Goal: Task Accomplishment & Management: Use online tool/utility

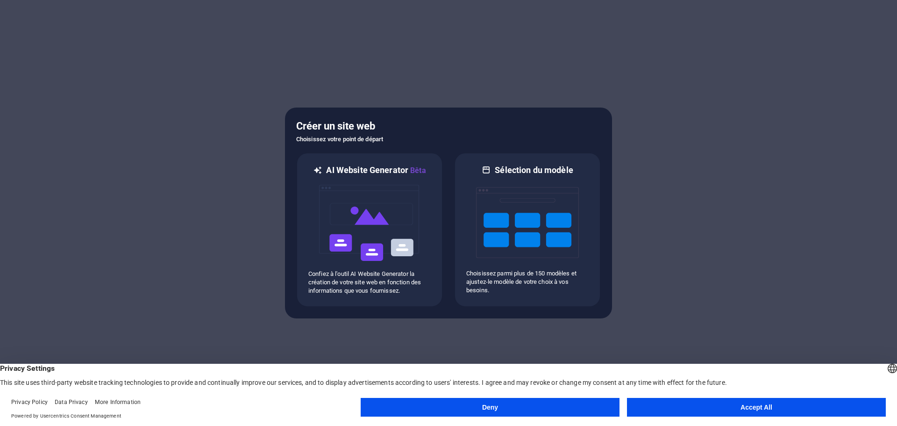
click at [685, 403] on button "Accept All" at bounding box center [756, 407] width 259 height 19
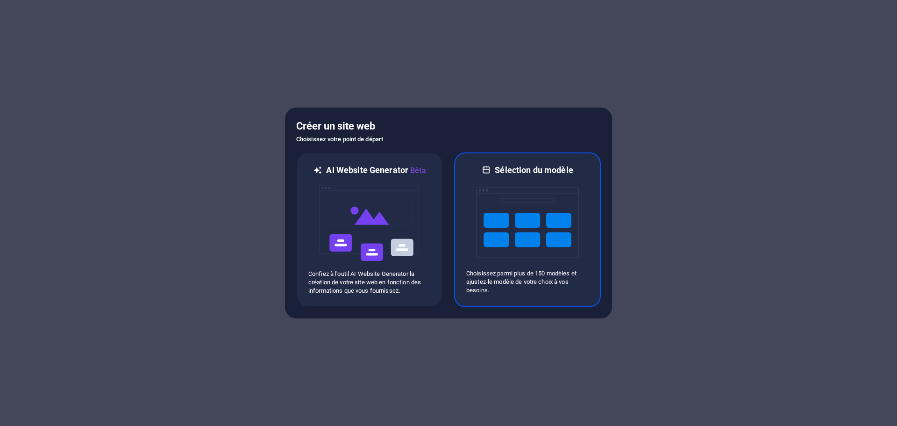
click at [522, 228] on img at bounding box center [527, 222] width 103 height 93
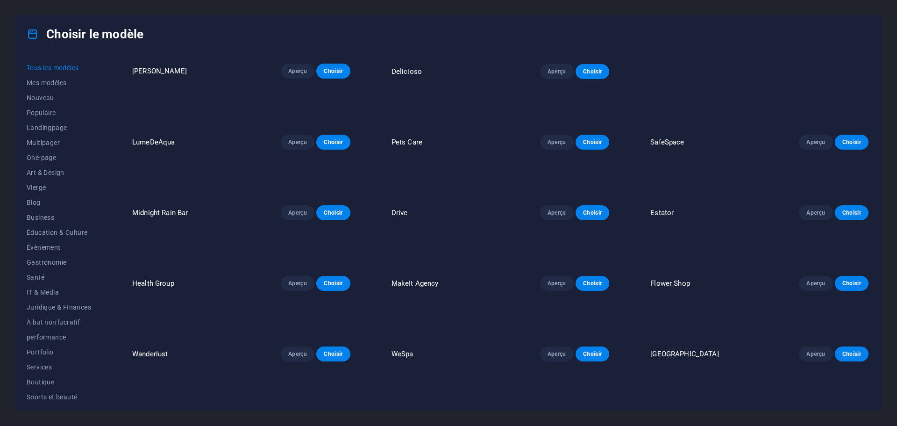
scroll to position [841, 0]
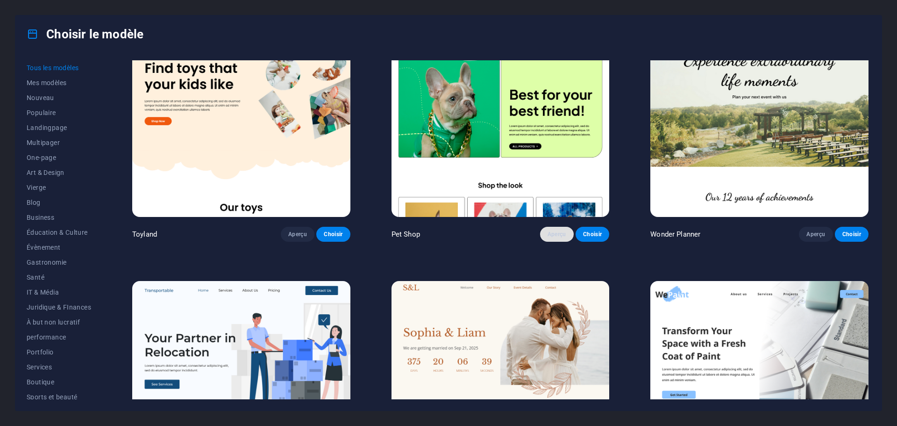
click at [556, 230] on span "Aperçu" at bounding box center [557, 233] width 19 height 7
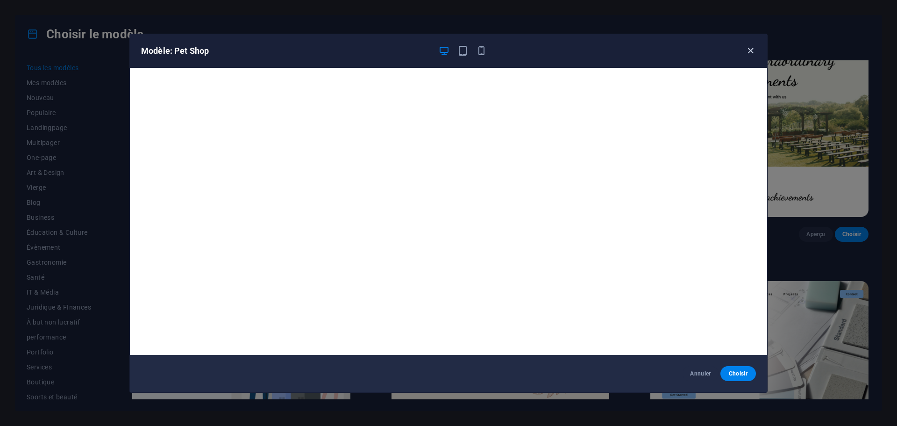
click at [750, 51] on icon "button" at bounding box center [751, 50] width 11 height 11
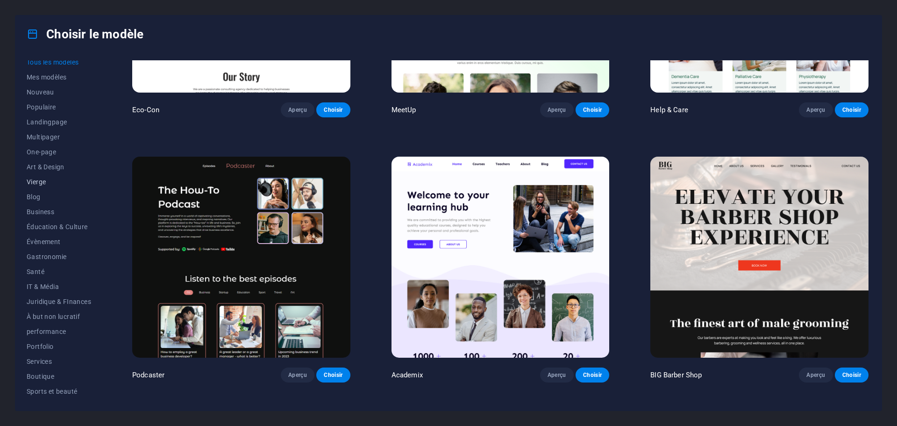
scroll to position [0, 0]
click at [43, 144] on span "Multipager" at bounding box center [59, 142] width 65 height 7
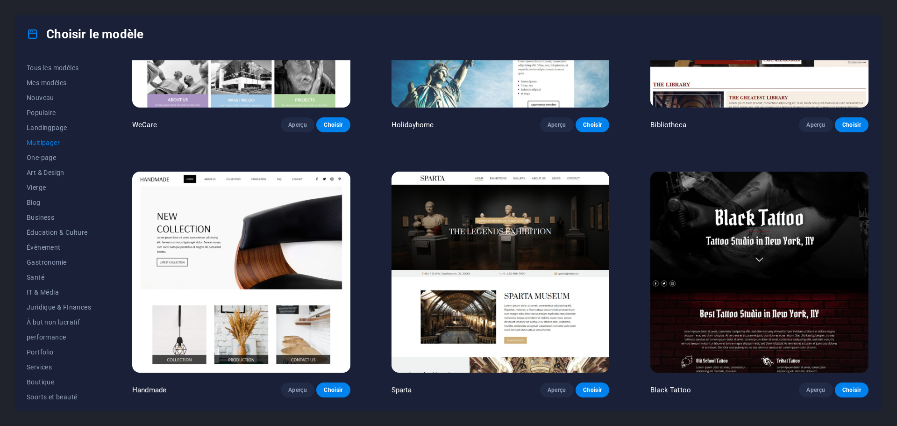
scroll to position [4674, 0]
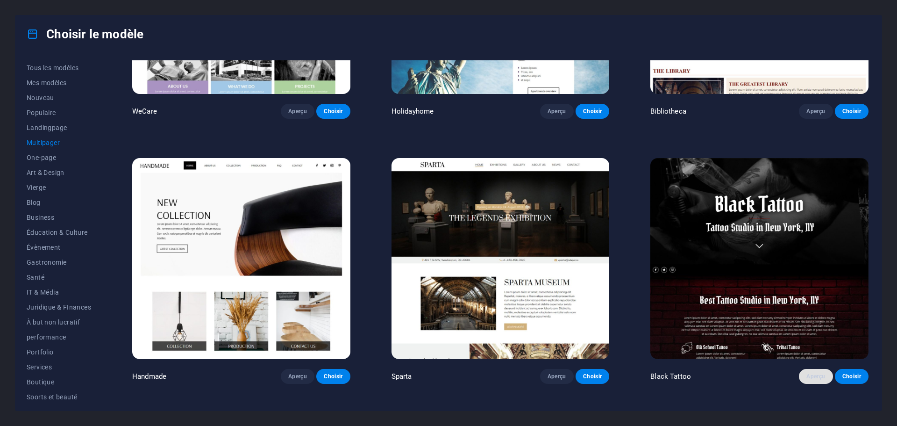
click at [811, 373] on span "Aperçu" at bounding box center [816, 376] width 19 height 7
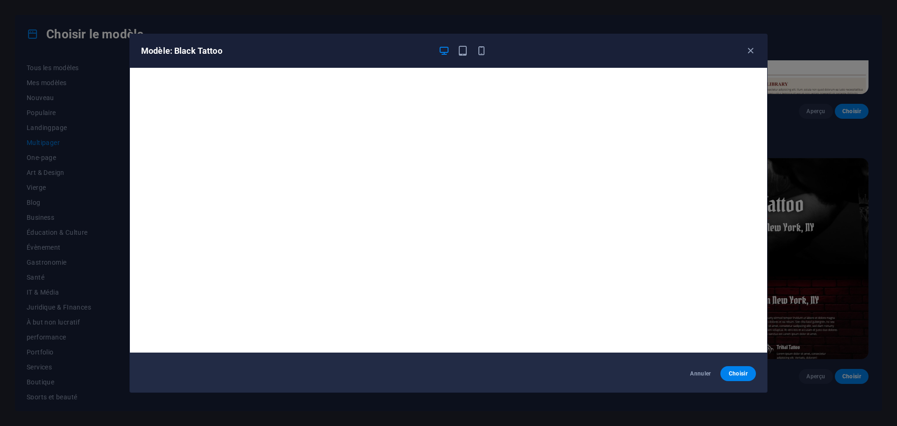
scroll to position [0, 0]
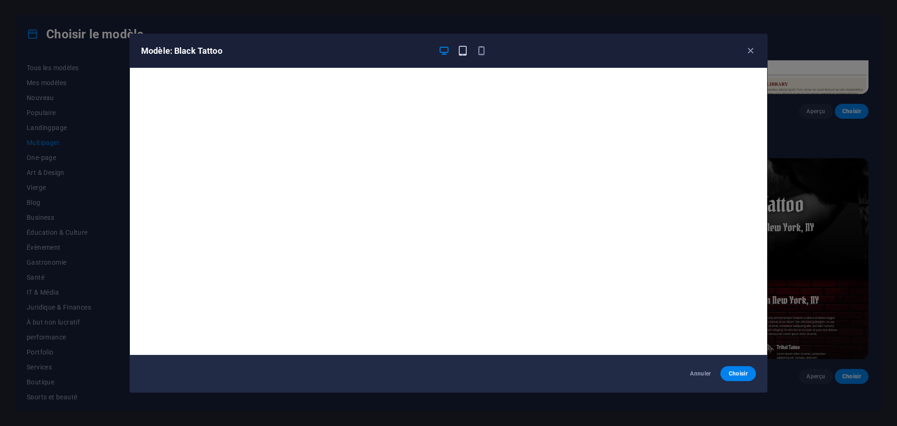
click at [466, 51] on icon "button" at bounding box center [463, 50] width 11 height 11
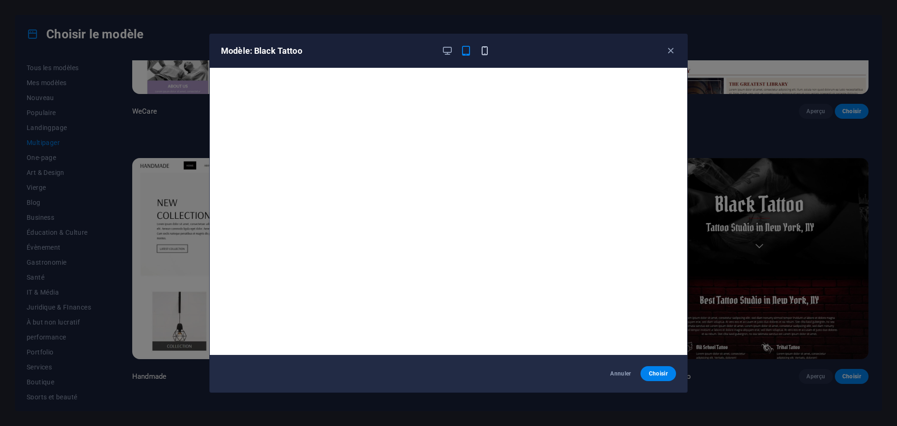
click at [488, 50] on icon "button" at bounding box center [485, 50] width 11 height 11
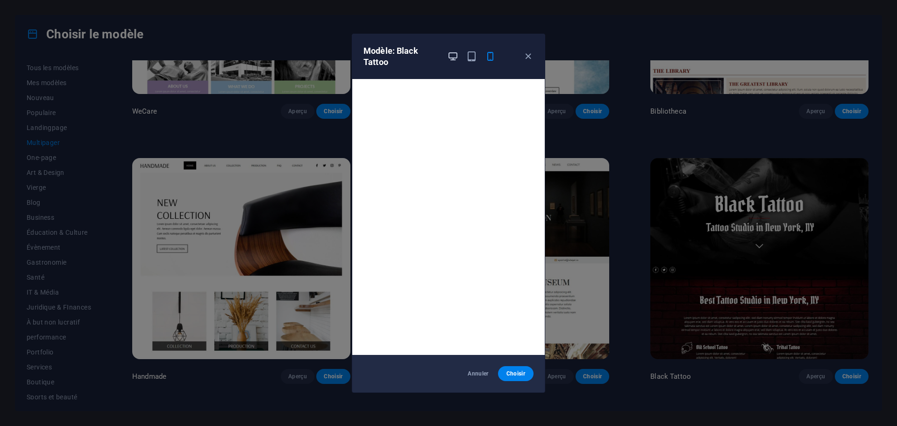
click at [453, 56] on icon "button" at bounding box center [453, 56] width 11 height 11
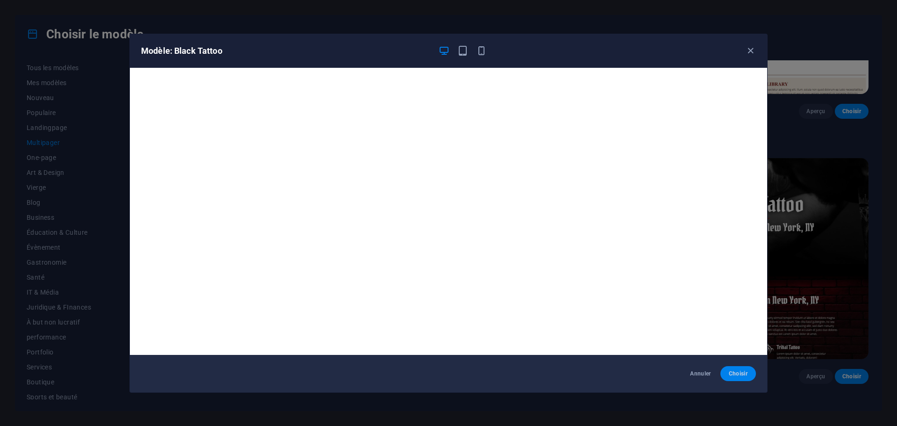
click at [735, 373] on span "Choisir" at bounding box center [738, 373] width 21 height 7
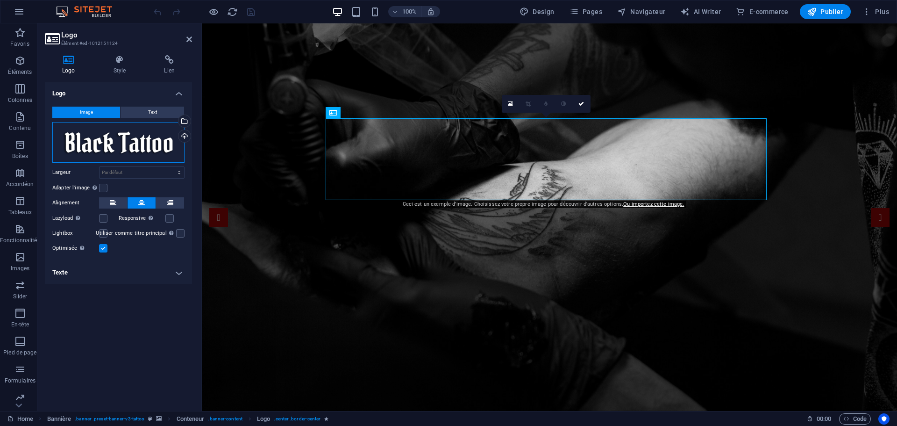
click at [113, 142] on div "Glissez les fichiers ici, cliquez pour choisir les fichiers ou sélectionnez les…" at bounding box center [118, 142] width 132 height 41
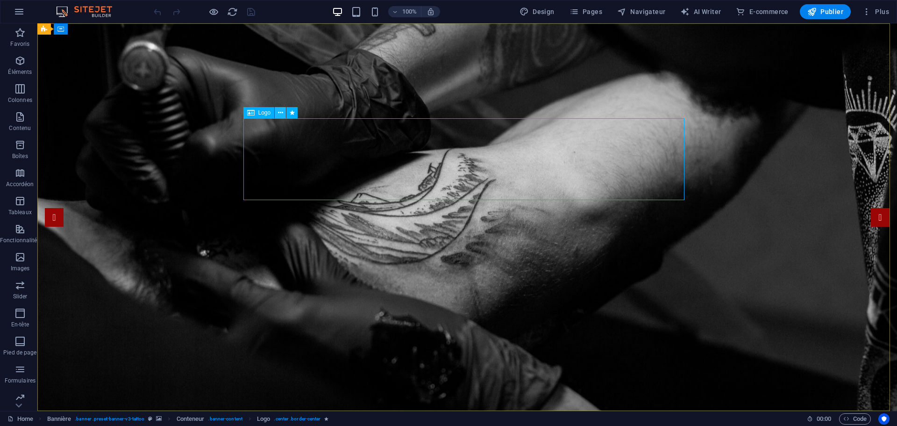
click at [280, 112] on icon at bounding box center [280, 113] width 5 height 10
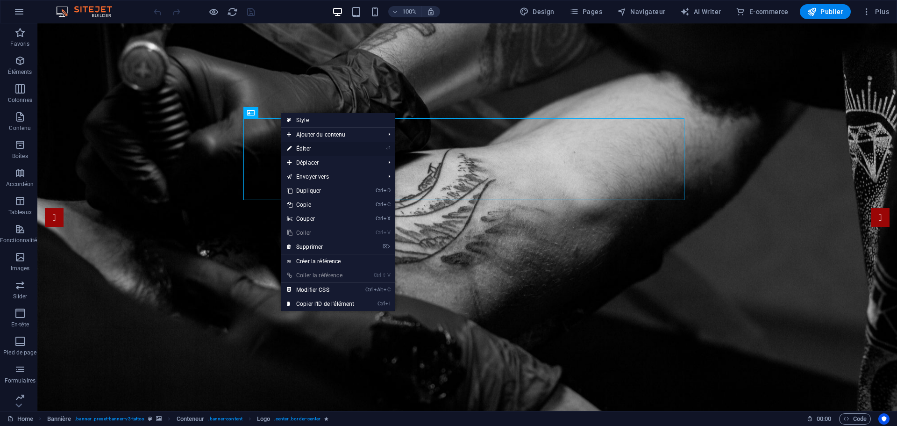
click at [300, 146] on link "⏎ Éditer" at bounding box center [320, 149] width 79 height 14
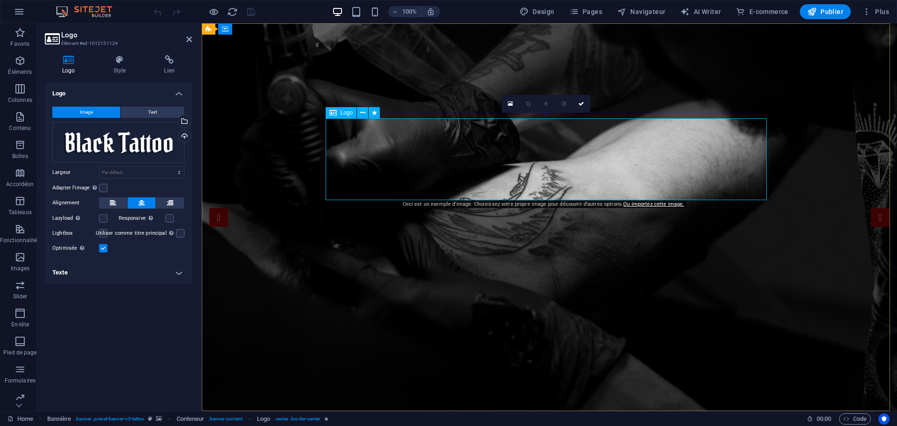
click at [120, 64] on icon at bounding box center [119, 59] width 47 height 9
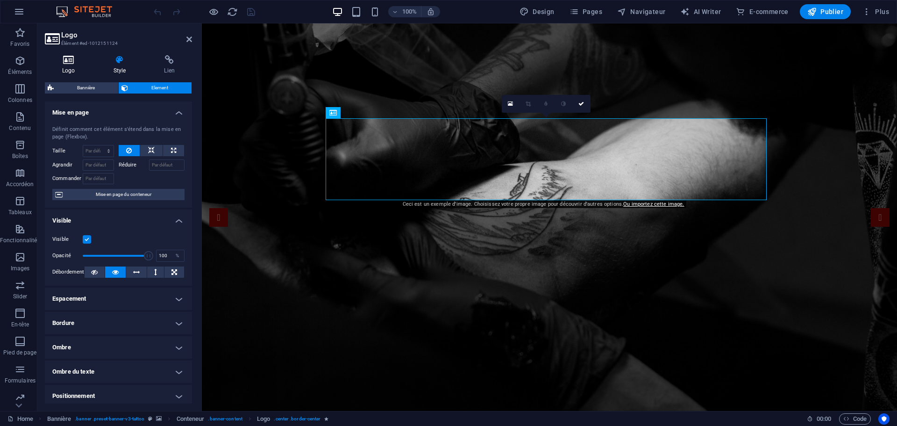
click at [67, 61] on icon at bounding box center [69, 59] width 48 height 9
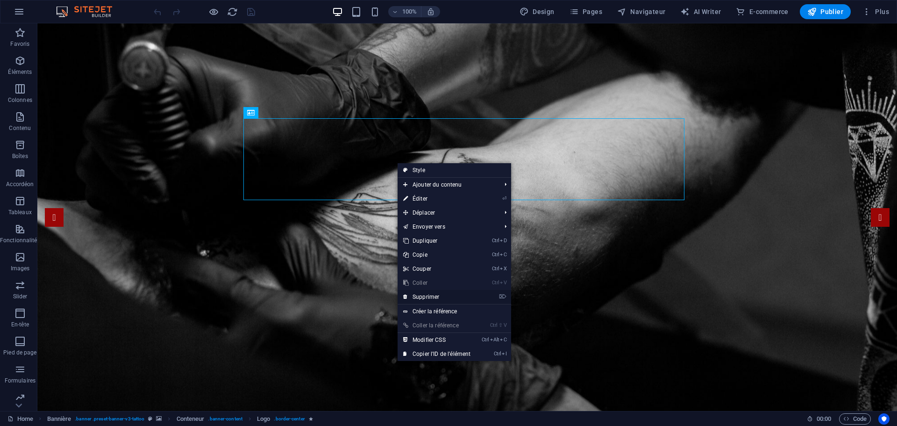
click at [430, 295] on link "⌦ Supprimer" at bounding box center [437, 297] width 79 height 14
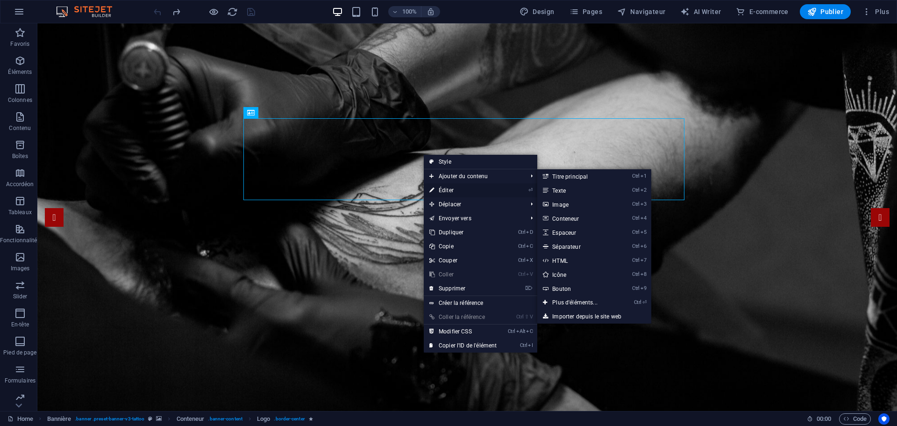
click at [445, 187] on link "⏎ Éditer" at bounding box center [463, 190] width 79 height 14
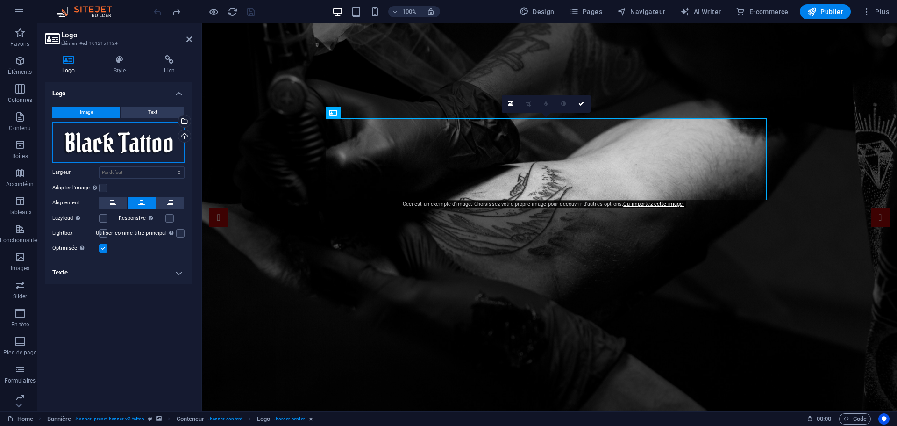
click at [119, 140] on div "Glissez les fichiers ici, cliquez pour choisir les fichiers ou sélectionnez les…" at bounding box center [118, 142] width 132 height 41
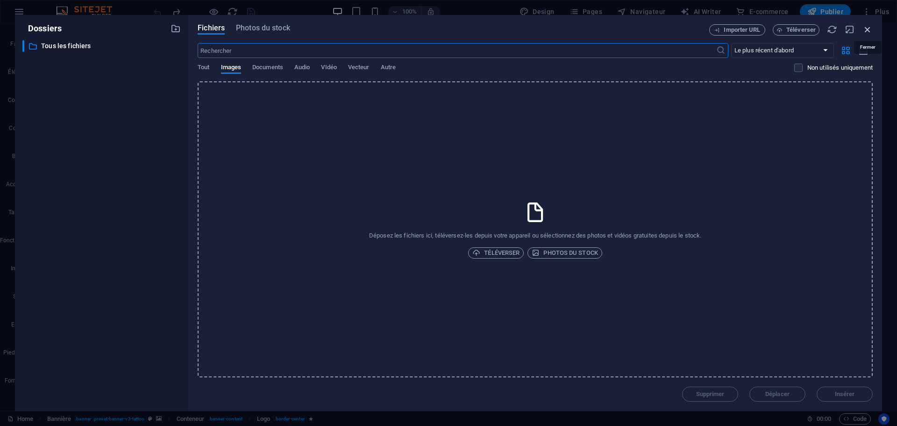
click at [868, 31] on icon "button" at bounding box center [868, 29] width 10 height 10
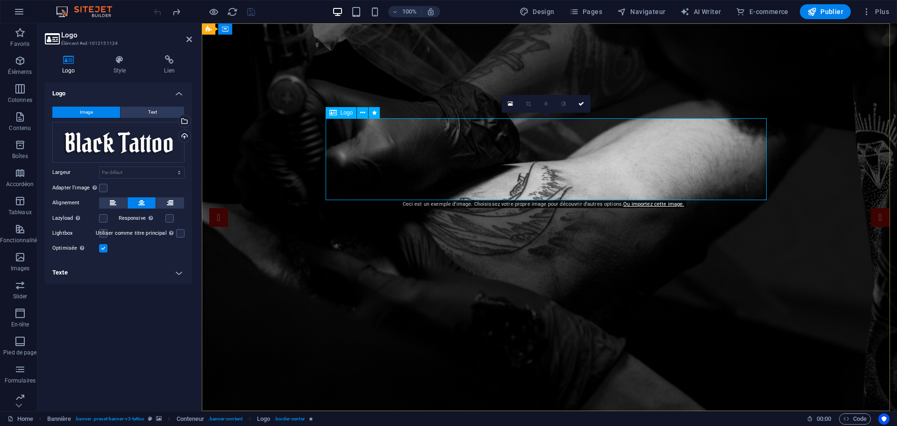
click at [584, 106] on icon at bounding box center [582, 104] width 6 height 6
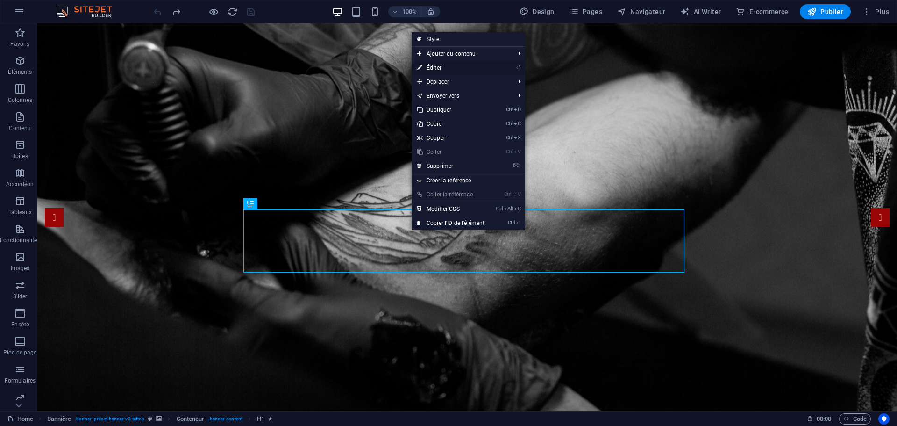
click at [444, 67] on link "⏎ Éditer" at bounding box center [451, 68] width 79 height 14
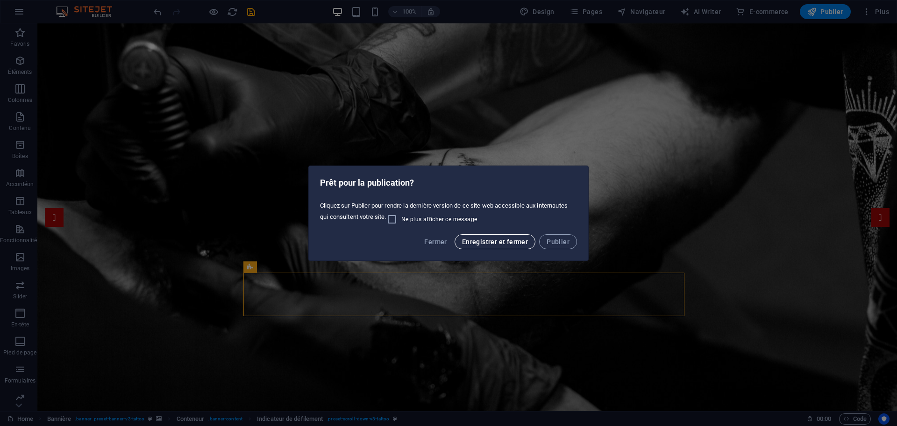
click at [498, 244] on span "Enregistrer et fermer" at bounding box center [495, 241] width 66 height 7
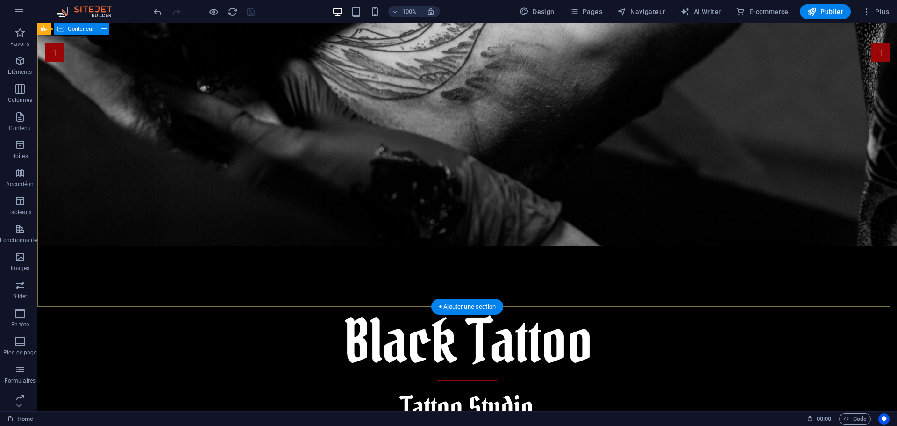
scroll to position [234, 0]
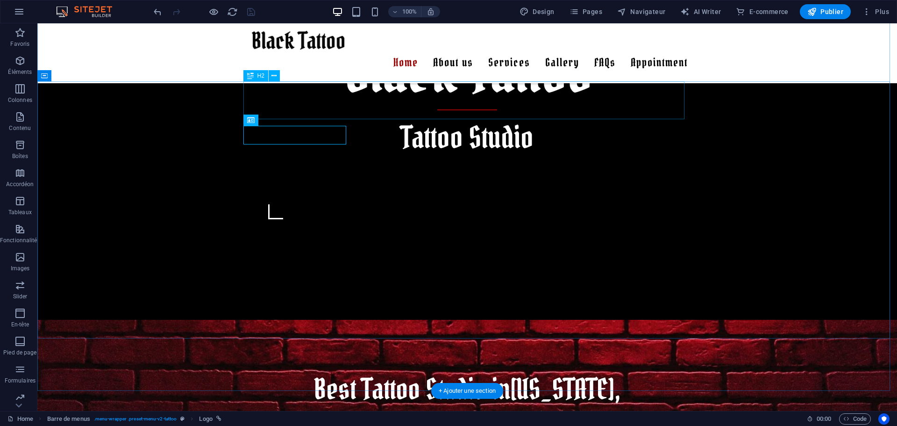
scroll to position [421, 0]
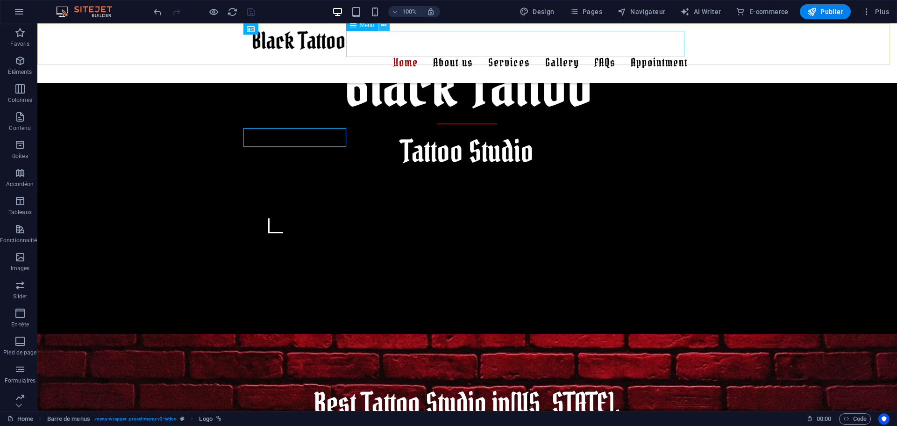
click at [384, 26] on icon at bounding box center [383, 26] width 5 height 10
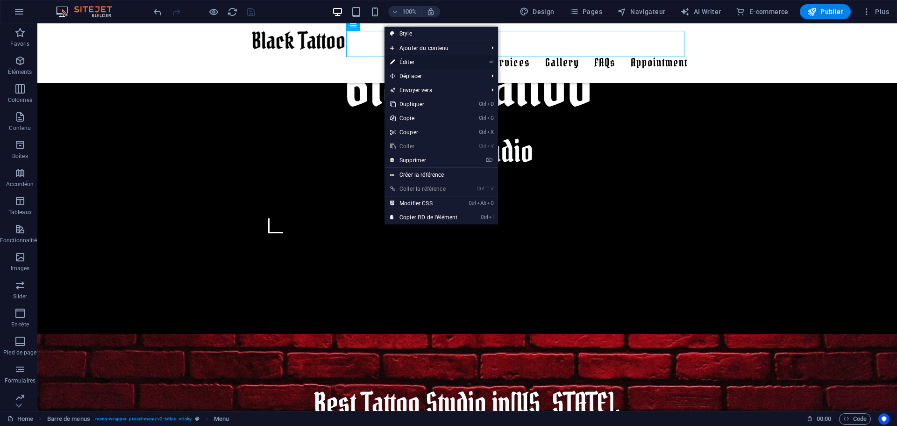
click at [417, 63] on link "⏎ Éditer" at bounding box center [424, 62] width 79 height 14
select select
select select "1"
select select
select select "2"
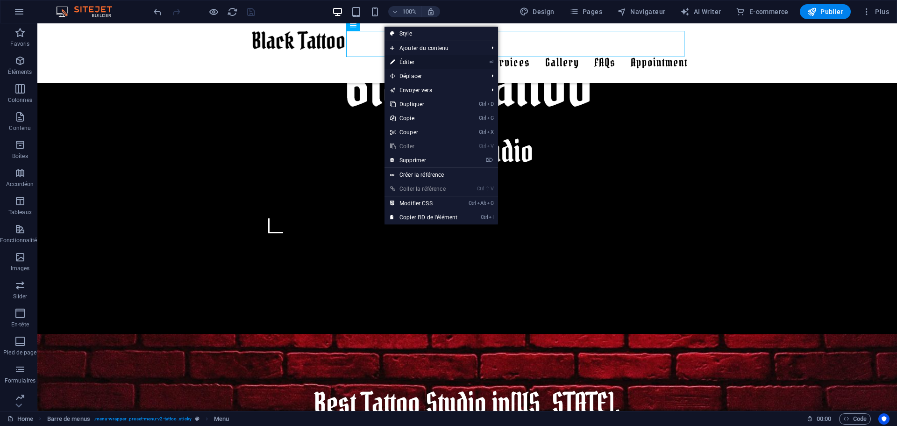
select select
select select "3"
select select
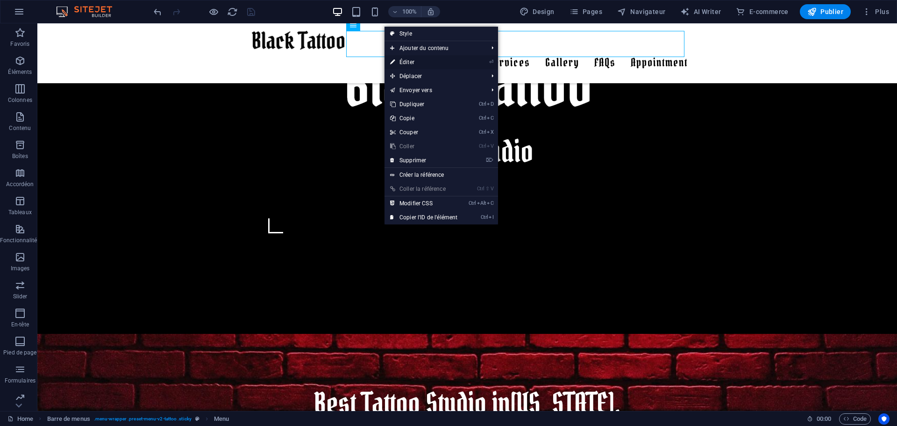
select select
select select "4"
select select
select select "5"
select select
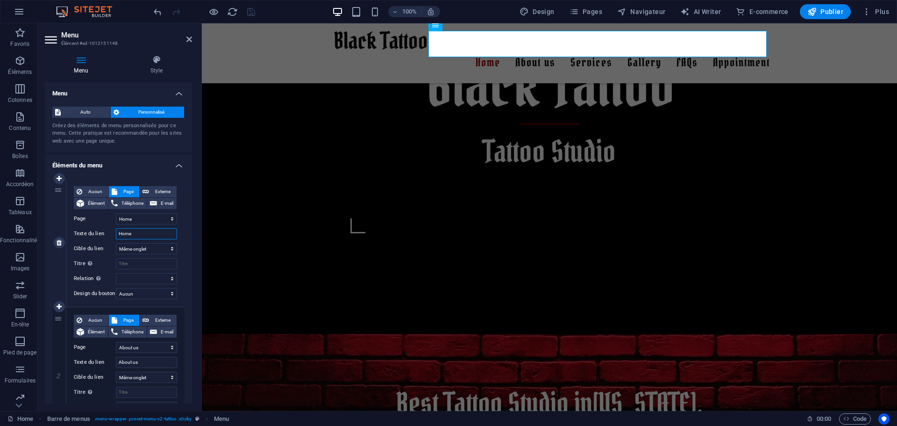
click at [145, 232] on input "Home" at bounding box center [146, 233] width 61 height 11
type input "Accueil"
select select
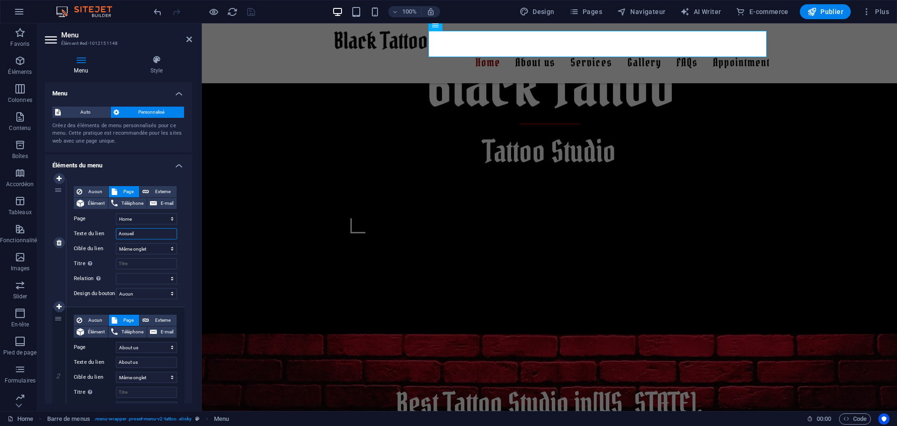
select select
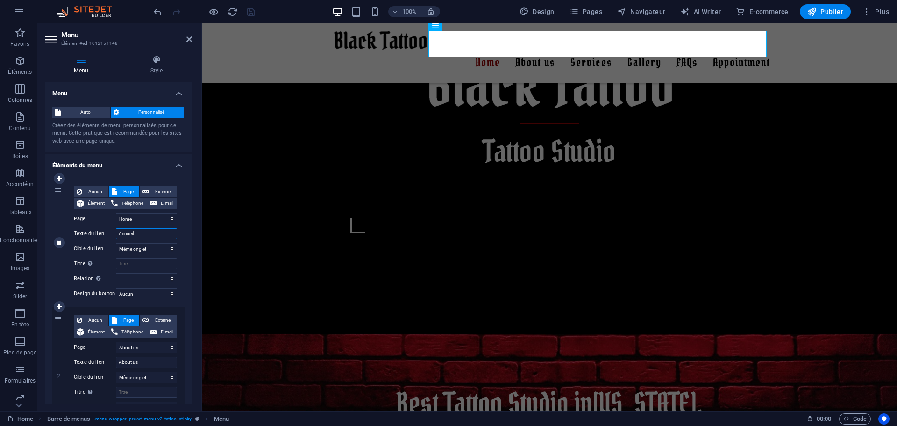
select select
type input "Accueil"
click at [148, 347] on select "Home About us Services Gallery FAQs Appointment Legal Notice Privacy" at bounding box center [146, 347] width 61 height 11
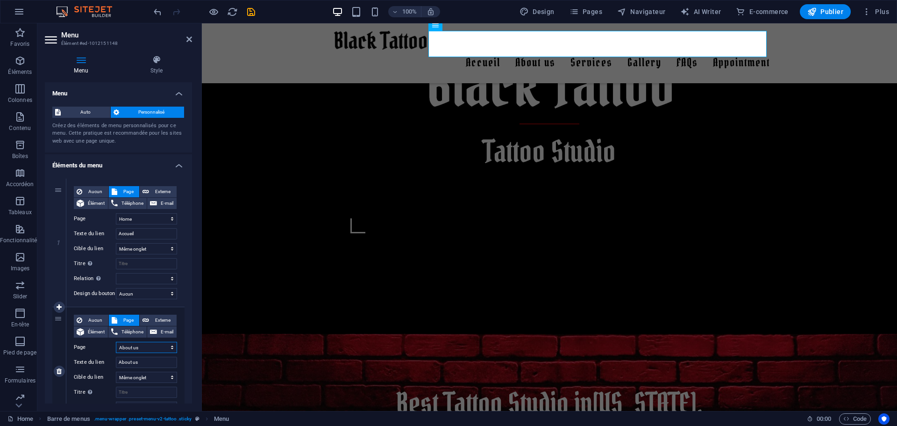
click at [148, 347] on select "Home About us Services Gallery FAQs Appointment Legal Notice Privacy" at bounding box center [146, 347] width 61 height 11
click at [143, 364] on input "About us" at bounding box center [146, 362] width 61 height 11
click at [145, 364] on input "About us" at bounding box center [146, 362] width 61 height 11
click at [146, 364] on input "About us" at bounding box center [146, 362] width 61 height 11
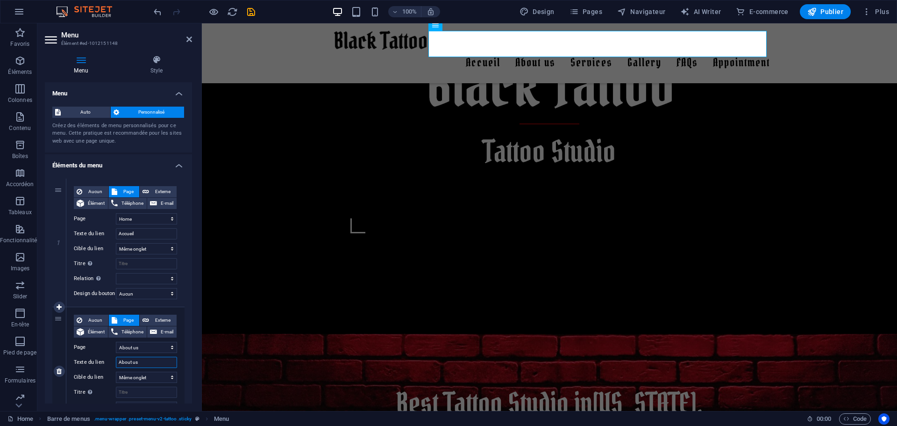
drag, startPoint x: 137, startPoint y: 361, endPoint x: 103, endPoint y: 362, distance: 34.6
click at [103, 362] on div "Texte du lien About us" at bounding box center [125, 362] width 103 height 11
type input "A"
select select
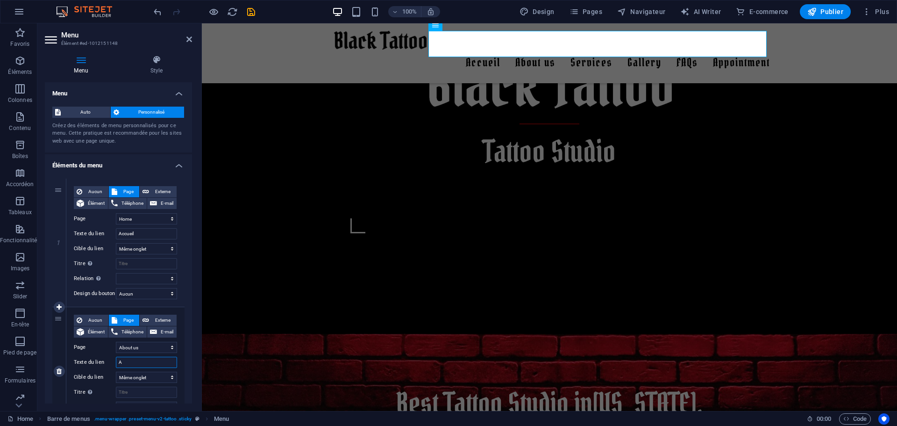
select select
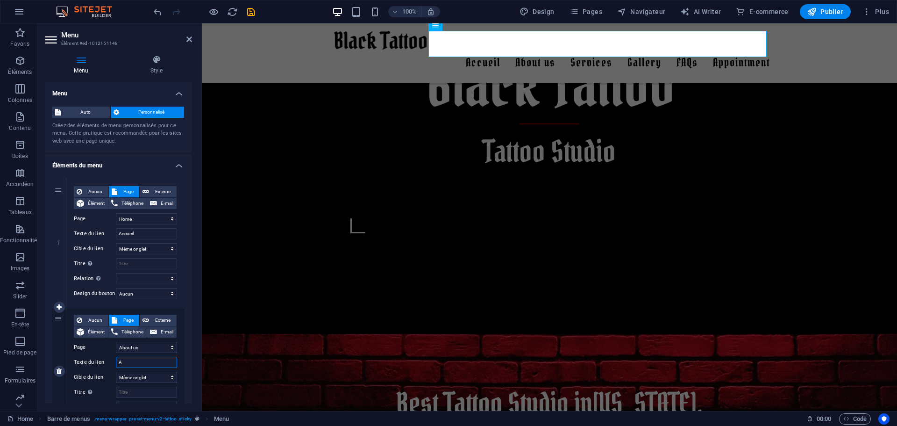
select select
type input "A prp"
select select
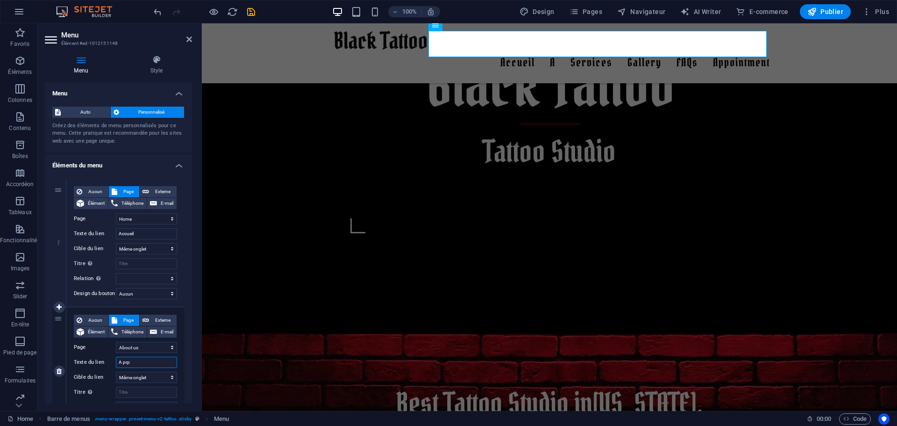
select select
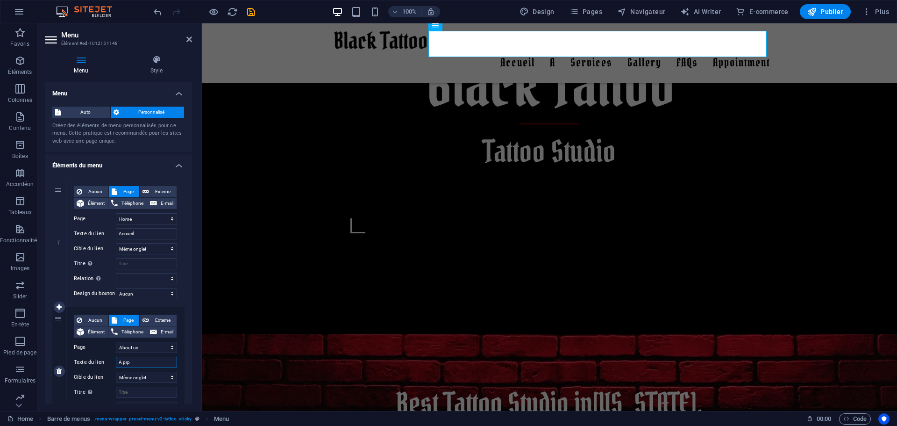
select select
type input "A propos"
select select
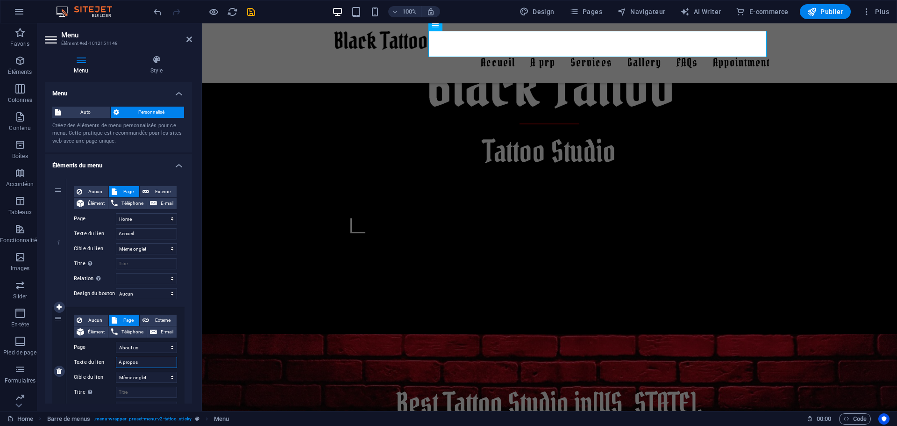
select select
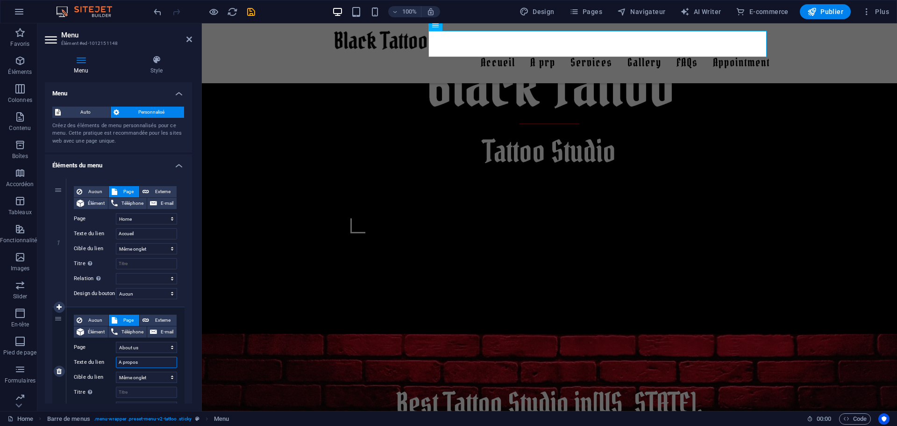
select select
type input "A propos"
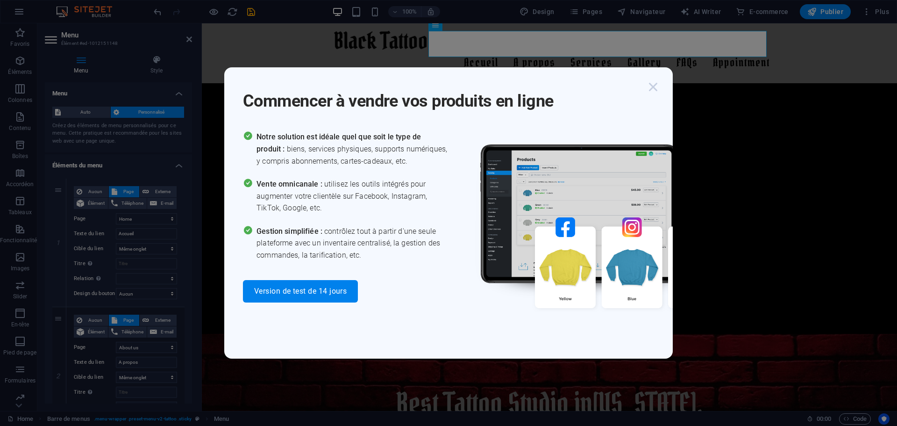
click at [653, 86] on icon "button" at bounding box center [653, 87] width 17 height 17
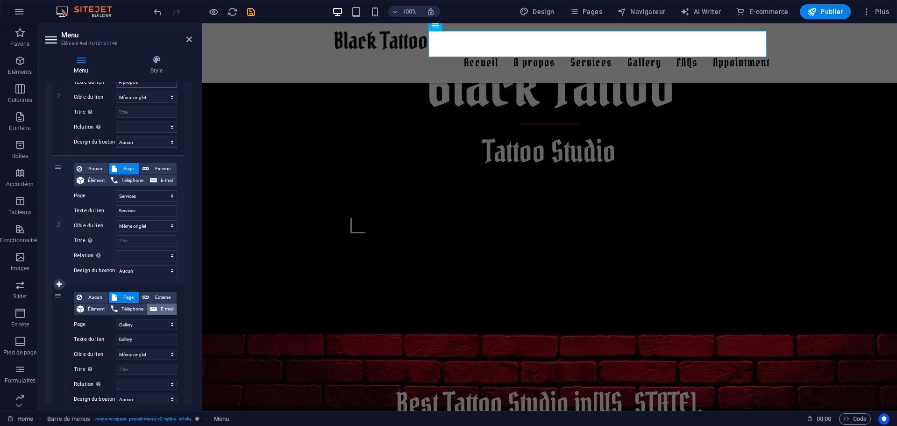
scroll to position [280, 0]
click at [147, 340] on input "Gallery" at bounding box center [146, 338] width 61 height 11
type input "Galler"
select select
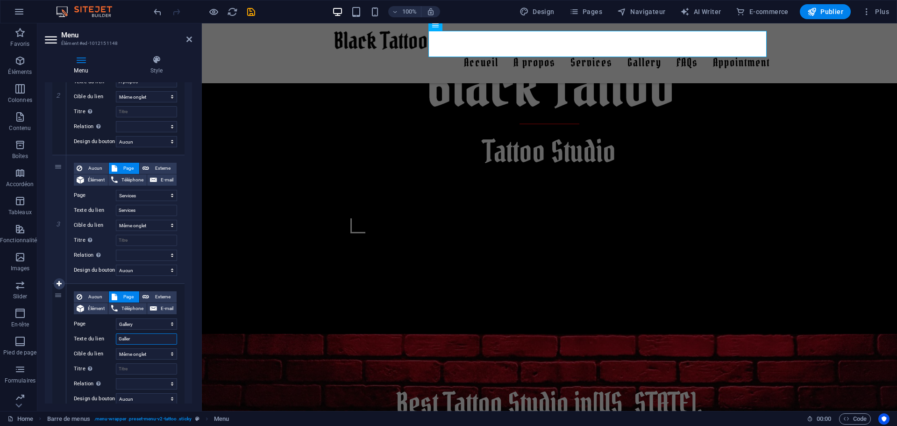
select select
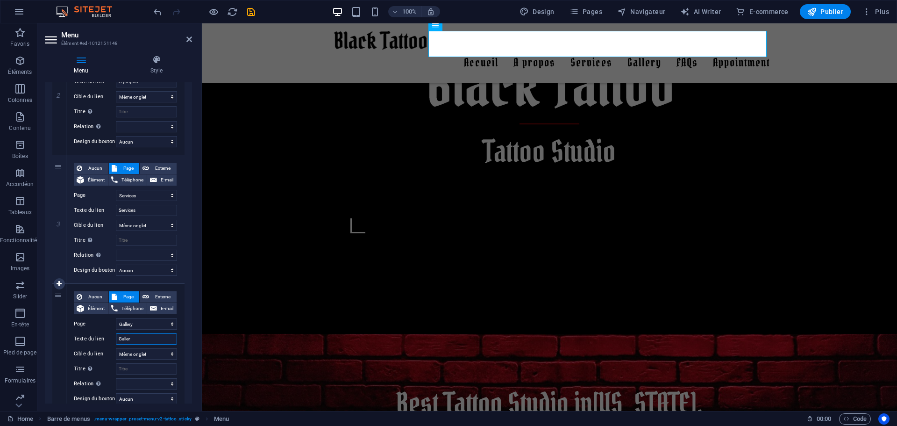
select select
type input "Gallerie"
select select
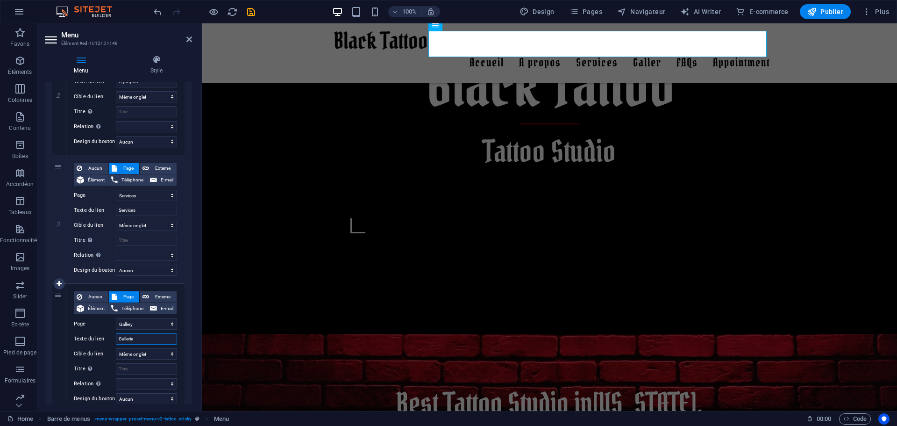
select select
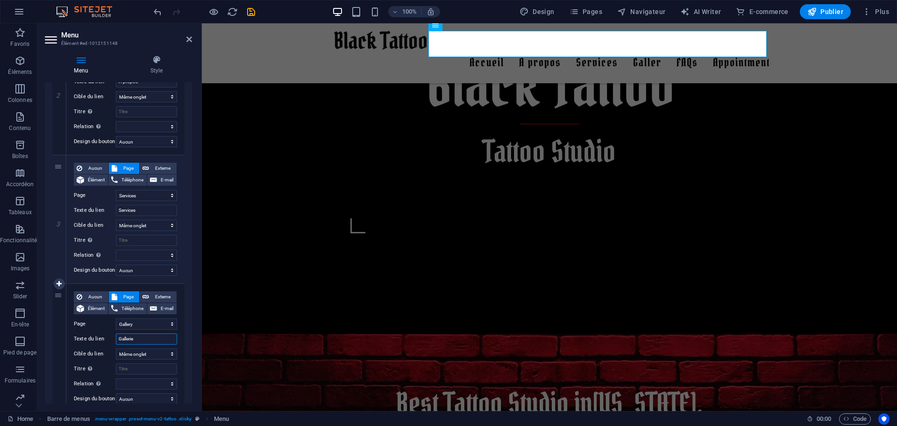
select select
type input "Galleries"
select select
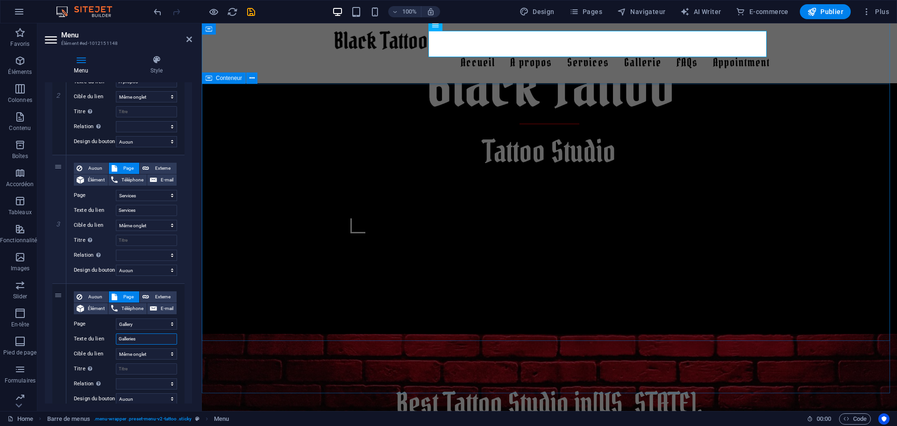
select select
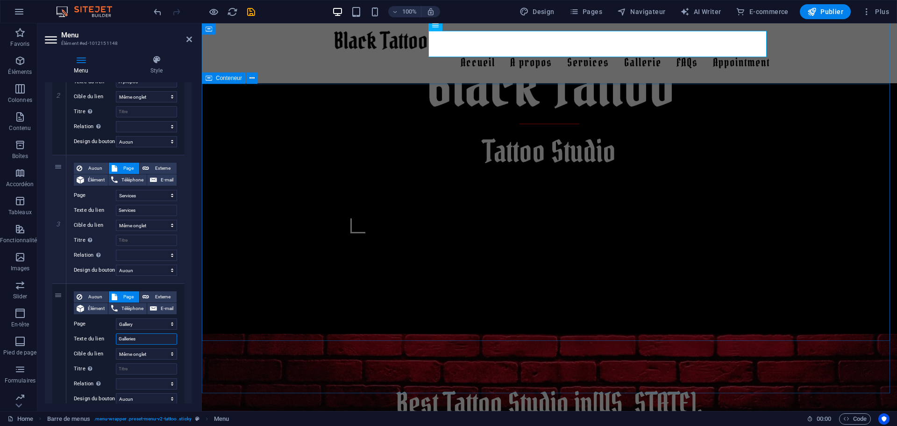
select select
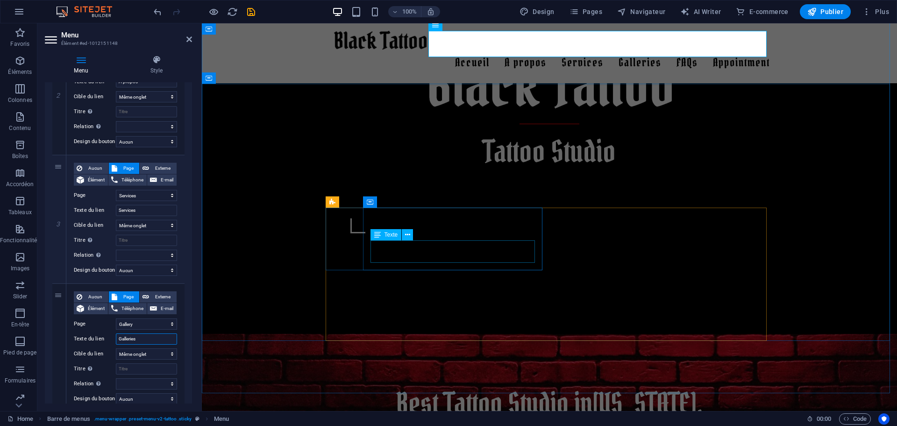
type input "Gallerie"
select select
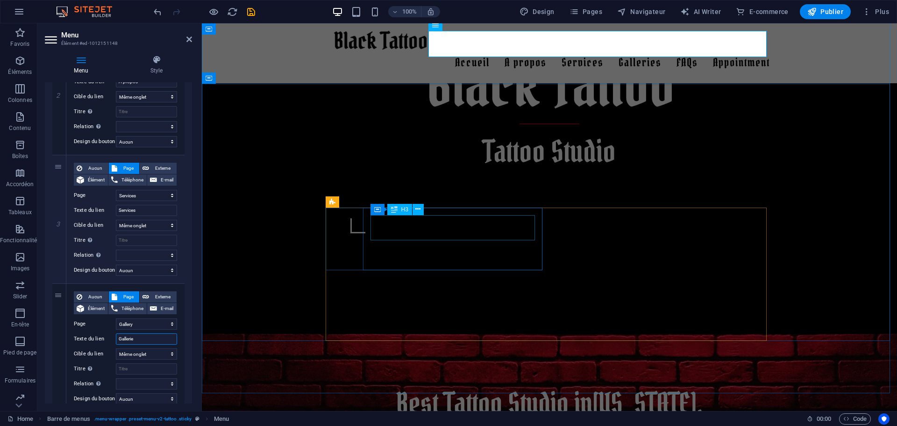
select select
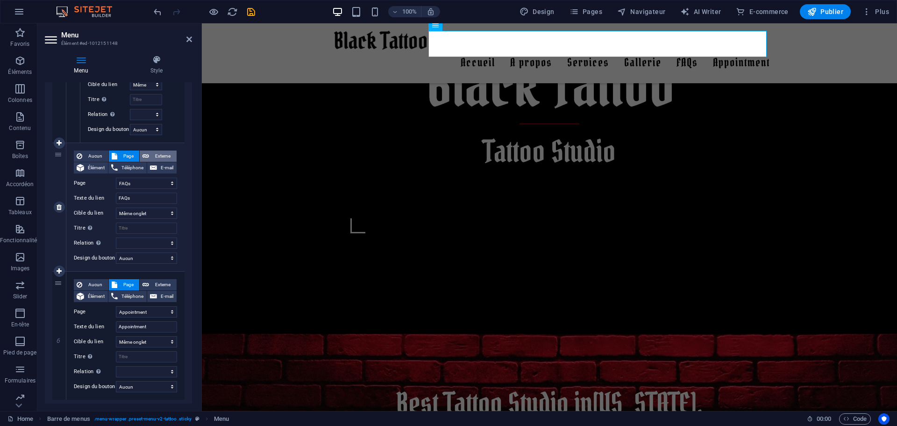
scroll to position [1000, 0]
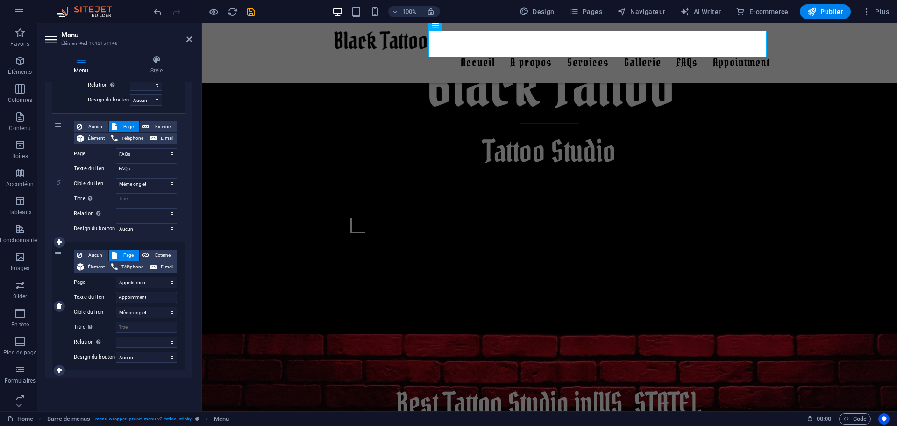
type input "Gallerie"
drag, startPoint x: 153, startPoint y: 298, endPoint x: 105, endPoint y: 299, distance: 48.2
click at [105, 299] on div "Texte du lien Appointment" at bounding box center [125, 297] width 103 height 11
type input "Rende"
select select
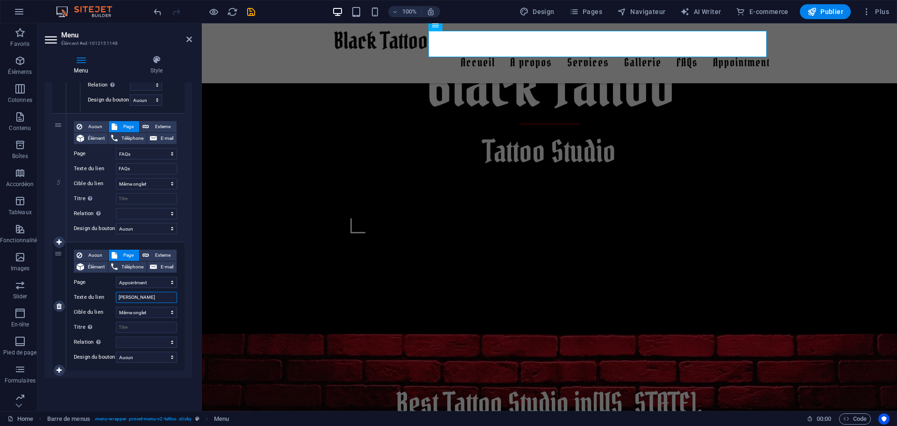
select select
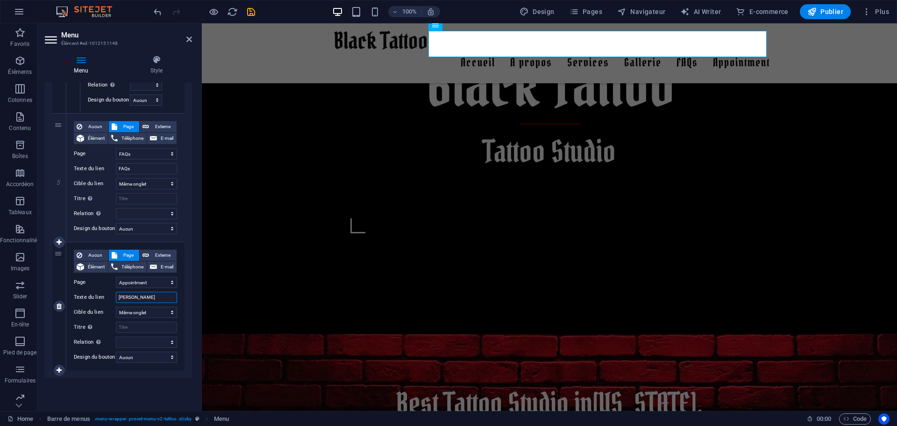
select select
type input "Rendez-vous"
select select
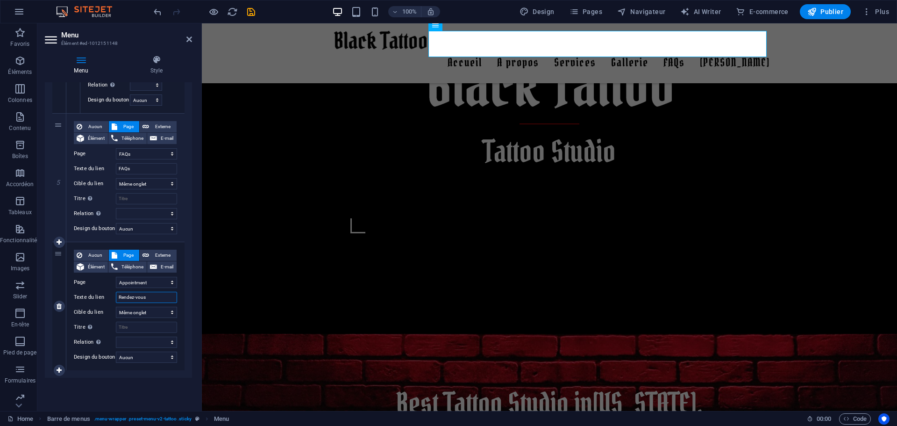
select select
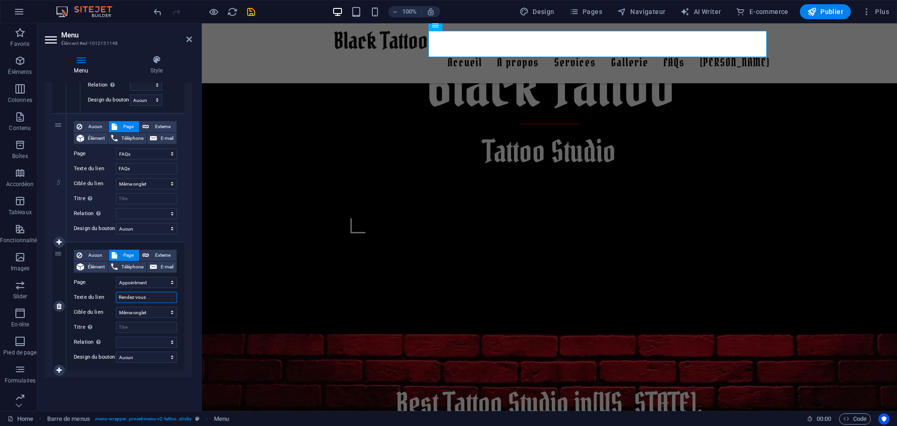
select select
type input "Rendez-vous"
click at [187, 41] on icon at bounding box center [189, 39] width 6 height 7
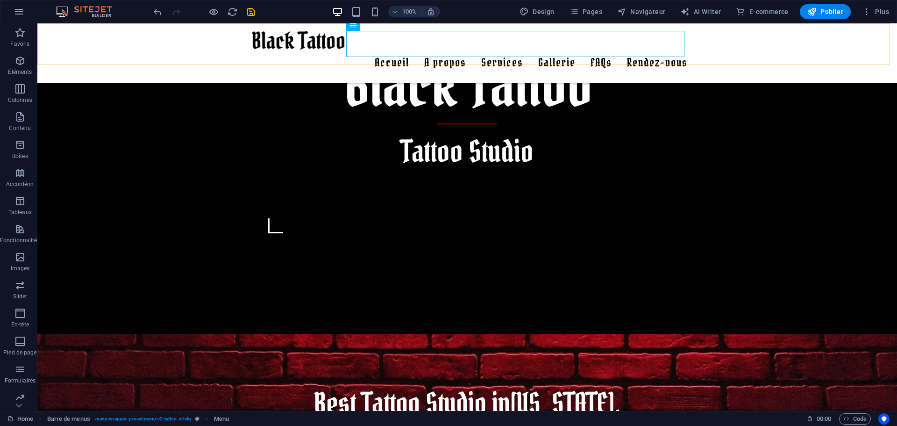
click at [737, 62] on div "Accueil A propos Services Gallerie Sonia Xoe Laura Joe John Doe FAQs Rendez-vou…" at bounding box center [467, 53] width 860 height 60
click at [384, 50] on nav "Accueil A propos Services Gallerie Sonia Xoe Laura Joe John Doe FAQs Rendez-vous" at bounding box center [467, 63] width 441 height 26
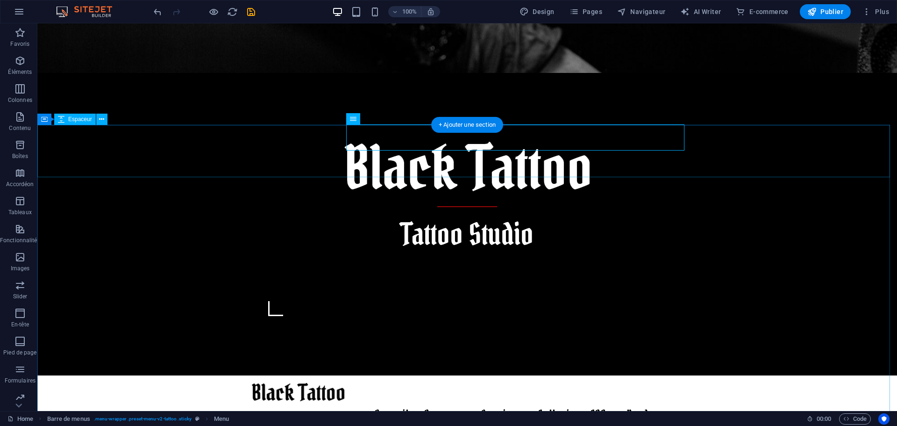
scroll to position [327, 0]
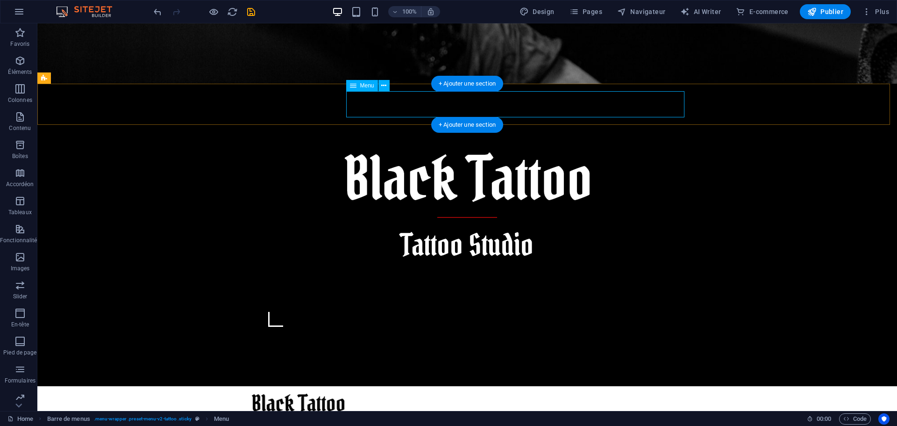
click at [382, 412] on nav "Accueil A propos Services Gallerie Sonia Xoe Laura Joe John Doe FAQs Rendez-vous" at bounding box center [467, 425] width 441 height 26
click at [383, 86] on icon at bounding box center [383, 86] width 5 height 10
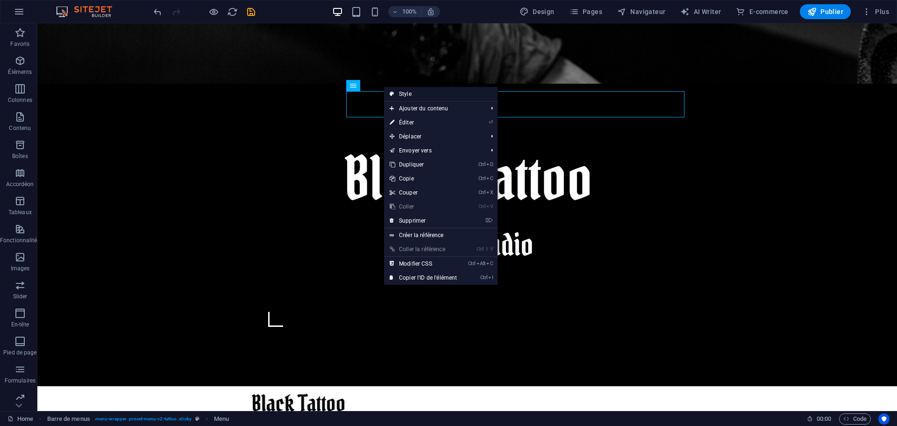
drag, startPoint x: 410, startPoint y: 93, endPoint x: 210, endPoint y: 69, distance: 201.1
click at [410, 93] on link "Style" at bounding box center [441, 94] width 114 height 14
select select "rem"
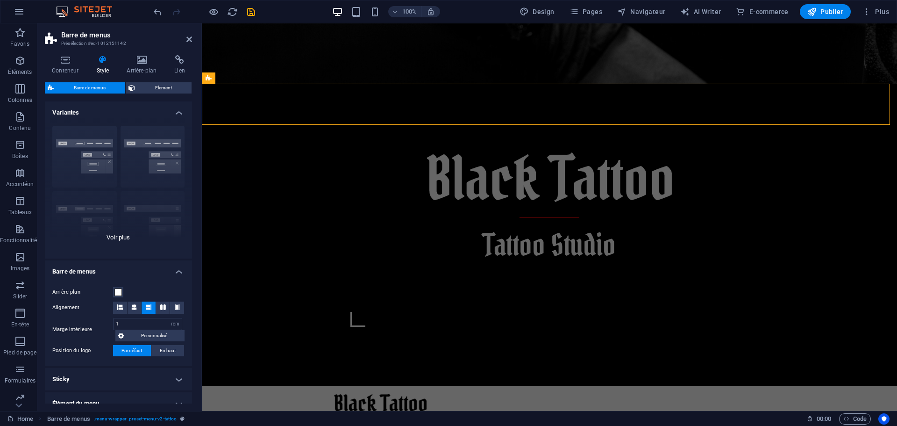
click at [165, 154] on div "Bordure Centré Par défaut Fixé Loki Déclencheur Large XXL" at bounding box center [118, 188] width 147 height 140
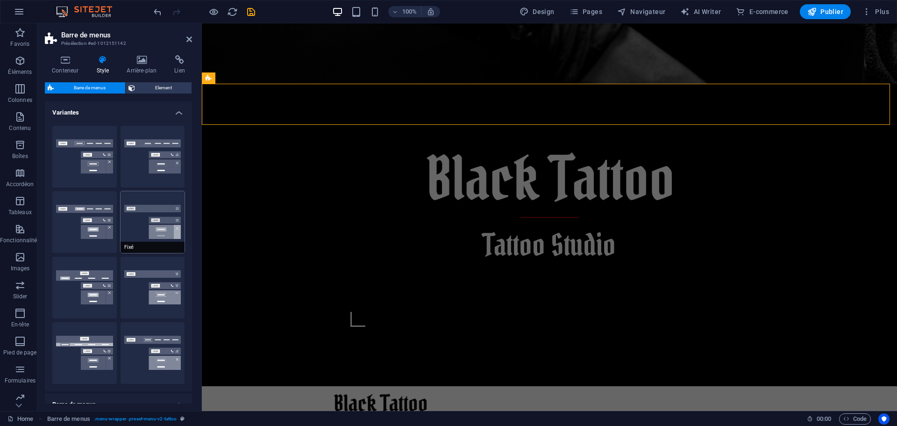
click at [159, 213] on button "Fixé" at bounding box center [153, 222] width 65 height 62
click at [100, 161] on button "Bordure" at bounding box center [84, 157] width 65 height 62
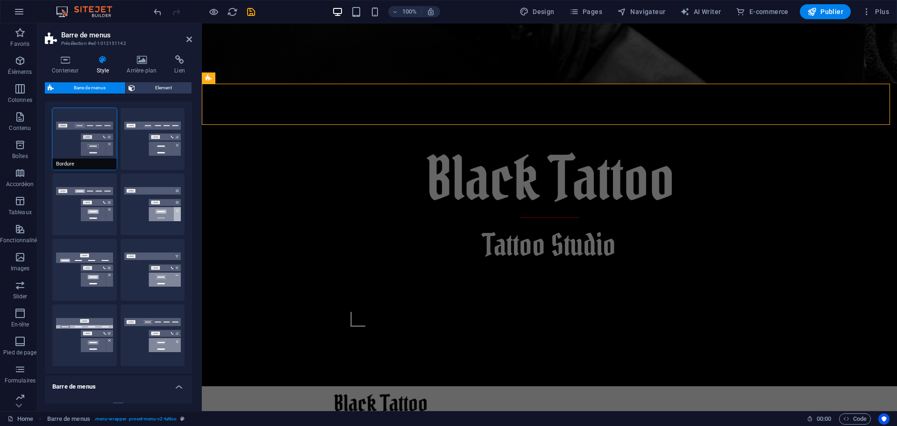
scroll to position [0, 0]
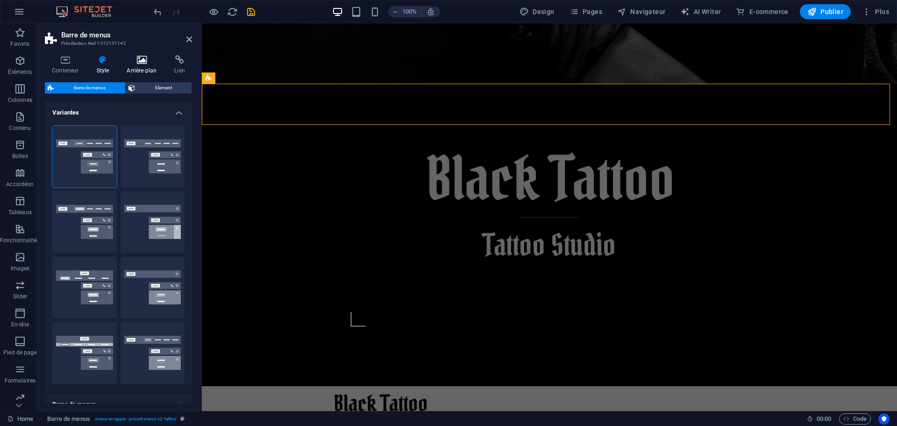
click at [146, 62] on icon at bounding box center [142, 59] width 44 height 9
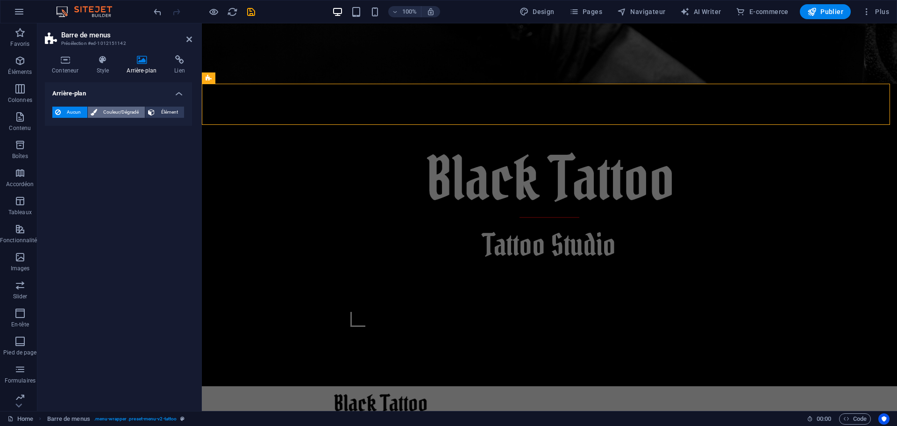
click at [114, 112] on span "Couleur/Dégradé" at bounding box center [121, 112] width 43 height 11
click at [99, 130] on span "Dégradé" at bounding box center [96, 129] width 23 height 13
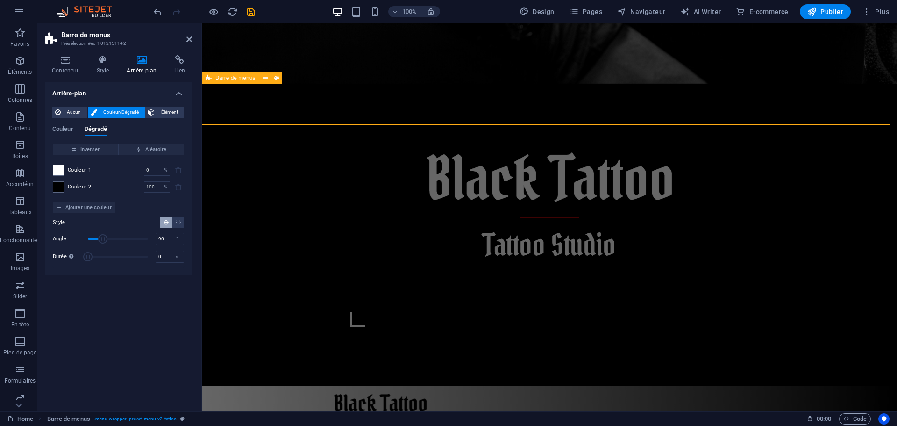
click at [208, 79] on icon at bounding box center [209, 77] width 6 height 11
click at [278, 78] on icon at bounding box center [276, 78] width 5 height 10
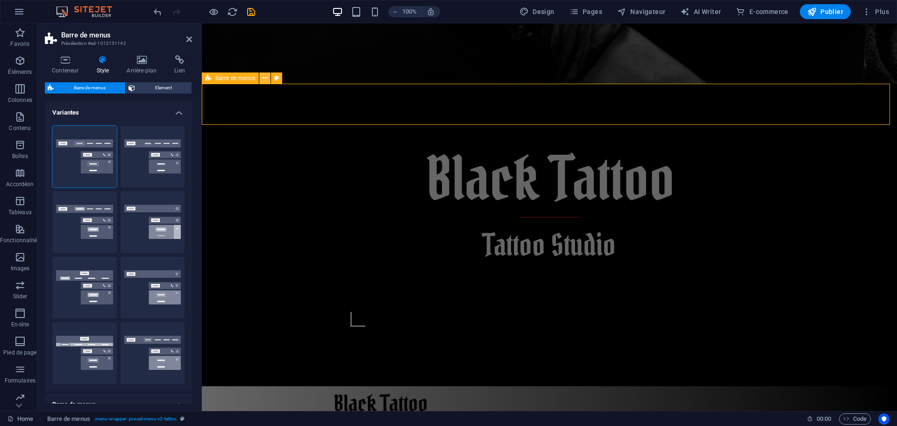
click at [265, 77] on icon at bounding box center [265, 78] width 5 height 10
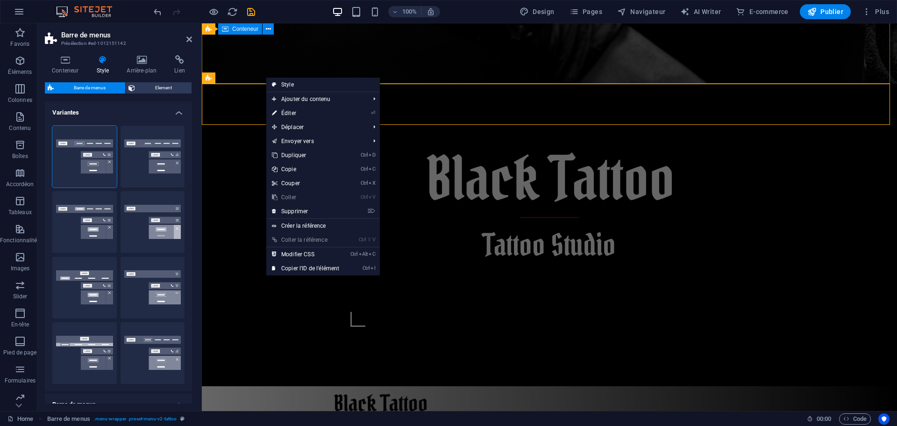
click at [294, 84] on div "Tattoo Studio" at bounding box center [550, 235] width 696 height 302
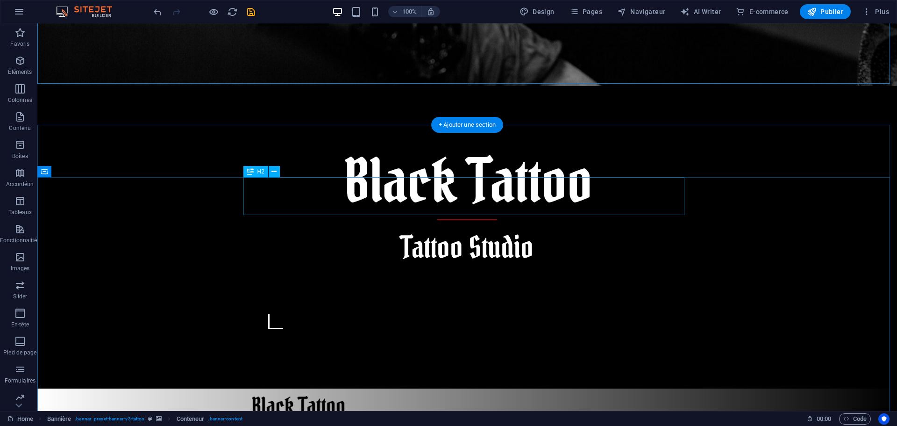
scroll to position [327, 0]
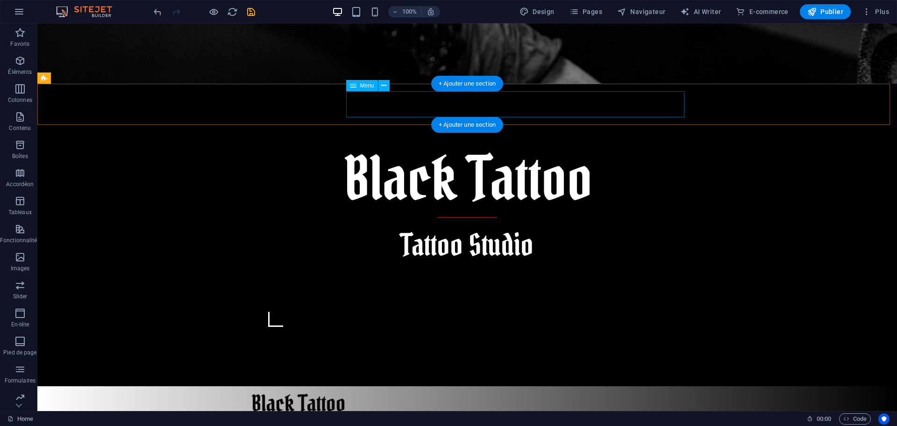
click at [505, 412] on nav "Accueil A propos Services Gallerie Sonia Xoe Laura Joe John Doe FAQs Rendez-vous" at bounding box center [467, 425] width 441 height 26
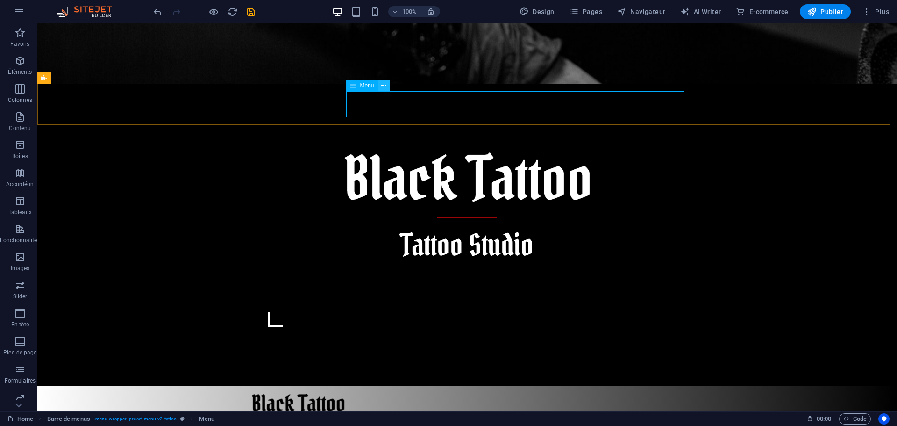
click at [384, 86] on icon at bounding box center [383, 86] width 5 height 10
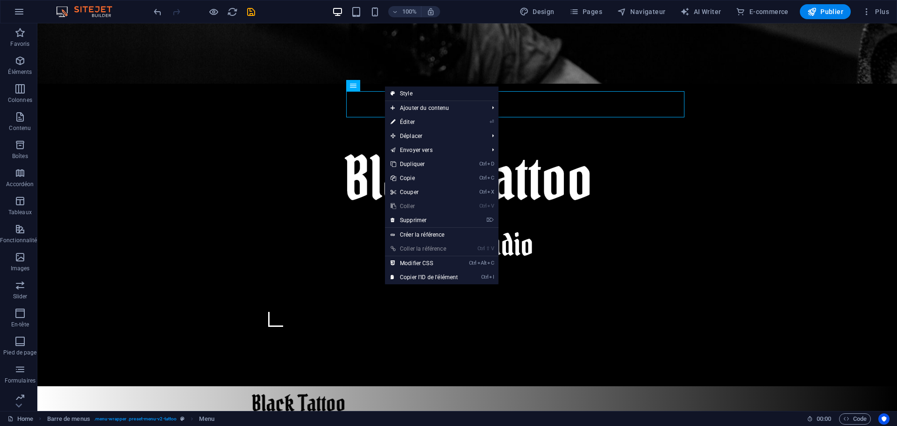
click at [416, 93] on link "Style" at bounding box center [442, 93] width 114 height 14
select select "rem"
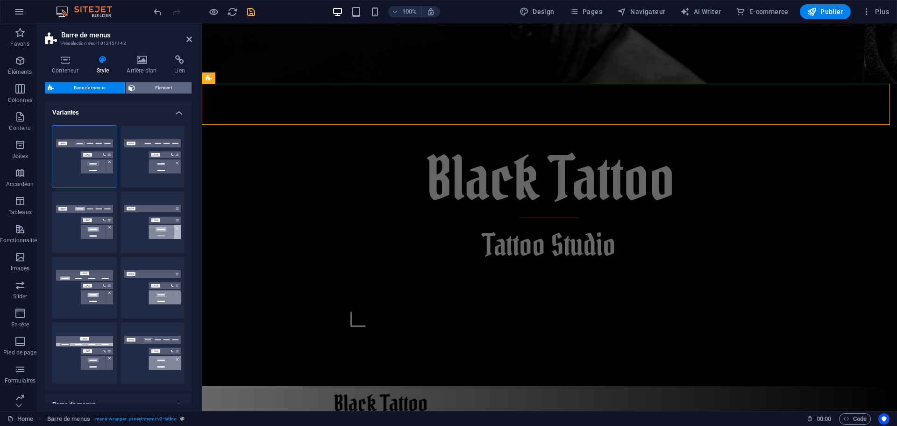
click at [167, 89] on span "Element" at bounding box center [163, 87] width 51 height 11
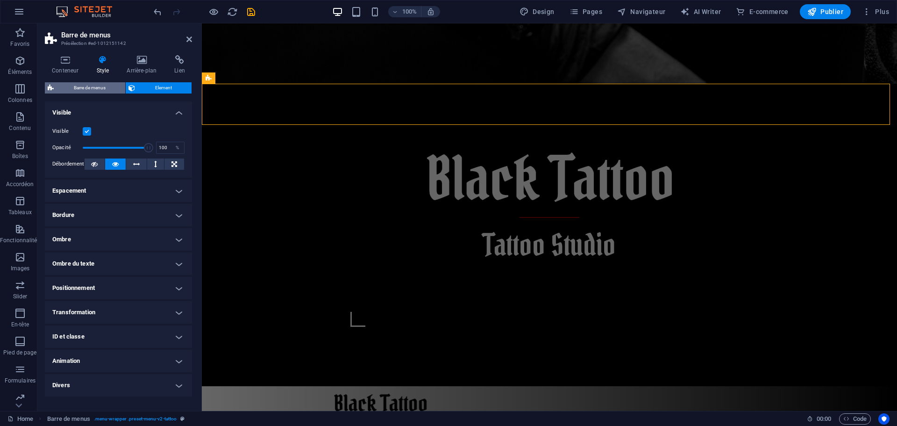
click at [94, 87] on span "Barre de menus" at bounding box center [90, 87] width 66 height 11
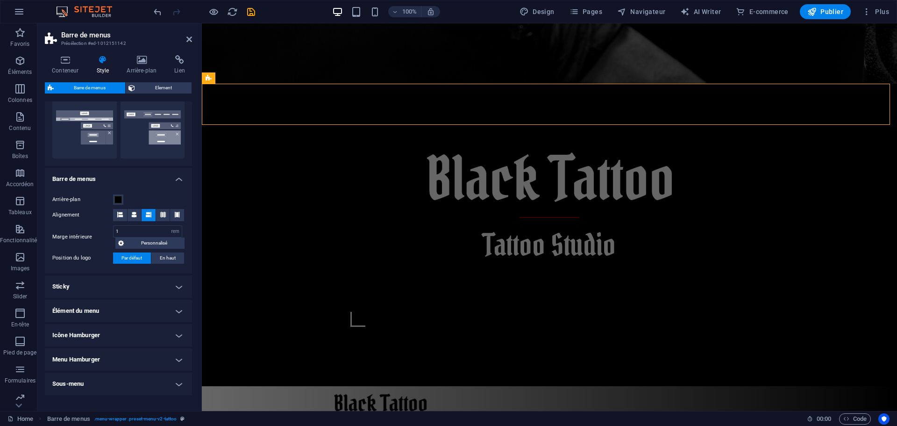
scroll to position [234, 0]
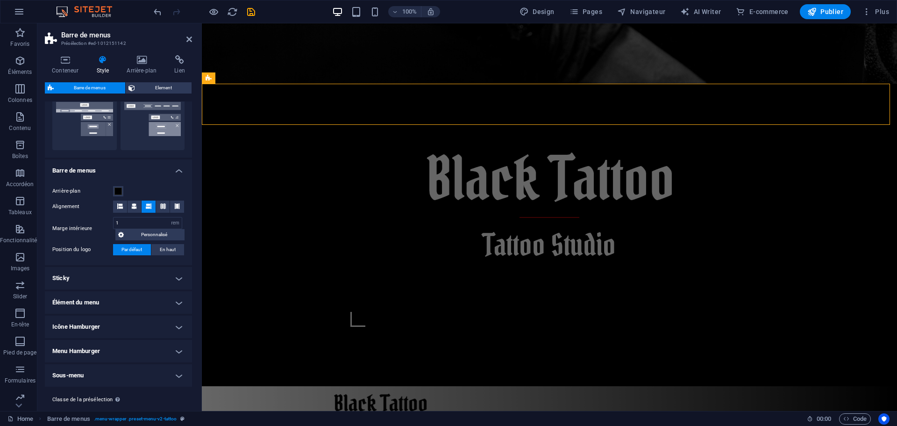
click at [178, 278] on h4 "Sticky" at bounding box center [118, 278] width 147 height 22
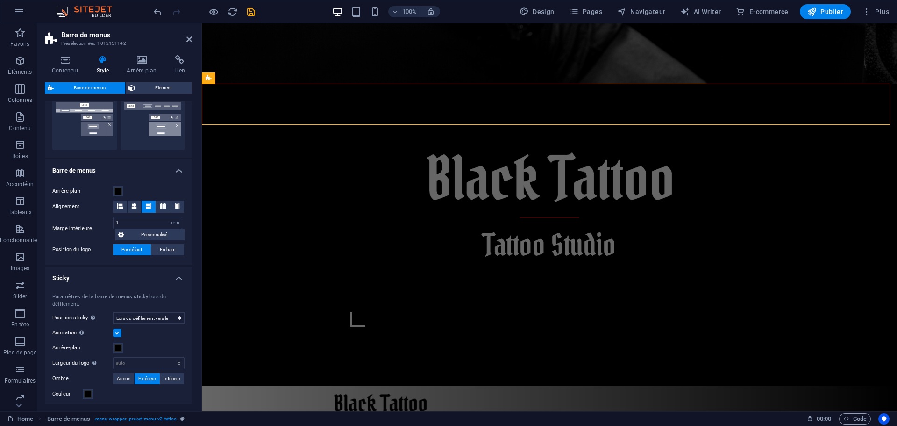
click at [178, 278] on h4 "Sticky" at bounding box center [118, 275] width 147 height 17
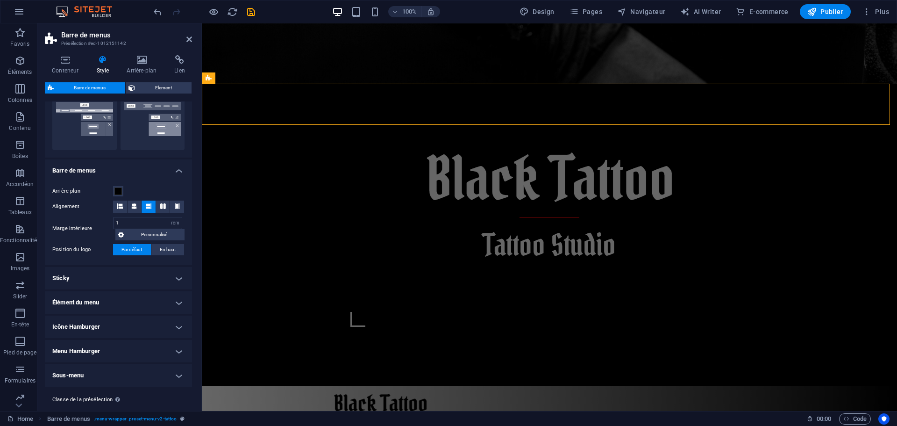
click at [176, 328] on h4 "Icône Hamburger" at bounding box center [118, 327] width 147 height 22
click at [177, 328] on h4 "Icône Hamburger" at bounding box center [118, 324] width 147 height 17
click at [177, 352] on h4 "Menu Hamburger" at bounding box center [118, 351] width 147 height 22
click at [177, 351] on h4 "Menu Hamburger" at bounding box center [118, 348] width 147 height 17
click at [72, 190] on label "Arrière-plan" at bounding box center [82, 191] width 61 height 11
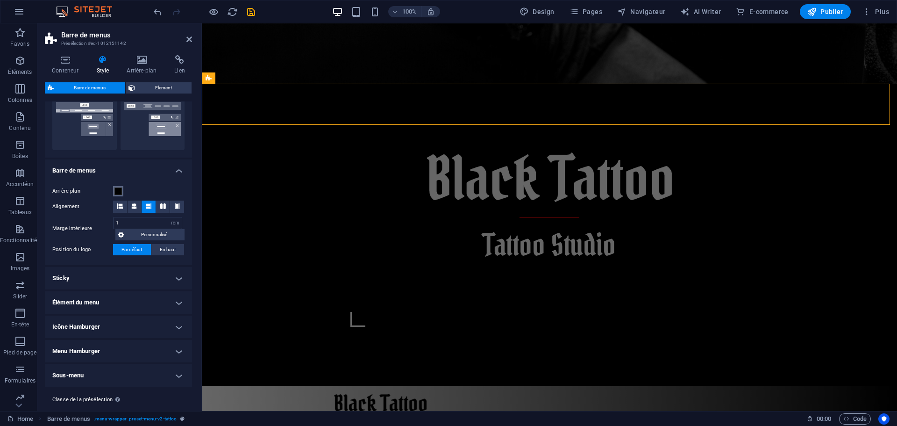
click at [113, 190] on button "Arrière-plan" at bounding box center [118, 191] width 10 height 10
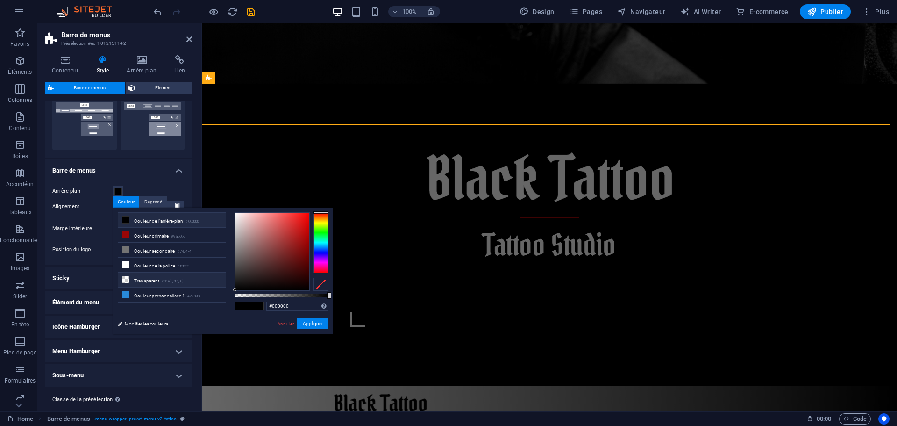
click at [143, 279] on li "Transparent rgba(0,0,0,.0)" at bounding box center [172, 280] width 108 height 15
click at [314, 325] on button "Appliquer" at bounding box center [312, 323] width 31 height 11
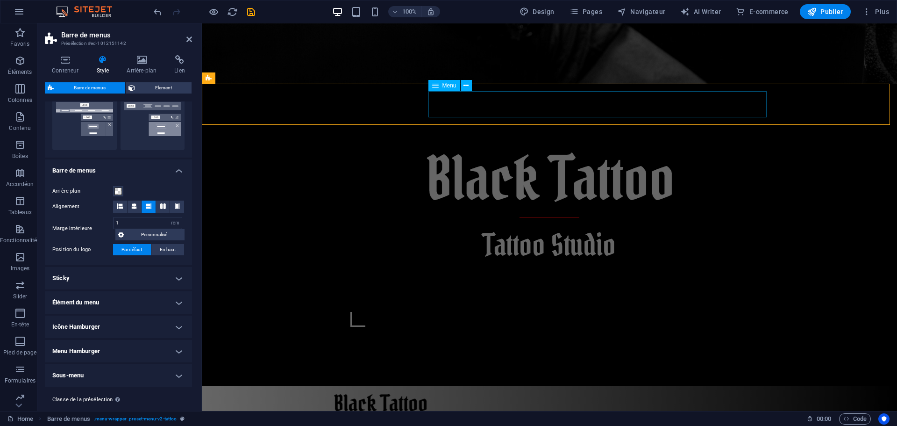
click at [502, 412] on nav "Accueil A propos Services Gallerie Sonia Xoe Laura Joe John Doe FAQs Rendez-vous" at bounding box center [549, 425] width 441 height 26
click at [467, 85] on icon at bounding box center [466, 86] width 5 height 10
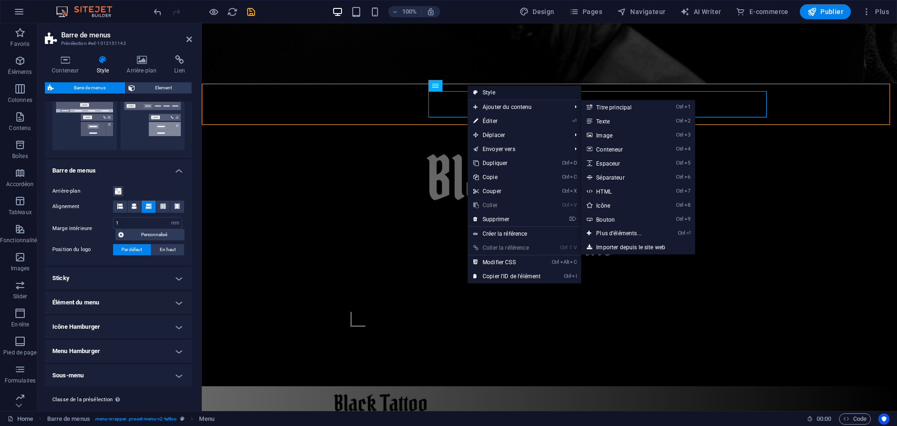
click at [495, 92] on link "Style" at bounding box center [525, 93] width 114 height 14
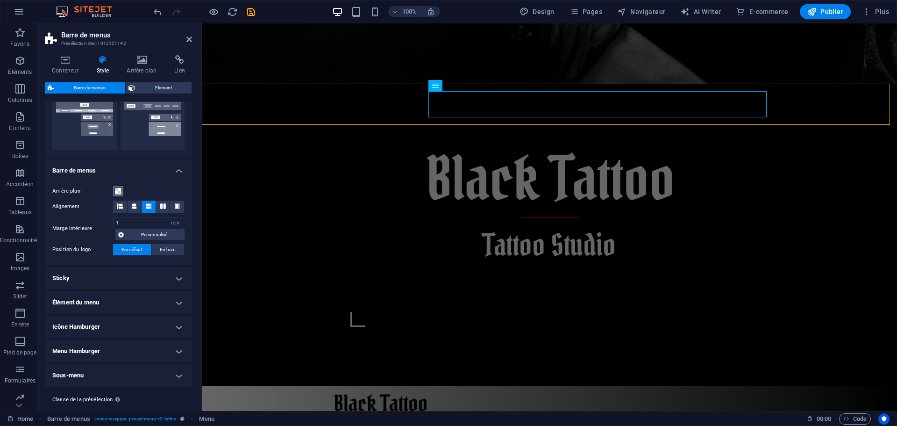
click at [116, 191] on span at bounding box center [118, 190] width 7 height 7
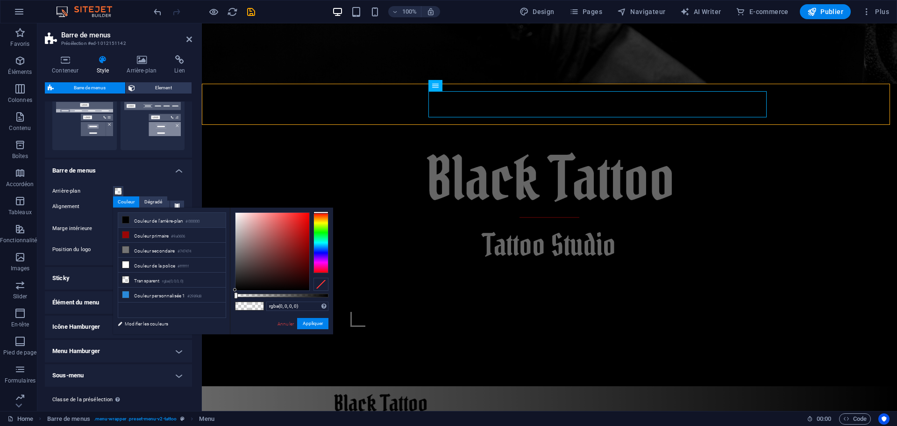
click at [127, 221] on icon at bounding box center [125, 219] width 7 height 7
type input "#000000"
click at [310, 324] on button "Appliquer" at bounding box center [312, 323] width 31 height 11
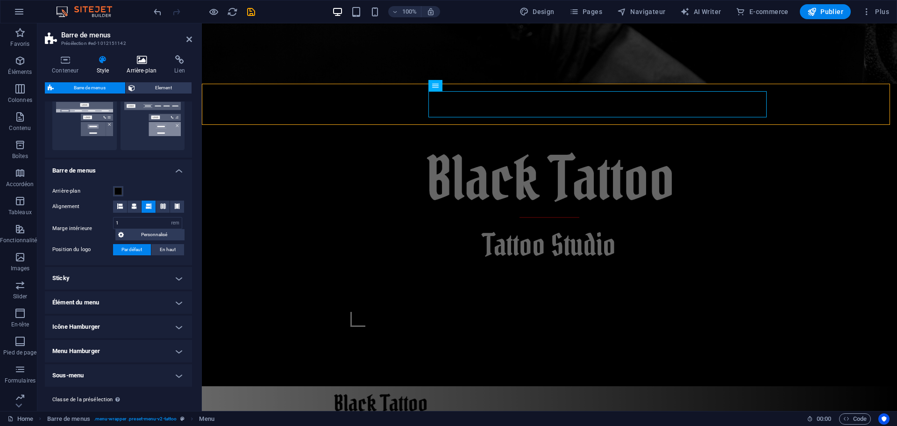
click at [142, 59] on icon at bounding box center [142, 59] width 44 height 9
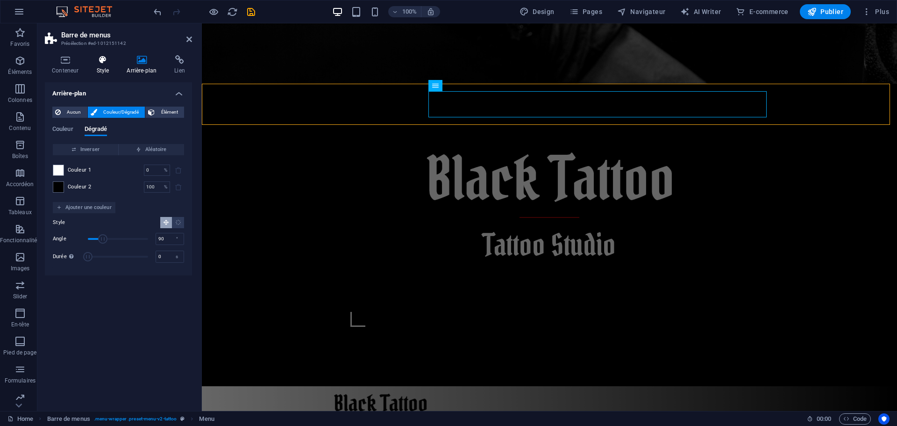
click at [103, 62] on icon at bounding box center [102, 59] width 27 height 9
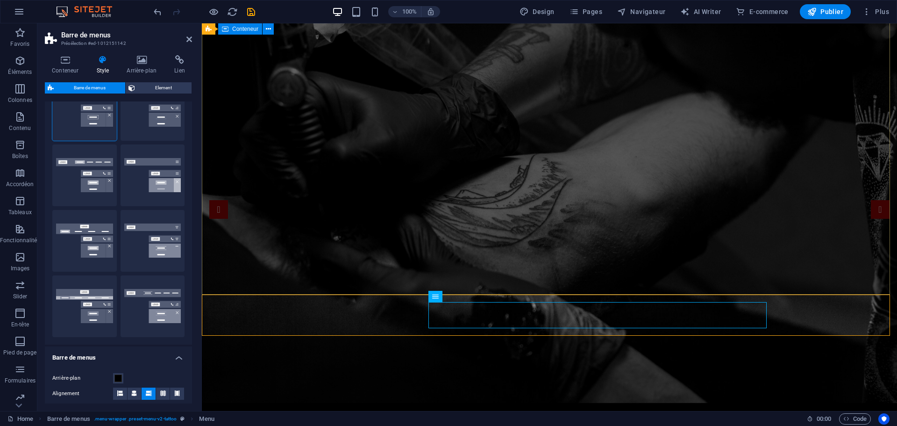
scroll to position [0, 0]
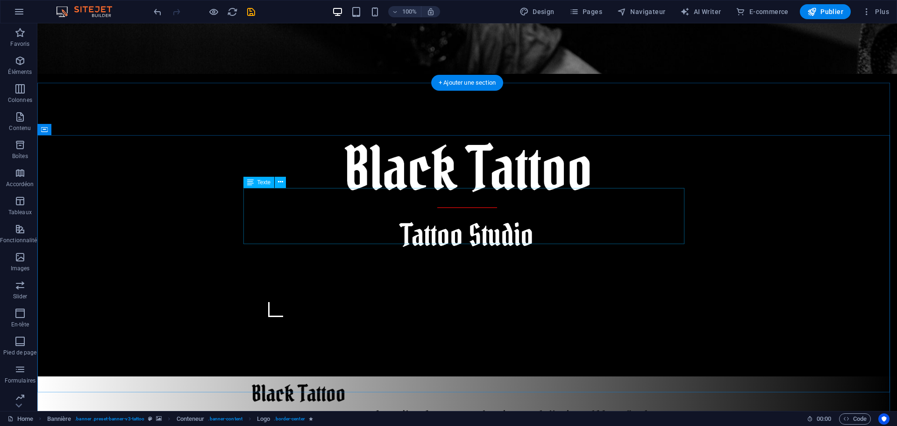
scroll to position [374, 0]
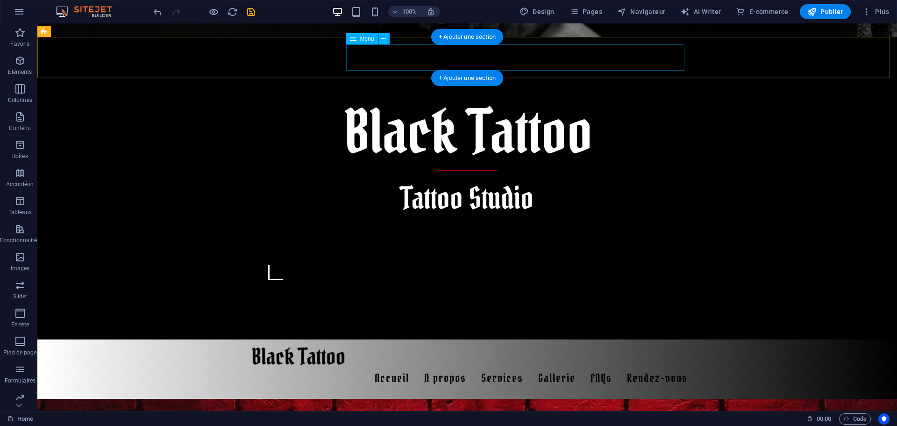
click at [395, 365] on nav "Accueil A propos Services Gallerie Sonia Xoe Laura Joe John Doe FAQs Rendez-vous" at bounding box center [467, 378] width 441 height 26
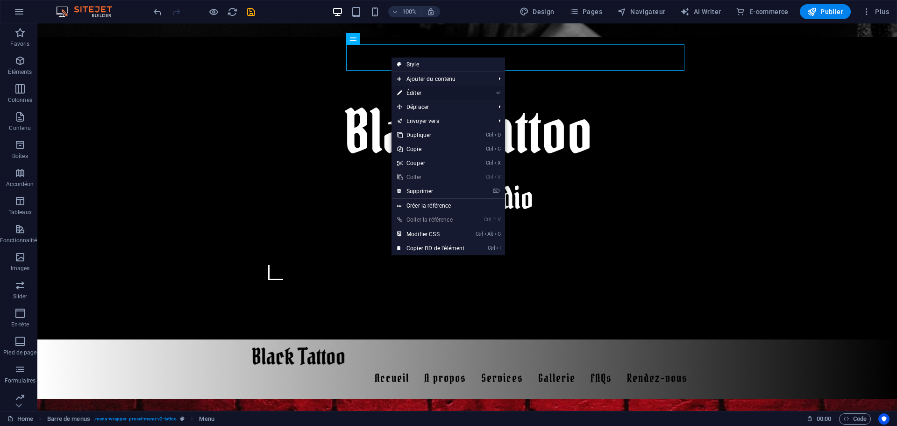
click at [418, 93] on link "⏎ Éditer" at bounding box center [431, 93] width 79 height 14
select select
select select "1"
select select
select select "2"
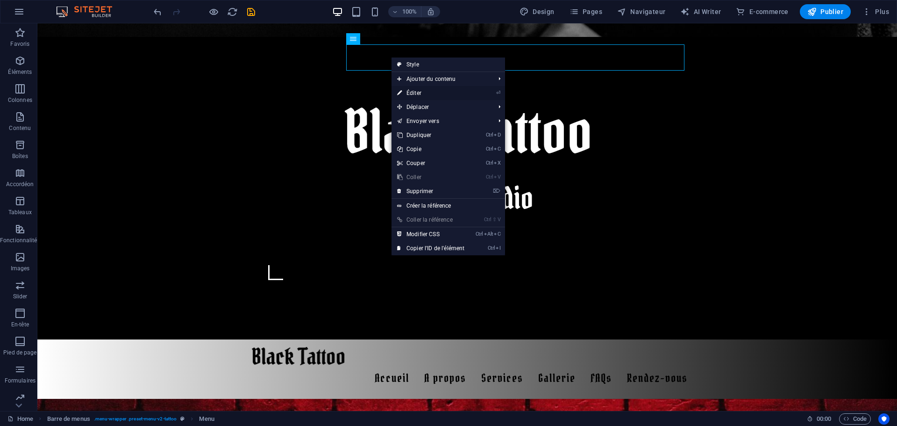
select select
select select "3"
select select
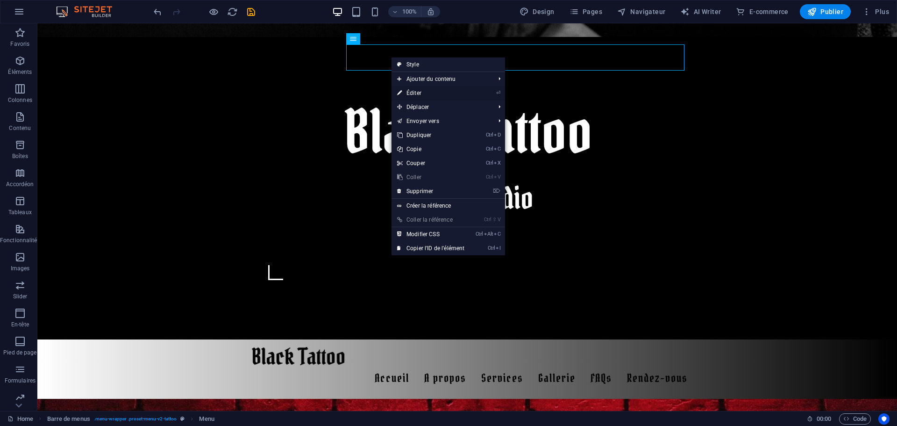
select select
select select "4"
select select
select select "5"
select select
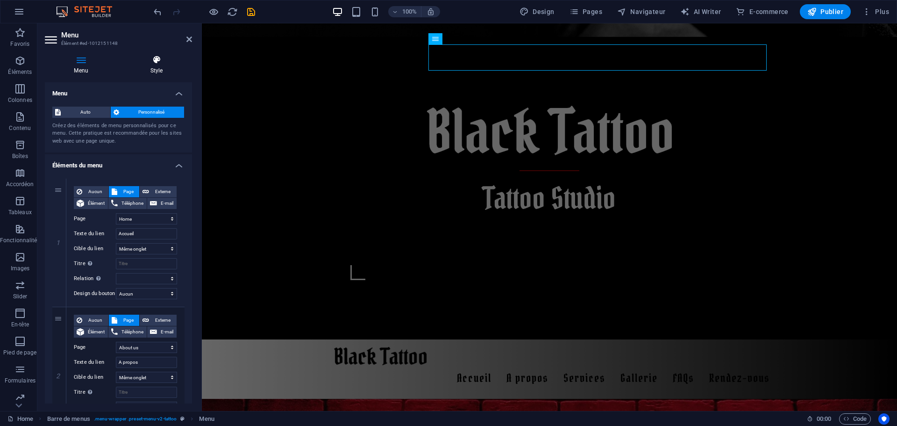
click at [159, 60] on icon at bounding box center [156, 59] width 71 height 9
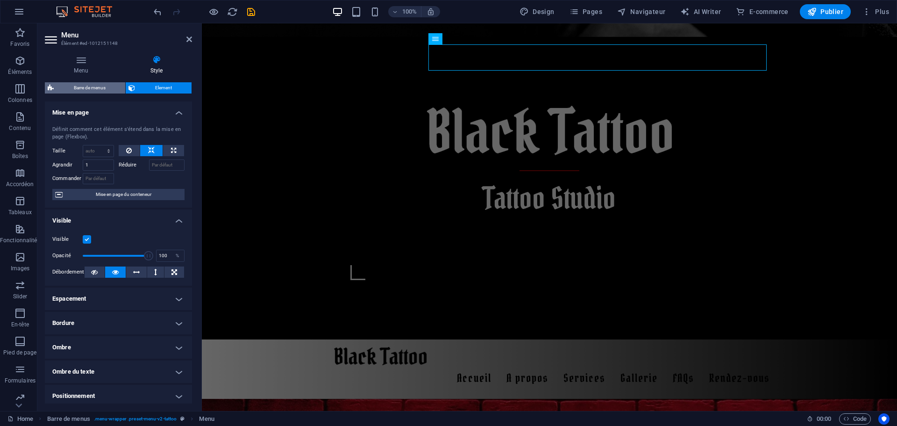
click at [94, 88] on span "Barre de menus" at bounding box center [90, 87] width 66 height 11
select select "rem"
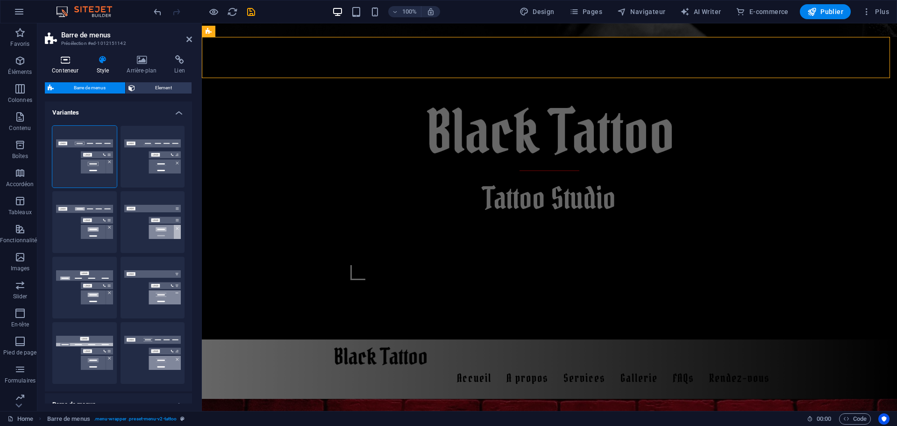
click at [64, 61] on icon at bounding box center [65, 59] width 41 height 9
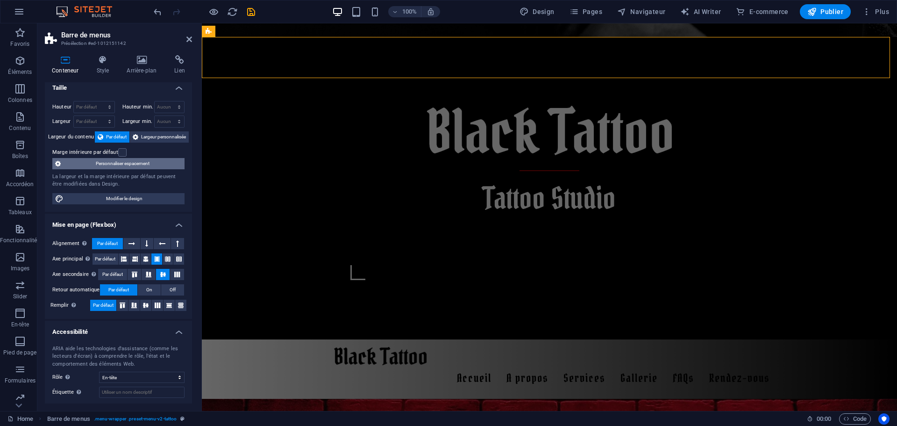
scroll to position [0, 0]
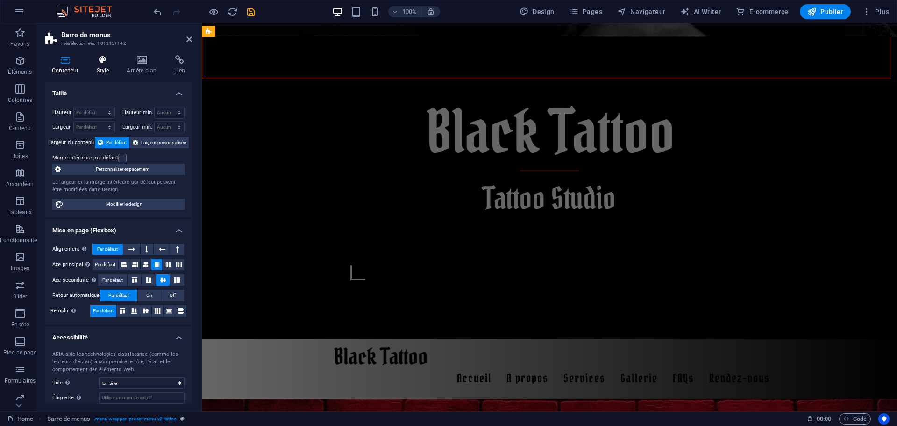
click at [105, 62] on icon at bounding box center [102, 59] width 27 height 9
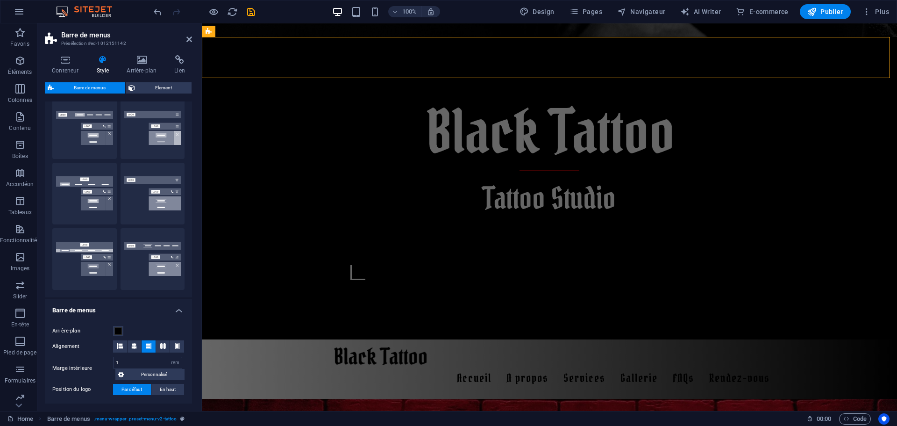
scroll to position [140, 0]
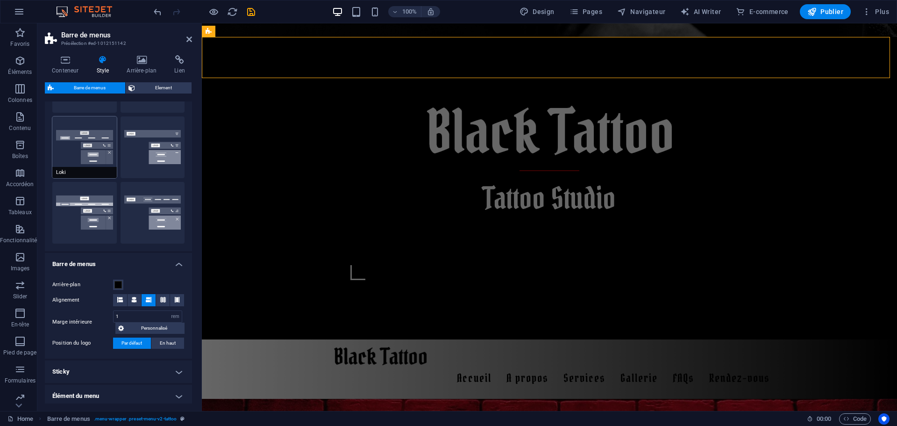
click at [97, 153] on button "Loki" at bounding box center [84, 147] width 65 height 62
type input "0"
select select "DISABLED_OPTION_VALUE"
type input "2"
type input "1"
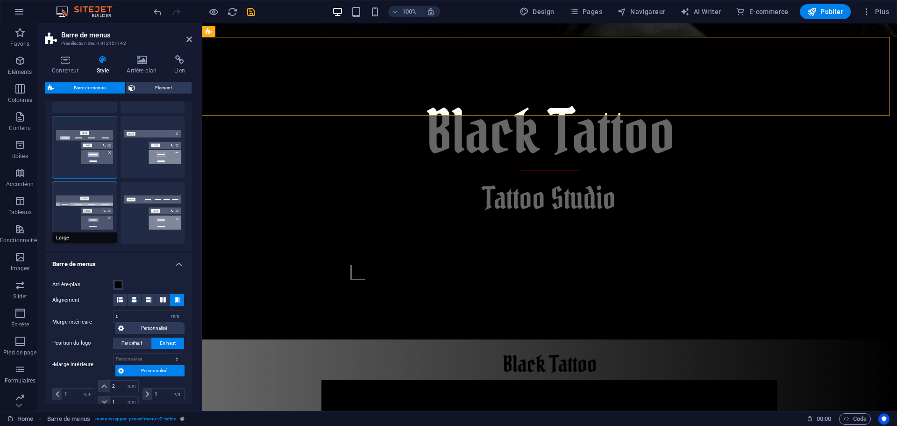
click at [93, 218] on button "Large" at bounding box center [84, 213] width 65 height 62
type input "0"
type input "2"
select select "rem"
type input "2"
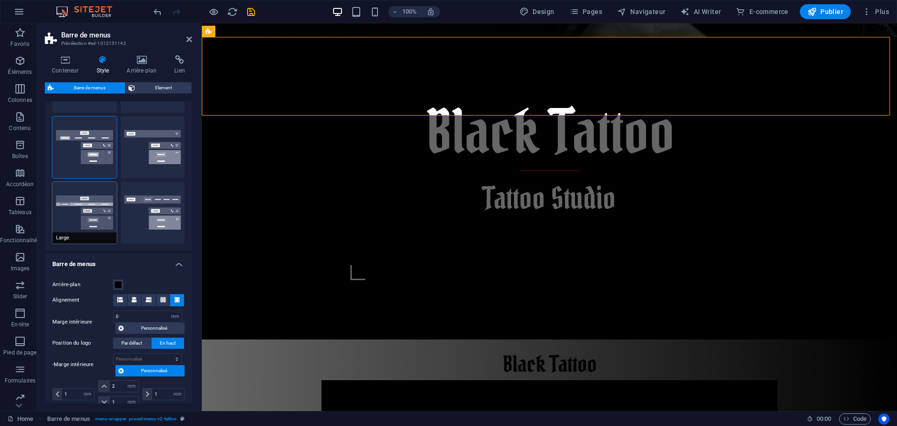
type input "2"
type input "0"
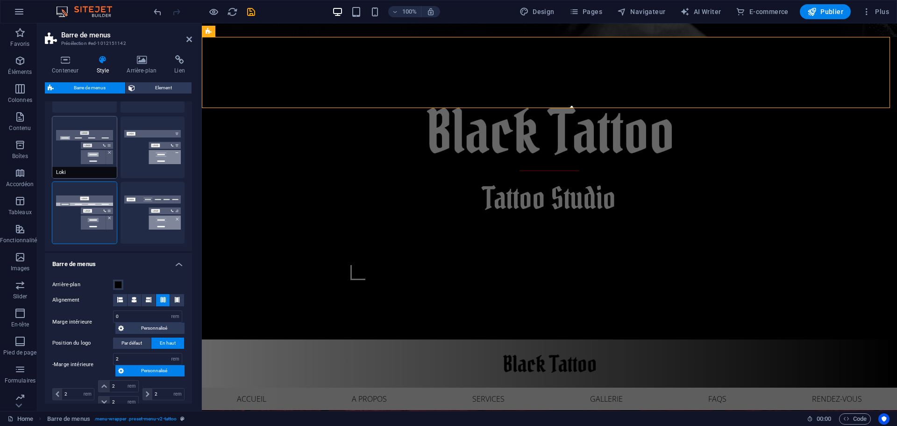
click at [82, 153] on button "Loki" at bounding box center [84, 147] width 65 height 62
type input "0"
select select "DISABLED_OPTION_VALUE"
type input "1"
type input "2"
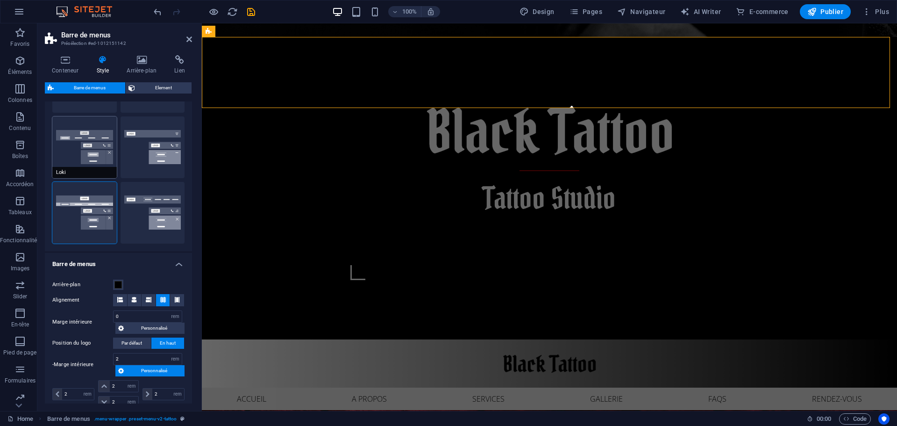
type input "1"
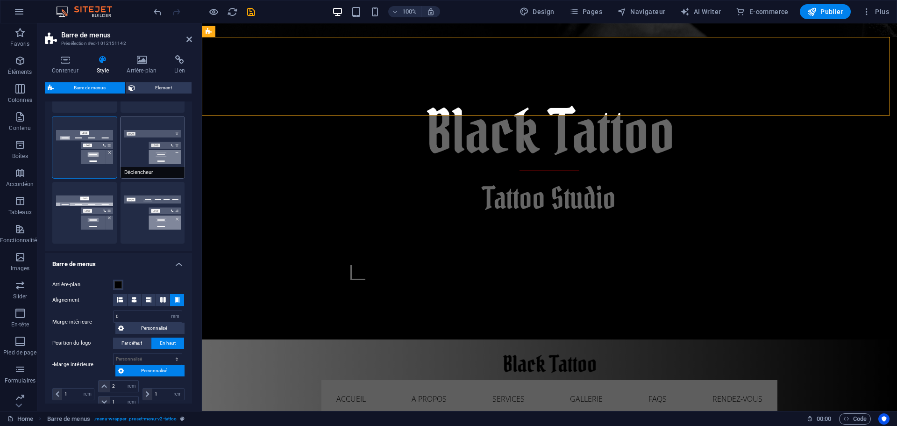
click at [159, 158] on button "Déclencheur" at bounding box center [153, 147] width 65 height 62
type input "1"
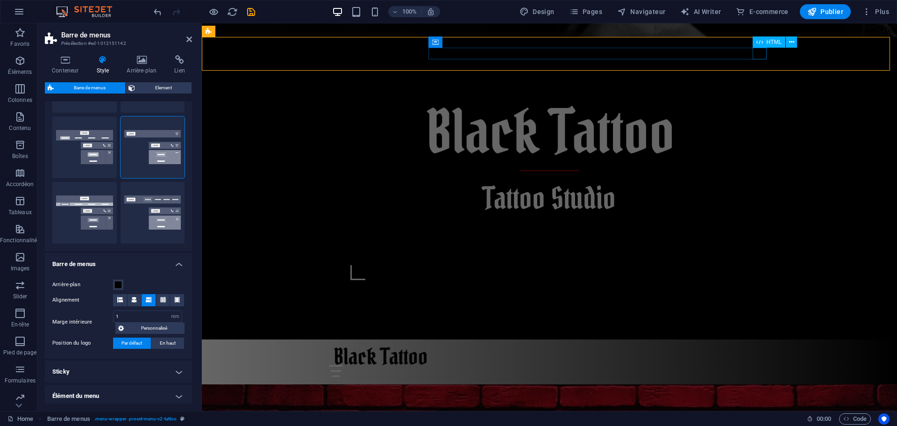
click at [760, 365] on div "Menu" at bounding box center [549, 371] width 441 height 12
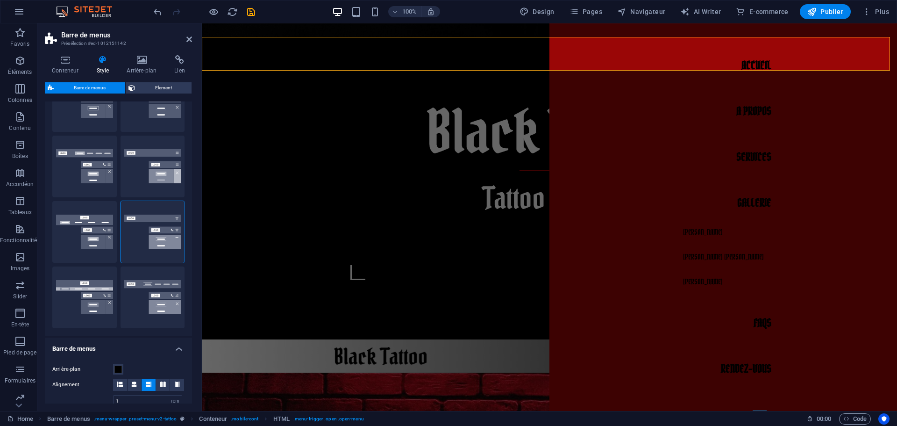
scroll to position [47, 0]
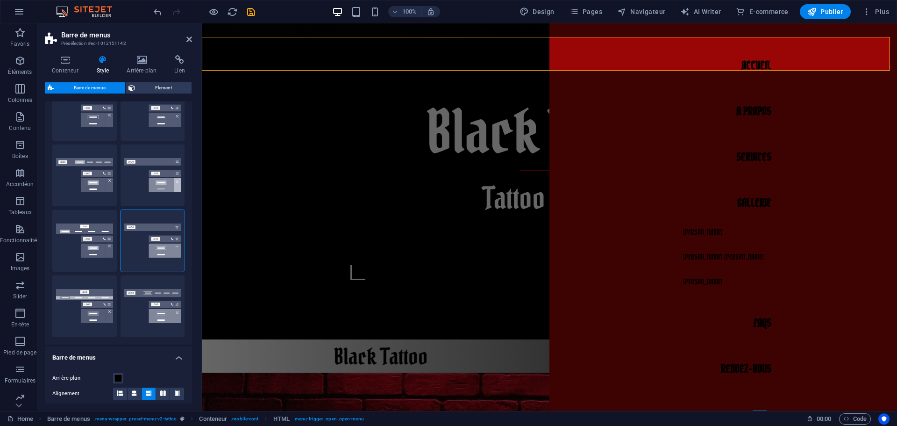
click at [82, 168] on div "Par défaut" at bounding box center [84, 175] width 65 height 62
click at [147, 164] on button "Fixé" at bounding box center [153, 175] width 65 height 62
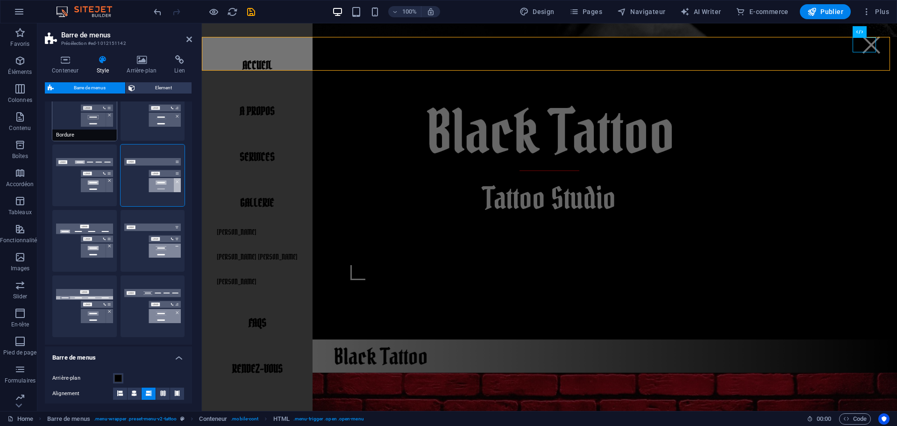
click at [94, 126] on button "Bordure" at bounding box center [84, 110] width 65 height 62
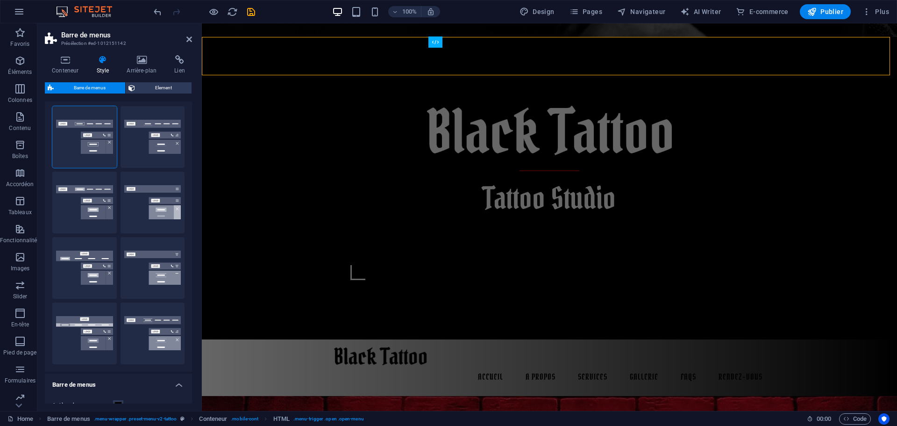
scroll to position [0, 0]
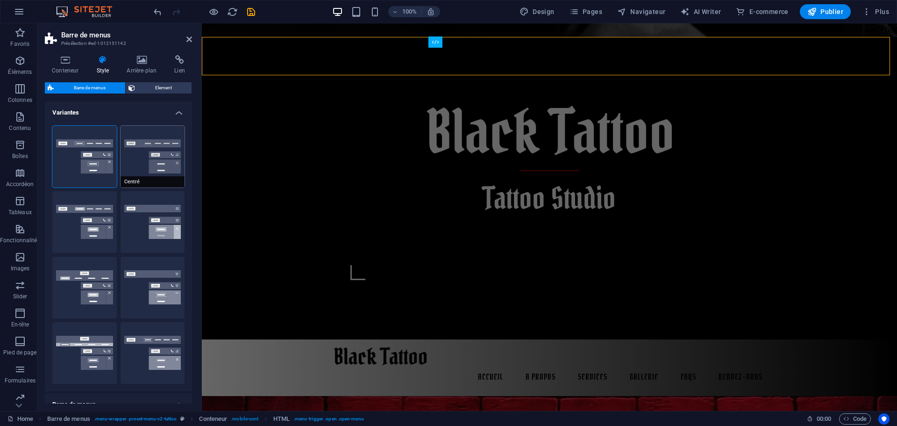
click at [144, 163] on button "Centré" at bounding box center [153, 157] width 65 height 62
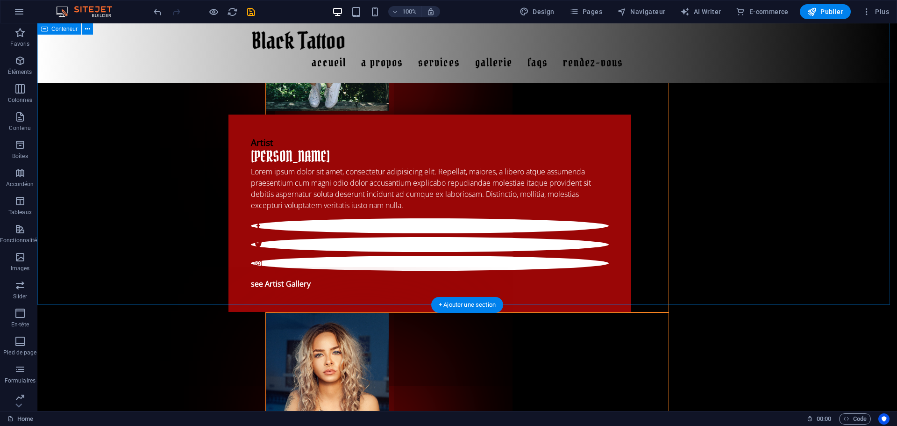
scroll to position [1356, 0]
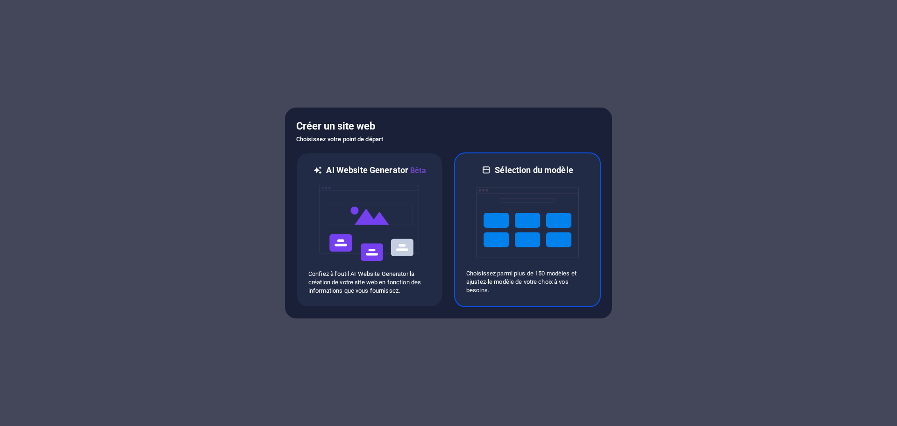
click at [508, 234] on img at bounding box center [527, 222] width 103 height 93
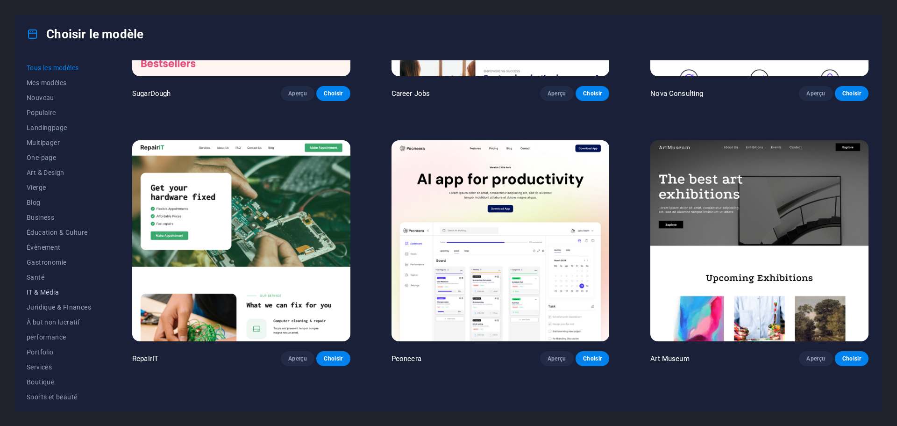
click at [53, 292] on span "IT & Média" at bounding box center [59, 291] width 65 height 7
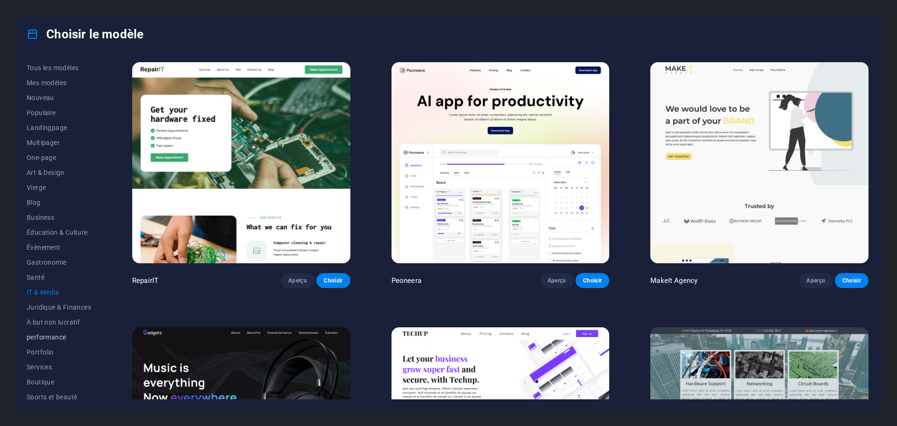
click at [46, 337] on span "performance" at bounding box center [59, 336] width 65 height 7
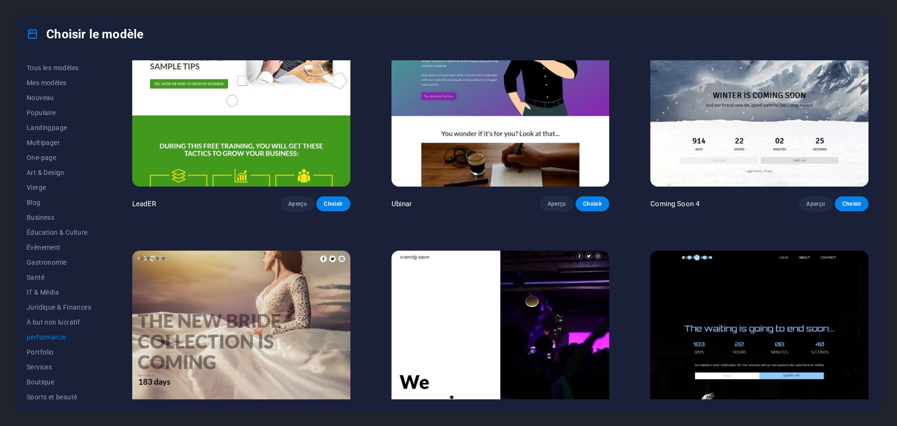
scroll to position [926, 0]
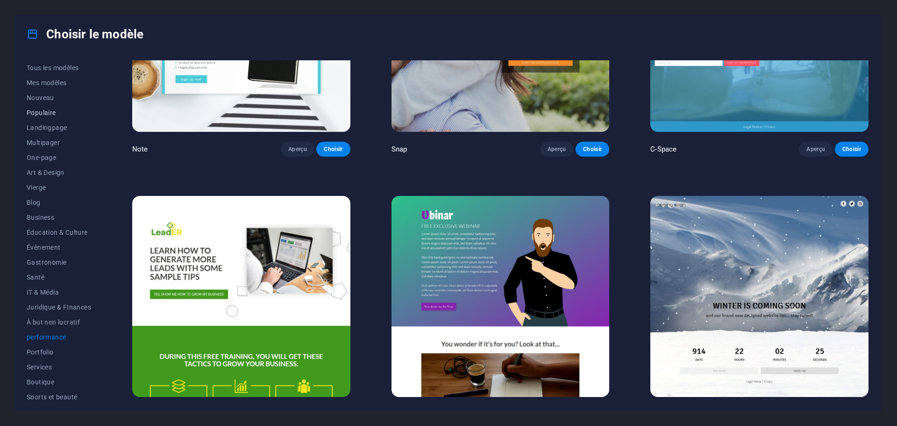
click at [42, 114] on span "Populaire" at bounding box center [59, 112] width 65 height 7
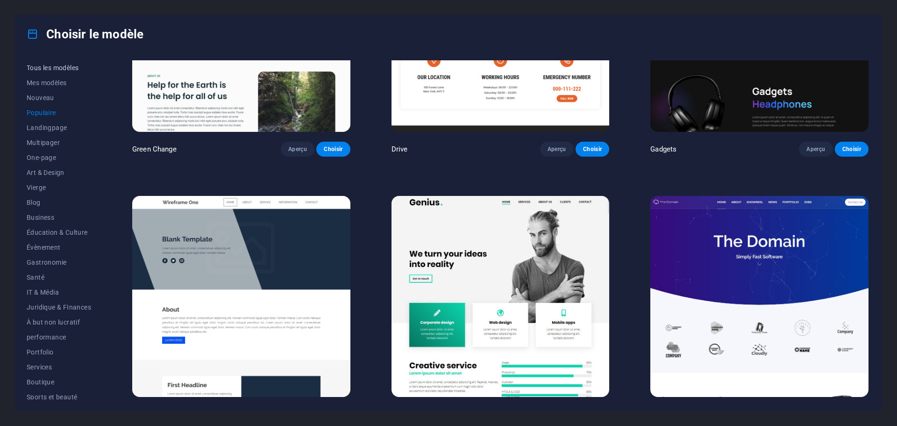
click at [58, 69] on span "Tous les modèles" at bounding box center [59, 67] width 65 height 7
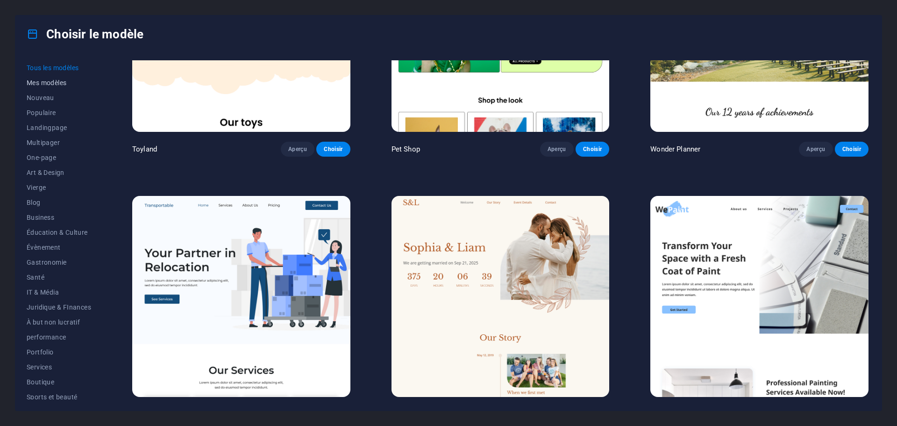
click at [50, 81] on span "Mes modèles" at bounding box center [59, 82] width 65 height 7
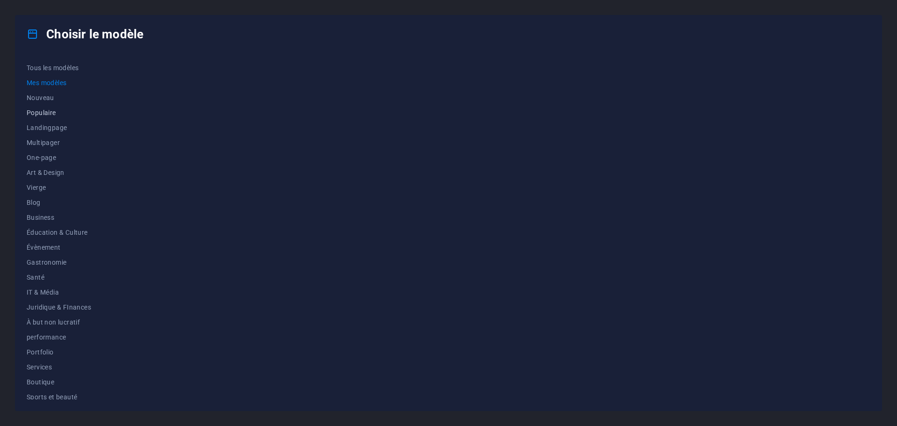
click at [57, 111] on span "Populaire" at bounding box center [59, 112] width 65 height 7
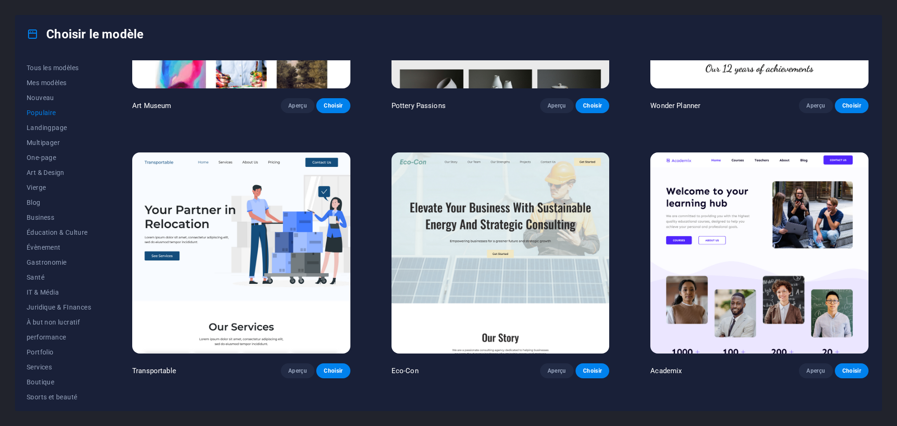
scroll to position [514, 0]
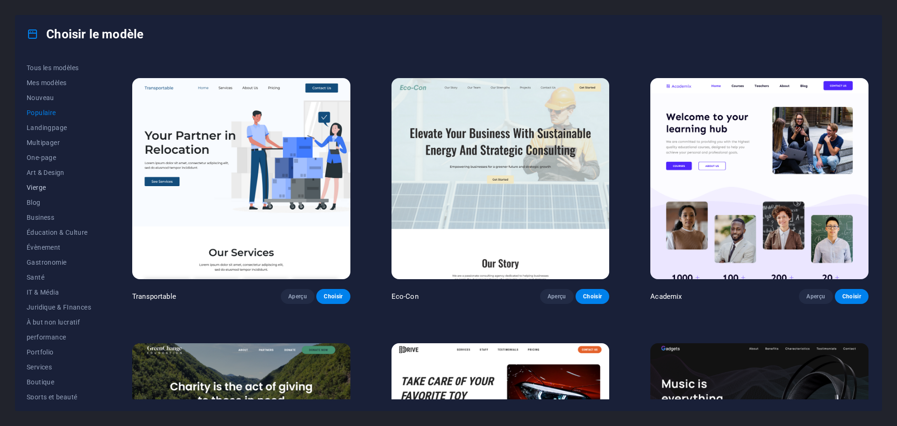
click at [41, 187] on span "Vierge" at bounding box center [59, 187] width 65 height 7
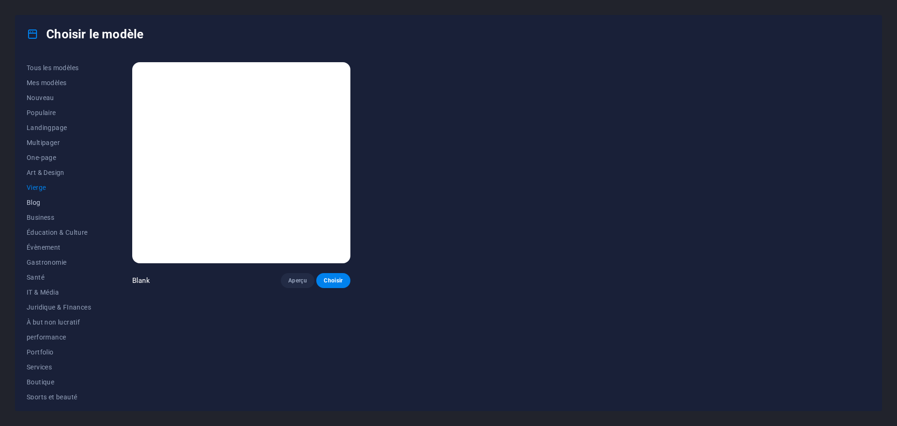
click at [36, 204] on span "Blog" at bounding box center [59, 202] width 65 height 7
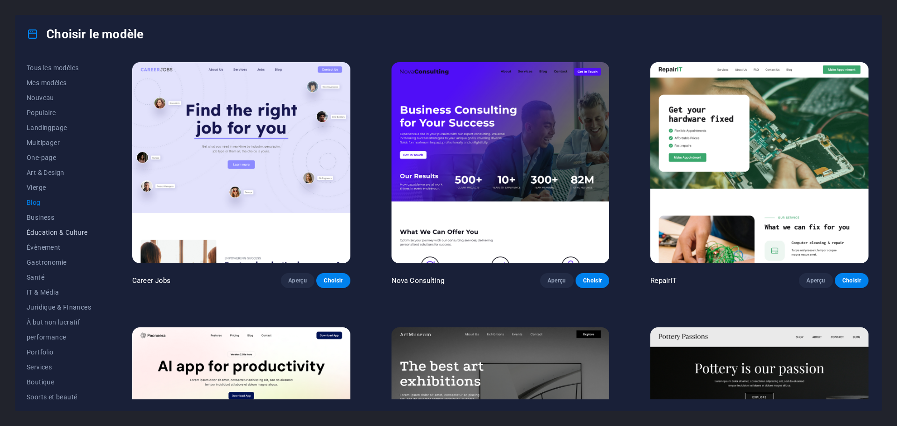
click at [62, 232] on span "Éducation & Culture" at bounding box center [59, 232] width 65 height 7
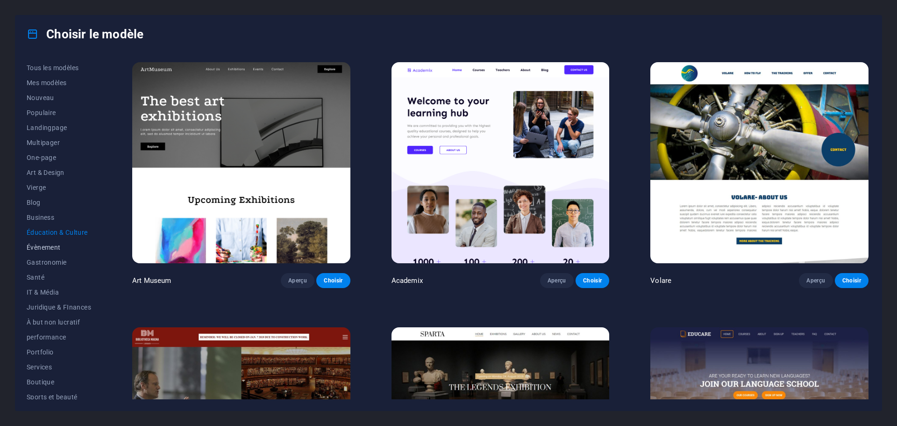
click at [53, 246] on span "Évènement" at bounding box center [59, 247] width 65 height 7
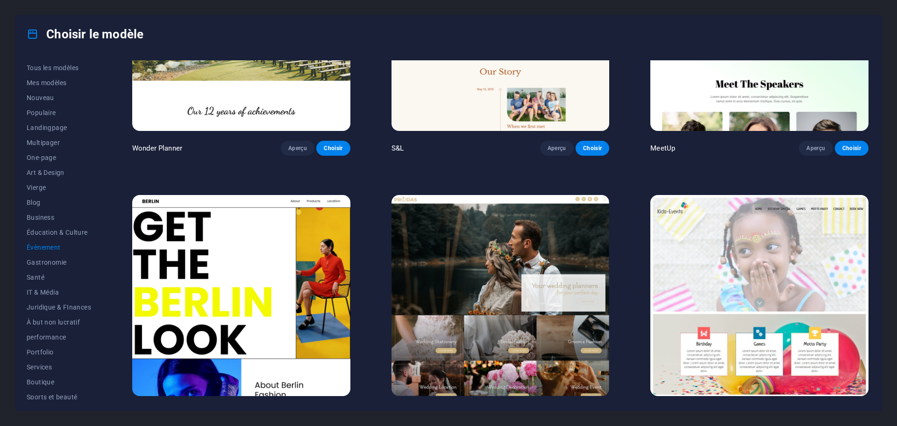
scroll to position [88, 0]
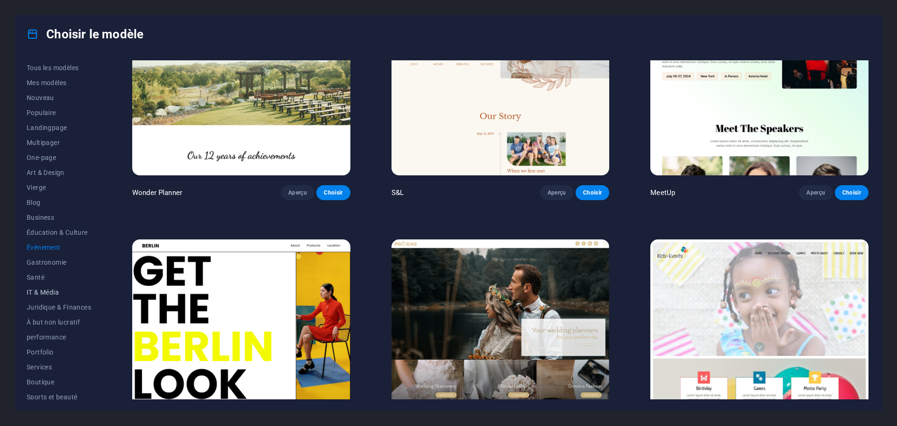
click at [50, 296] on button "IT & Média" at bounding box center [59, 292] width 65 height 15
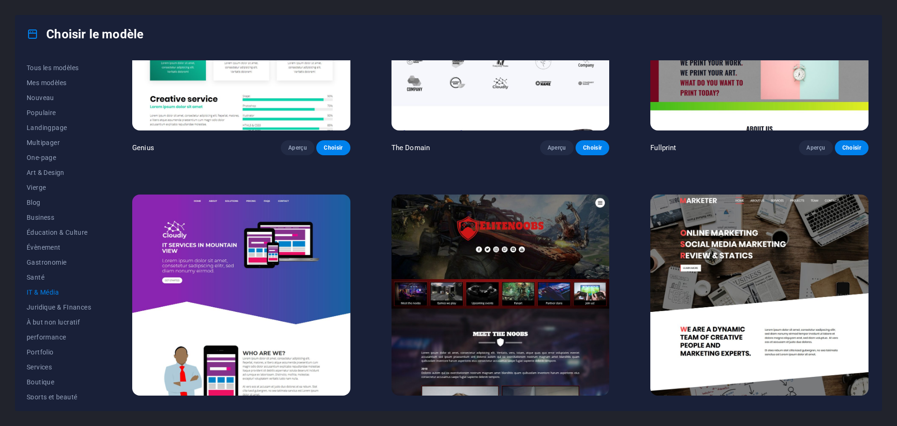
scroll to position [679, 0]
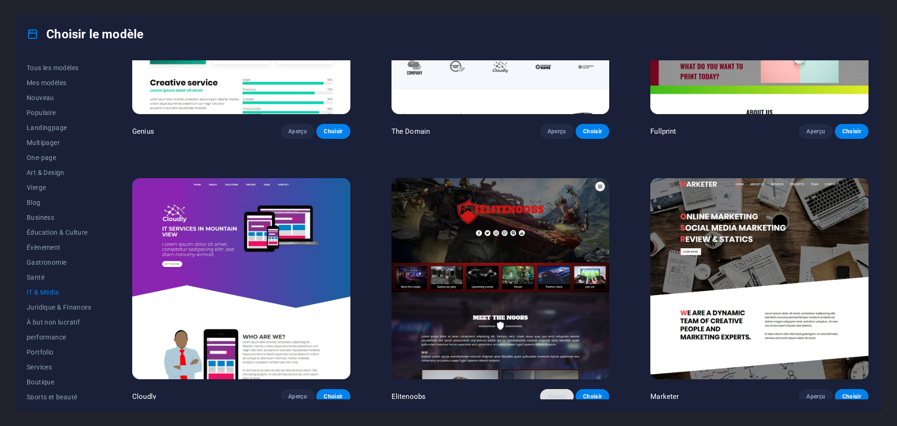
click at [559, 395] on span "Aperçu" at bounding box center [557, 396] width 19 height 7
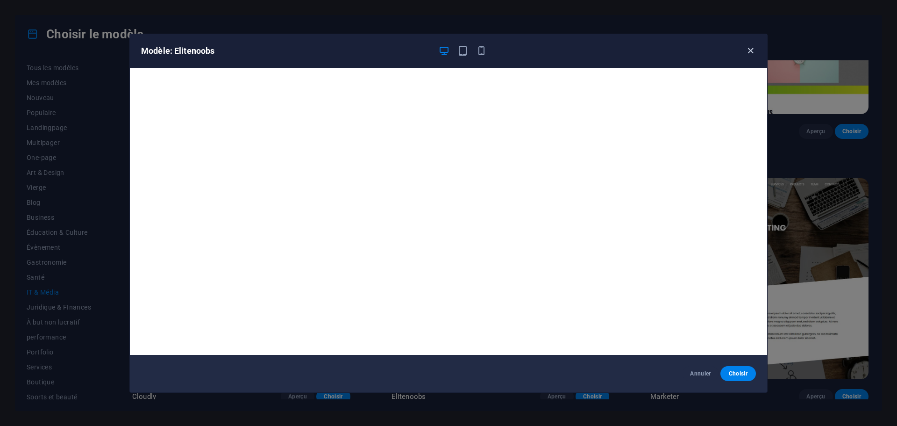
click at [746, 48] on icon "button" at bounding box center [751, 50] width 11 height 11
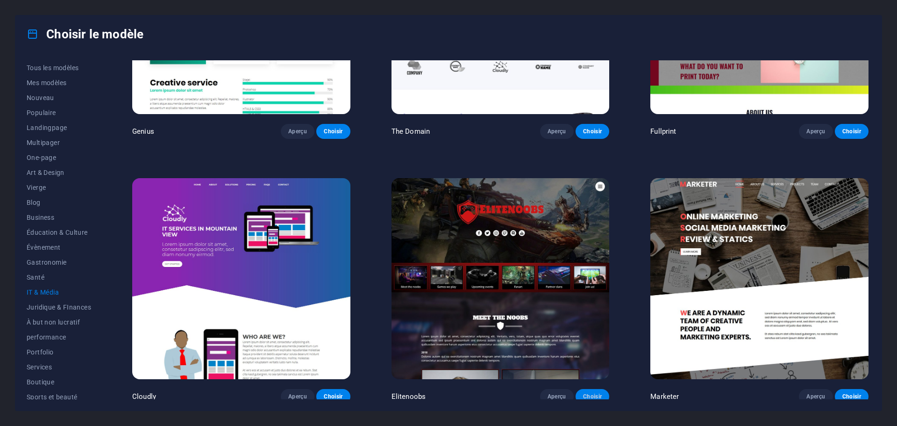
click at [592, 393] on span "Choisir" at bounding box center [592, 396] width 19 height 7
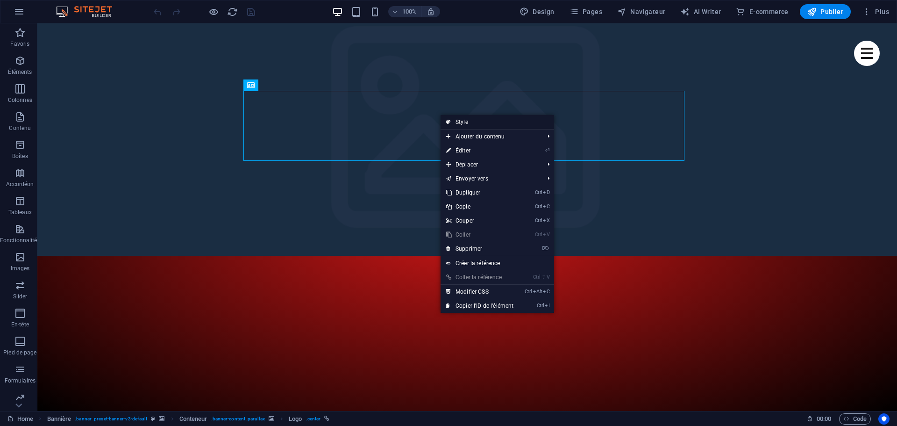
click at [464, 122] on link "Style" at bounding box center [498, 122] width 114 height 14
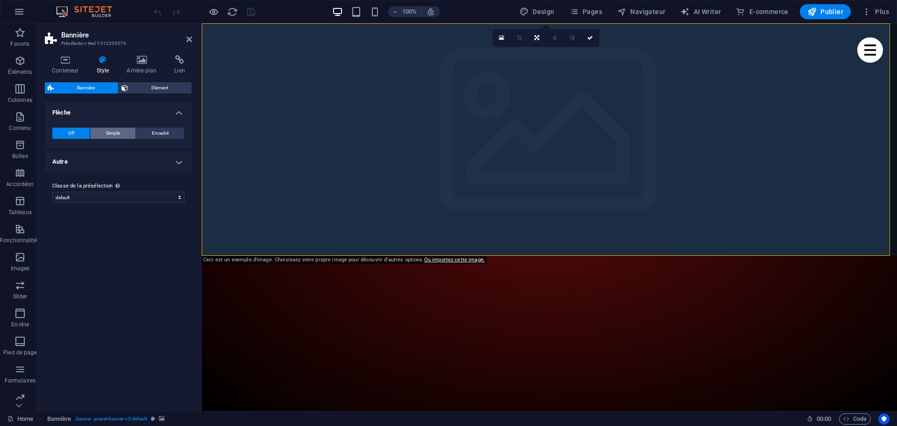
click at [130, 131] on button "Simple" at bounding box center [112, 133] width 45 height 11
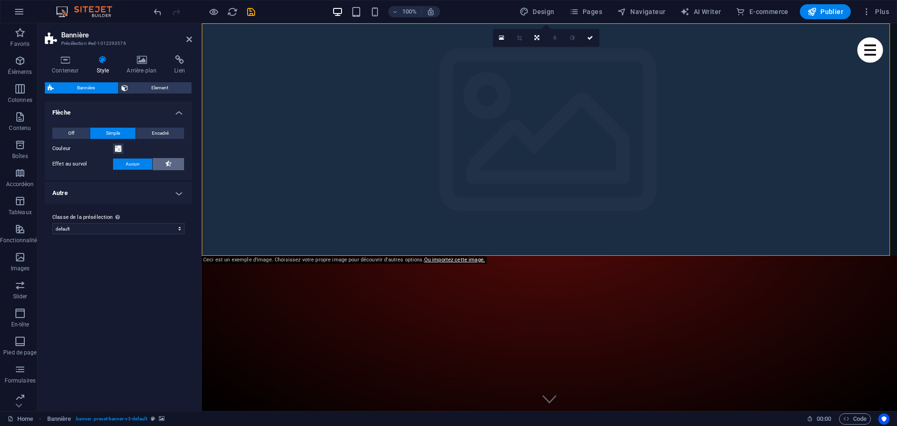
click at [172, 165] on button at bounding box center [168, 164] width 31 height 12
click at [134, 164] on span "Aucun" at bounding box center [133, 163] width 14 height 11
click at [168, 165] on icon at bounding box center [168, 163] width 6 height 11
click at [188, 38] on icon at bounding box center [189, 39] width 6 height 7
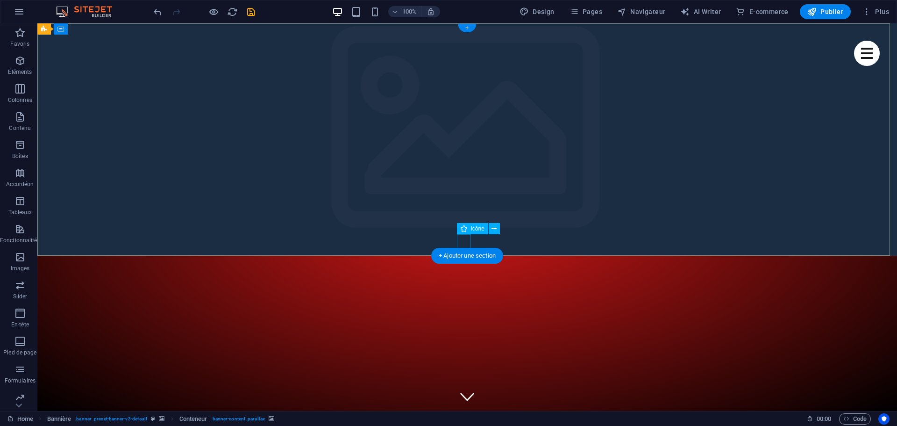
click at [464, 389] on figure at bounding box center [467, 396] width 14 height 14
click at [494, 228] on icon at bounding box center [494, 231] width 5 height 10
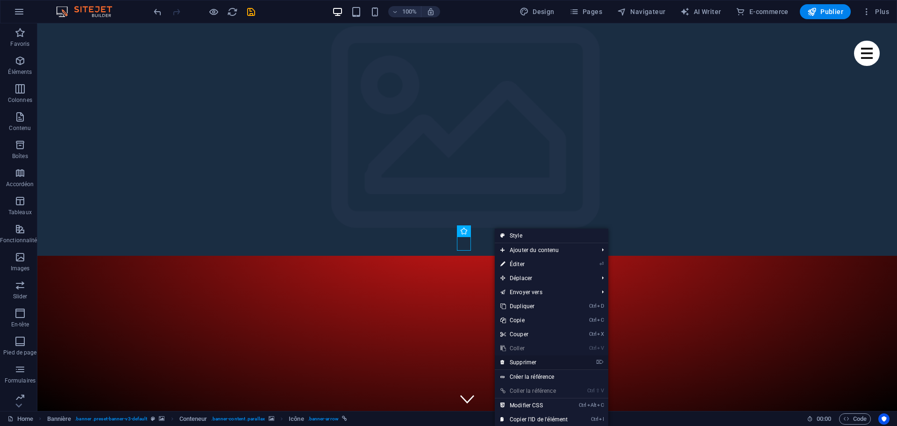
click at [528, 362] on link "⌦ Supprimer" at bounding box center [534, 362] width 79 height 14
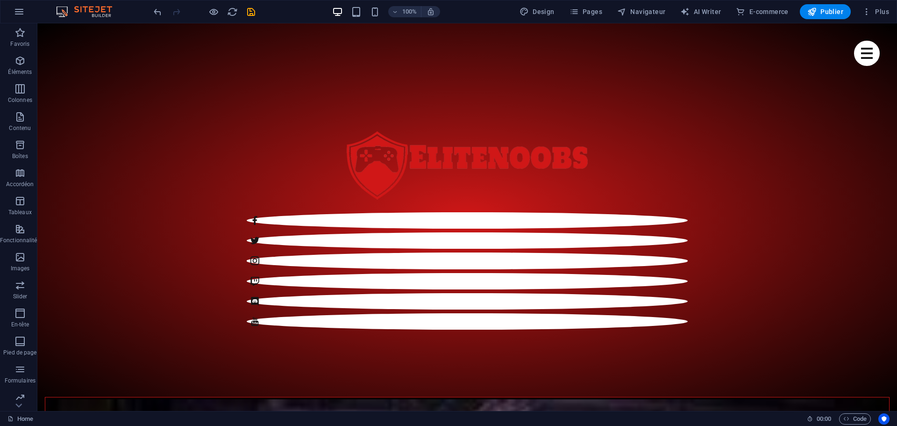
scroll to position [467, 0]
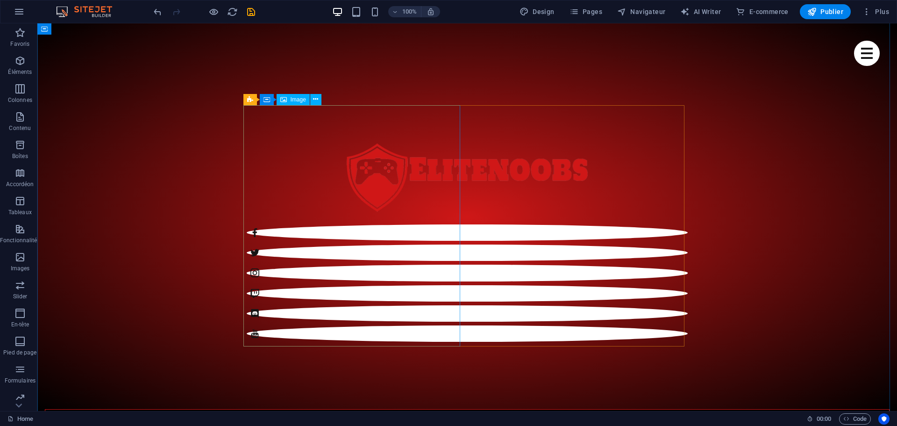
click at [348, 100] on button at bounding box center [344, 99] width 11 height 11
click at [317, 102] on icon at bounding box center [315, 99] width 5 height 10
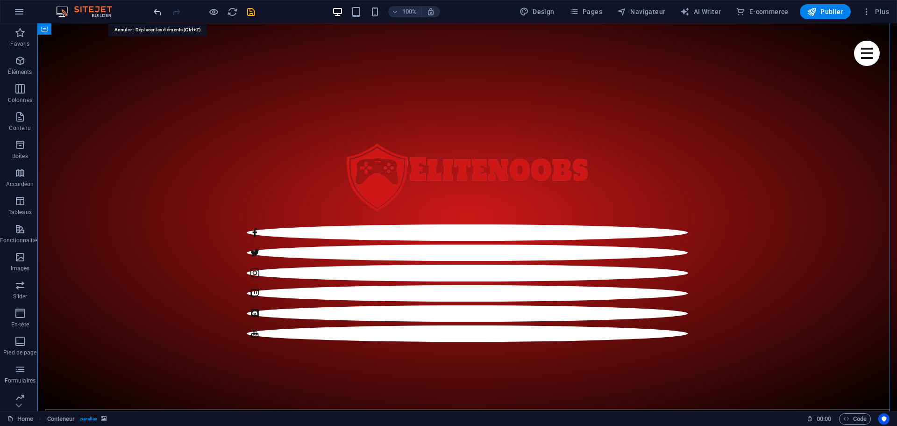
click at [158, 11] on icon "undo" at bounding box center [157, 12] width 11 height 11
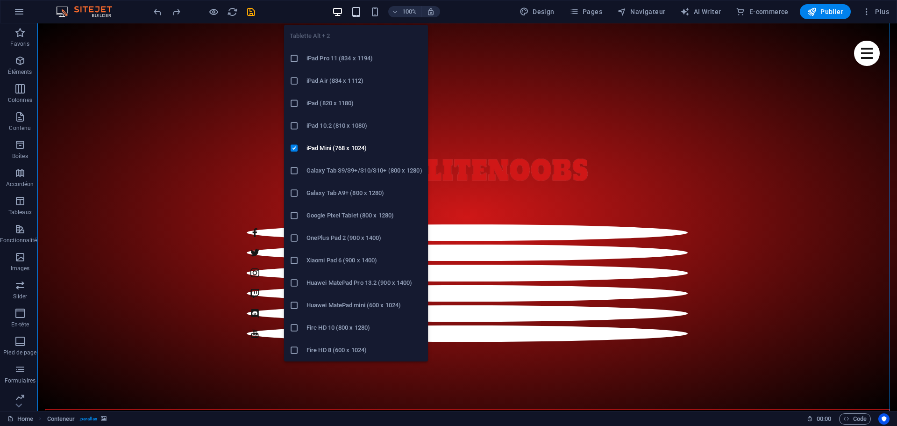
click at [359, 12] on icon "button" at bounding box center [356, 12] width 11 height 11
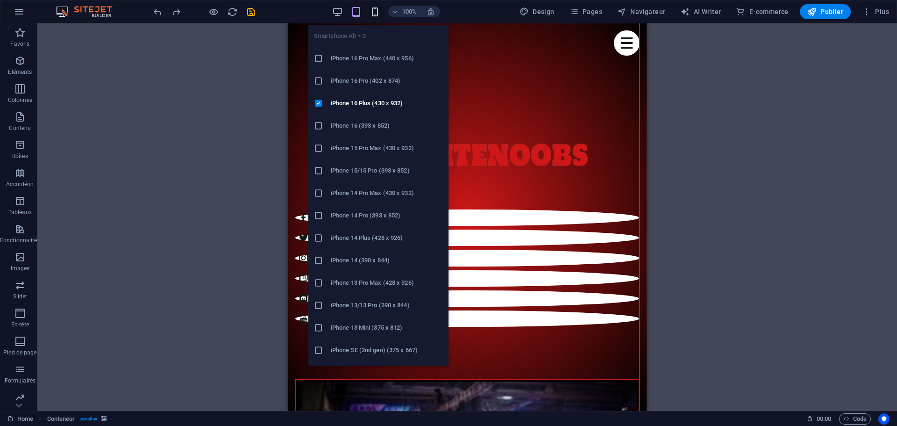
click at [377, 13] on icon "button" at bounding box center [375, 12] width 11 height 11
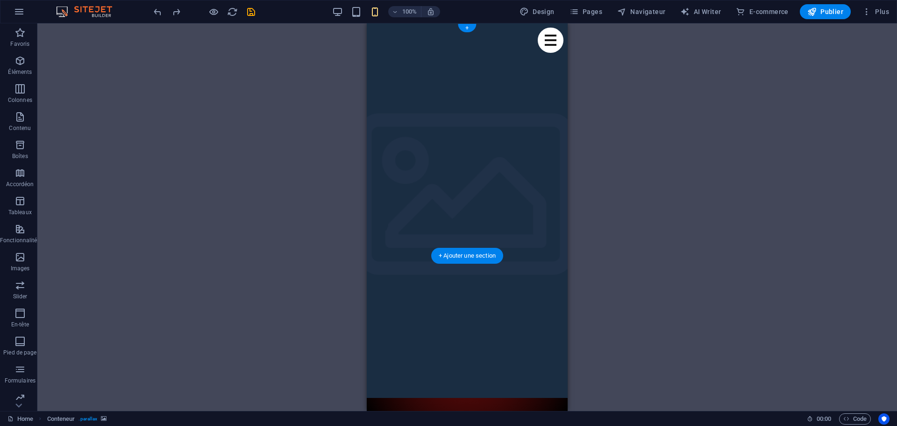
scroll to position [0, 0]
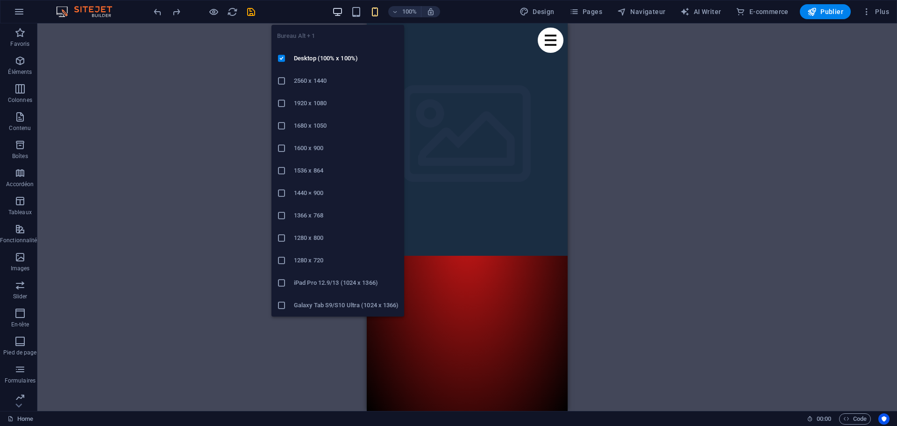
click at [335, 11] on icon "button" at bounding box center [337, 12] width 11 height 11
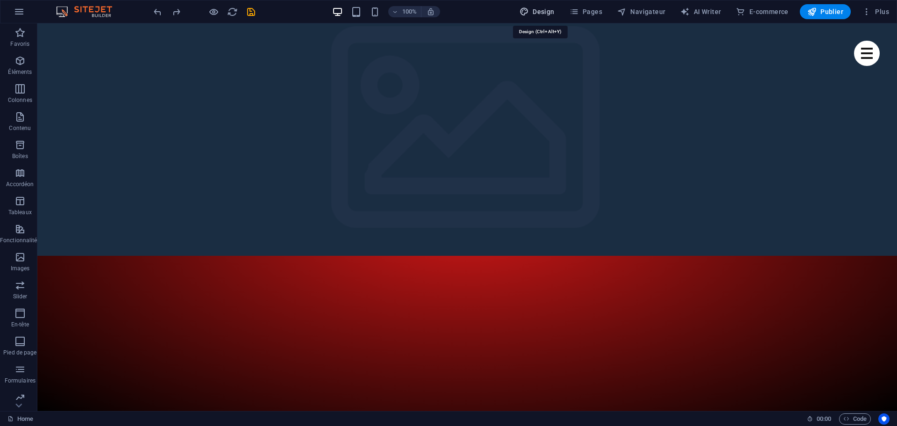
click at [548, 11] on span "Design" at bounding box center [537, 11] width 35 height 9
select select "px"
select select "400"
select select "px"
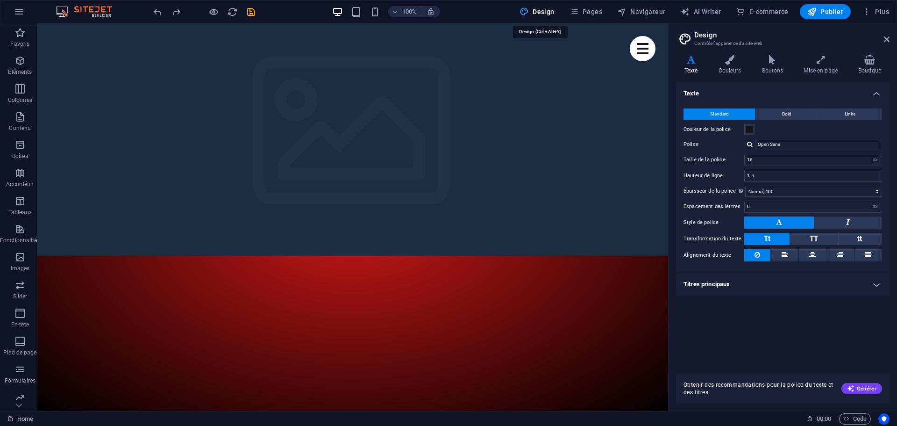
click at [548, 10] on span "Design" at bounding box center [537, 11] width 35 height 9
click at [887, 40] on icon at bounding box center [887, 39] width 6 height 7
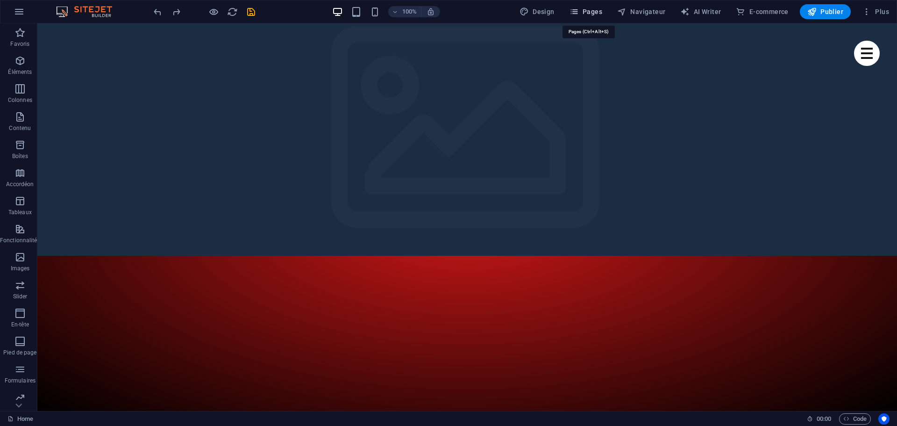
click at [594, 13] on span "Pages" at bounding box center [586, 11] width 33 height 9
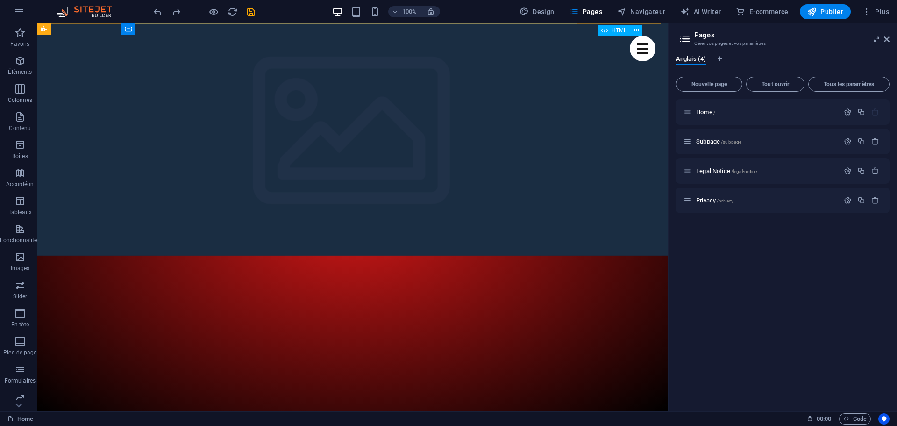
click at [635, 52] on div "Menu" at bounding box center [643, 48] width 26 height 25
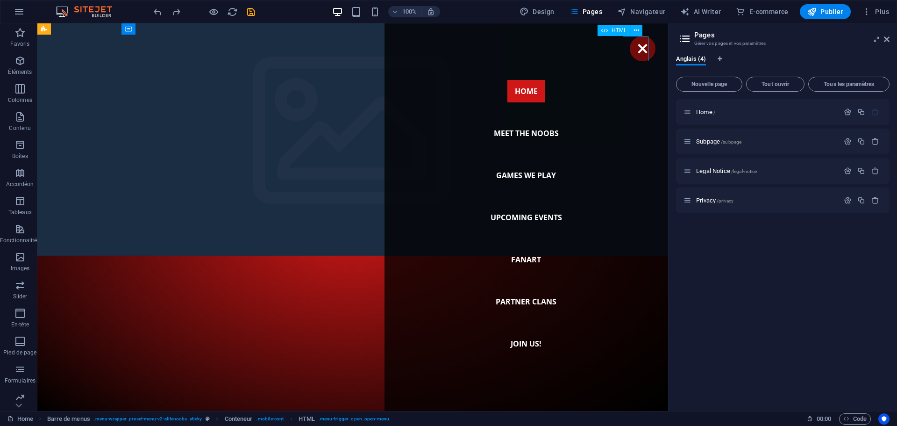
click at [635, 51] on div "Menu" at bounding box center [643, 48] width 26 height 25
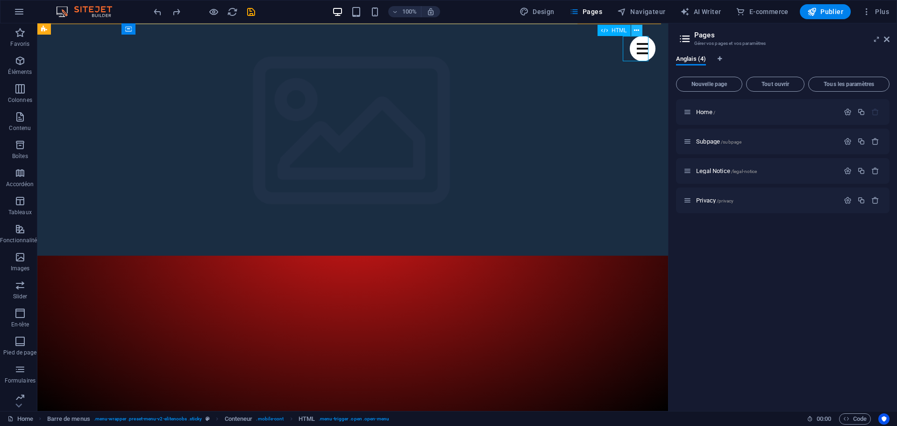
click at [637, 29] on icon at bounding box center [636, 31] width 5 height 10
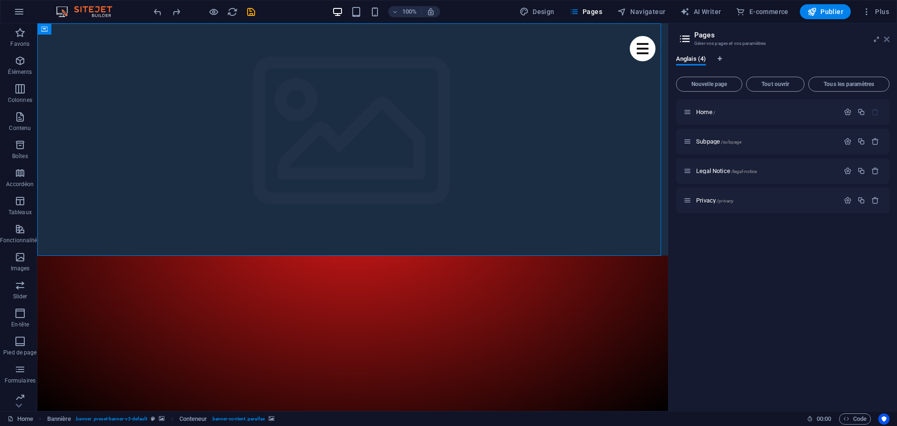
click at [888, 41] on icon at bounding box center [887, 39] width 6 height 7
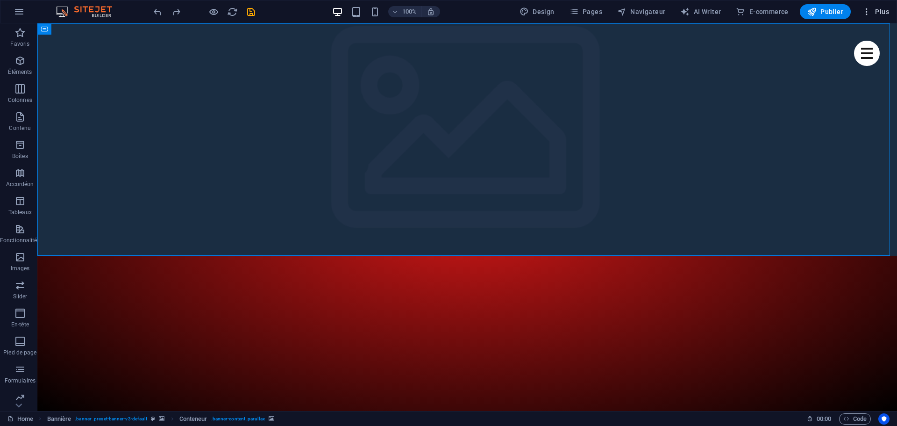
click at [883, 14] on span "Plus" at bounding box center [875, 11] width 27 height 9
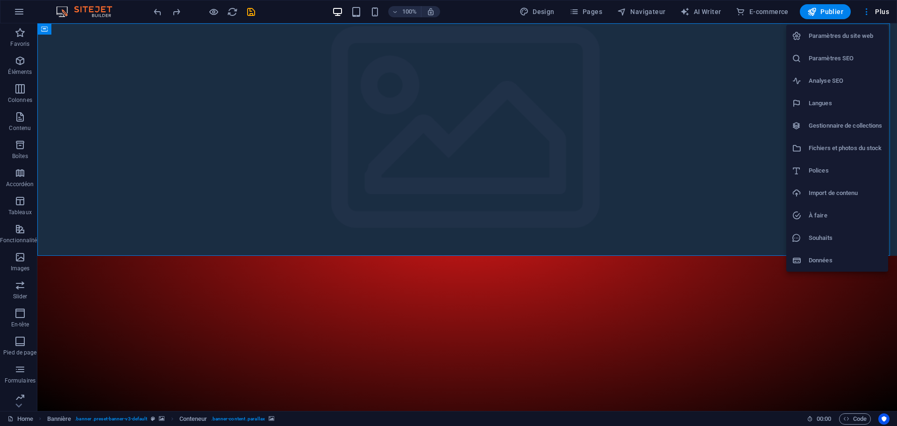
click at [811, 102] on h6 "Langues" at bounding box center [846, 103] width 74 height 11
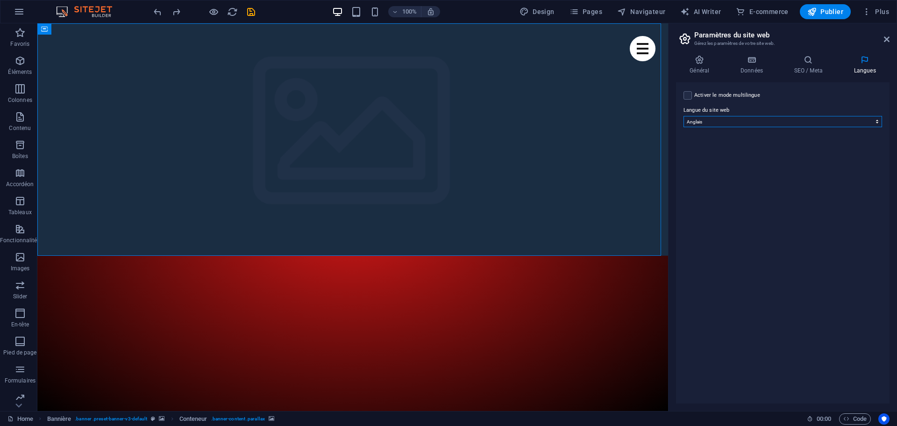
click at [735, 123] on select "Abkhazian Afar Afrikaans Akan Albanais Allemand Amharic Anglais Arabe Aragonese…" at bounding box center [783, 121] width 199 height 11
select select "50"
click at [684, 116] on select "Abkhazian Afar Afrikaans Akan Albanais Allemand Amharic Anglais Arabe Aragonese…" at bounding box center [783, 121] width 199 height 11
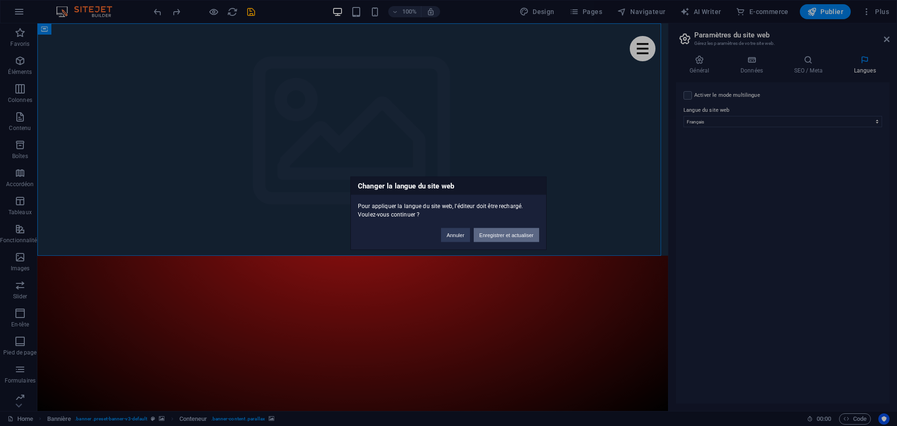
click at [522, 235] on button "Enregistrer et actualiser" at bounding box center [506, 235] width 65 height 14
checkbox input "false"
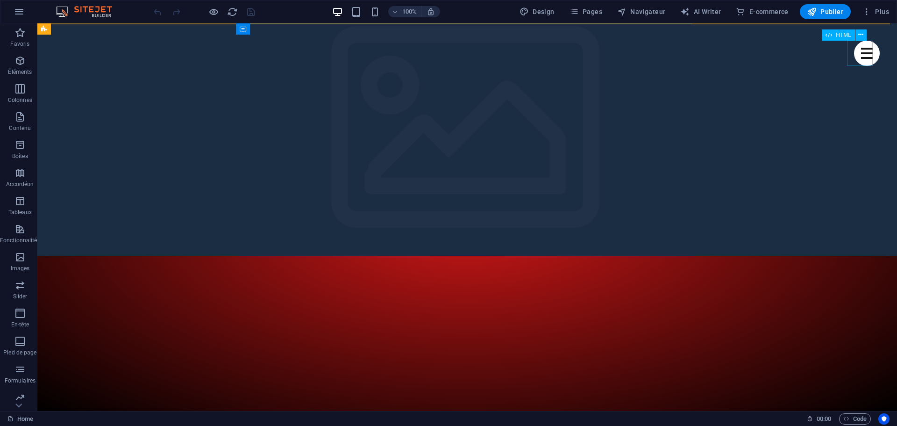
click at [859, 49] on div "Menu" at bounding box center [867, 53] width 26 height 25
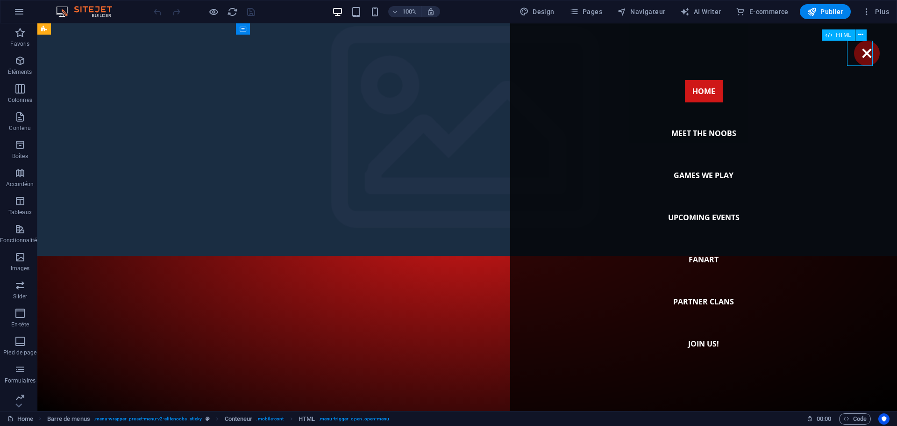
click at [860, 50] on div "Menu" at bounding box center [867, 53] width 26 height 25
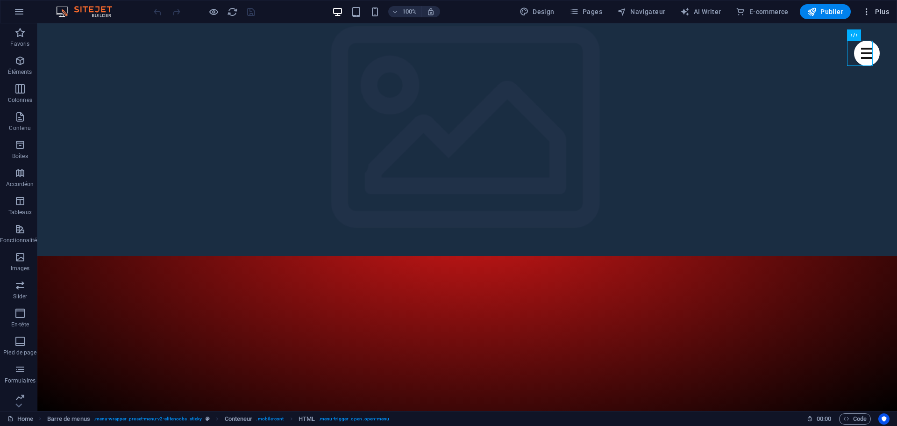
click at [884, 13] on span "Plus" at bounding box center [875, 11] width 27 height 9
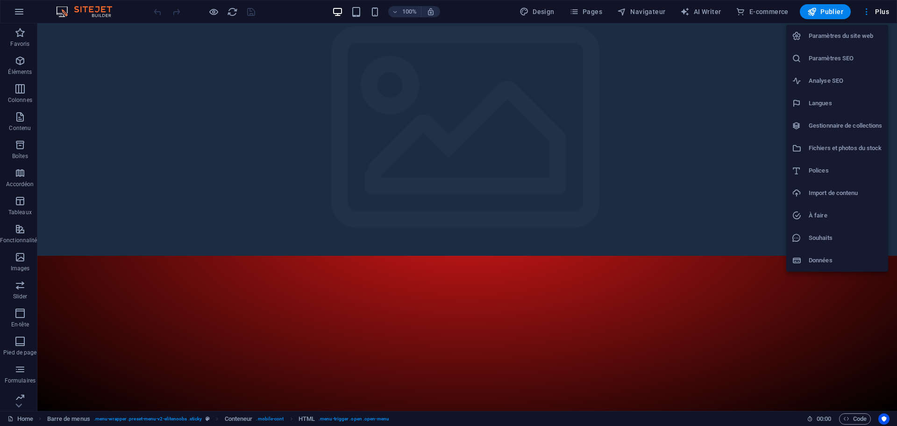
click at [820, 100] on h6 "Langues" at bounding box center [846, 103] width 74 height 11
select select "50"
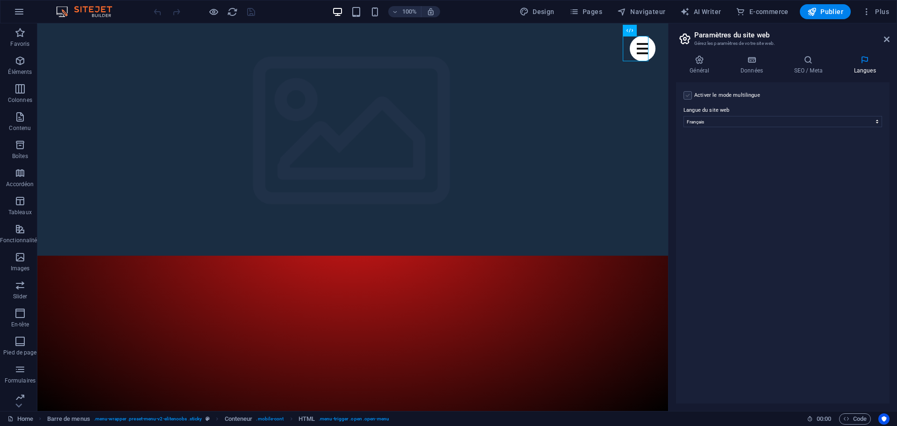
click at [686, 97] on label at bounding box center [688, 95] width 8 height 8
click at [0, 0] on input "Activer le mode multilingue Pour désactiver plusieurs langues, supprimez-les ju…" at bounding box center [0, 0] width 0 height 0
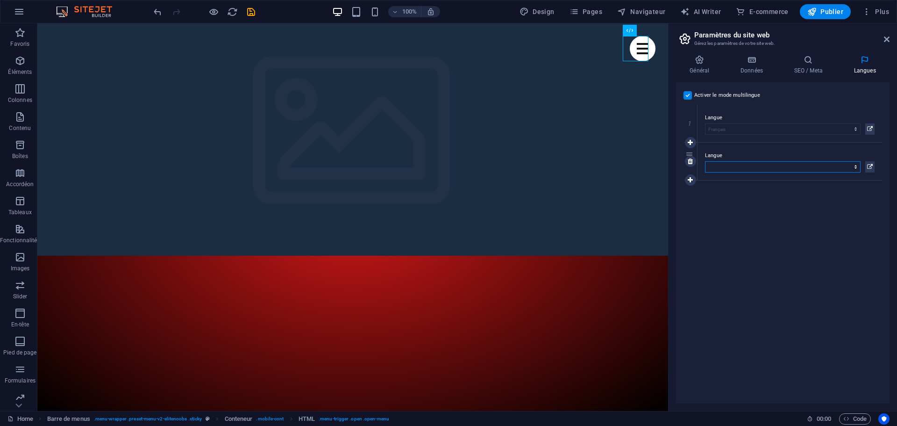
click at [724, 163] on select "Abkhazian Afar Afrikaans Akan Albanais Allemand Amharic Anglais Arabe Aragonese…" at bounding box center [783, 166] width 156 height 11
select select "7"
click at [705, 161] on select "Abkhazian Afar Afrikaans Akan Albanais Allemand Amharic Anglais Arabe Aragonese…" at bounding box center [783, 166] width 156 height 11
click at [885, 40] on icon at bounding box center [887, 39] width 6 height 7
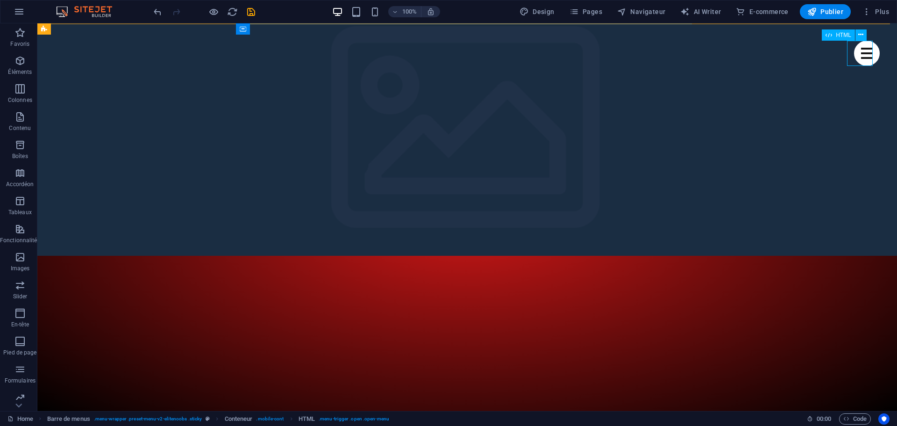
click at [860, 53] on div "Menu" at bounding box center [867, 53] width 26 height 25
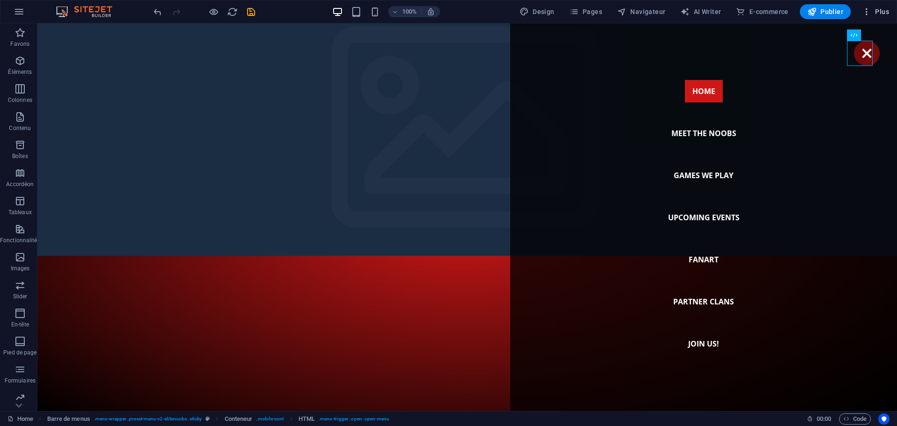
click at [879, 13] on span "Plus" at bounding box center [875, 11] width 27 height 9
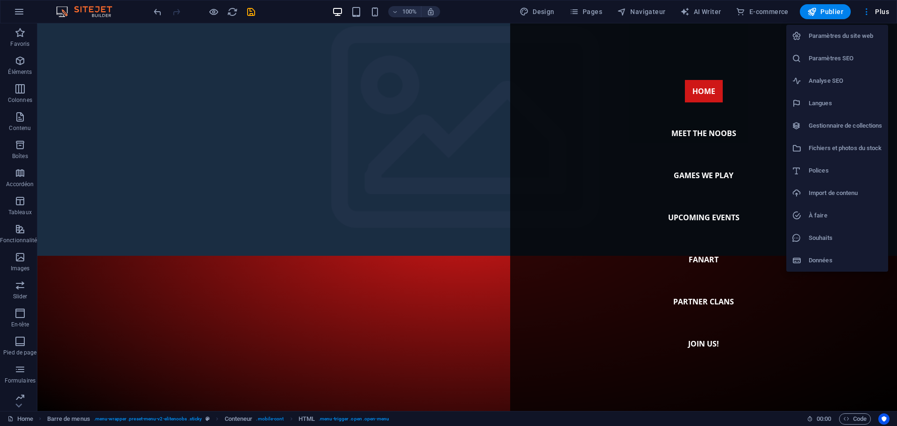
click at [811, 258] on h6 "Données" at bounding box center [846, 260] width 74 height 11
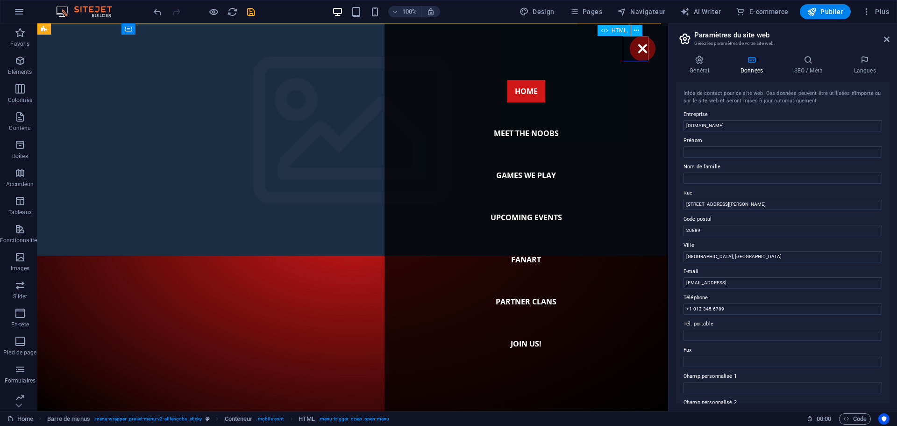
click at [636, 48] on div "Menu" at bounding box center [643, 48] width 26 height 25
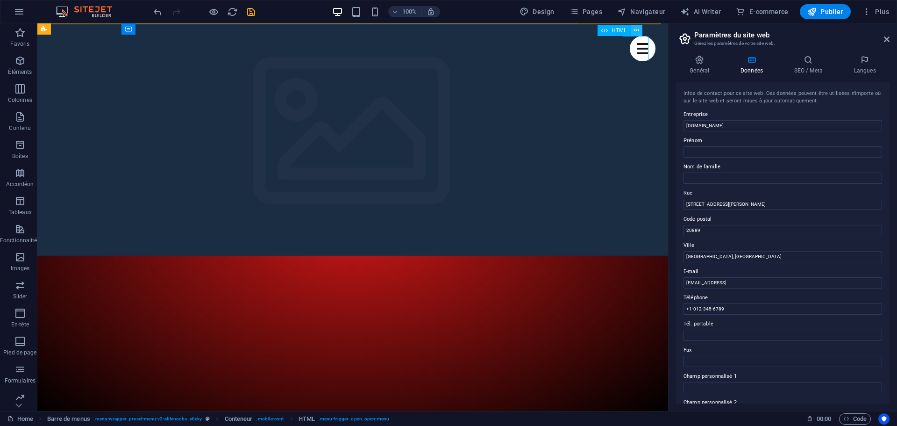
click at [637, 29] on icon at bounding box center [636, 31] width 5 height 10
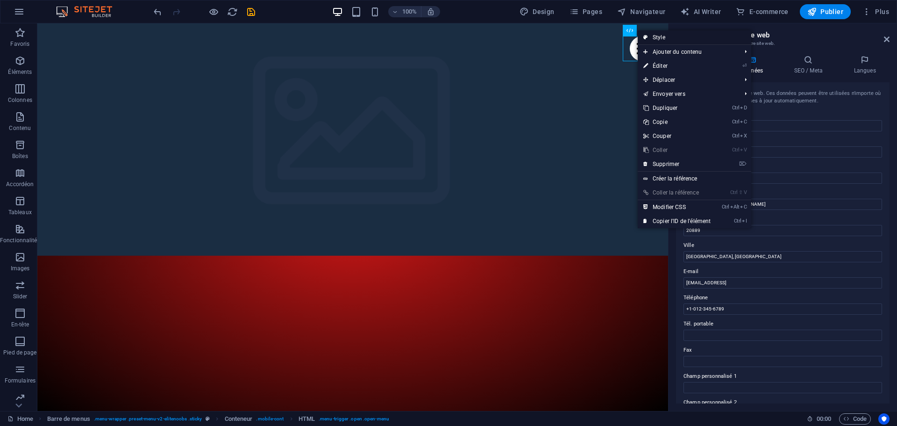
drag, startPoint x: 280, startPoint y: 125, endPoint x: 673, endPoint y: 36, distance: 403.1
click at [673, 36] on link "Style" at bounding box center [695, 37] width 114 height 14
select select "rem"
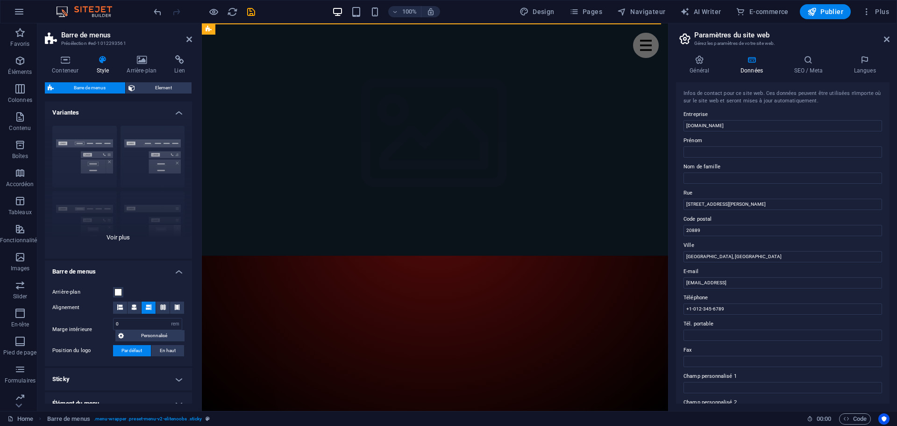
click at [158, 145] on div "Bordure Centré Par défaut Fixé Loki Déclencheur Large XXL" at bounding box center [118, 188] width 147 height 140
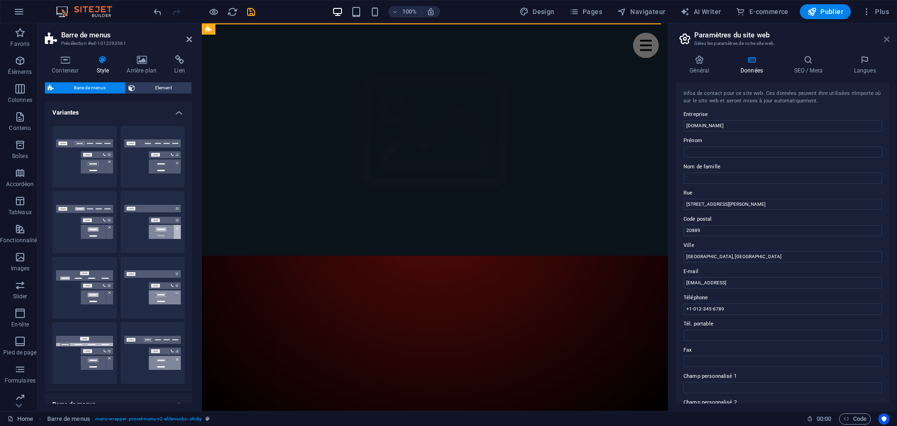
click at [887, 38] on icon at bounding box center [887, 39] width 6 height 7
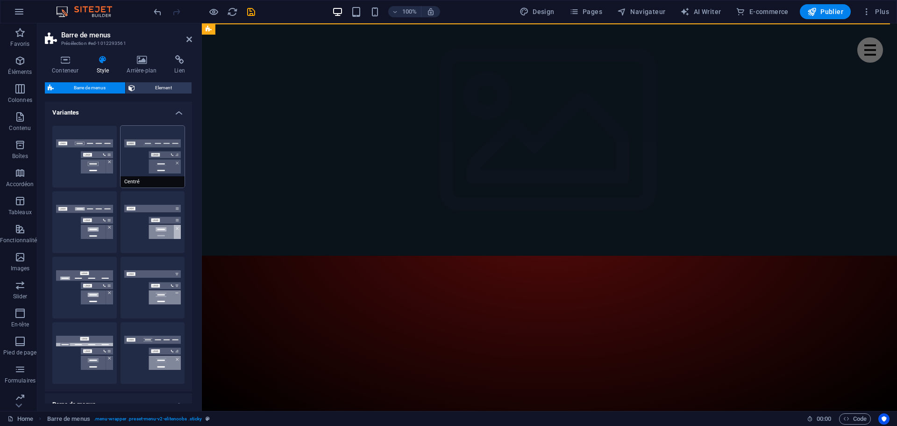
click at [155, 162] on button "Centré" at bounding box center [153, 157] width 65 height 62
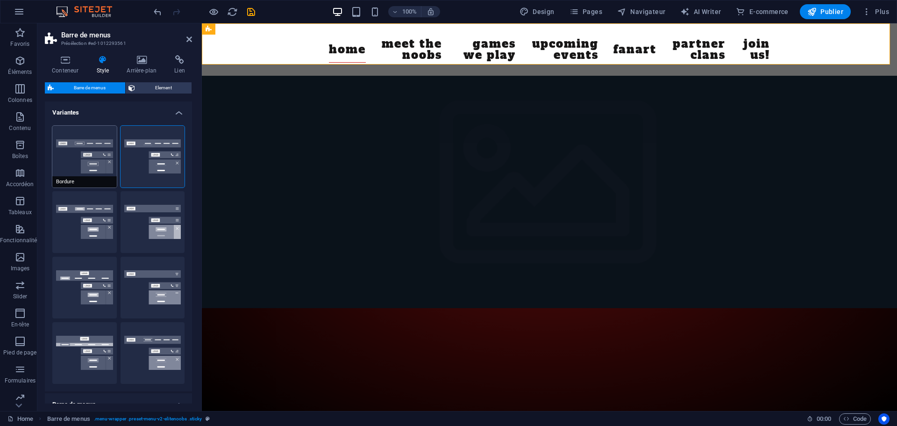
click at [93, 143] on button "Bordure" at bounding box center [84, 157] width 65 height 62
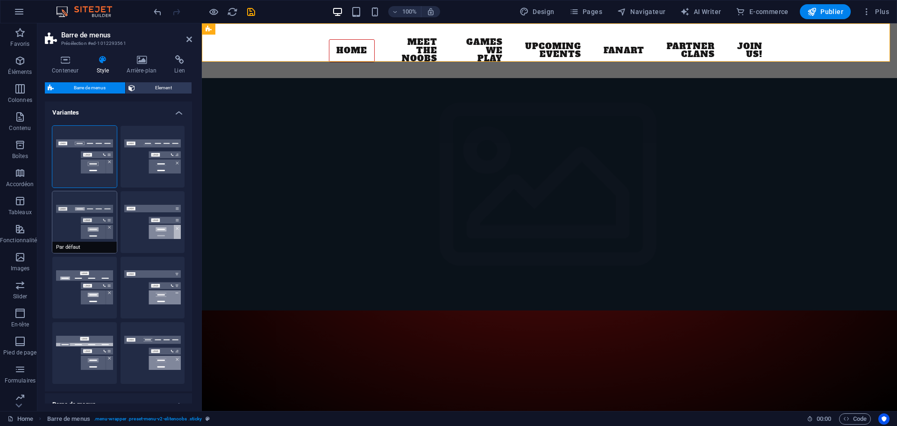
click at [96, 220] on button "Par défaut" at bounding box center [84, 222] width 65 height 62
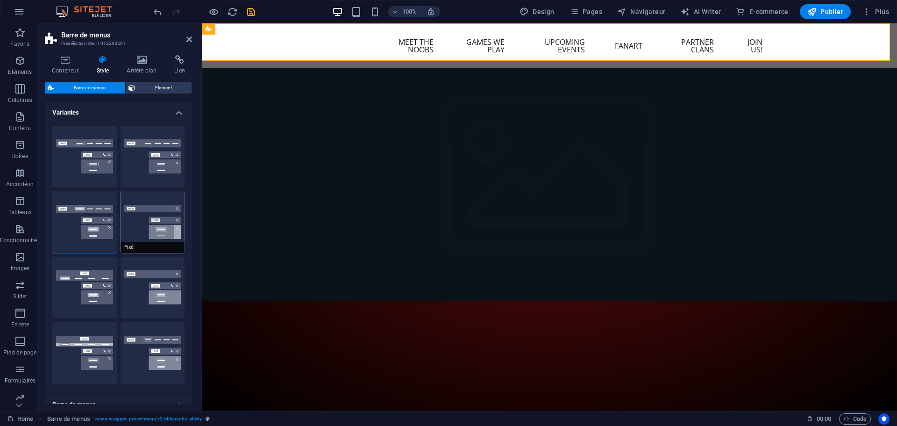
click at [142, 215] on button "Fixé" at bounding box center [153, 222] width 65 height 62
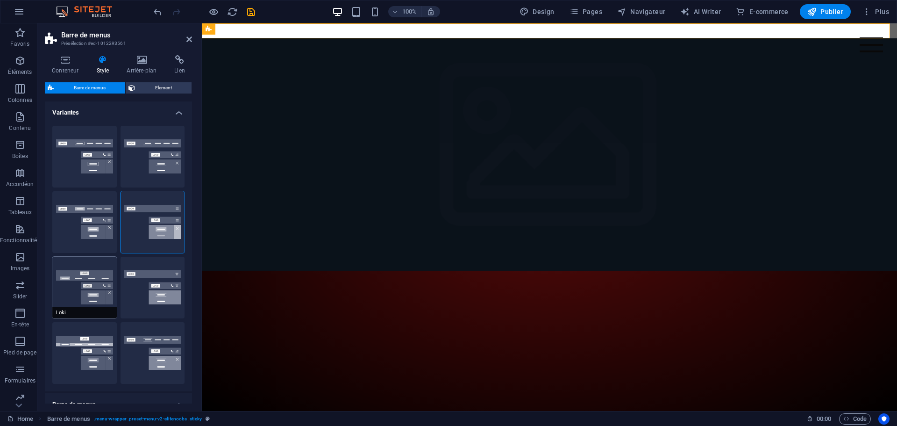
click at [73, 284] on button "Loki" at bounding box center [84, 288] width 65 height 62
type input "0"
select select "DISABLED_OPTION_VALUE"
type input "2"
type input "1"
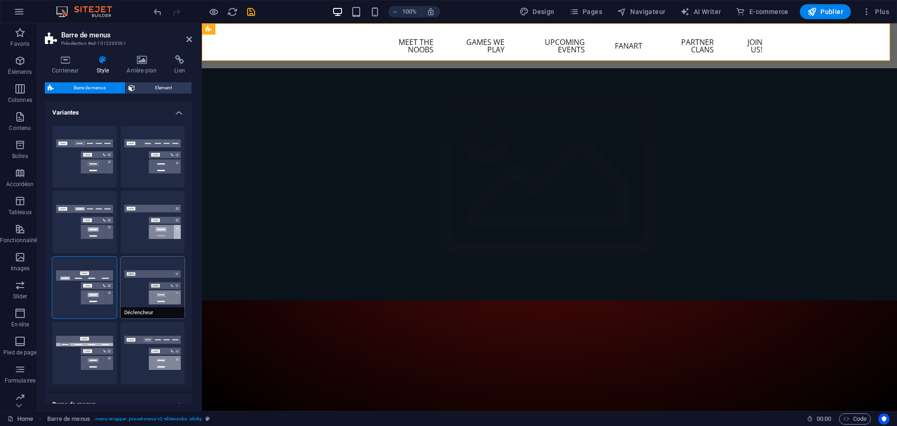
click at [144, 287] on button "Déclencheur" at bounding box center [153, 288] width 65 height 62
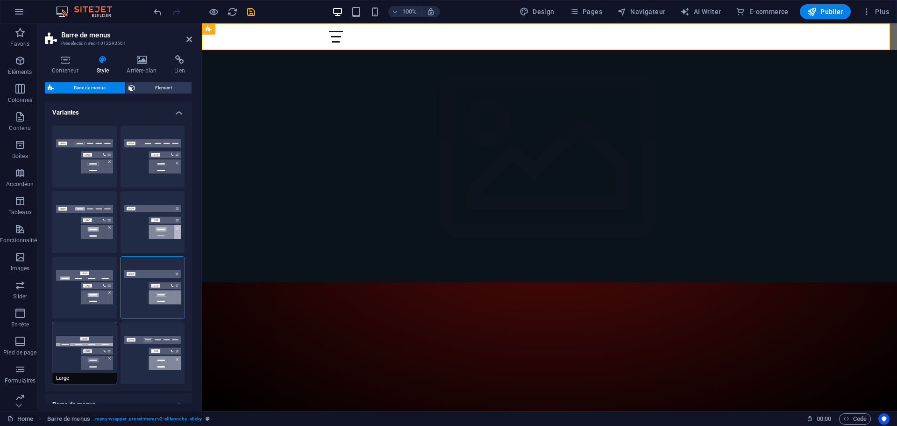
click at [90, 341] on button "Large" at bounding box center [84, 353] width 65 height 62
type input "0"
type input "2"
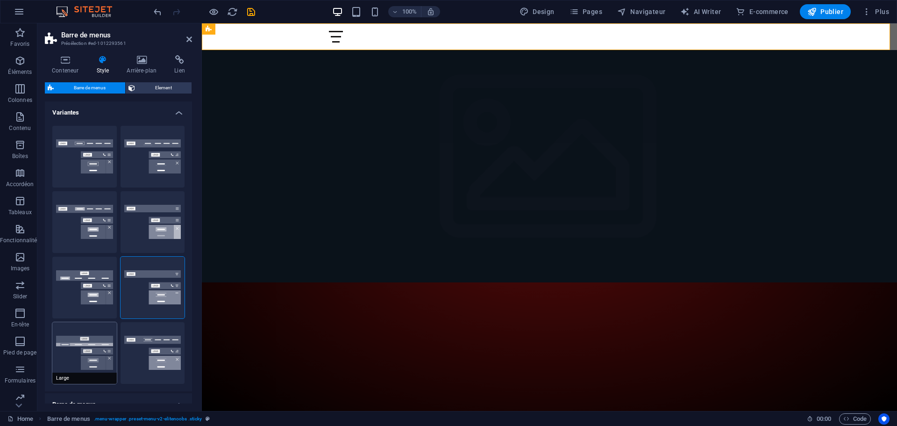
type input "2"
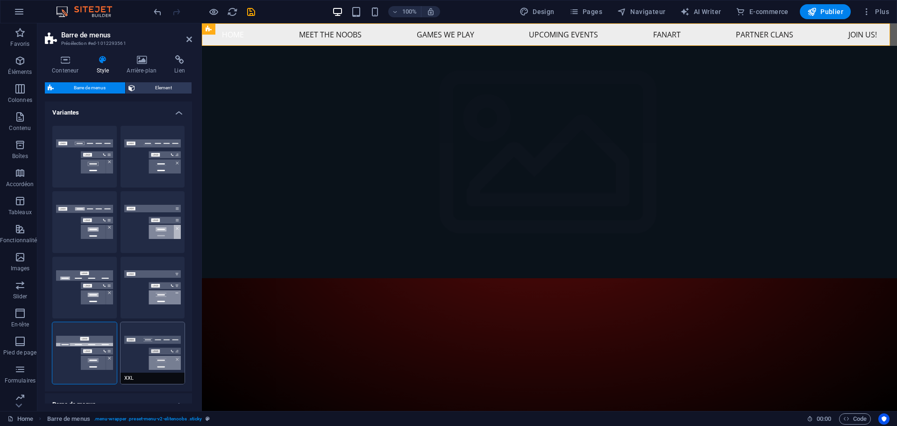
click at [147, 343] on button "XXL" at bounding box center [153, 353] width 65 height 62
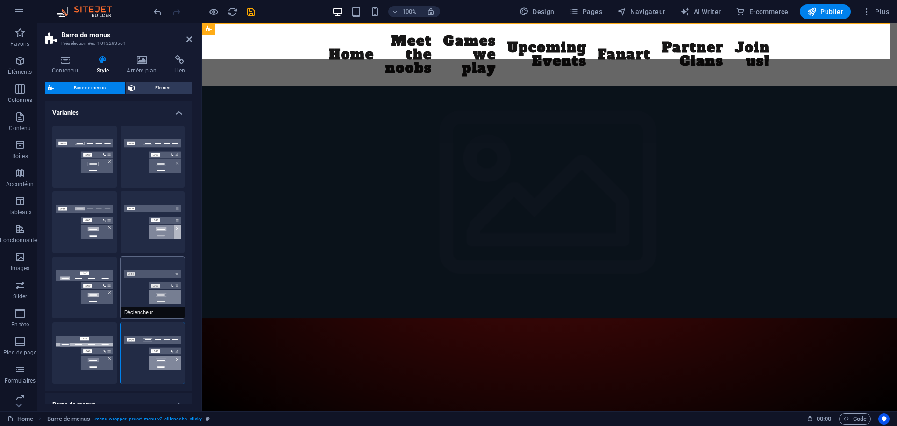
click at [156, 287] on button "Déclencheur" at bounding box center [153, 288] width 65 height 62
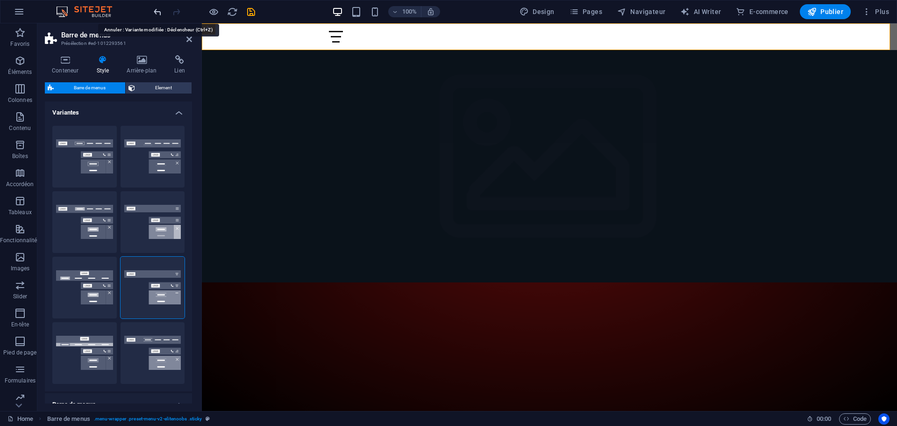
click at [155, 12] on icon "undo" at bounding box center [157, 12] width 11 height 11
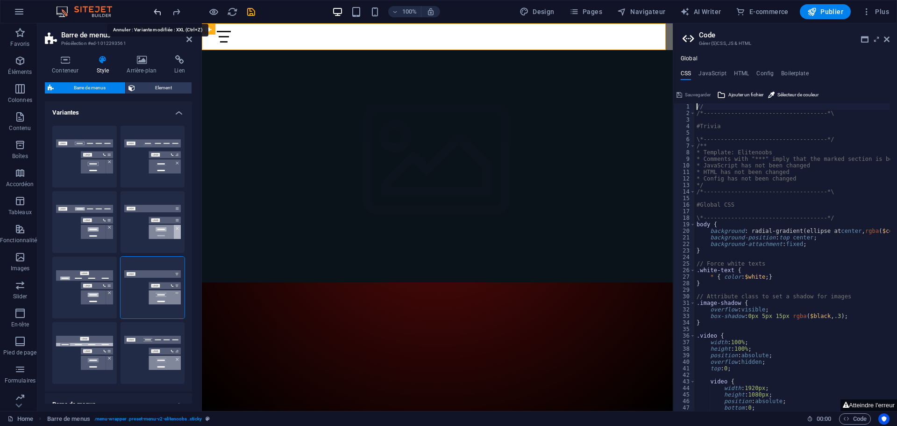
click at [158, 12] on icon "undo" at bounding box center [157, 12] width 11 height 11
type input "0"
type input "2"
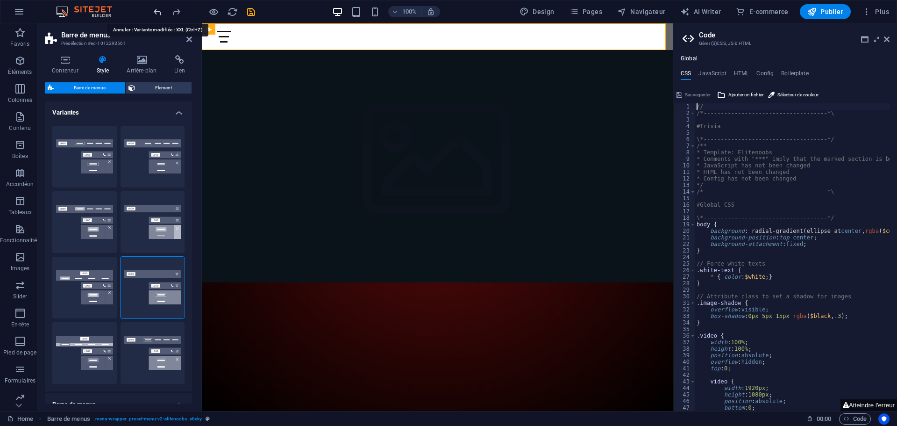
type input "2"
click at [191, 40] on icon at bounding box center [189, 39] width 6 height 7
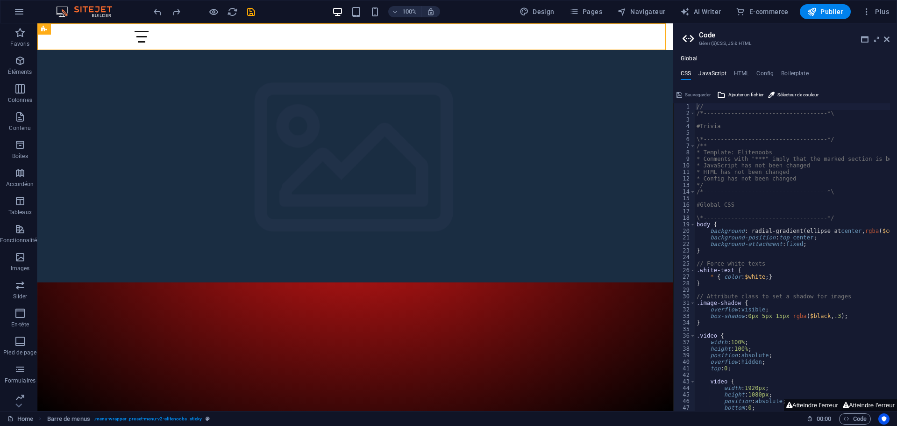
click at [710, 75] on h4 "JavaScript" at bounding box center [713, 75] width 28 height 10
type textarea "/* JS for preset "Menu V2" */"
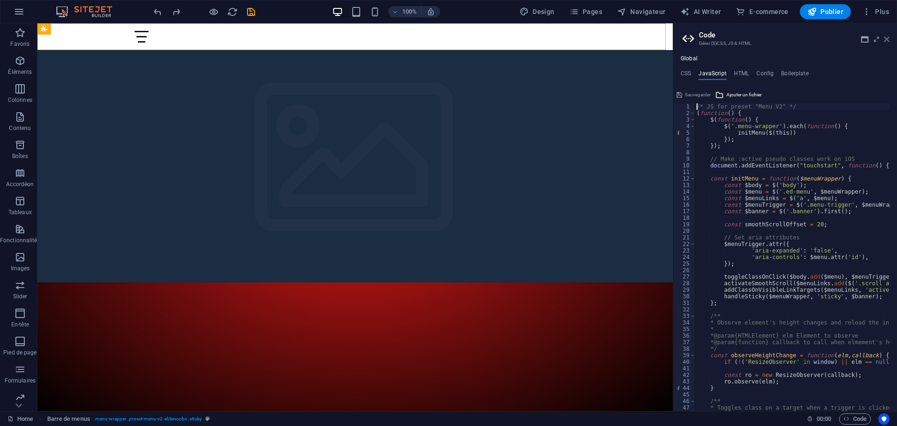
click at [889, 38] on icon at bounding box center [887, 39] width 6 height 7
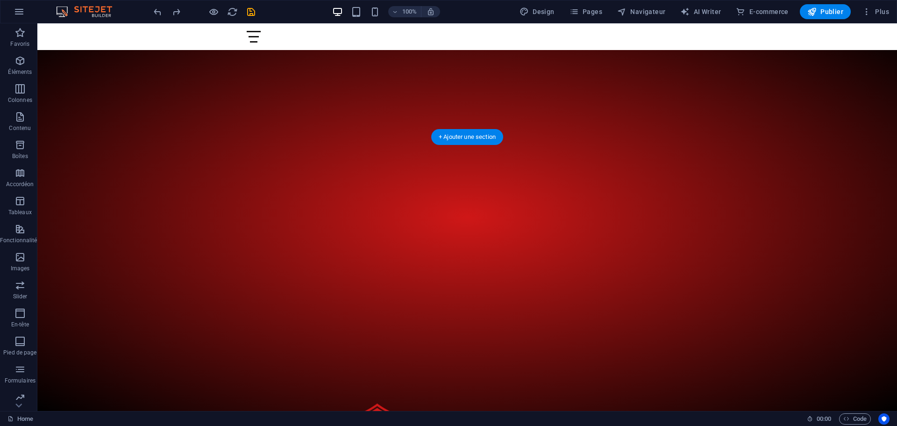
scroll to position [234, 0]
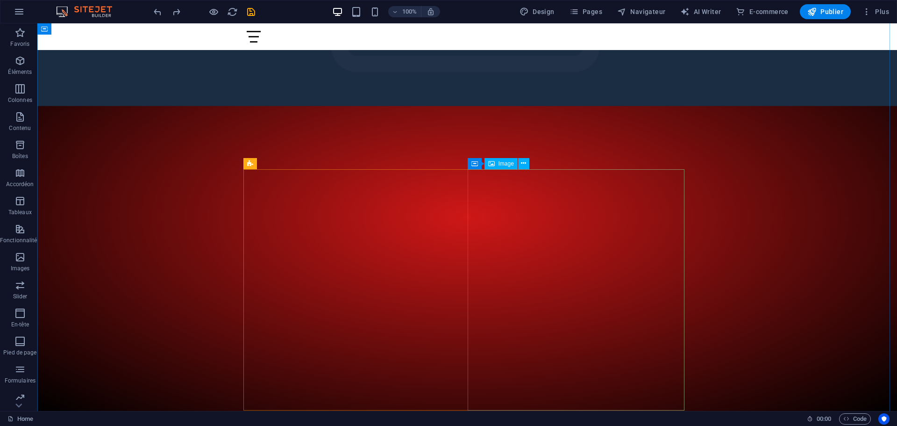
scroll to position [187, 0]
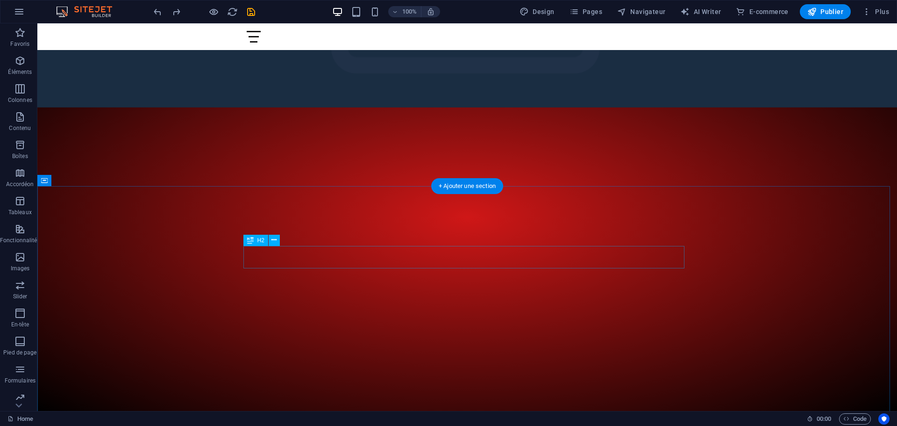
click at [276, 244] on icon at bounding box center [274, 240] width 5 height 10
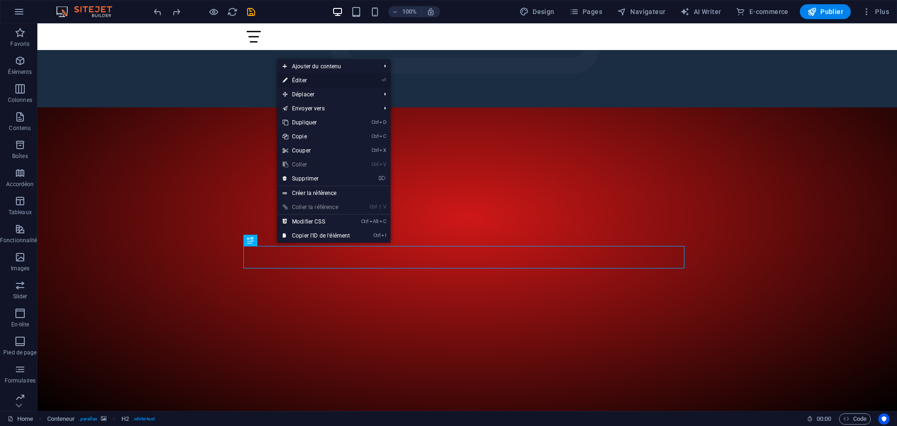
click at [314, 82] on link "⏎ Éditer" at bounding box center [316, 80] width 79 height 14
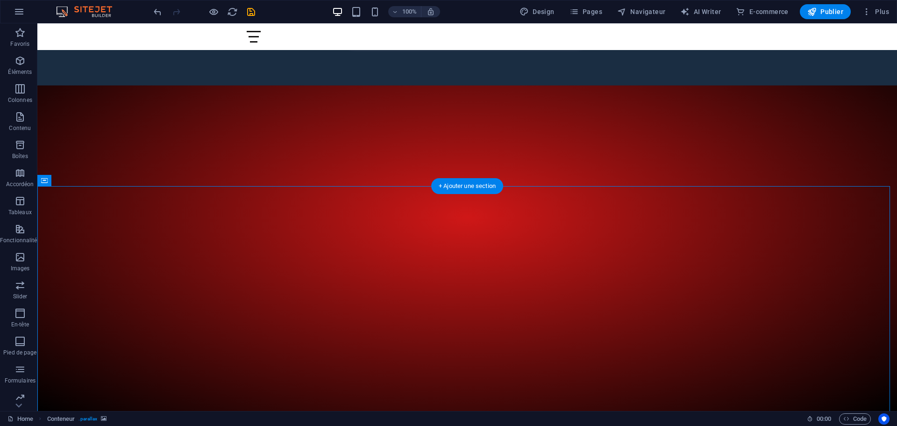
scroll to position [234, 0]
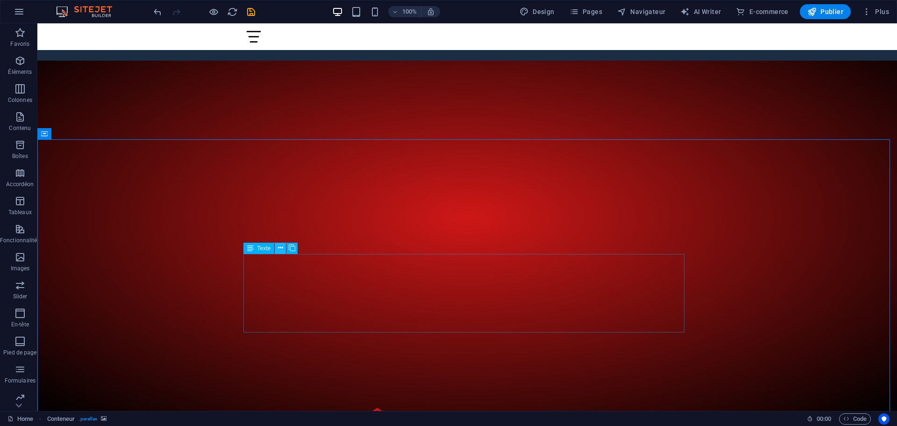
click at [281, 248] on icon at bounding box center [280, 248] width 5 height 10
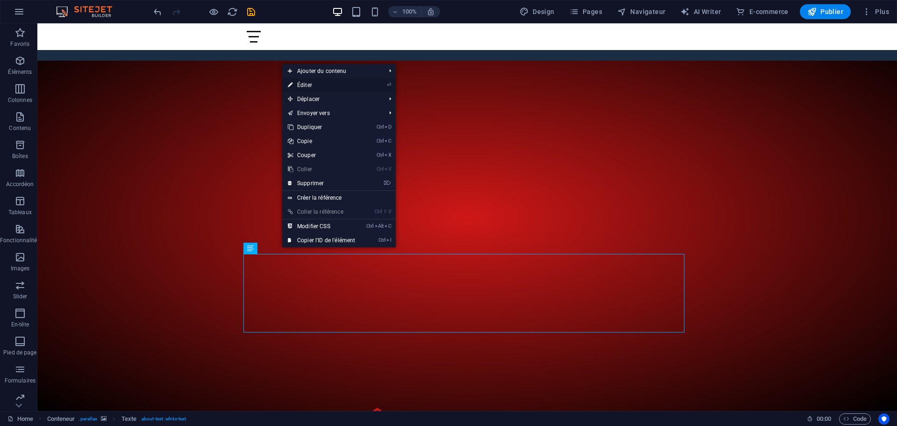
click at [308, 84] on link "⏎ Éditer" at bounding box center [321, 85] width 79 height 14
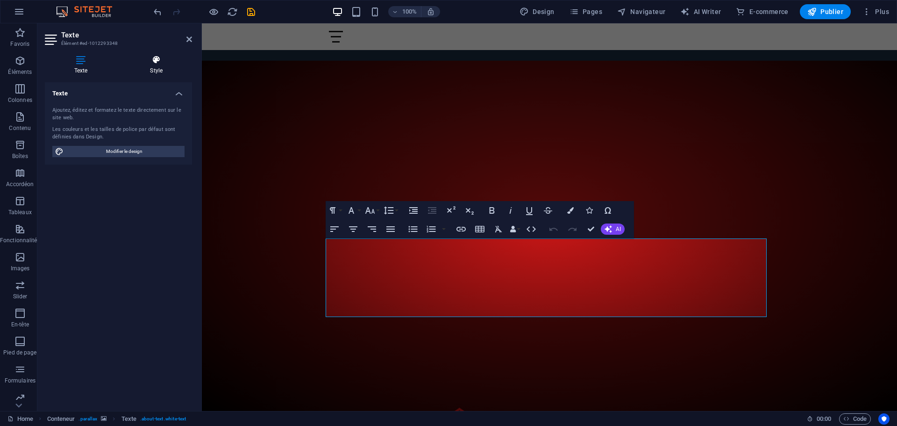
click at [162, 64] on icon at bounding box center [157, 59] width 72 height 9
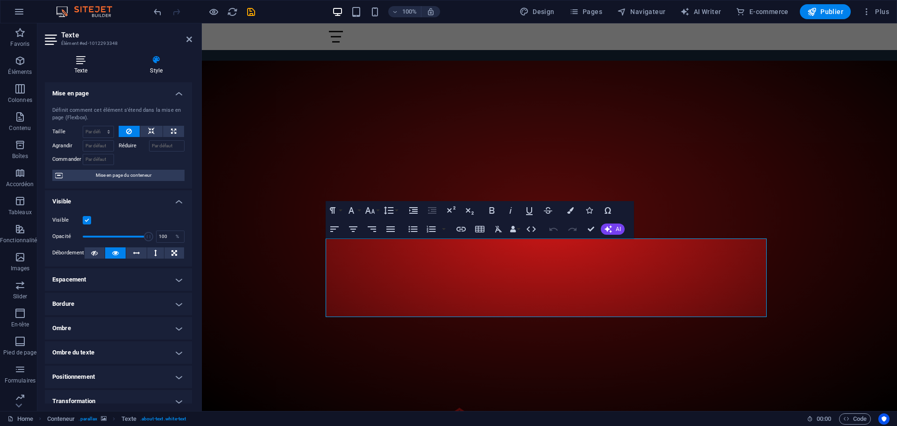
click at [79, 63] on icon at bounding box center [81, 59] width 72 height 9
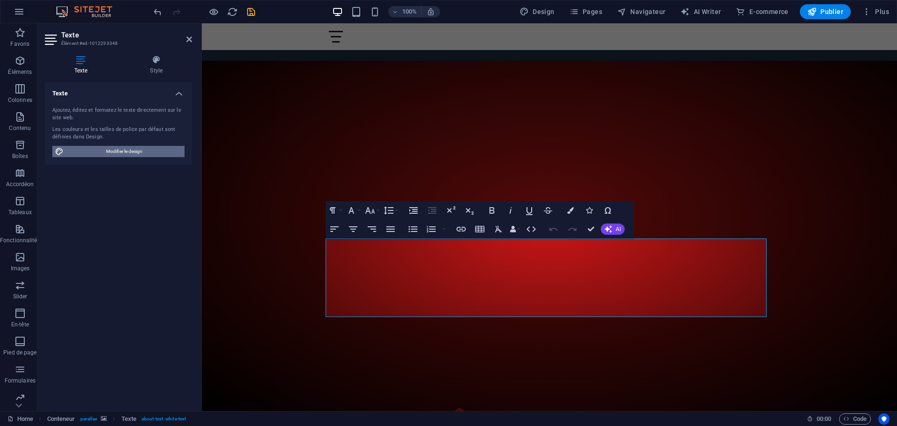
drag, startPoint x: 127, startPoint y: 152, endPoint x: 53, endPoint y: 146, distance: 74.6
click at [127, 152] on span "Modifier le design" at bounding box center [123, 151] width 115 height 11
select select "px"
select select "400"
select select "px"
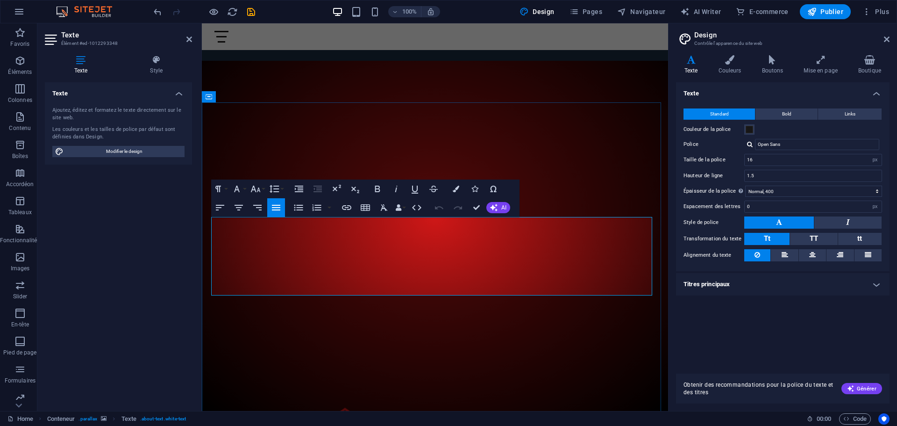
drag, startPoint x: 326, startPoint y: 237, endPoint x: 330, endPoint y: 259, distance: 21.9
click at [504, 208] on span "AI" at bounding box center [504, 208] width 5 height 6
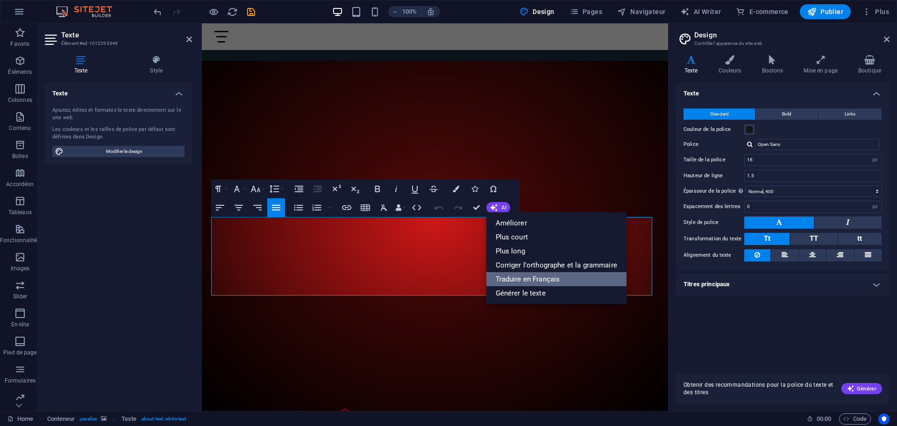
click at [527, 278] on link "Traduire en Français" at bounding box center [557, 279] width 140 height 14
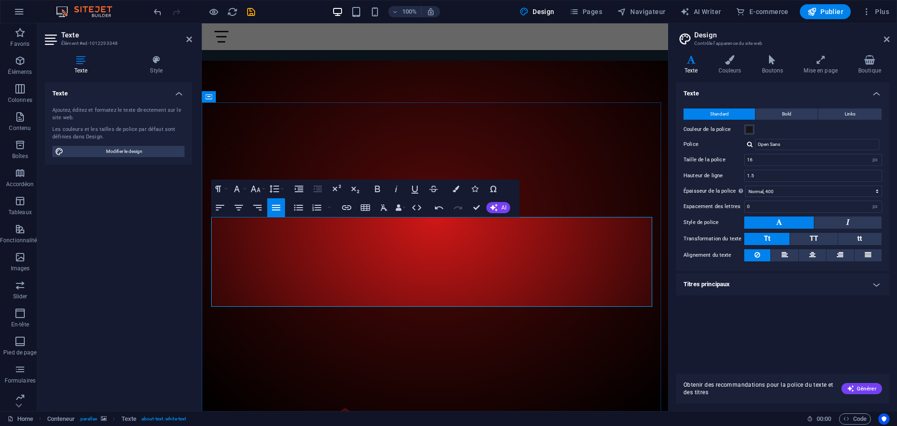
drag, startPoint x: 436, startPoint y: 252, endPoint x: 387, endPoint y: 260, distance: 49.7
click at [502, 210] on span "AI" at bounding box center [504, 208] width 5 height 6
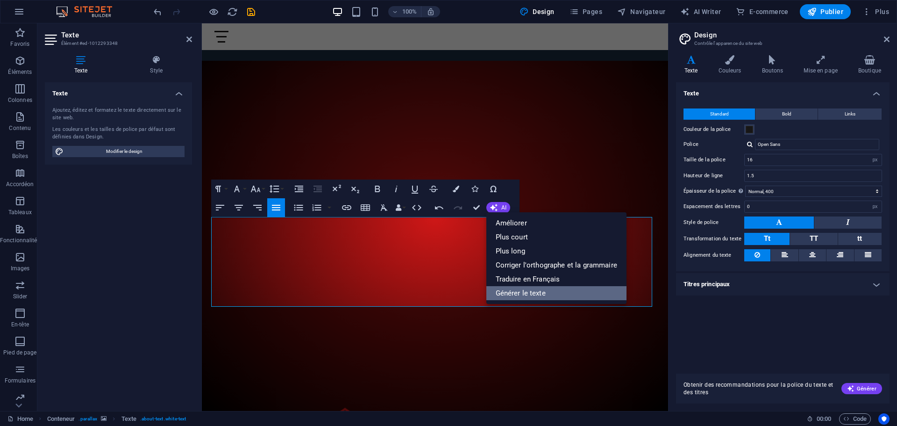
click at [520, 293] on link "Générer le texte" at bounding box center [557, 293] width 140 height 14
select select "English"
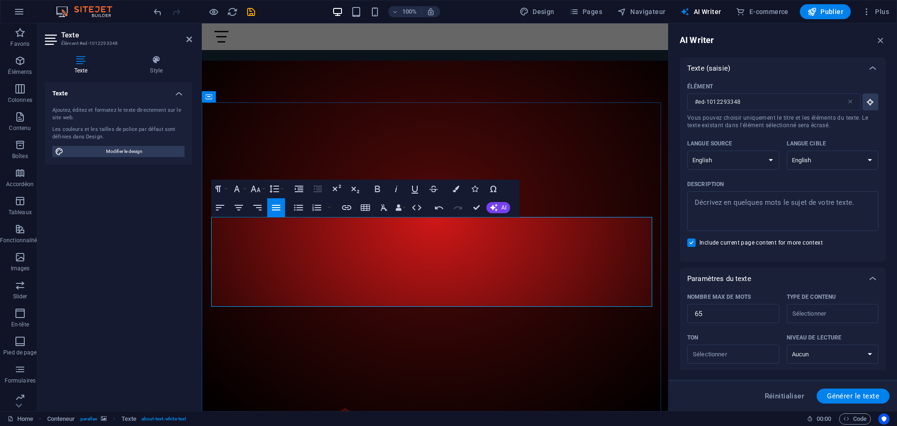
drag, startPoint x: 434, startPoint y: 302, endPoint x: 213, endPoint y: 223, distance: 234.8
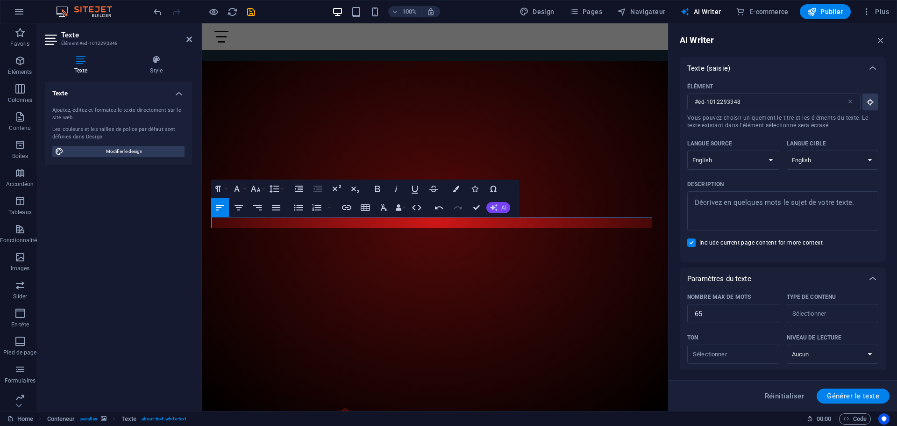
click at [492, 208] on icon "button" at bounding box center [493, 207] width 9 height 9
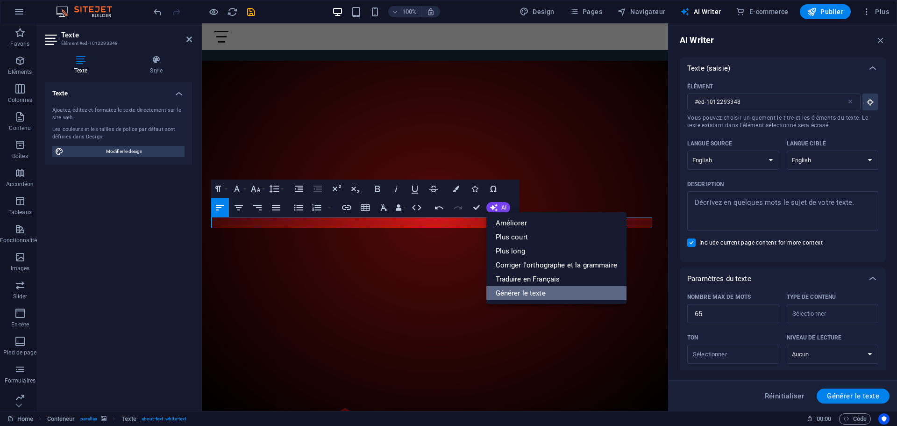
click at [528, 293] on link "Générer le texte" at bounding box center [557, 293] width 140 height 14
type textarea "x"
type input "10"
type textarea "x"
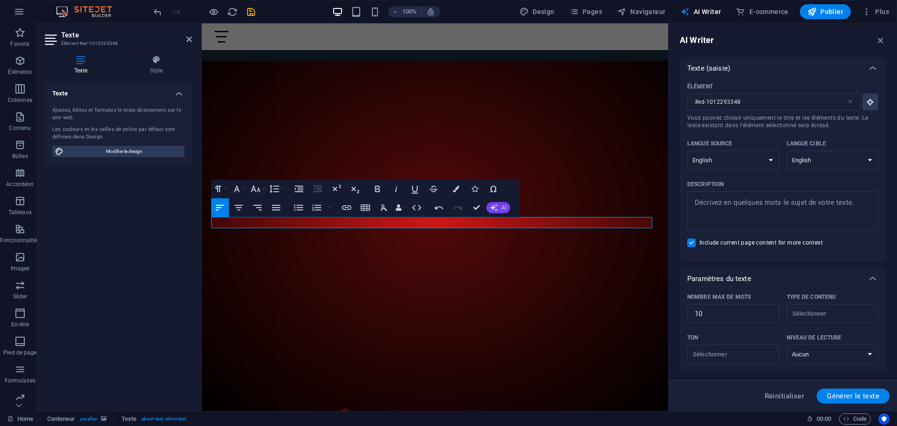
click at [506, 208] on span "AI" at bounding box center [504, 208] width 5 height 6
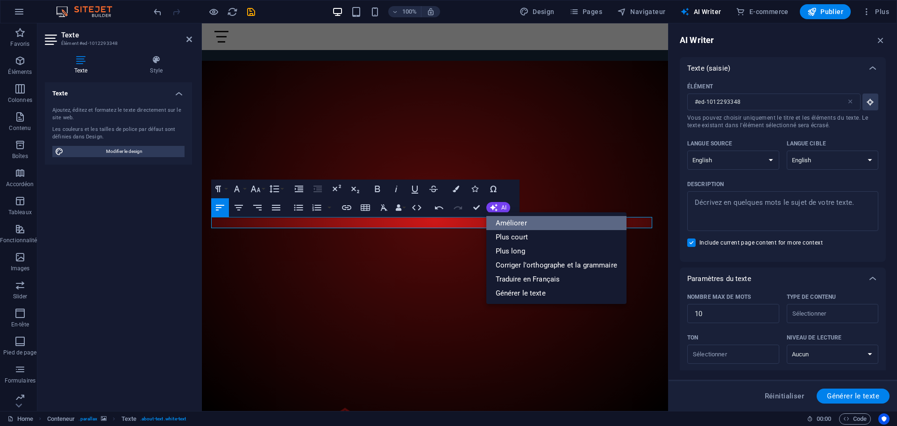
click at [516, 223] on link "Améliorer" at bounding box center [557, 223] width 140 height 14
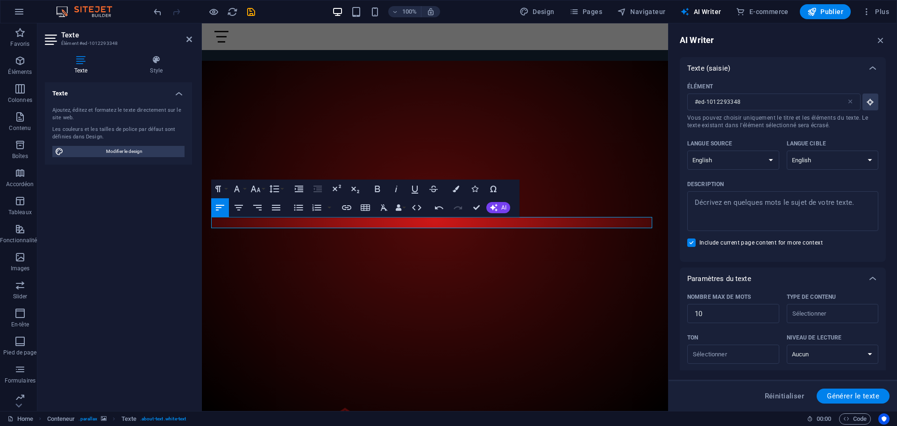
drag, startPoint x: 436, startPoint y: 225, endPoint x: 203, endPoint y: 222, distance: 232.8
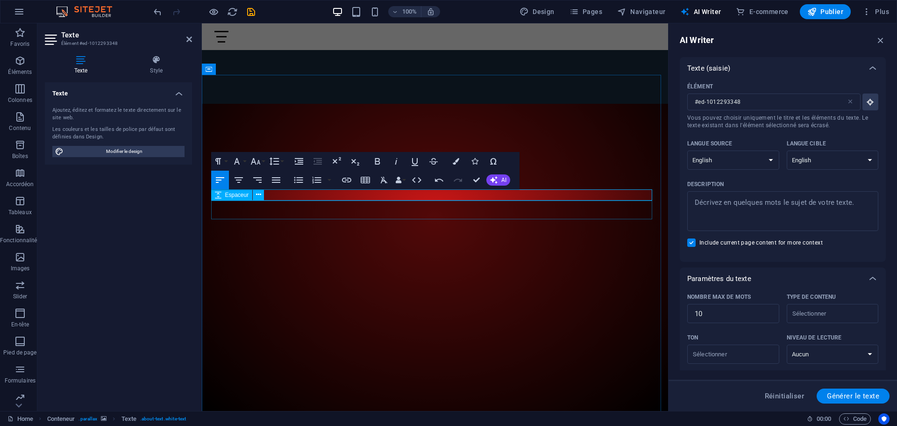
scroll to position [140, 0]
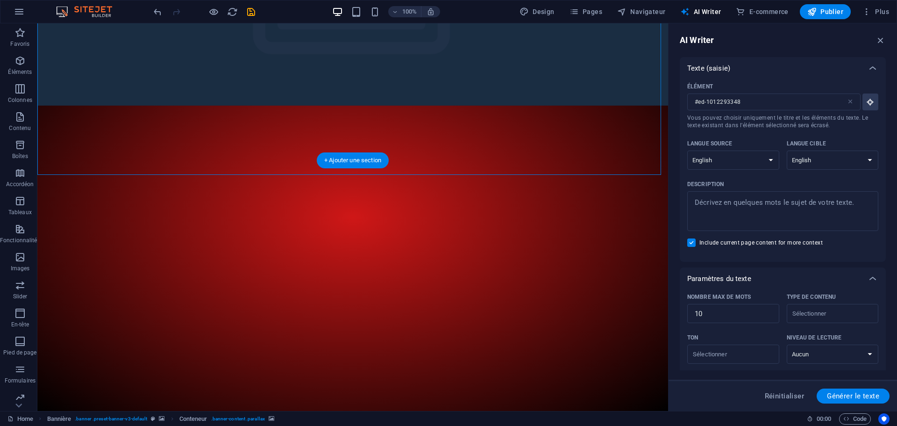
scroll to position [0, 0]
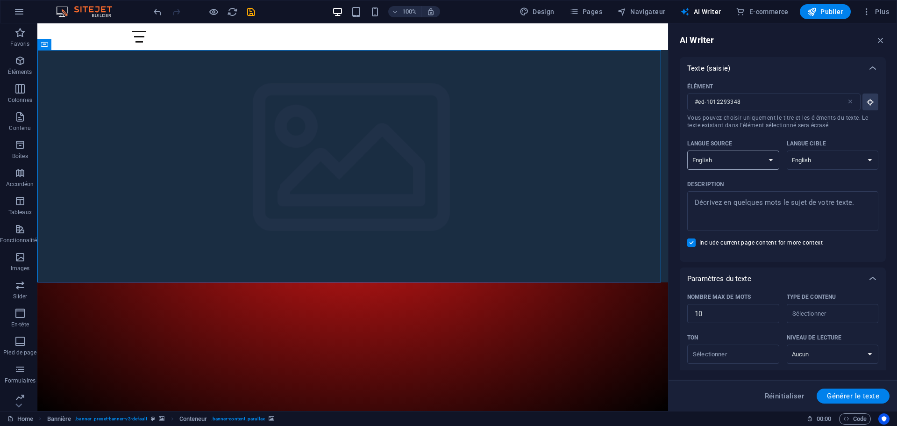
click at [725, 160] on select "Albanian Arabic Armenian Awadhi Azerbaijani Bashkir Basque Belarusian Bengali B…" at bounding box center [734, 160] width 92 height 19
select select "French"
click at [688, 151] on select "Albanian Arabic Armenian Awadhi Azerbaijani Bashkir Basque Belarusian Bengali B…" at bounding box center [734, 160] width 92 height 19
click at [809, 162] on select "Albanian Arabic Armenian Awadhi Azerbaijani Bashkir Basque Belarusian Bengali B…" at bounding box center [833, 160] width 92 height 19
select select "French"
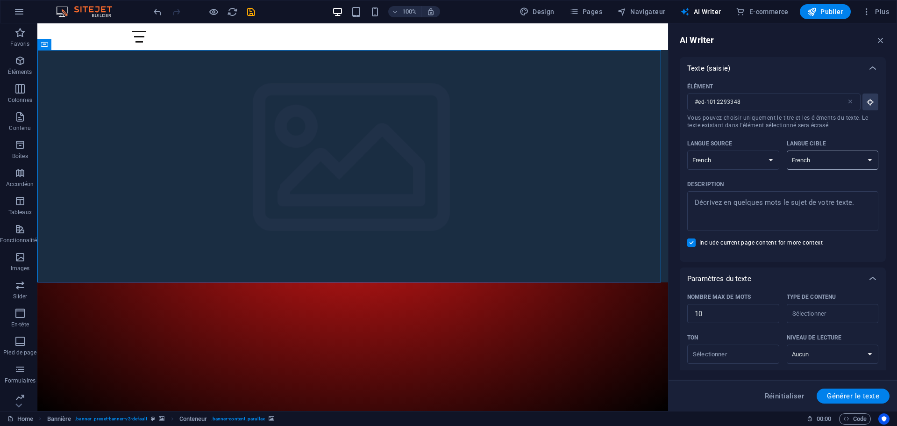
click at [787, 151] on select "Albanian Arabic Armenian Awadhi Azerbaijani Bashkir Basque Belarusian Bengali B…" at bounding box center [833, 160] width 92 height 19
click at [726, 159] on select "Albanian Arabic Armenian Awadhi Azerbaijani Bashkir Basque Belarusian Bengali B…" at bounding box center [734, 160] width 92 height 19
click at [728, 161] on select "Albanian Arabic Armenian Awadhi Azerbaijani Bashkir Basque Belarusian Bengali B…" at bounding box center [734, 160] width 92 height 19
click at [835, 159] on select "Albanian Arabic Armenian Awadhi Azerbaijani Bashkir Basque Belarusian Bengali B…" at bounding box center [833, 160] width 92 height 19
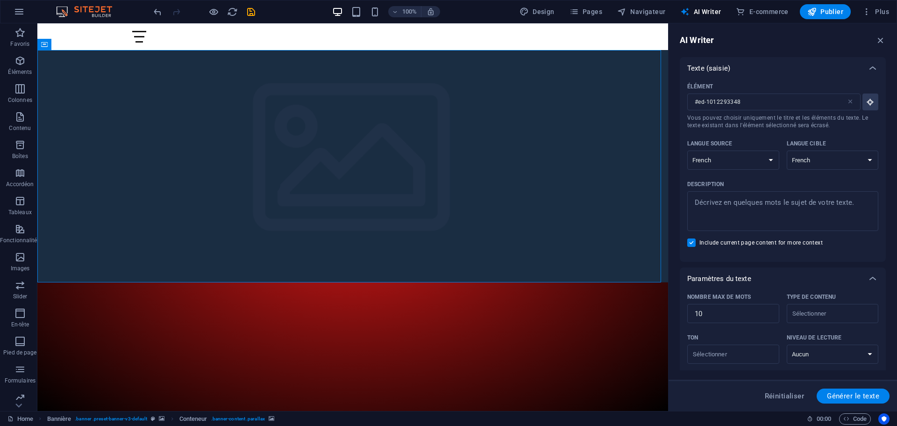
click at [748, 145] on div "Langue source" at bounding box center [732, 143] width 88 height 14
click at [748, 151] on select "Albanian Arabic Armenian Awadhi Azerbaijani Bashkir Basque Belarusian Bengali B…" at bounding box center [734, 160] width 92 height 19
click at [738, 204] on textarea "Description x ​" at bounding box center [783, 211] width 182 height 30
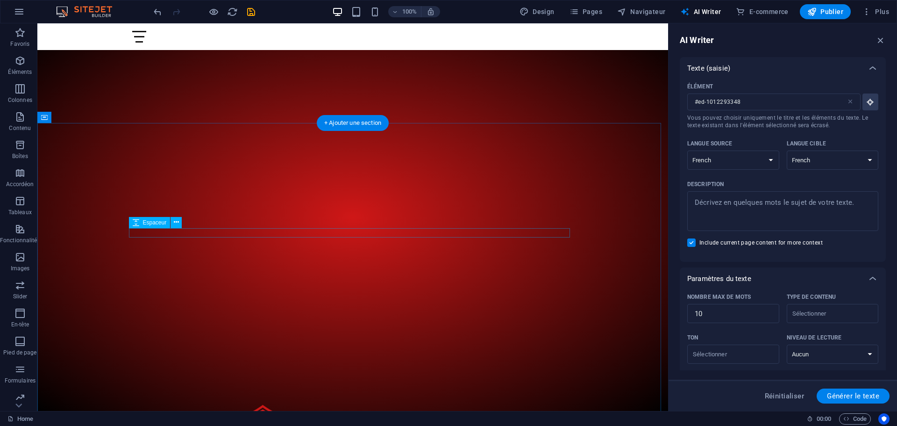
scroll to position [234, 0]
type textarea "x"
click at [729, 210] on textarea "Description x ​" at bounding box center [783, 211] width 182 height 30
type textarea "C"
type textarea "x"
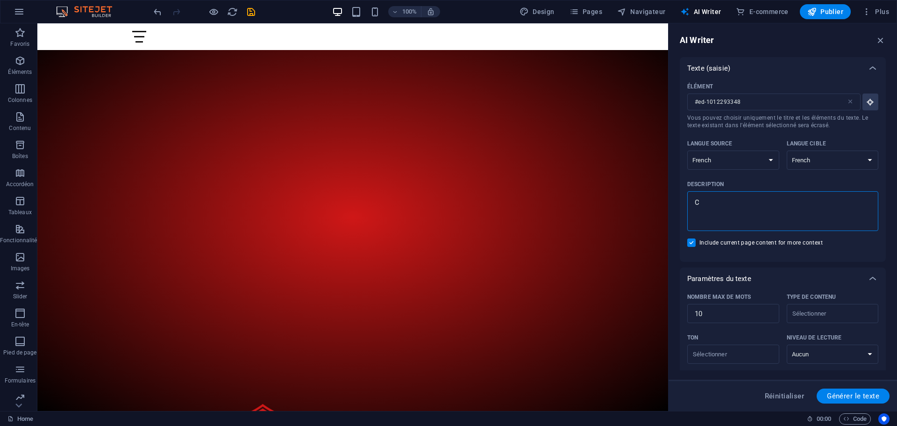
type textarea "Cl"
type textarea "x"
type textarea "Cla"
type textarea "x"
type textarea "Clan"
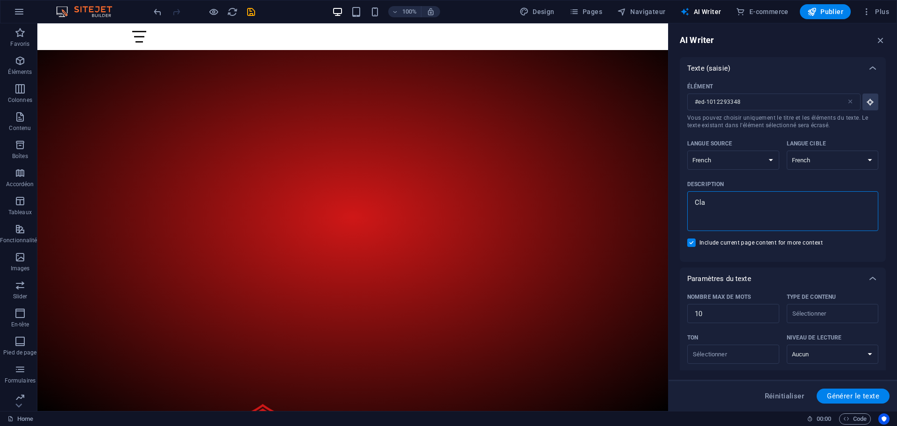
type textarea "x"
type textarea "Clan"
type textarea "x"
type textarea "Clan J"
type textarea "x"
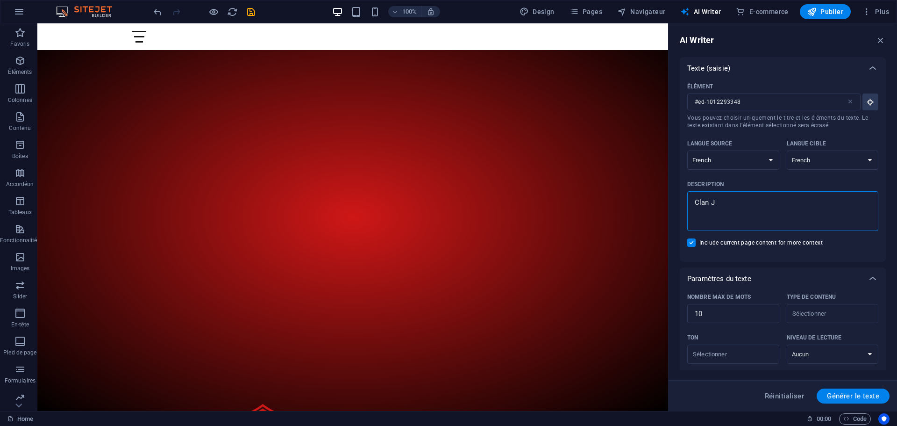
type textarea "Clan JT"
type textarea "x"
type textarea "Clan JTF"
type textarea "x"
type textarea "Clan JTF2"
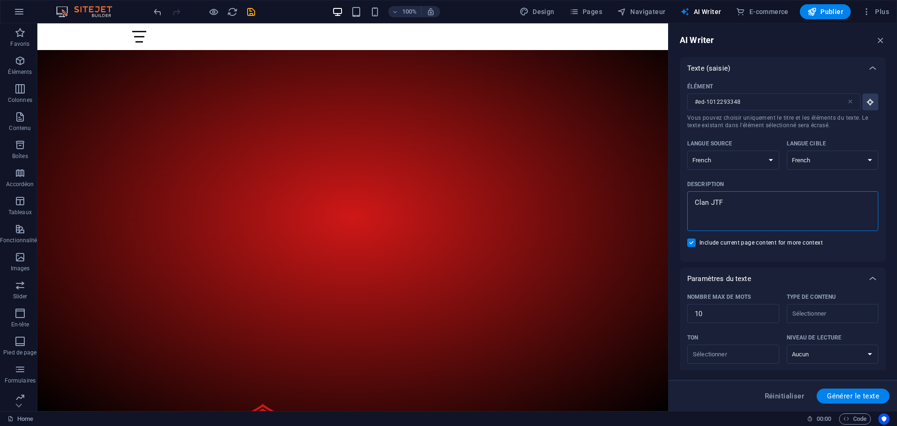
type textarea "x"
type textarea "Clan JTF2,"
type textarea "x"
type textarea "Clan JTF2,"
type textarea "x"
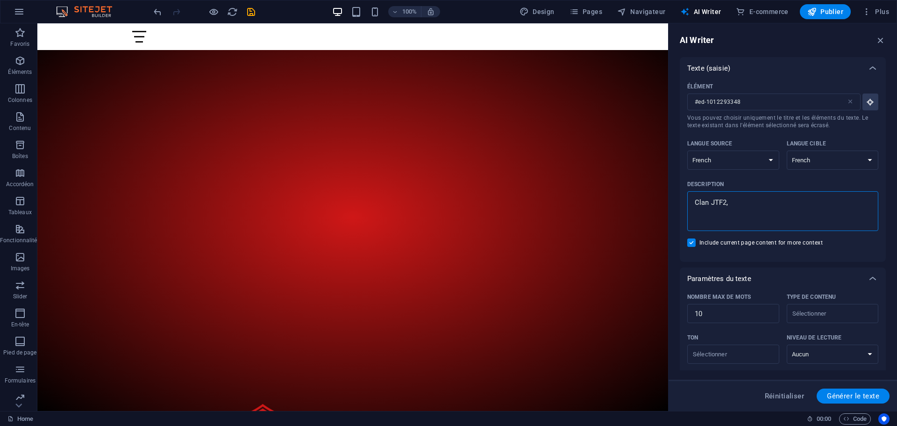
type textarea "Clan JTF2, m"
type textarea "x"
type textarea "Clan JTF2, me"
type textarea "x"
type textarea "Clan JTF2, mem"
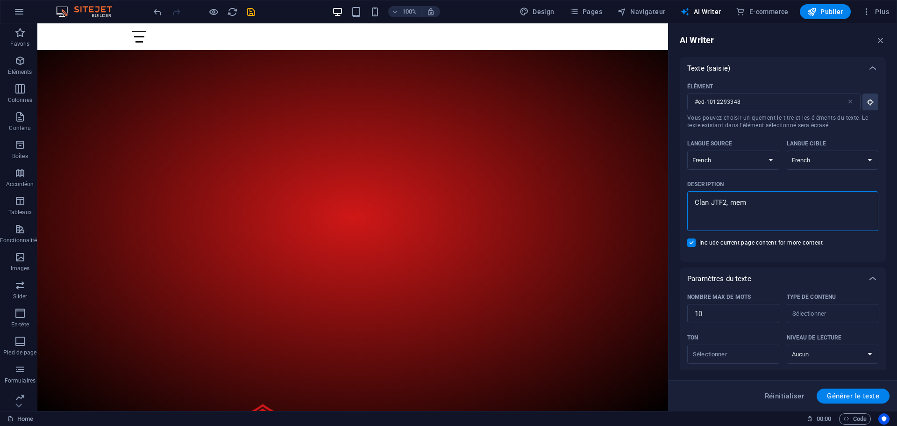
type textarea "x"
type textarea "Clan JTF2, memb"
type textarea "x"
type textarea "Clan JTF2, membr"
type textarea "x"
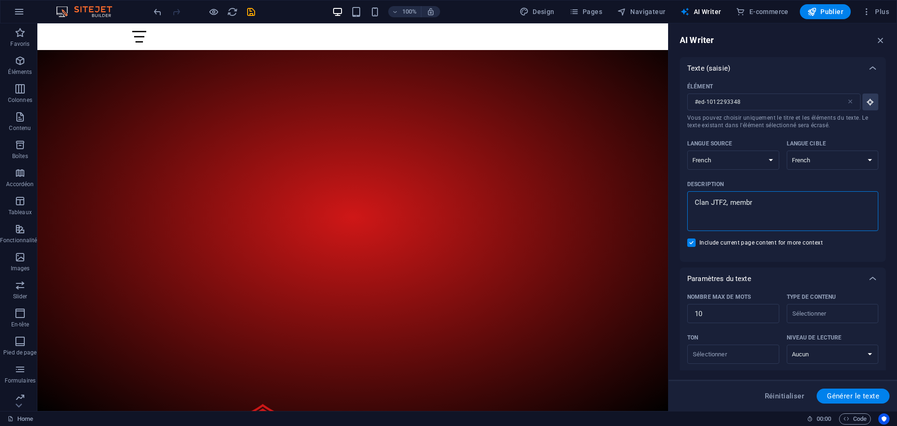
type textarea "Clan JTF2, membre"
type textarea "x"
type textarea "Clan JTF2, membree"
type textarea "x"
type textarea "Clan JTF2, membrees"
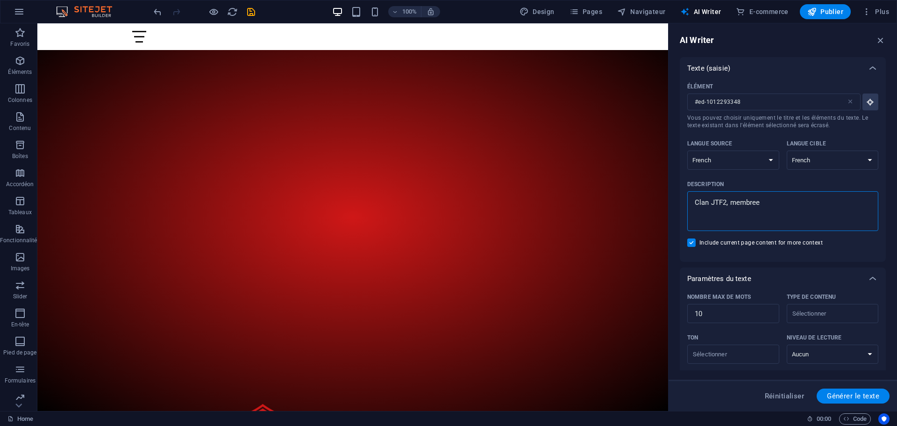
type textarea "x"
type textarea "Clan JTF2, membres"
type textarea "x"
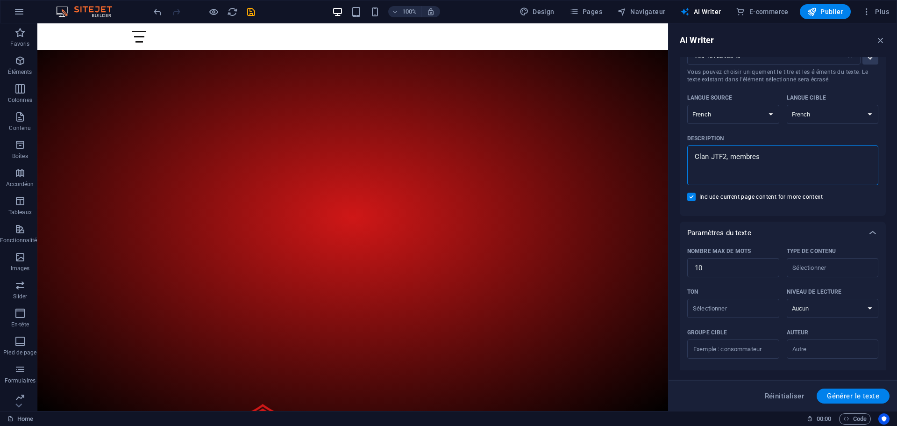
scroll to position [47, 0]
type textarea "Clan JTF2, membres"
type textarea "x"
type input "11"
type textarea "x"
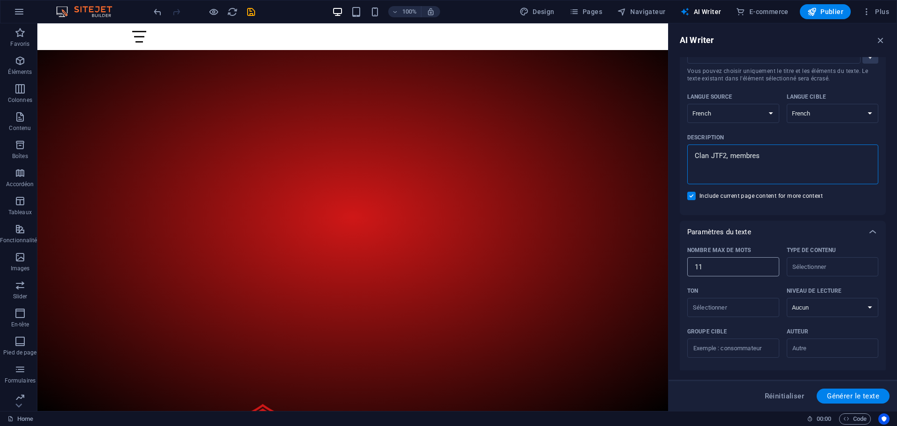
type input "11"
click at [768, 265] on input "11" at bounding box center [734, 267] width 92 height 19
type textarea "x"
type input "12"
type textarea "x"
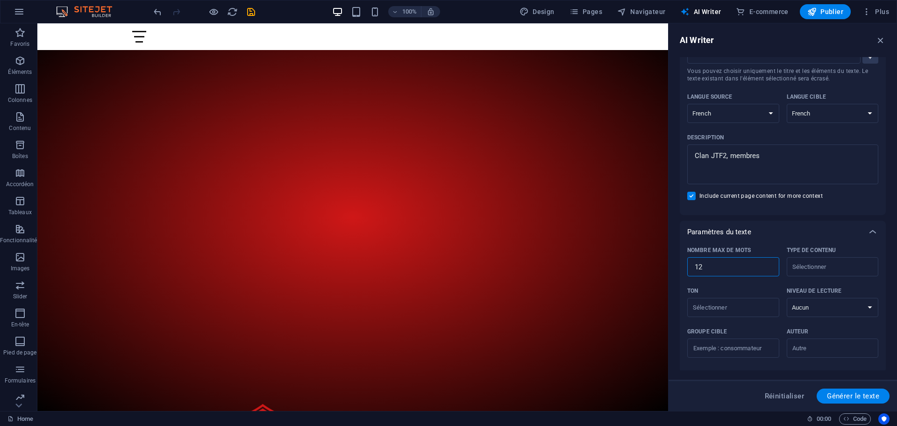
type input "12"
click at [768, 265] on input "12" at bounding box center [734, 267] width 92 height 19
type textarea "x"
type input "13"
type textarea "x"
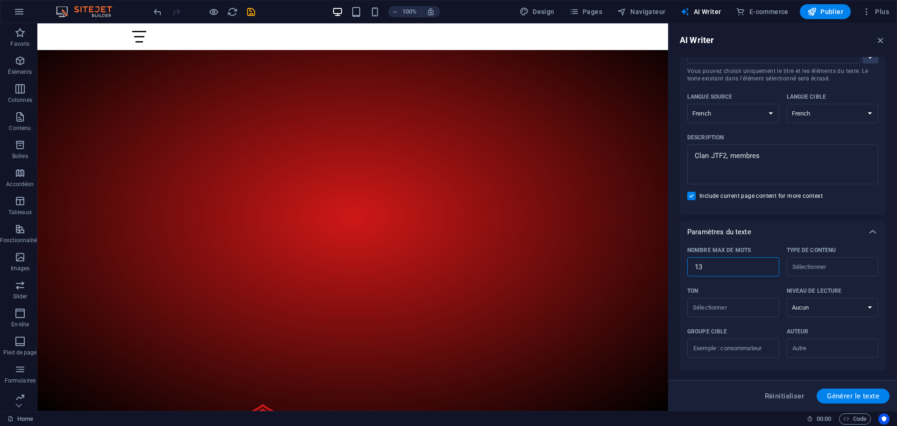
type input "13"
click at [768, 265] on input "13" at bounding box center [734, 267] width 92 height 19
type textarea "x"
type input "14"
type textarea "x"
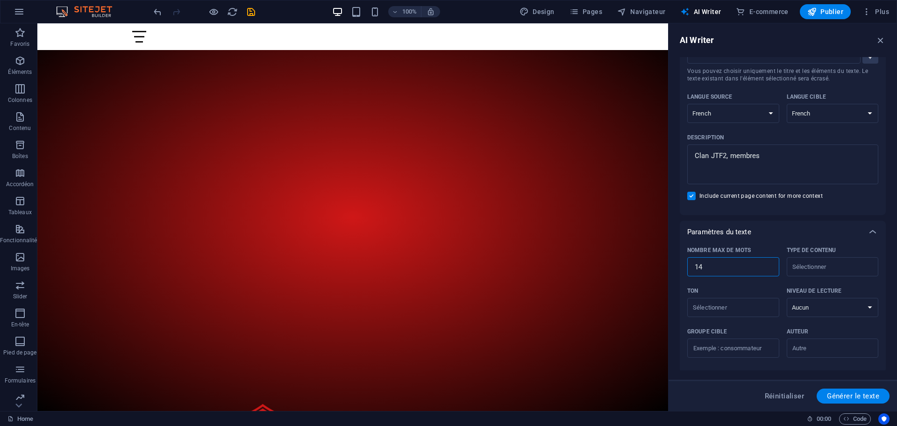
type input "14"
click at [768, 265] on input "14" at bounding box center [734, 267] width 92 height 19
type textarea "x"
type input "15"
type textarea "x"
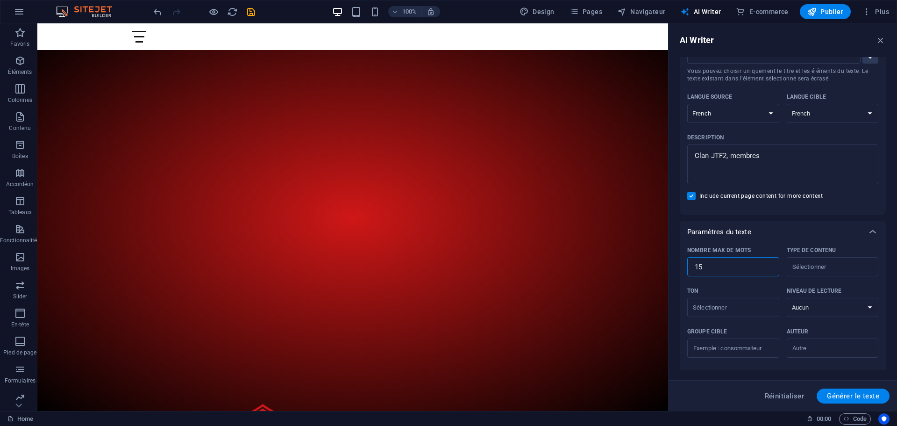
type textarea "x"
type input "16"
type textarea "x"
type input "17"
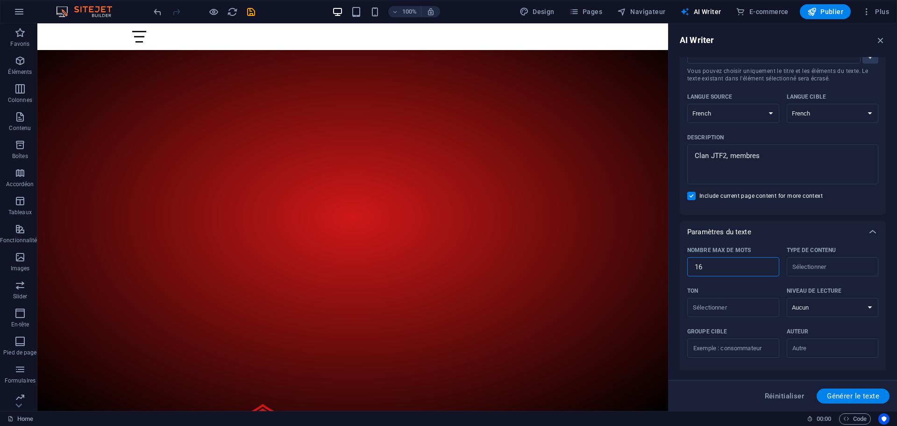
type textarea "x"
type input "18"
type textarea "x"
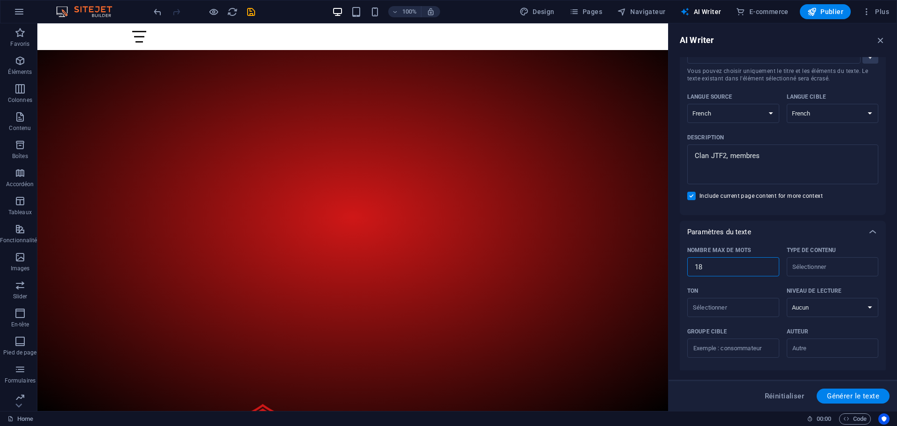
type input "19"
type textarea "x"
type input "20"
type textarea "x"
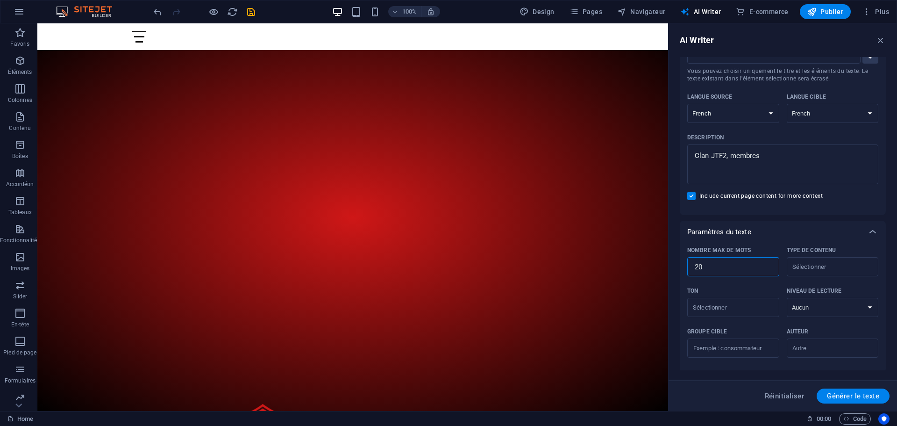
type textarea "x"
type input "21"
type textarea "x"
type input "22"
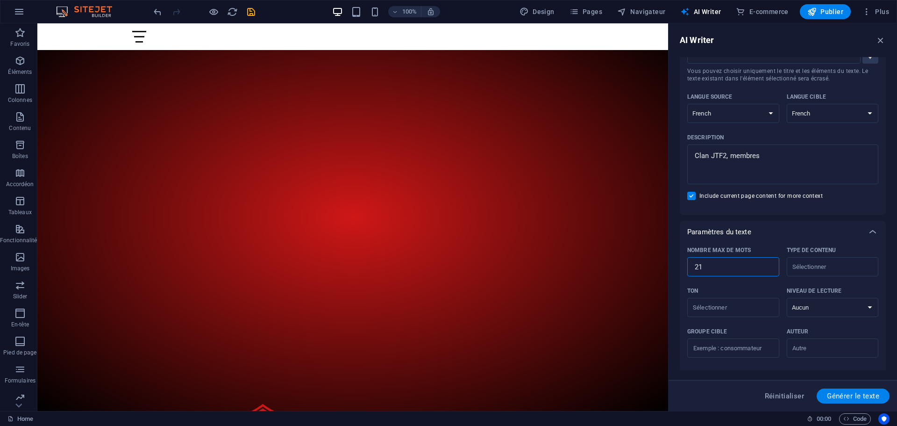
type textarea "x"
type input "23"
type textarea "x"
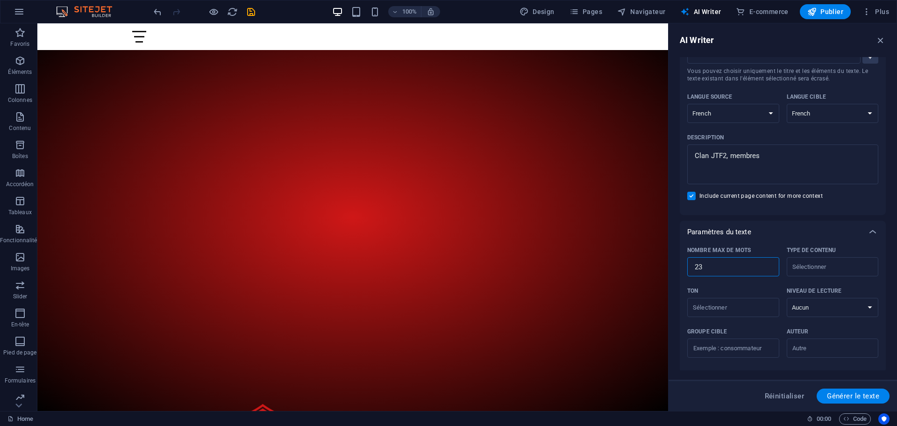
type input "24"
type textarea "x"
type input "25"
type textarea "x"
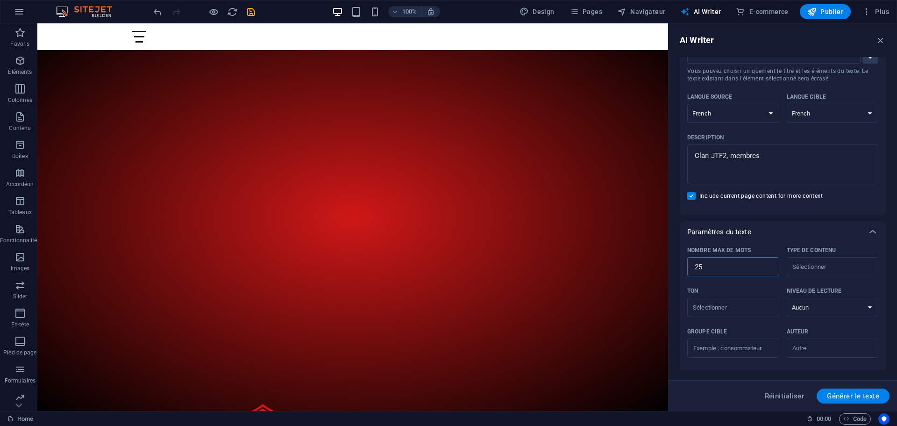
type textarea "x"
type input "26"
type textarea "x"
type input "26"
click at [768, 265] on input "26" at bounding box center [734, 267] width 92 height 19
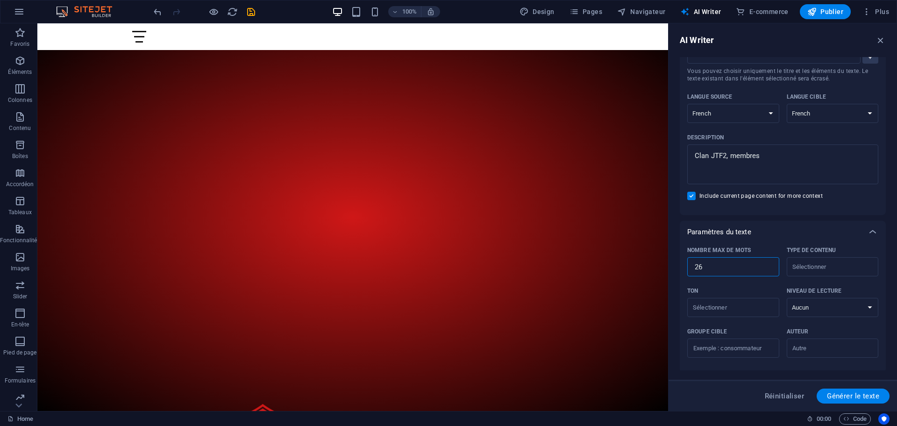
type textarea "x"
type input "27"
type textarea "x"
type input "27"
click at [768, 264] on input "27" at bounding box center [734, 267] width 92 height 19
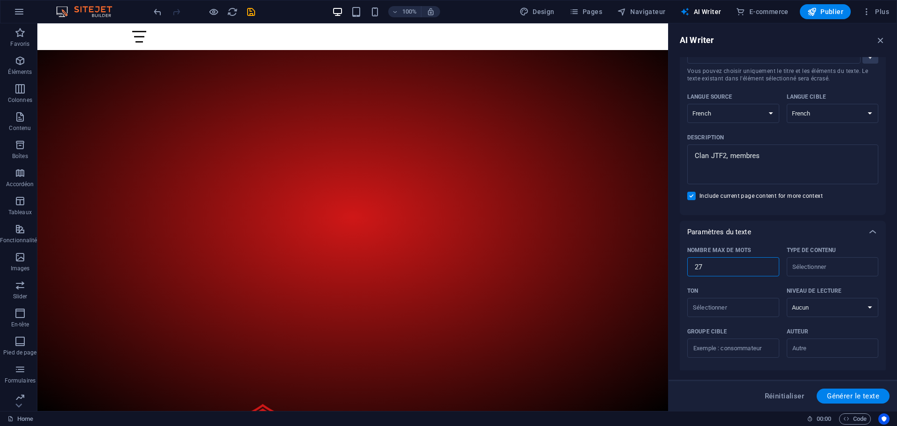
type textarea "x"
type input "28"
type textarea "x"
type input "29"
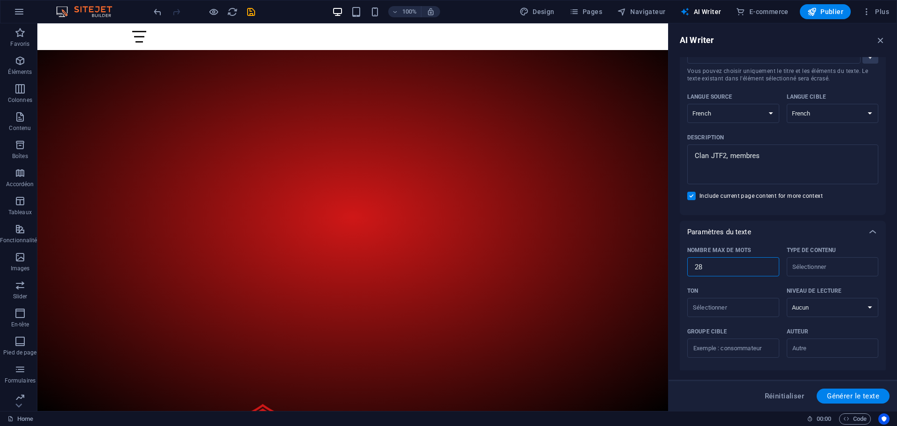
type textarea "x"
type input "30"
type textarea "x"
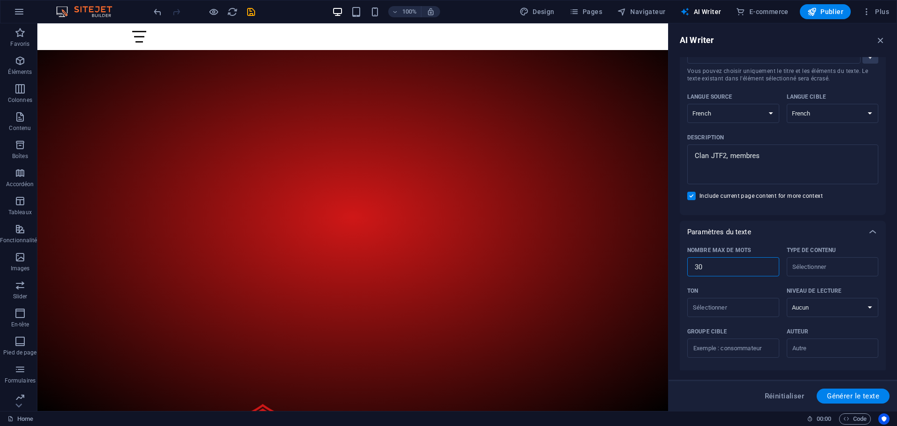
type input "31"
type textarea "x"
type input "32"
type textarea "x"
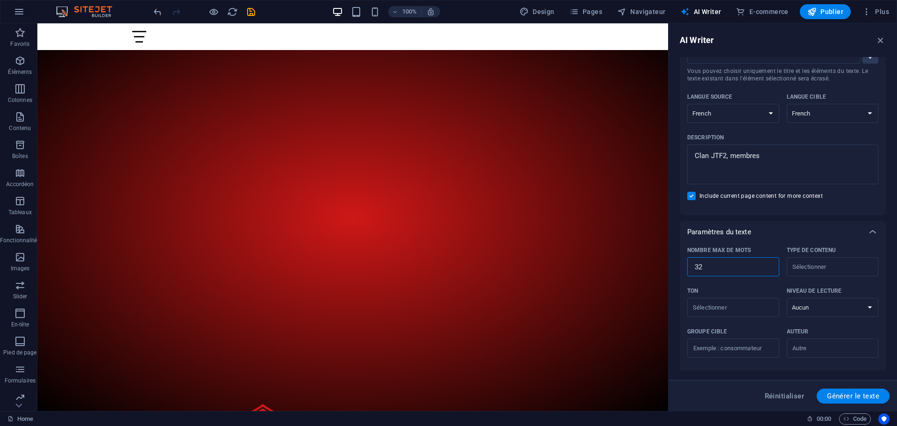
type textarea "x"
type input "33"
type textarea "x"
type input "34"
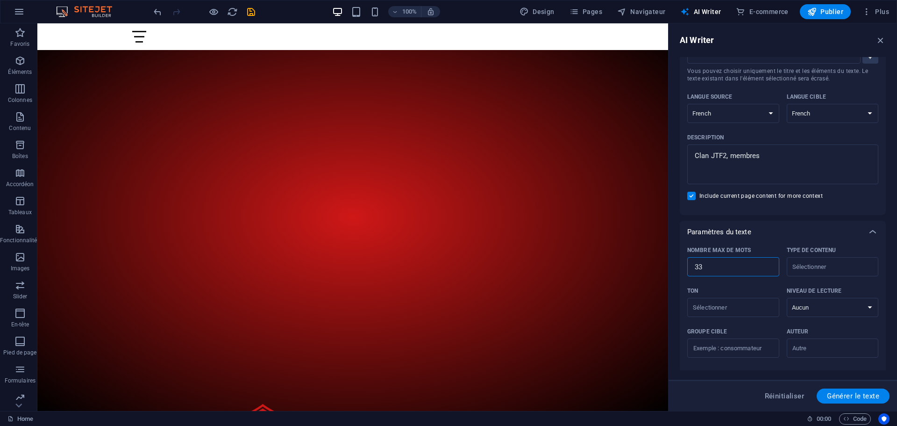
type textarea "x"
type input "35"
type textarea "x"
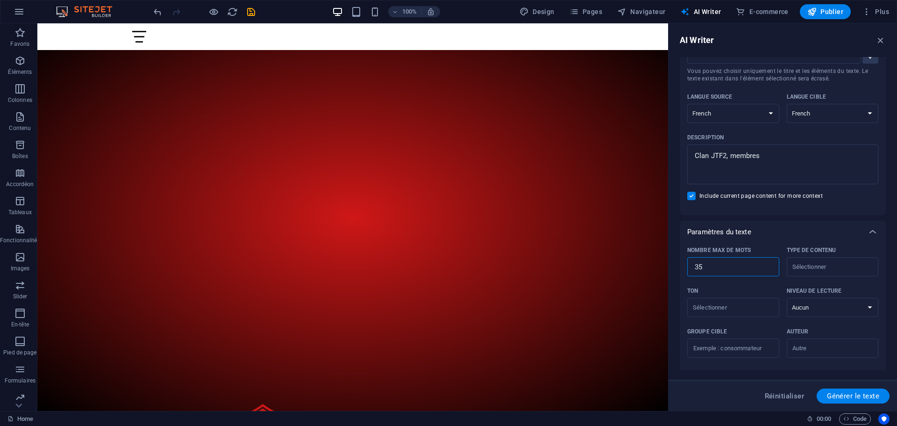
type input "36"
type textarea "x"
type input "37"
type textarea "x"
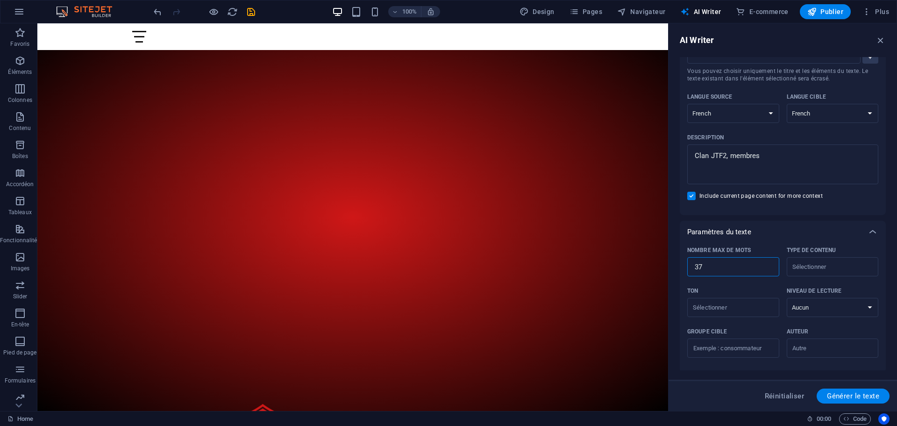
type textarea "x"
type input "38"
type textarea "x"
type input "39"
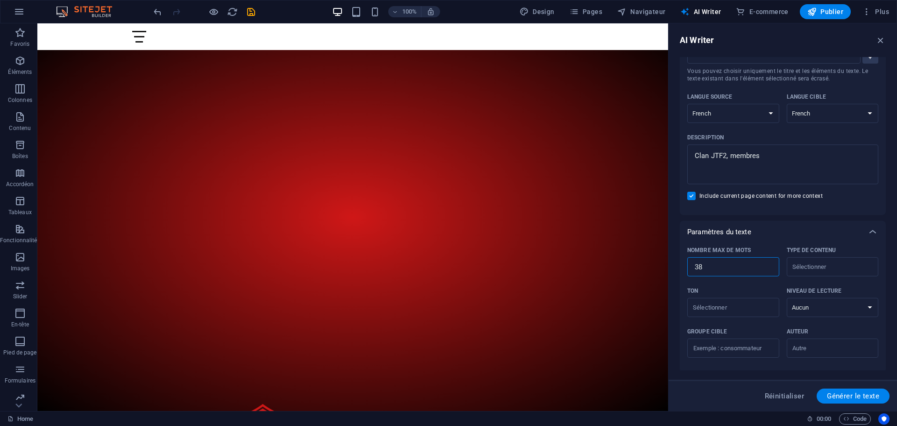
type textarea "x"
type input "40"
type textarea "x"
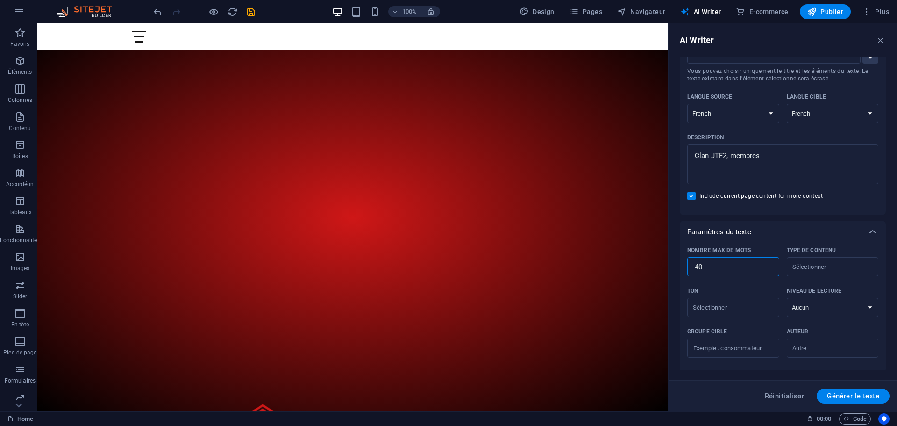
type input "41"
type textarea "x"
type input "42"
type textarea "x"
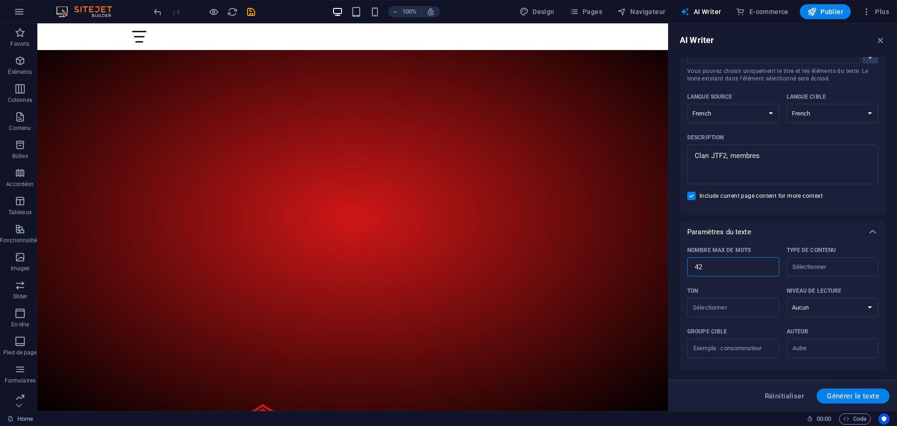
type textarea "x"
type input "43"
type textarea "x"
type input "44"
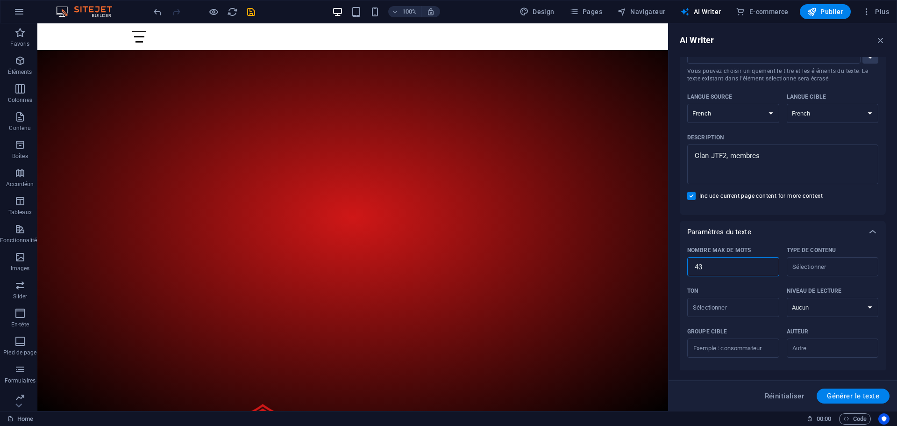
type textarea "x"
type input "45"
type textarea "x"
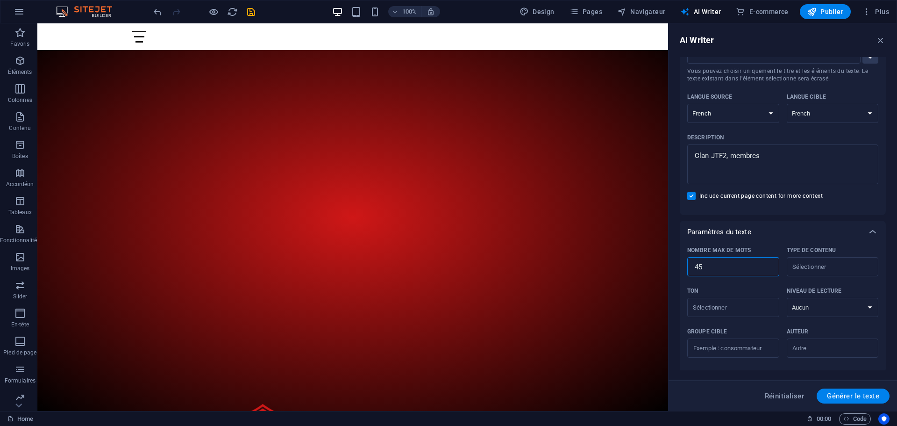
type input "46"
type textarea "x"
type input "47"
type textarea "x"
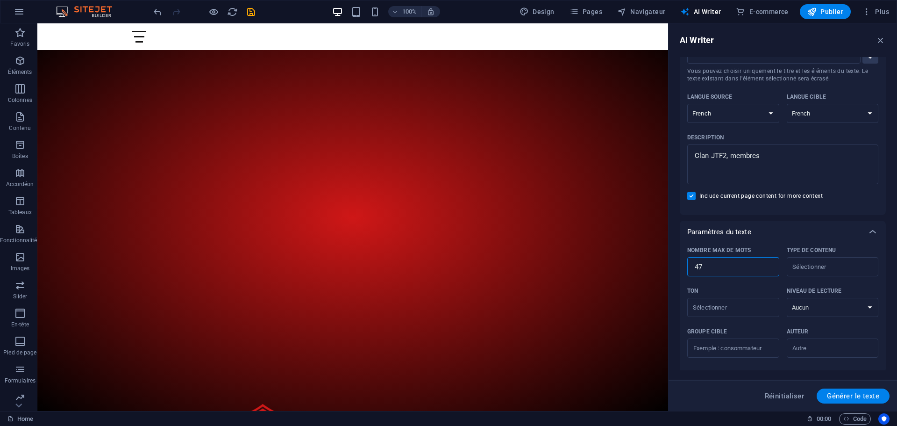
type textarea "x"
type input "48"
type textarea "x"
type input "49"
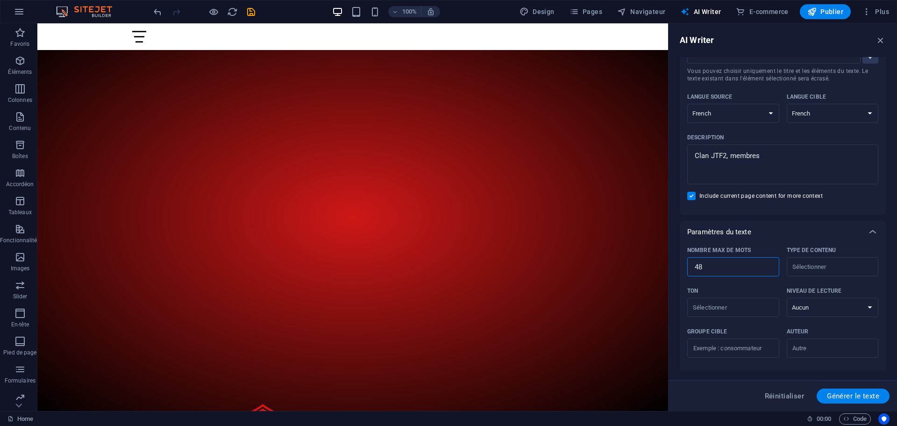
type textarea "x"
type input "50"
click at [768, 264] on input "106" at bounding box center [734, 267] width 92 height 19
click at [770, 264] on input "120" at bounding box center [734, 267] width 92 height 19
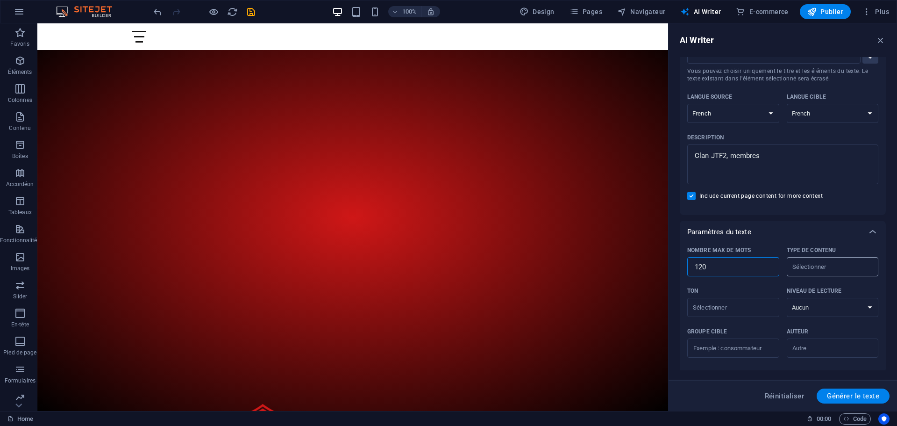
click at [821, 268] on input "Type de contenu ​" at bounding box center [825, 267] width 71 height 14
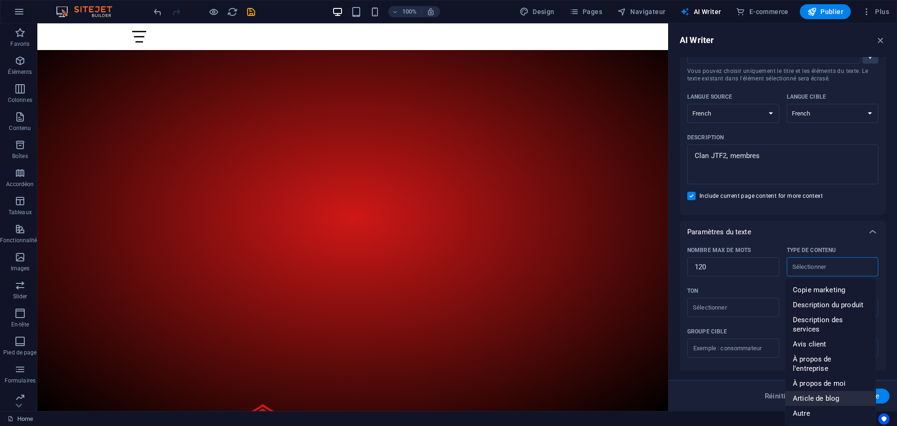
click at [811, 394] on span "Article de blog" at bounding box center [816, 398] width 46 height 9
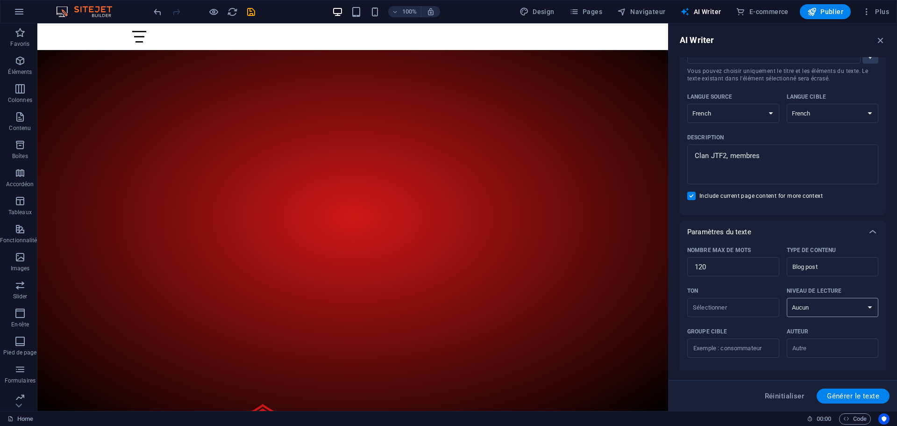
click at [822, 309] on select "Aucun Universitaire Adulte Ado Enfant" at bounding box center [833, 307] width 92 height 19
click at [822, 308] on select "Aucun Universitaire Adulte Ado Enfant" at bounding box center [833, 307] width 92 height 19
click at [819, 313] on select "Aucun Universitaire Adulte Ado Enfant" at bounding box center [833, 307] width 92 height 19
click at [787, 298] on select "Aucun Universitaire Adulte Ado Enfant" at bounding box center [833, 307] width 92 height 19
click at [718, 307] on input "Ton ​" at bounding box center [725, 308] width 71 height 14
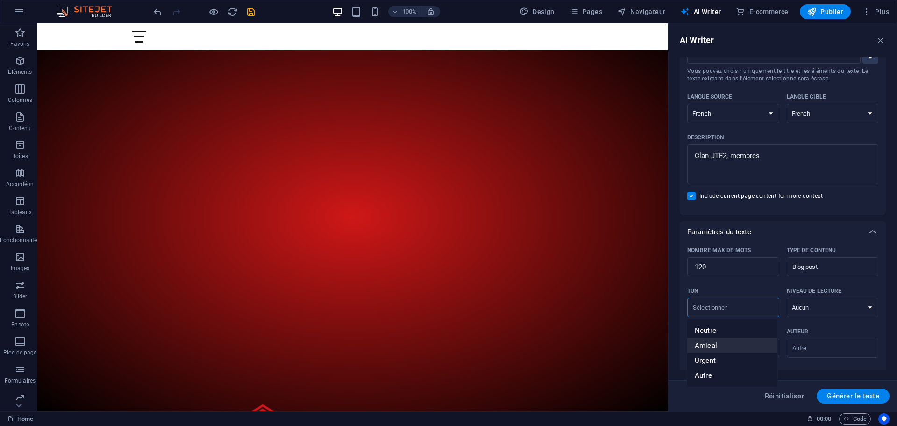
click at [712, 346] on span "Amical" at bounding box center [706, 345] width 22 height 9
click at [856, 393] on span "Générer le texte" at bounding box center [853, 395] width 52 height 7
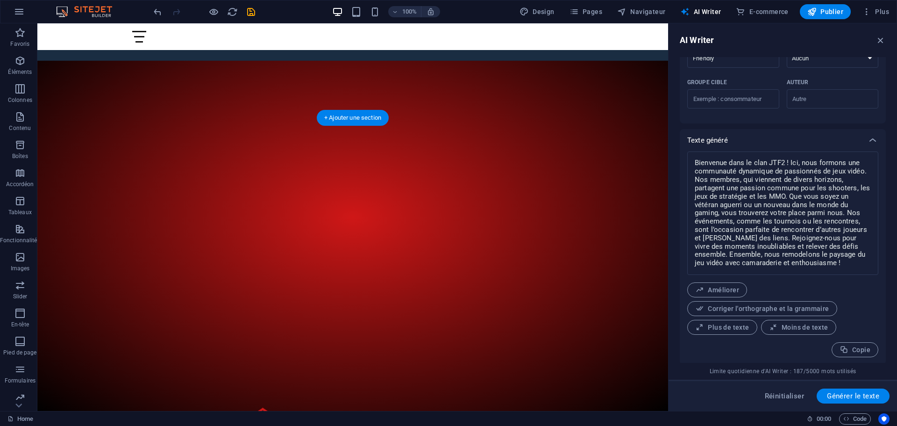
scroll to position [298, 0]
click at [841, 397] on span "Générer le texte" at bounding box center [853, 395] width 52 height 7
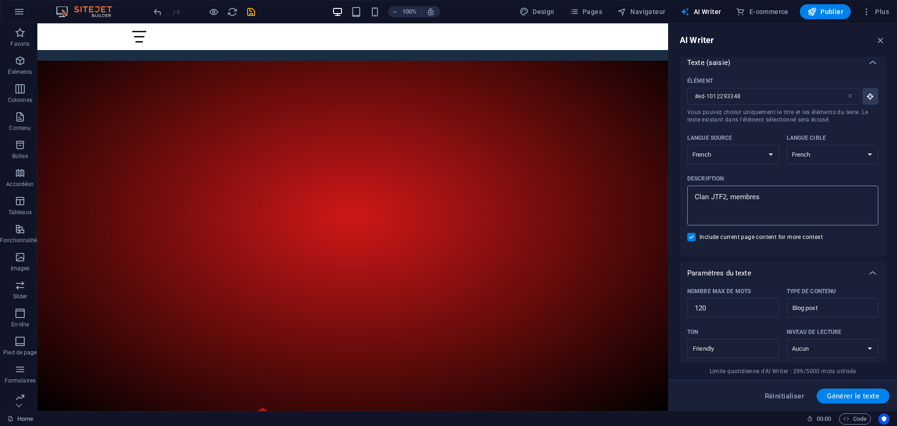
scroll to position [0, 0]
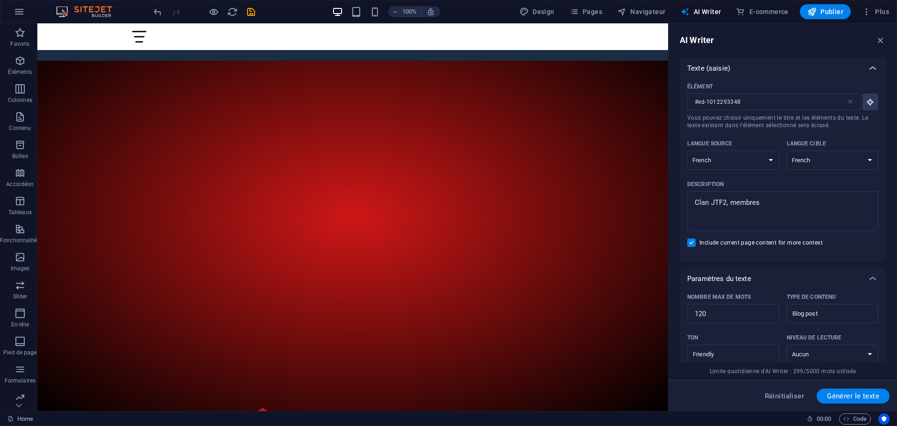
click at [870, 68] on icon at bounding box center [873, 68] width 11 height 11
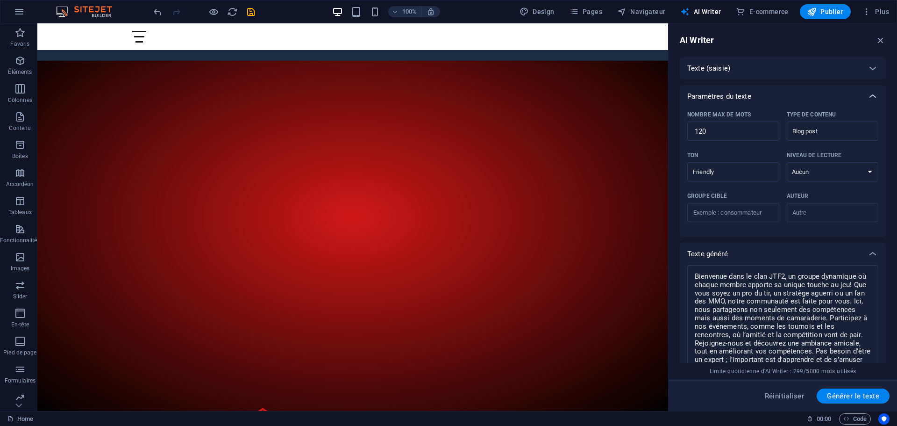
click at [872, 95] on icon at bounding box center [873, 96] width 11 height 11
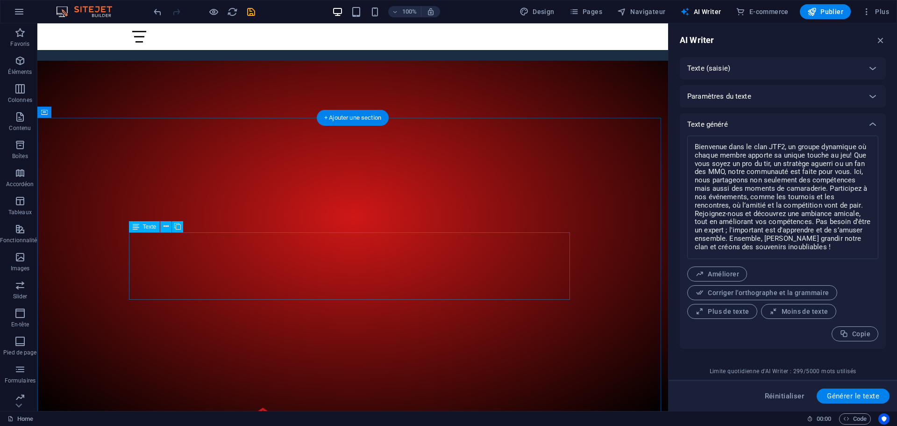
click at [166, 227] on icon at bounding box center [166, 227] width 5 height 10
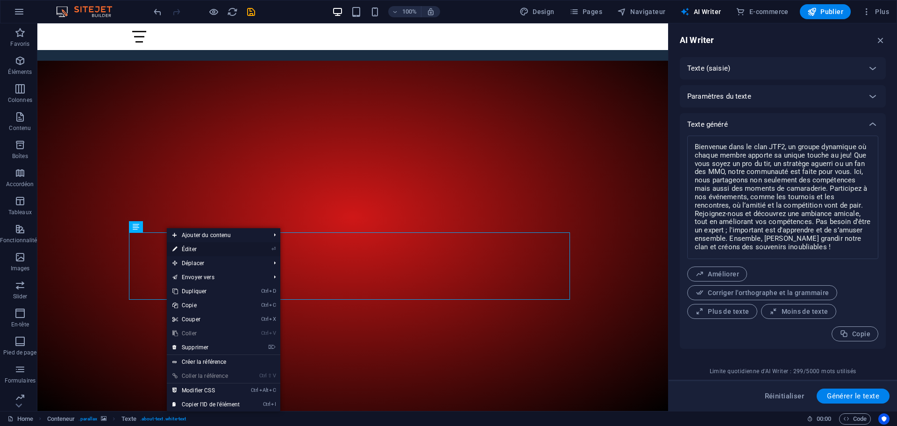
click at [187, 247] on link "⏎ Éditer" at bounding box center [206, 249] width 79 height 14
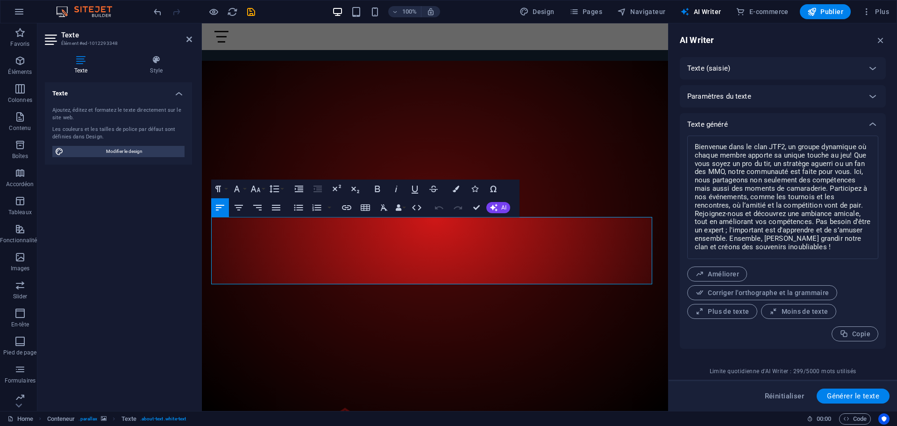
click at [132, 257] on div "Texte Ajoutez, éditez et formatez le texte directement sur le site web. Les cou…" at bounding box center [118, 242] width 147 height 321
click at [879, 38] on icon "button" at bounding box center [881, 40] width 10 height 10
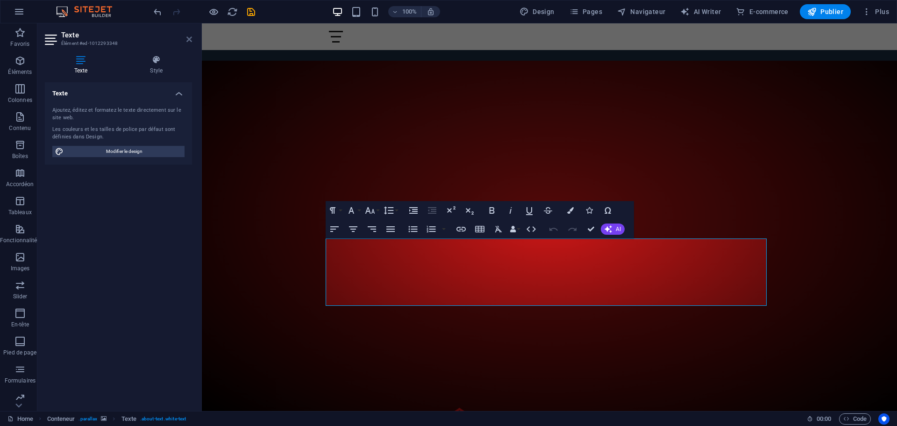
drag, startPoint x: 191, startPoint y: 37, endPoint x: 152, endPoint y: 16, distance: 44.5
click at [191, 37] on icon at bounding box center [189, 39] width 6 height 7
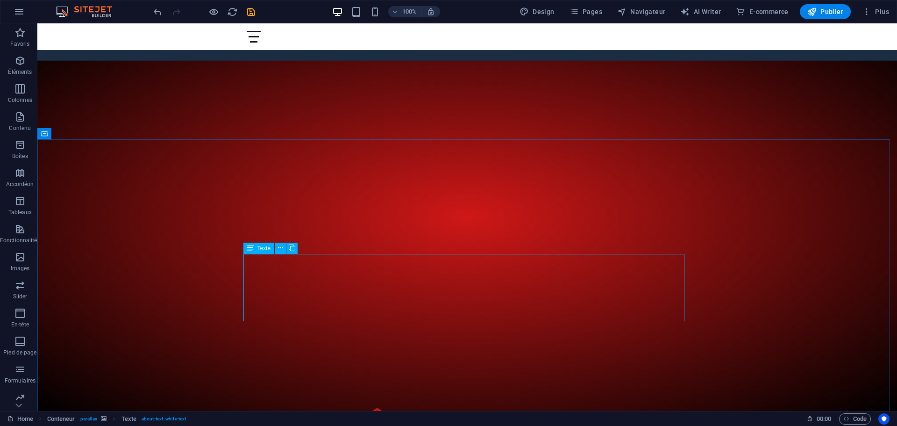
click at [268, 248] on span "Texte" at bounding box center [265, 248] width 14 height 6
click at [282, 249] on icon at bounding box center [280, 248] width 5 height 10
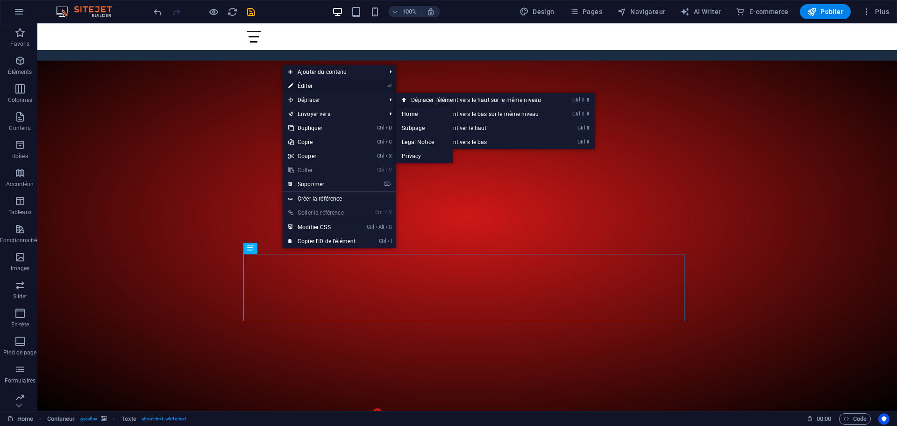
click at [308, 85] on link "⏎ Éditer" at bounding box center [322, 86] width 79 height 14
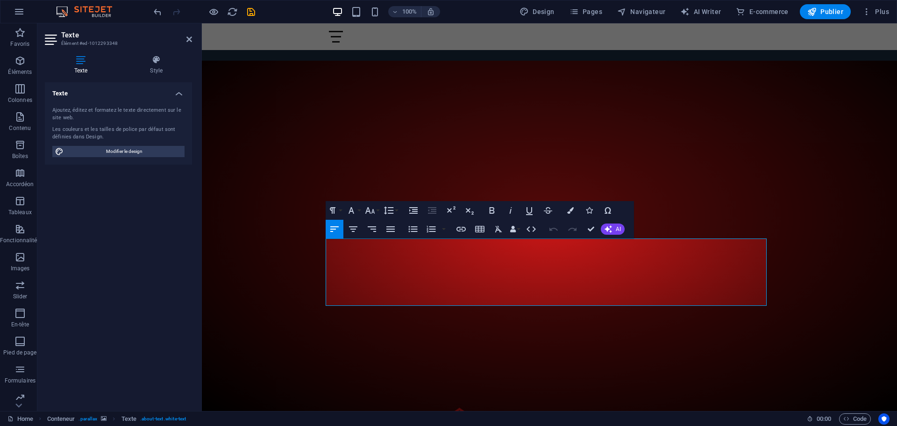
click at [79, 60] on icon at bounding box center [81, 59] width 72 height 9
click at [176, 94] on h4 "Texte" at bounding box center [118, 90] width 147 height 17
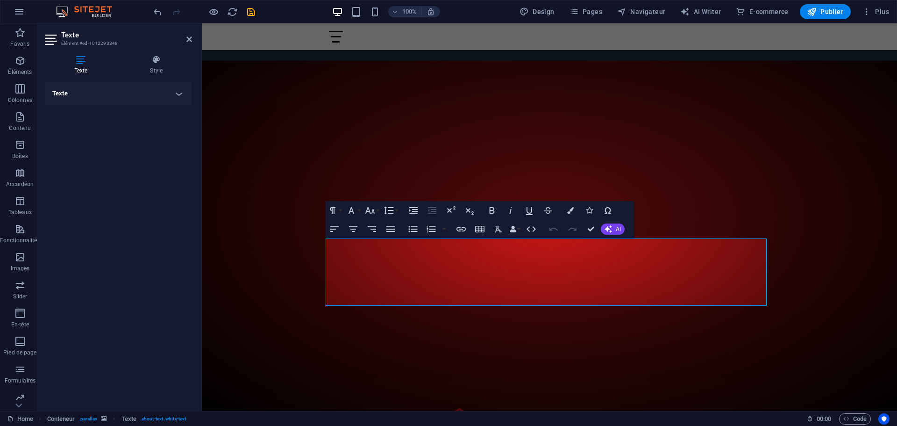
click at [177, 93] on h4 "Texte" at bounding box center [118, 93] width 147 height 22
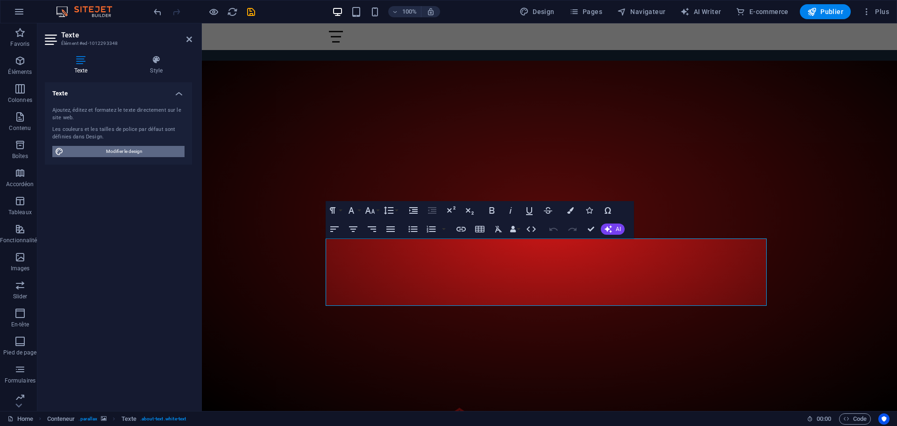
click at [108, 155] on span "Modifier le design" at bounding box center [123, 151] width 115 height 11
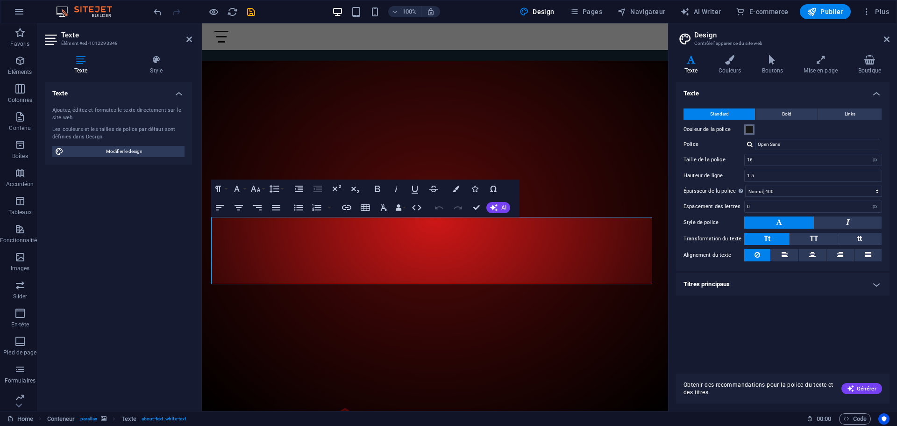
click at [750, 131] on span at bounding box center [749, 129] width 7 height 7
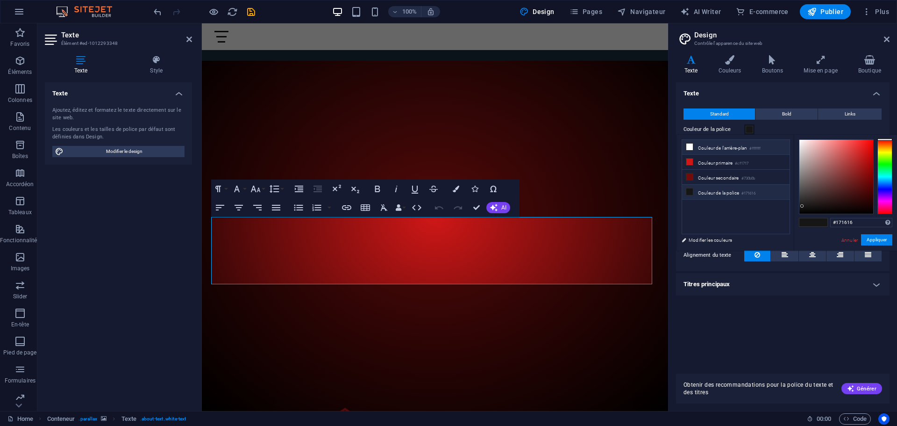
click at [709, 148] on li "Couleur de l'arrière-plan #ffffff" at bounding box center [736, 147] width 108 height 15
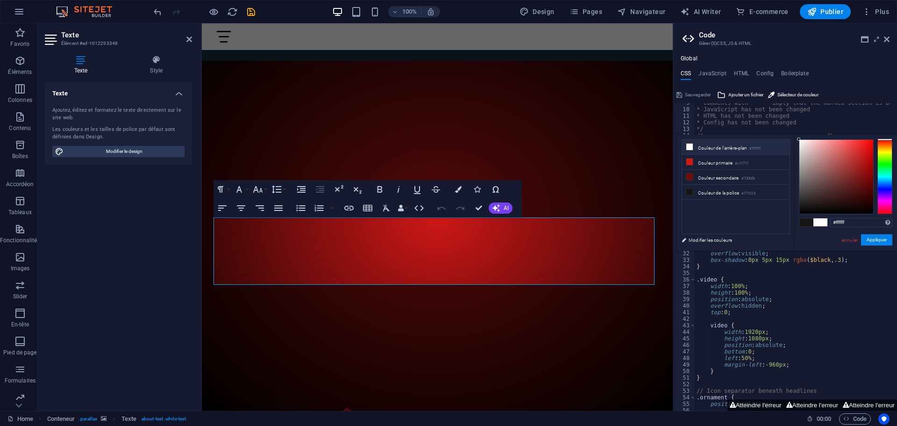
scroll to position [112, 0]
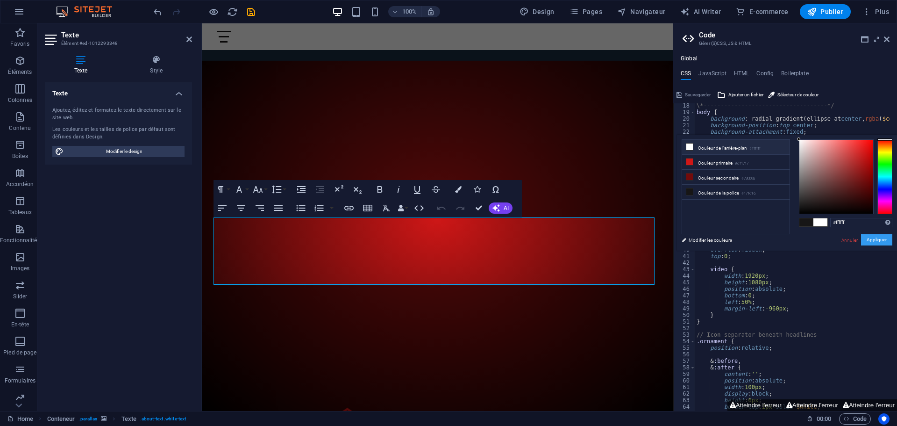
click at [877, 240] on button "Appliquer" at bounding box center [876, 239] width 31 height 11
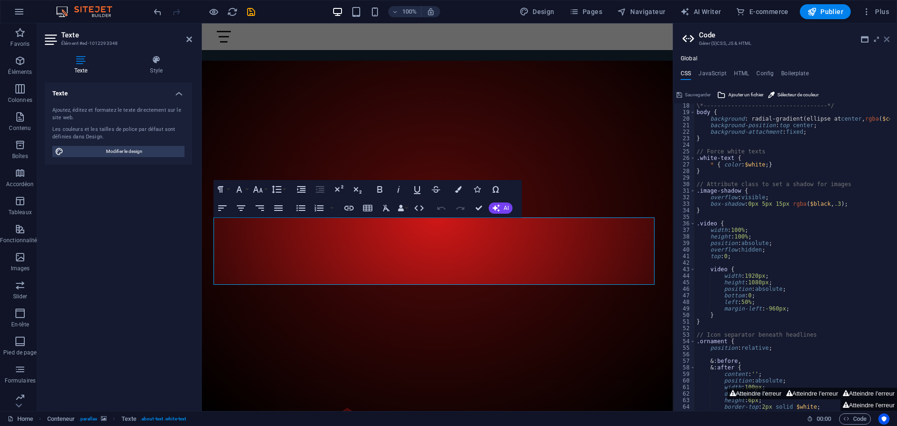
click at [889, 40] on icon at bounding box center [887, 39] width 6 height 7
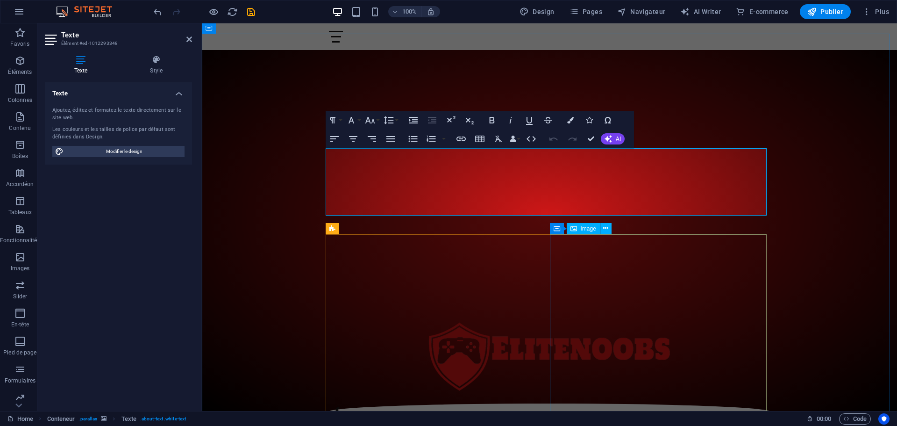
scroll to position [327, 0]
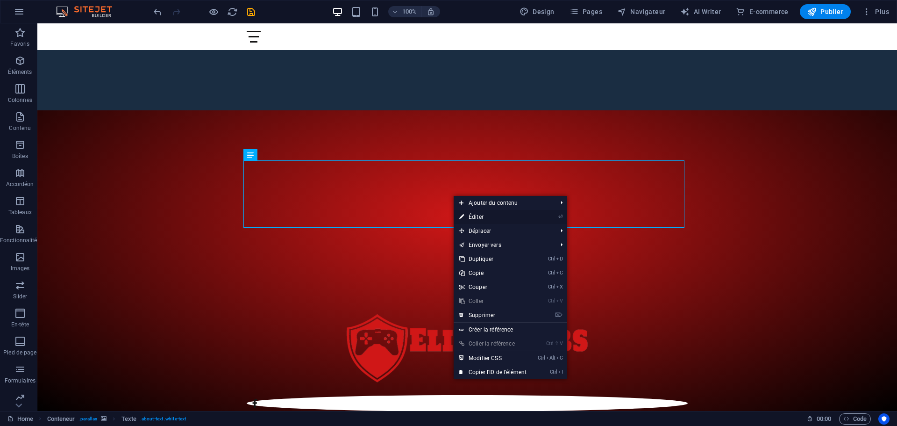
click at [474, 216] on link "⏎ Éditer" at bounding box center [493, 217] width 79 height 14
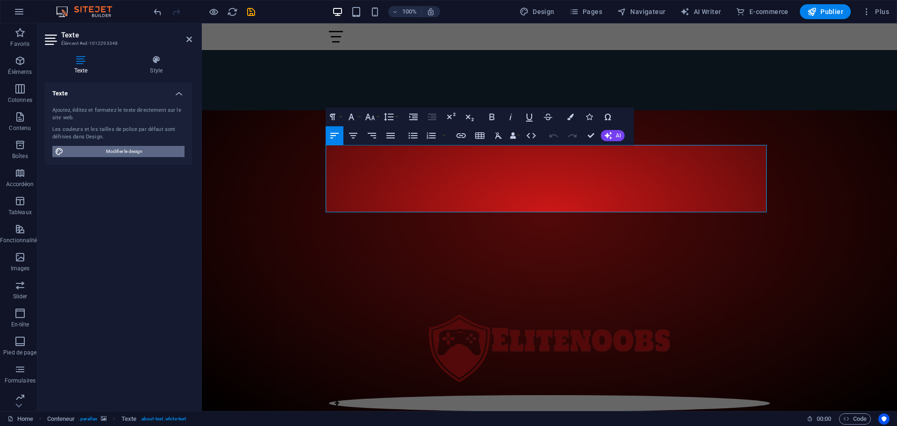
click at [117, 152] on span "Modifier le design" at bounding box center [123, 151] width 115 height 11
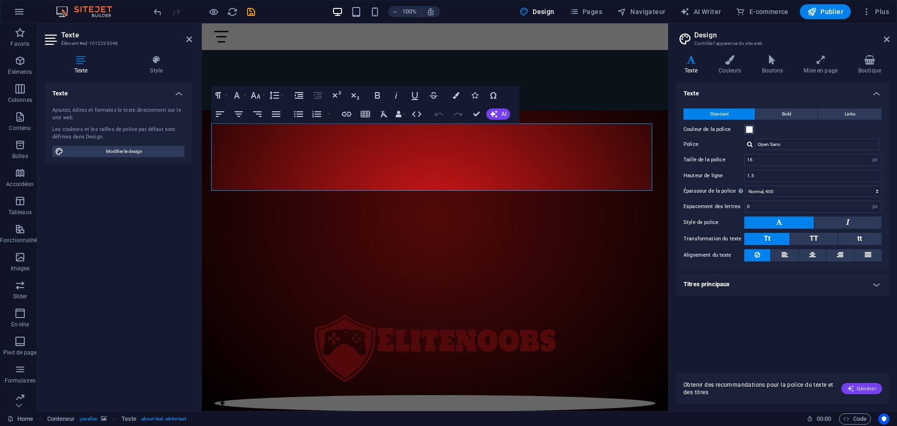
click at [861, 391] on span "Générer" at bounding box center [861, 388] width 29 height 7
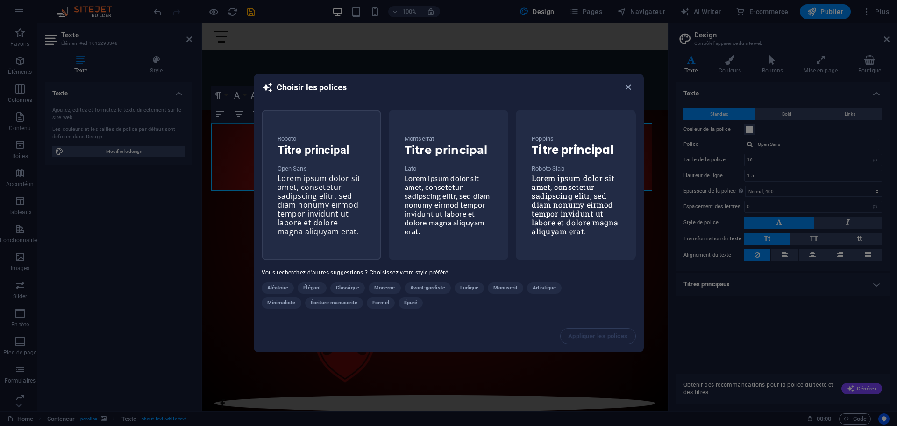
click at [330, 181] on span "Lorem ipsum dolor sit amet, consetetur sadipscing elitr, sed diam nonumy eirmod…" at bounding box center [319, 205] width 83 height 64
click at [601, 338] on span "Appliquer les polices" at bounding box center [598, 335] width 59 height 7
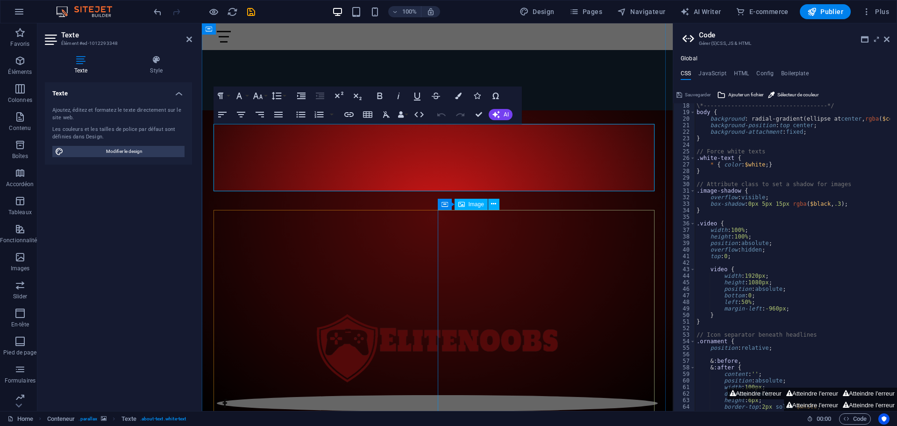
scroll to position [112, 0]
drag, startPoint x: 192, startPoint y: 41, endPoint x: 154, endPoint y: 20, distance: 42.9
click at [192, 41] on icon at bounding box center [189, 39] width 6 height 7
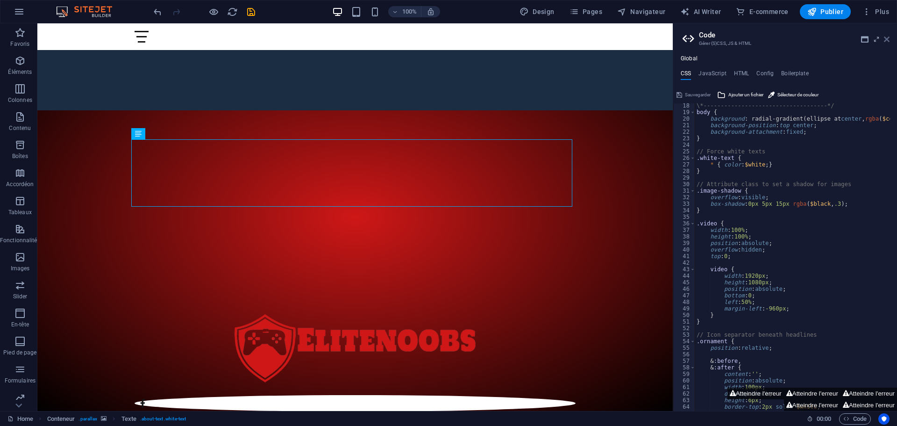
click at [889, 38] on icon at bounding box center [887, 39] width 6 height 7
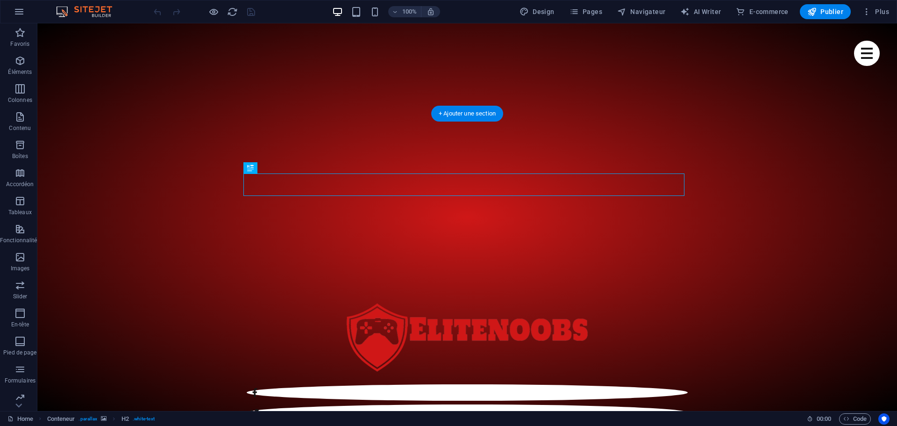
scroll to position [308, 0]
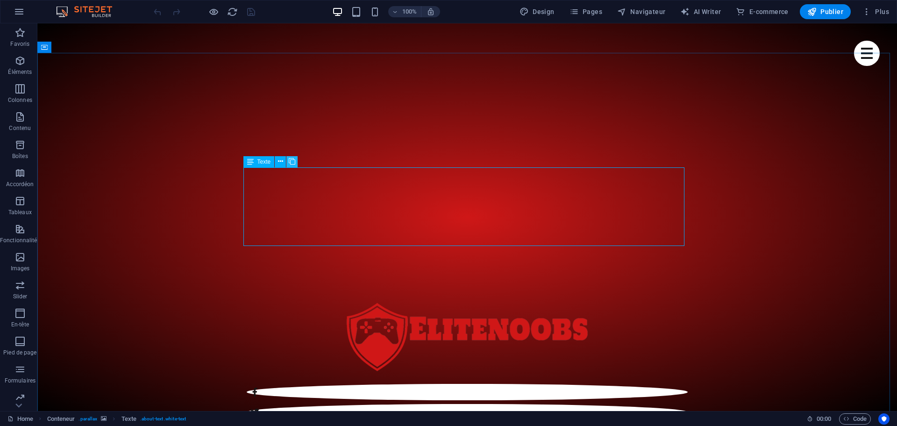
click at [293, 160] on icon at bounding box center [292, 162] width 7 height 10
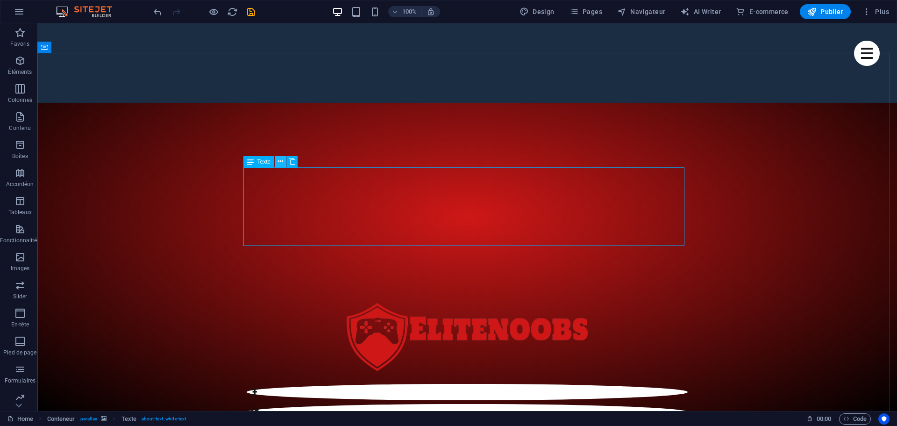
click at [280, 162] on icon at bounding box center [280, 162] width 5 height 10
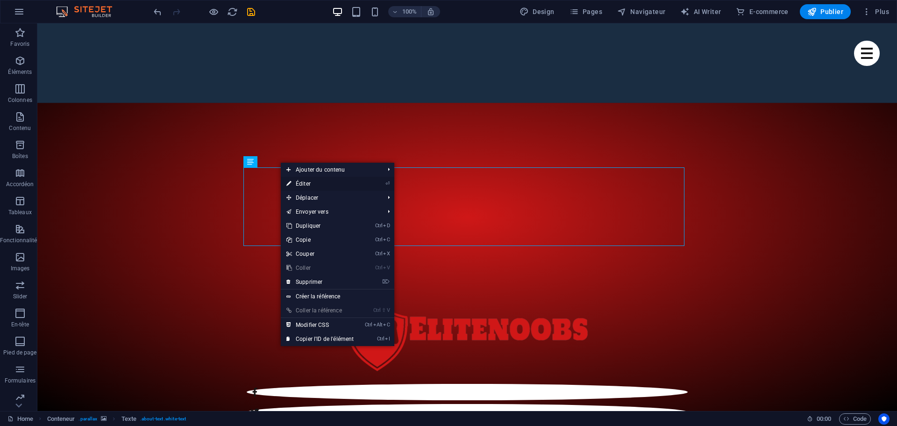
click at [312, 183] on link "⏎ Éditer" at bounding box center [320, 184] width 79 height 14
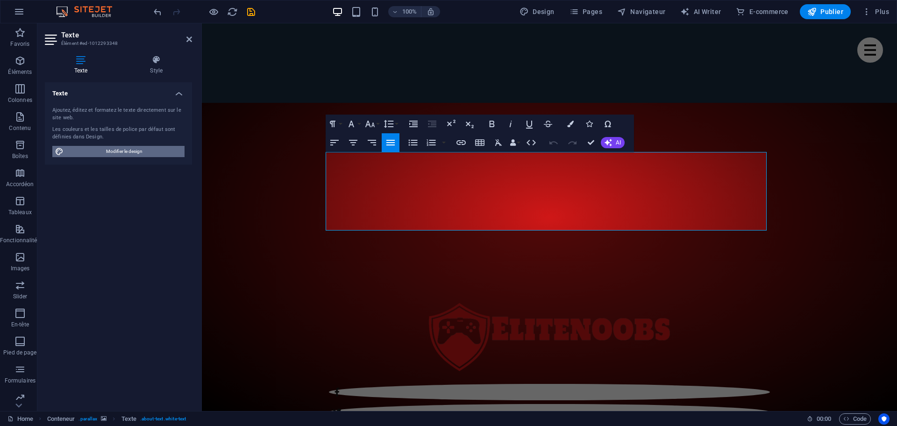
click at [131, 152] on span "Modifier le design" at bounding box center [123, 151] width 115 height 11
select select "px"
select select "400"
select select "px"
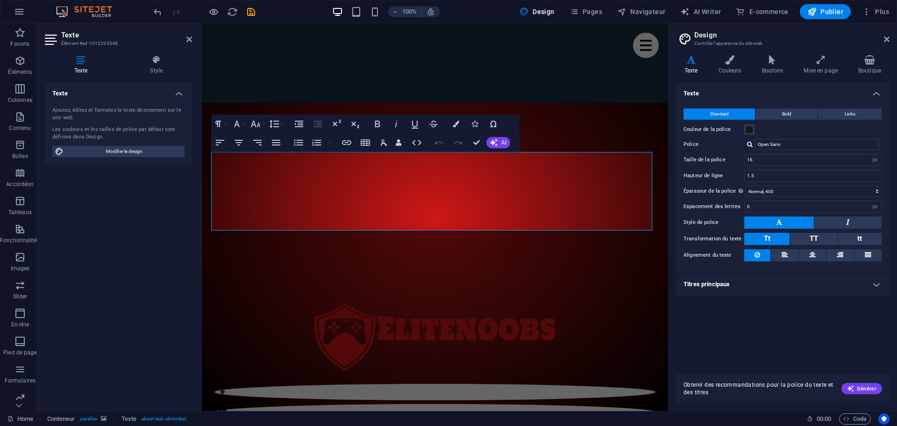
scroll to position [287, 0]
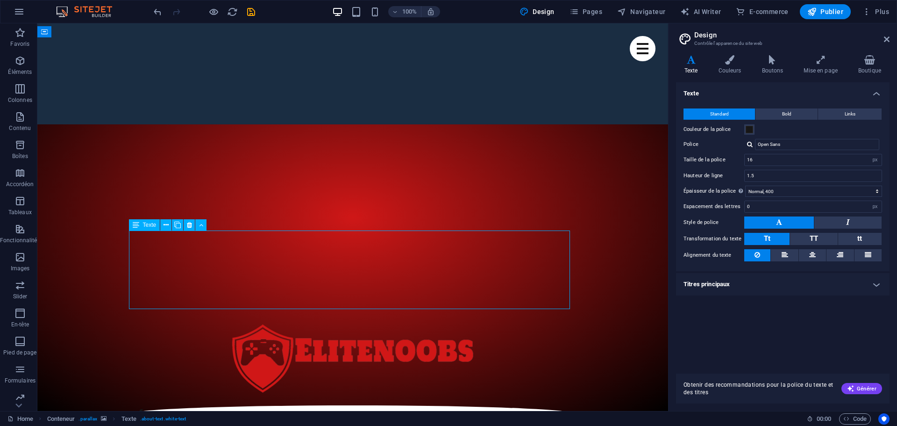
scroll to position [302, 0]
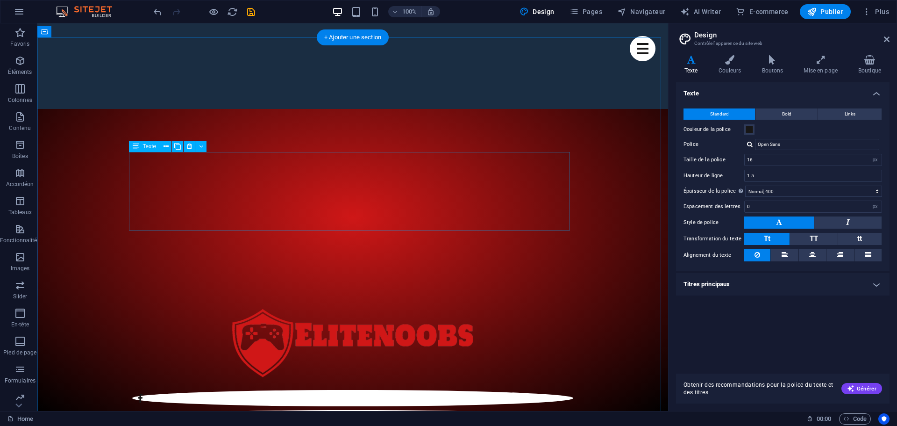
drag, startPoint x: 201, startPoint y: 143, endPoint x: 165, endPoint y: 122, distance: 42.6
click at [201, 143] on icon at bounding box center [201, 147] width 4 height 10
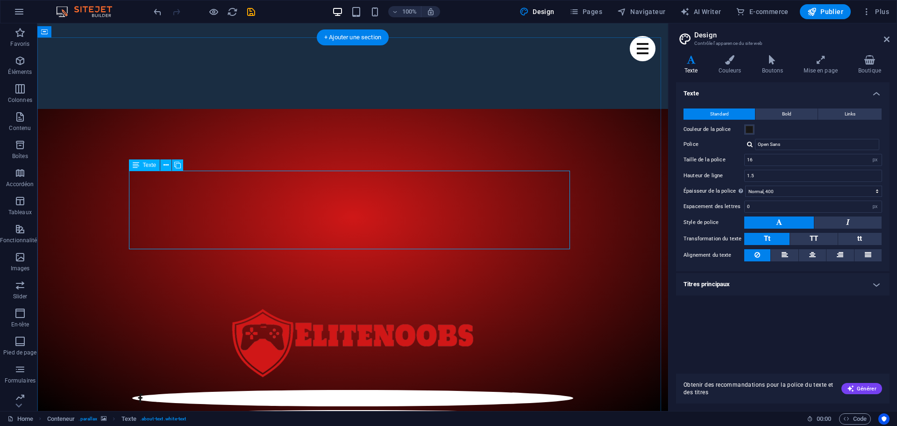
click at [168, 165] on icon at bounding box center [166, 165] width 5 height 10
click at [167, 164] on icon at bounding box center [166, 165] width 5 height 10
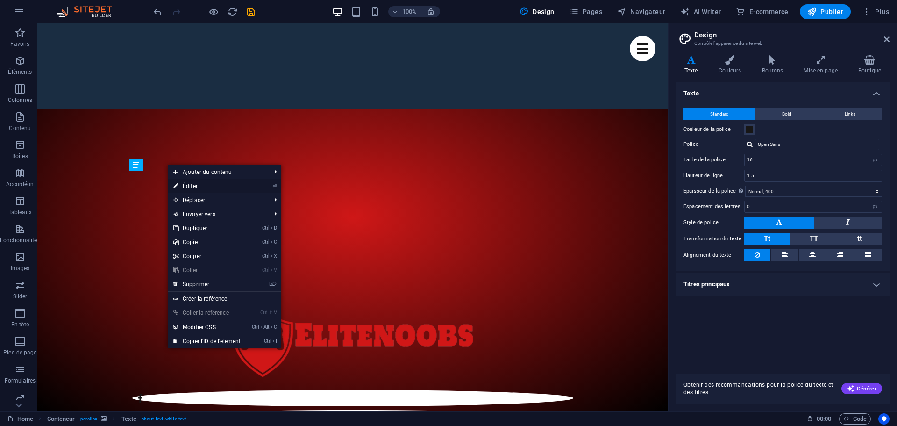
click at [195, 184] on link "⏎ Éditer" at bounding box center [207, 186] width 79 height 14
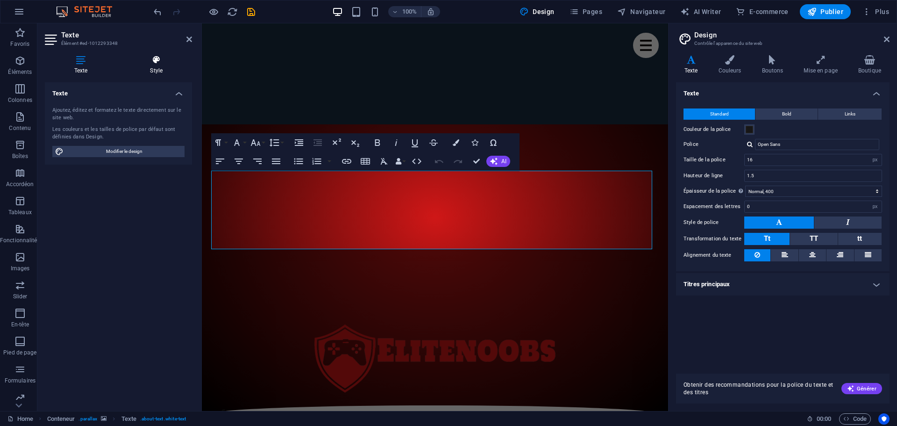
click at [153, 66] on h4 "Style" at bounding box center [157, 65] width 72 height 20
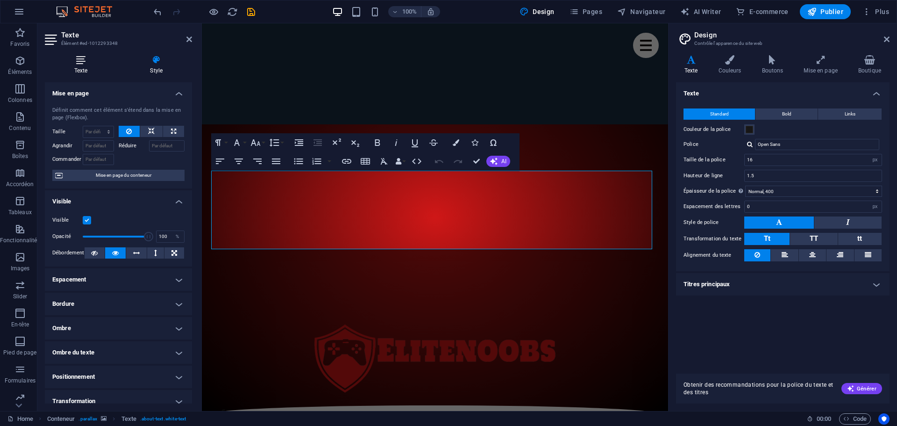
click at [83, 64] on icon at bounding box center [81, 59] width 72 height 9
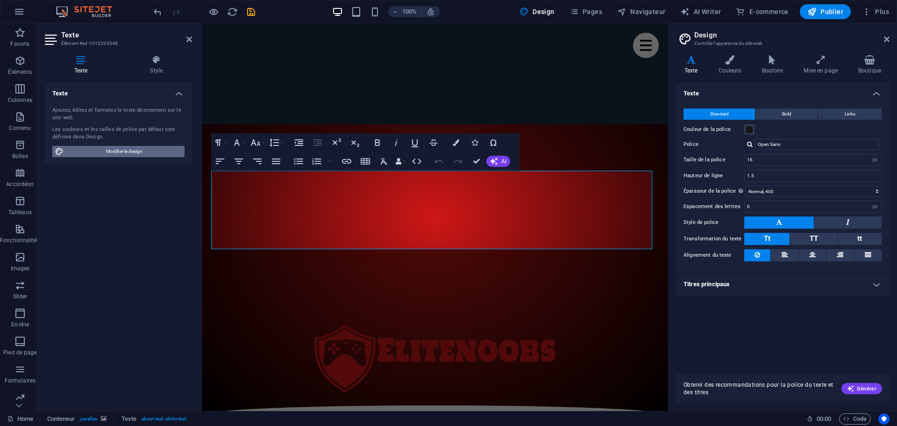
click at [117, 151] on span "Modifier le design" at bounding box center [123, 151] width 115 height 11
click at [817, 62] on icon at bounding box center [821, 59] width 51 height 9
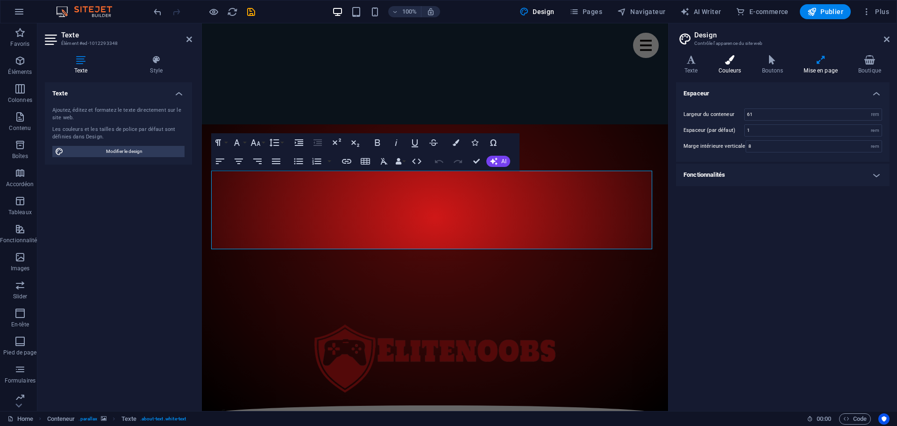
click at [734, 66] on h4 "Couleurs" at bounding box center [731, 65] width 43 height 20
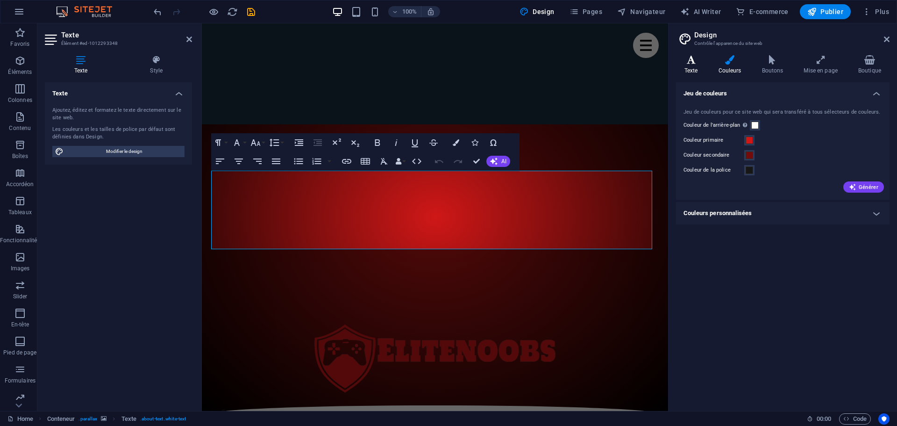
click at [695, 65] on h4 "Texte" at bounding box center [693, 65] width 34 height 20
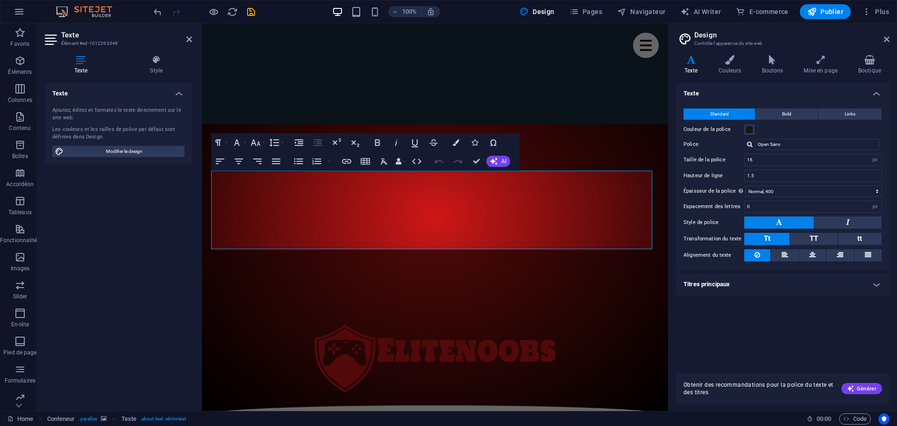
click at [862, 287] on h4 "Titres principaux" at bounding box center [783, 284] width 214 height 22
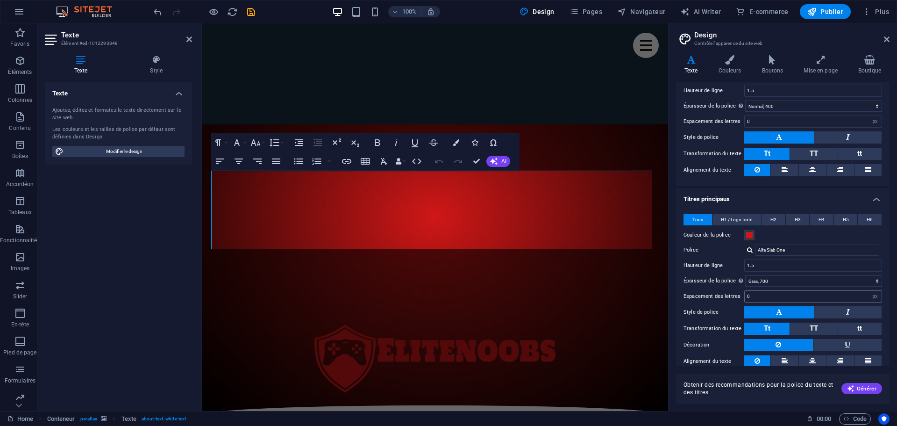
scroll to position [93, 0]
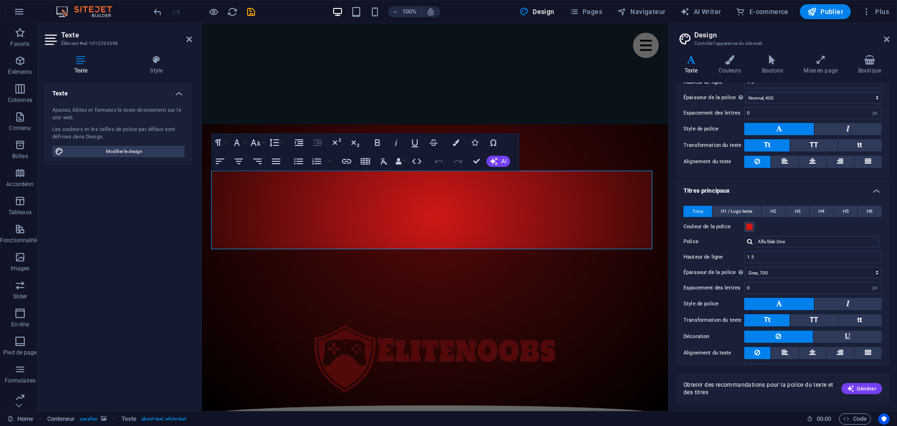
click at [875, 189] on h4 "Titres principaux" at bounding box center [783, 187] width 214 height 17
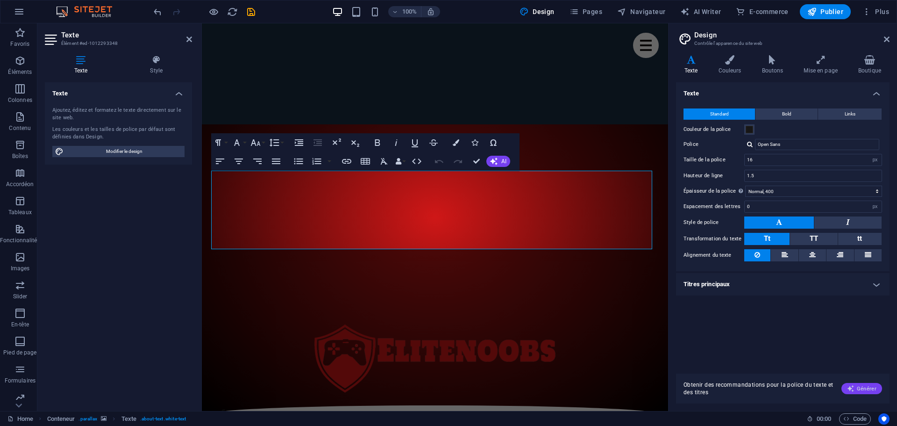
click at [867, 388] on span "Générer" at bounding box center [861, 388] width 29 height 7
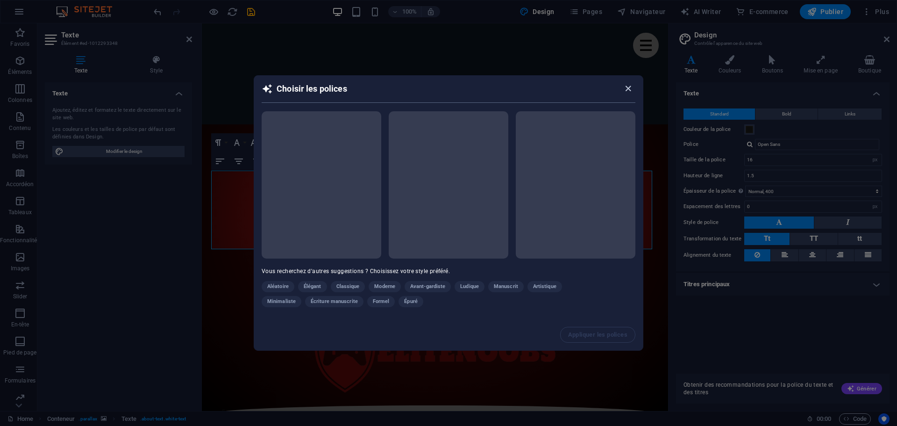
click at [628, 87] on icon "button" at bounding box center [628, 88] width 11 height 11
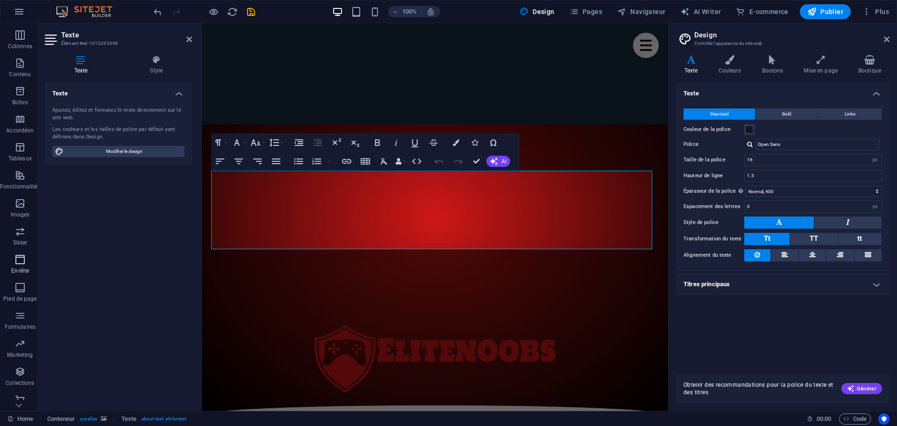
scroll to position [61, 0]
drag, startPoint x: 418, startPoint y: 197, endPoint x: 574, endPoint y: 197, distance: 155.6
click at [499, 163] on button "AI" at bounding box center [499, 161] width 24 height 11
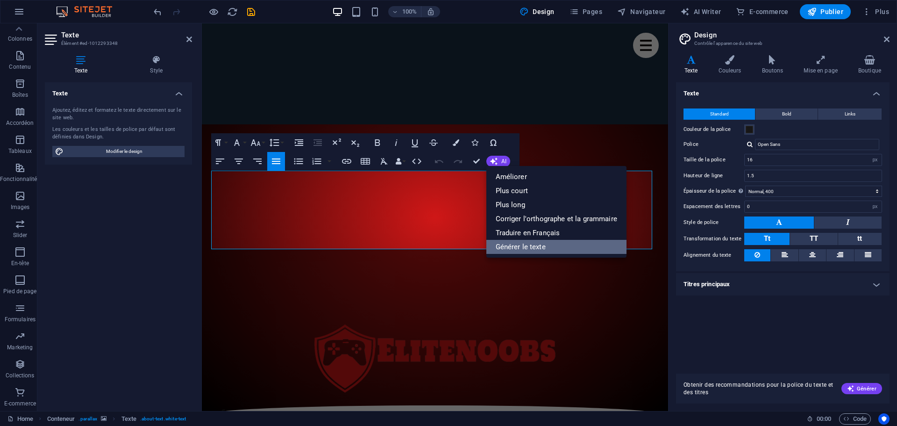
click at [519, 246] on link "Générer le texte" at bounding box center [557, 247] width 140 height 14
select select "English"
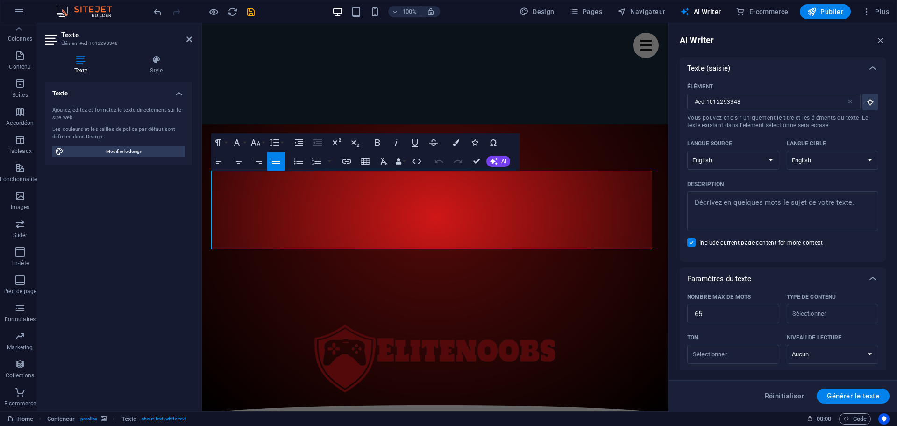
scroll to position [0, 0]
type textarea "x"
click at [728, 209] on textarea "Description x ​" at bounding box center [783, 211] width 182 height 30
type textarea "C"
type textarea "x"
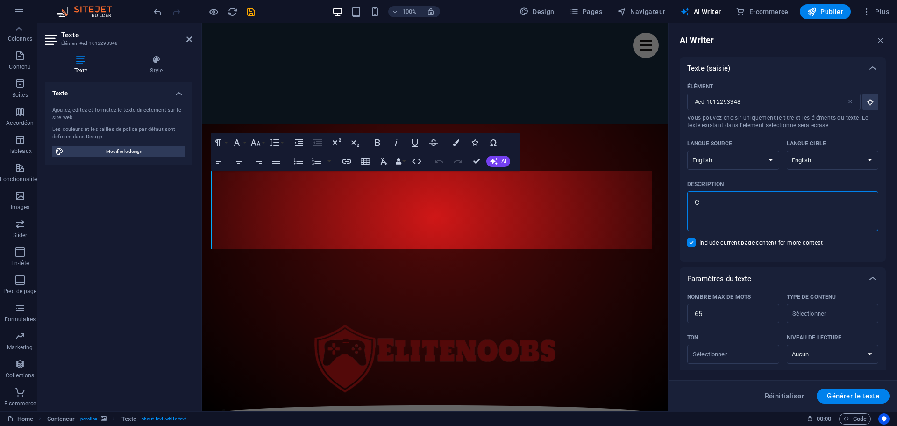
type textarea "Cl"
type textarea "x"
type textarea "Cla"
type textarea "x"
type textarea "Clan"
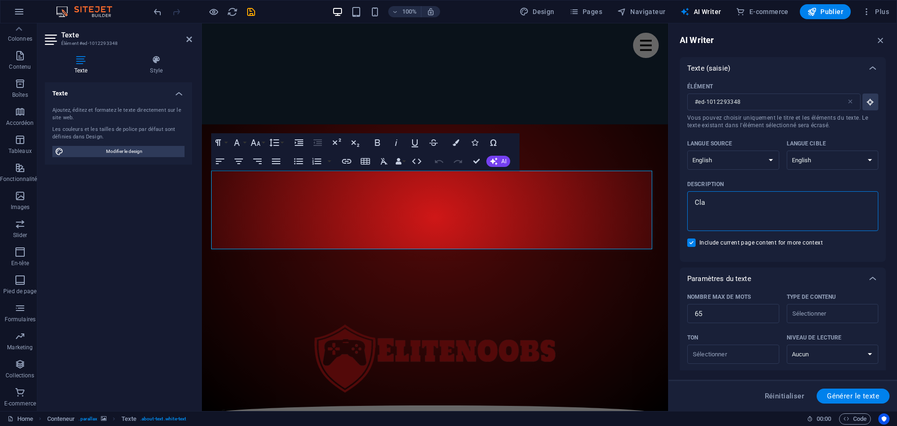
type textarea "x"
type textarea "Clan"
type textarea "x"
type textarea "Clan J"
type textarea "x"
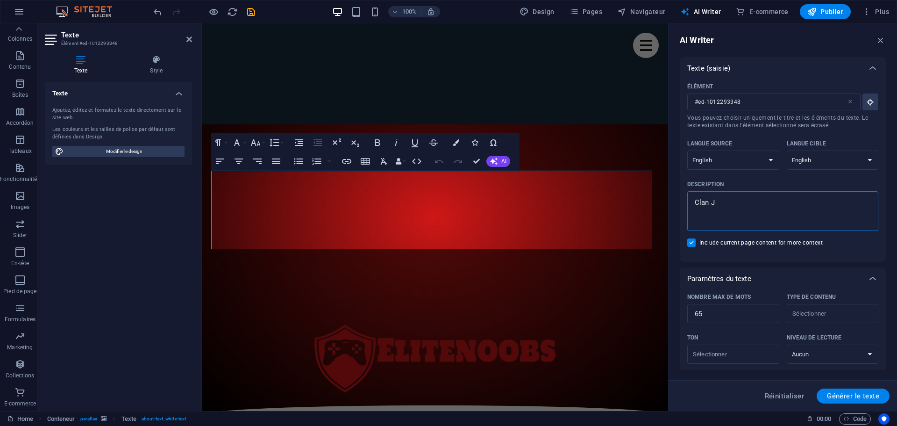
type textarea "Clan JT"
type textarea "x"
type textarea "Clan JTF"
type textarea "x"
type textarea "Clan JTF2"
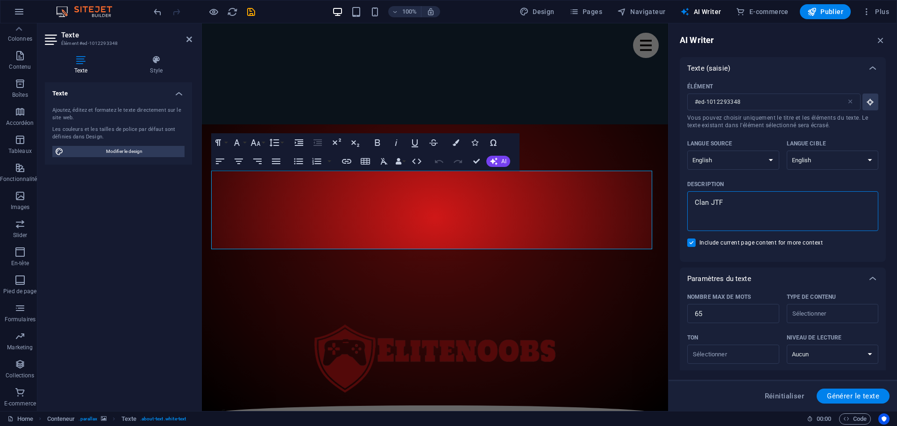
type textarea "x"
type textarea "Clan JTF2,"
type textarea "x"
type textarea "Clan JTF2,"
type textarea "x"
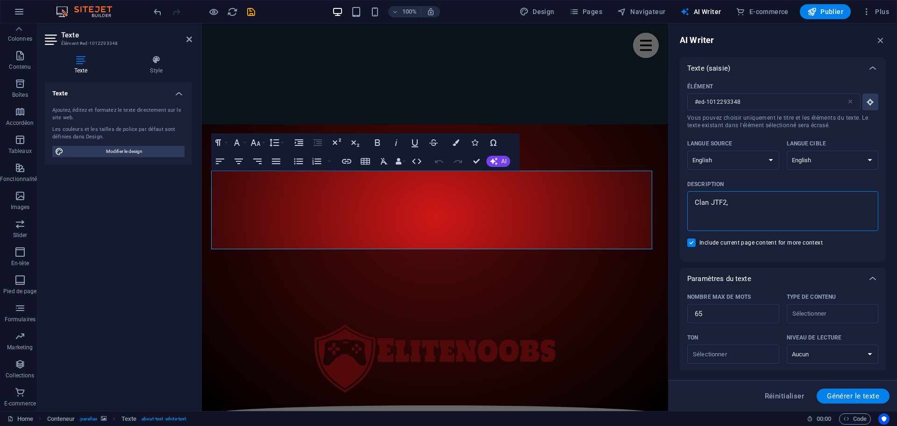
type textarea "Clan JTF2, m"
type textarea "x"
type textarea "Clan JTF2, me"
type textarea "x"
type textarea "Clan JTF2, mem"
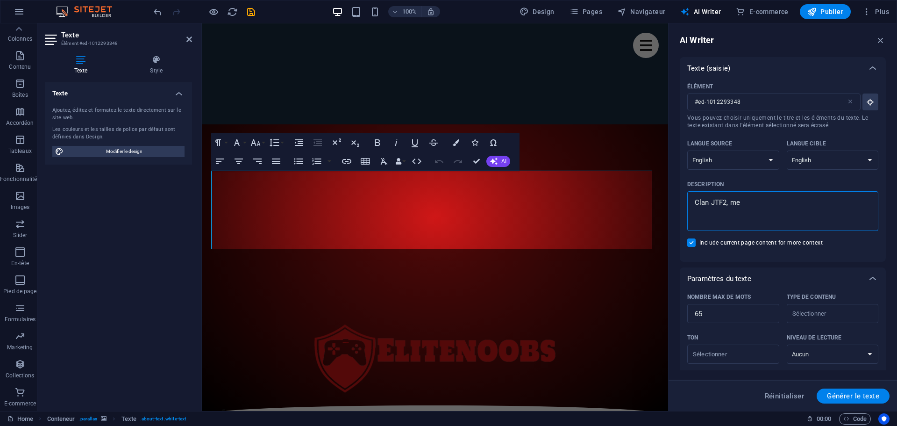
type textarea "x"
type textarea "Clan JTF2, memb"
type textarea "x"
type textarea "Clan JTF2, membr"
type textarea "x"
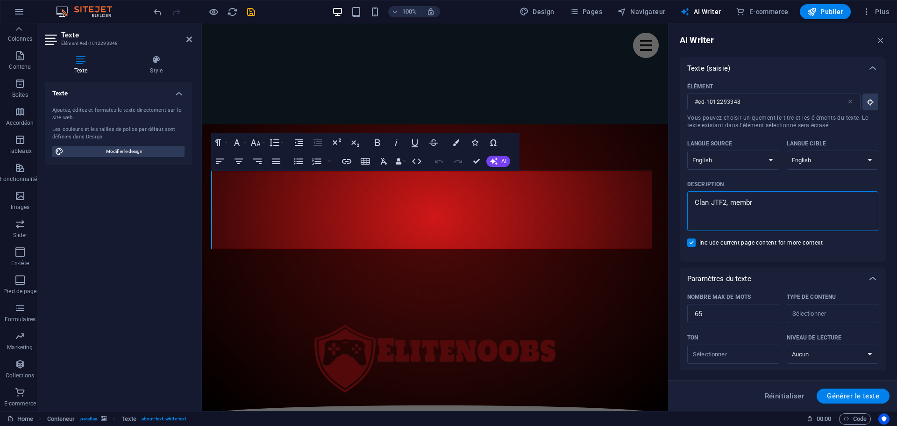
type textarea "Clan JTF2, membre"
type textarea "x"
type textarea "Clan JTF2, membres"
type textarea "x"
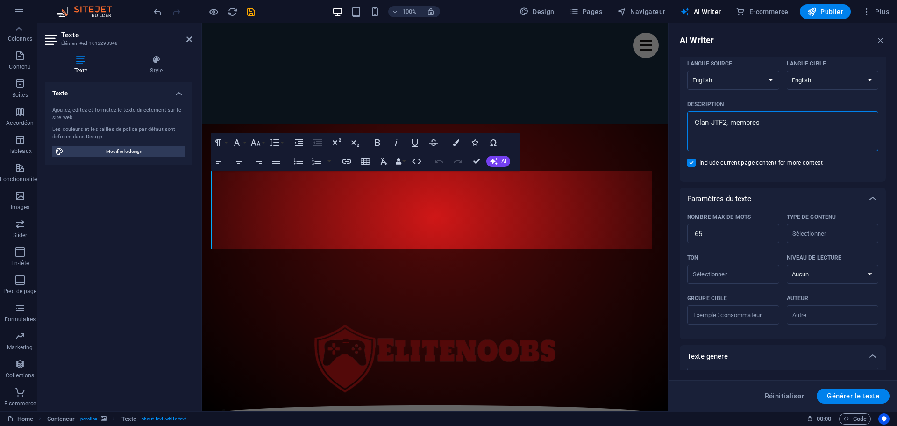
scroll to position [93, 0]
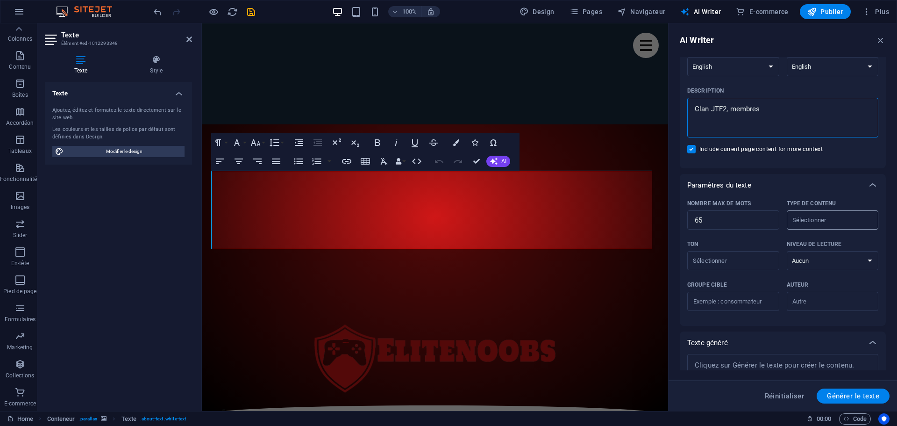
type textarea "Clan JTF2, membres"
type textarea "x"
click at [829, 218] on input "Type de contenu ​" at bounding box center [825, 220] width 71 height 14
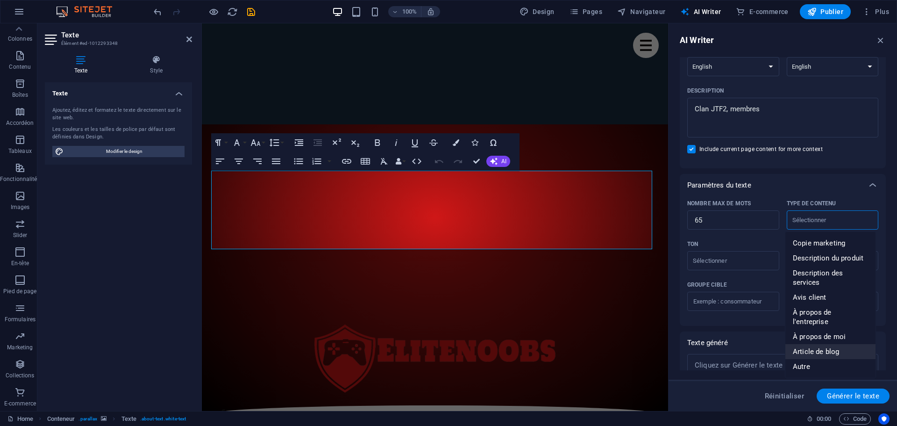
click at [823, 347] on span "Article de blog" at bounding box center [816, 351] width 46 height 9
type input "Blog post"
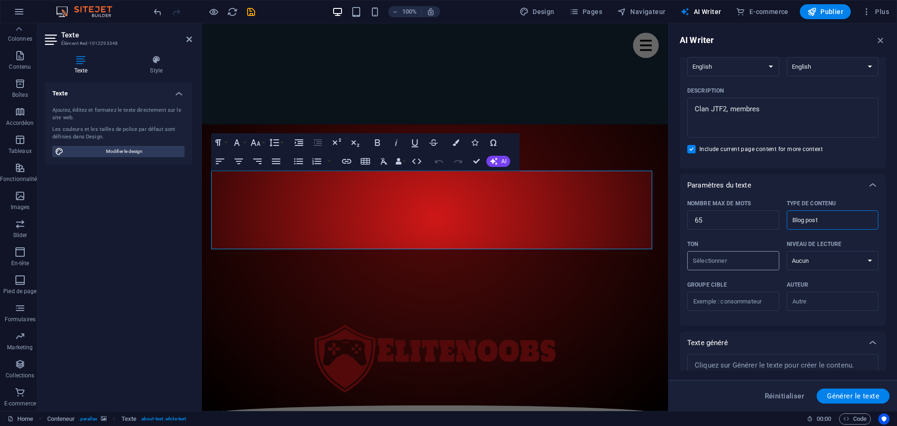
click at [728, 265] on input "Ton ​" at bounding box center [725, 261] width 71 height 14
click at [714, 301] on span "Amical" at bounding box center [706, 298] width 22 height 9
type input "Friendly"
click at [815, 261] on select "Aucun Universitaire Adulte Ado Enfant" at bounding box center [833, 260] width 92 height 19
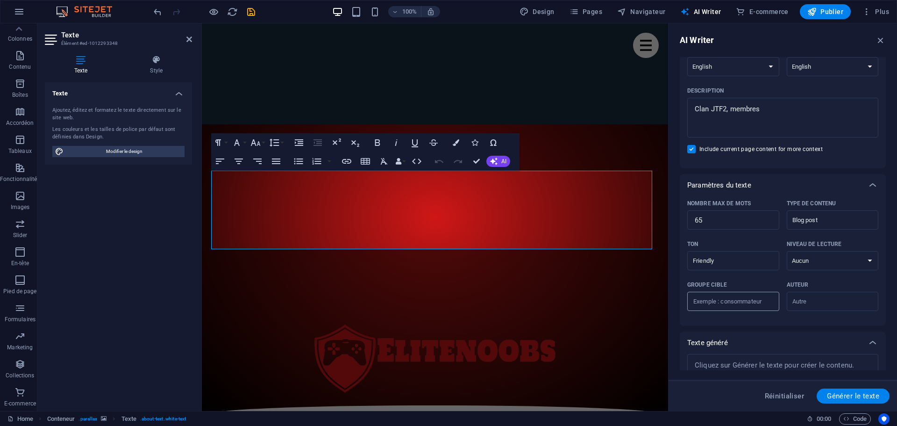
click at [735, 306] on input "Groupe cible ​" at bounding box center [734, 301] width 92 height 15
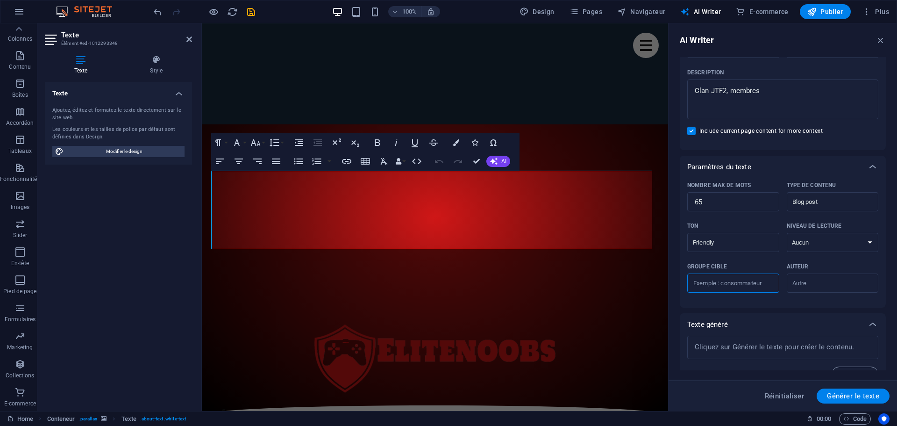
scroll to position [130, 0]
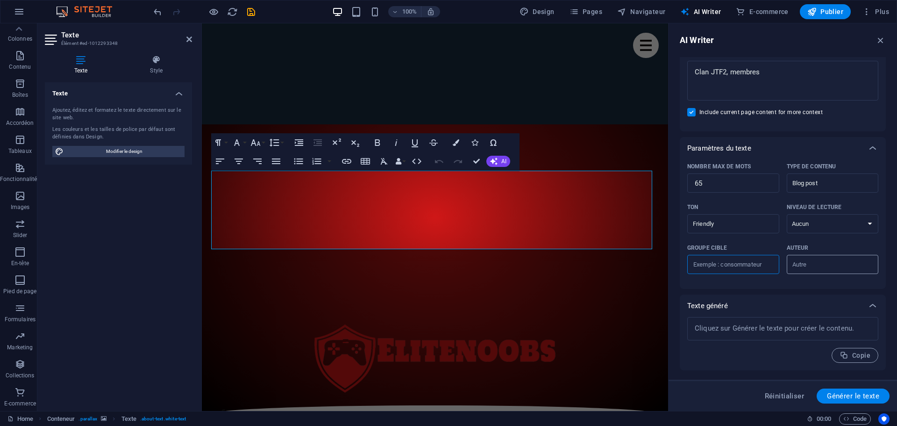
click at [823, 266] on input "Auteur ​" at bounding box center [825, 265] width 71 height 14
drag, startPoint x: 736, startPoint y: 183, endPoint x: 679, endPoint y: 185, distance: 57.0
click at [679, 185] on div "AI Writer Texte (saisie) Élément #ed-1012293348 ​ Vous pouvez choisir uniquemen…" at bounding box center [783, 216] width 229 height 387
type textarea "x"
type input "1"
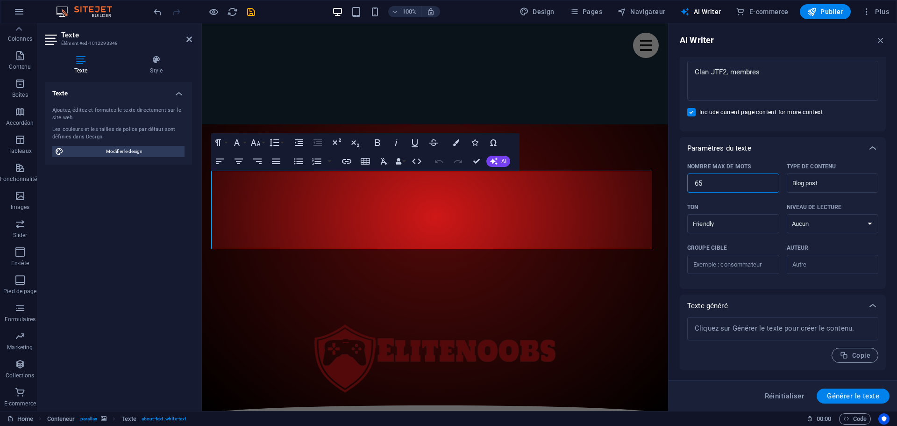
type textarea "x"
type input "10"
type textarea "x"
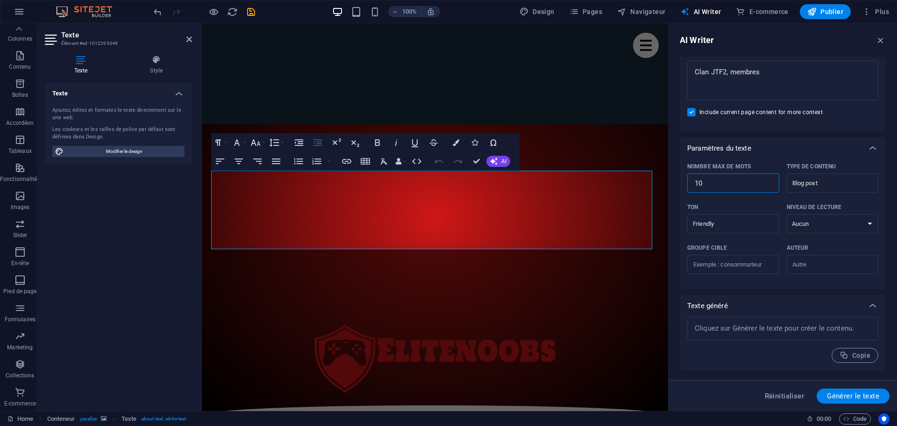
type input "100"
type textarea "x"
type input "100"
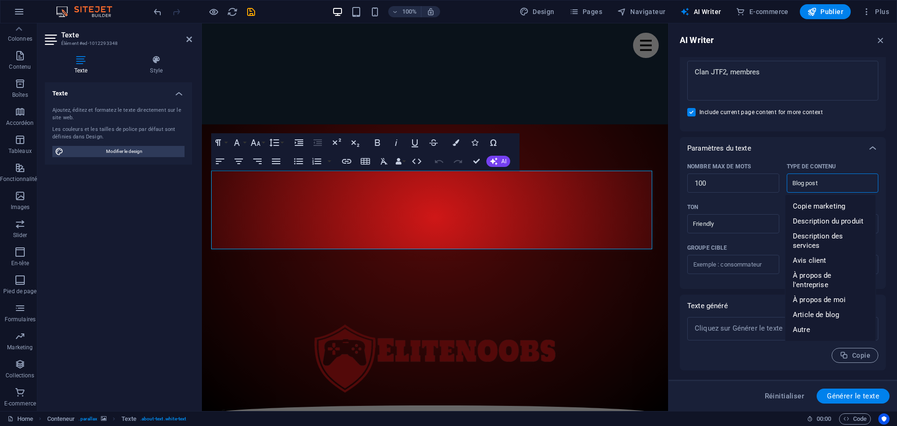
click at [838, 184] on input "Blog post" at bounding box center [825, 183] width 71 height 14
click at [815, 310] on span "Article de blog" at bounding box center [816, 314] width 46 height 9
type input "Article de blog"
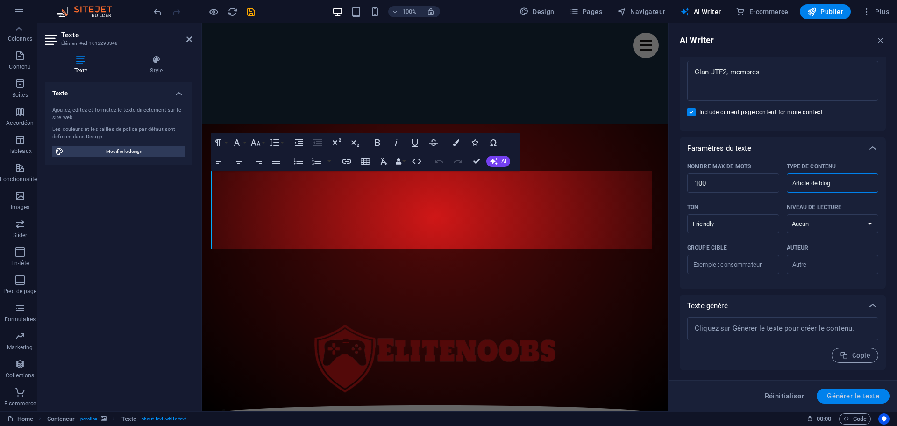
click at [856, 394] on span "Générer le texte" at bounding box center [853, 395] width 52 height 7
type textarea "x"
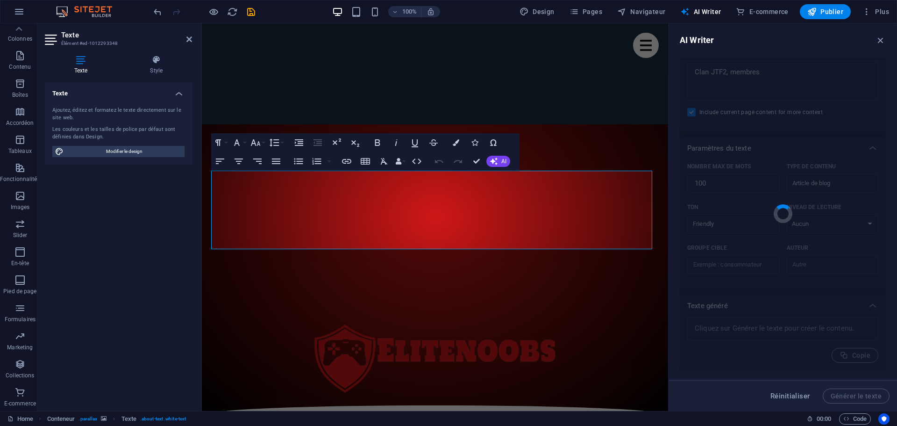
click at [739, 400] on div "Réinitialiser Générer le texte" at bounding box center [783, 395] width 214 height 15
type textarea "x"
type textarea "Welcome to Clan JTF2! We’re thrilled to have you here. Our community thrives on…"
type textarea "x"
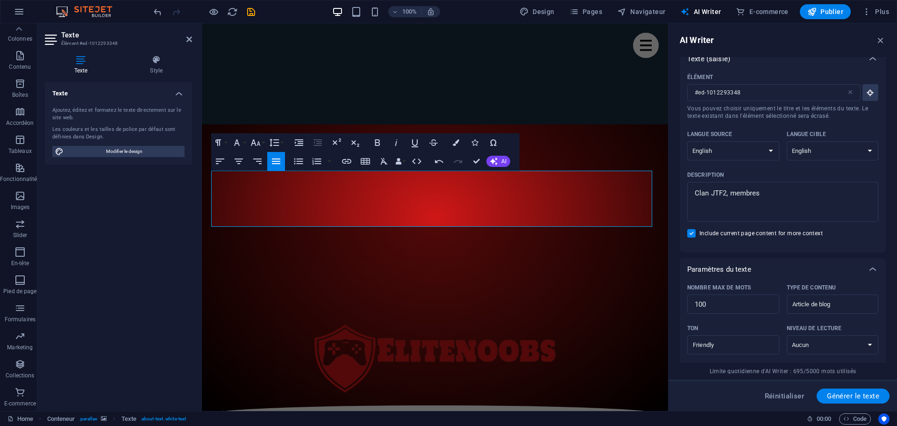
scroll to position [9, 0]
click at [770, 150] on select "Albanian Arabic Armenian Awadhi Azerbaijani Bashkir Basque Belarusian Bengali B…" at bounding box center [734, 151] width 92 height 19
click at [825, 155] on select "Albanian Arabic Armenian Awadhi Azerbaijani Bashkir Basque Belarusian Bengali B…" at bounding box center [833, 151] width 92 height 19
select select "French"
click at [787, 142] on select "Albanian Arabic Armenian Awadhi Azerbaijani Bashkir Basque Belarusian Bengali B…" at bounding box center [833, 151] width 92 height 19
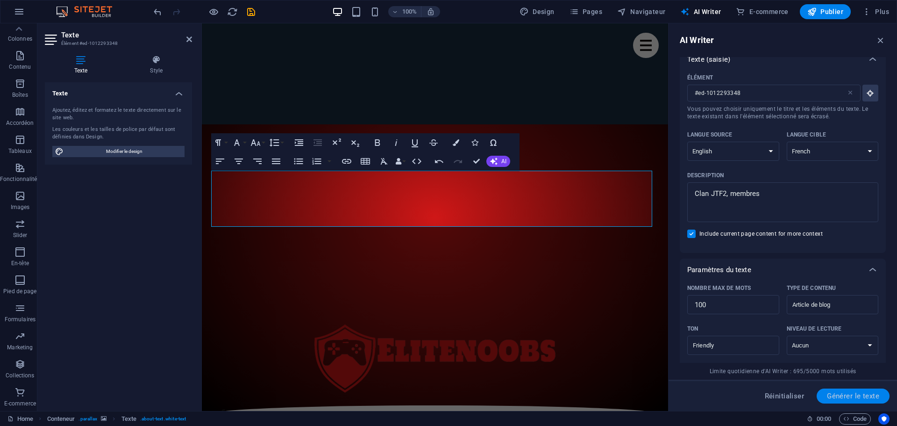
click at [844, 394] on span "Générer le texte" at bounding box center [853, 395] width 52 height 7
type textarea "x"
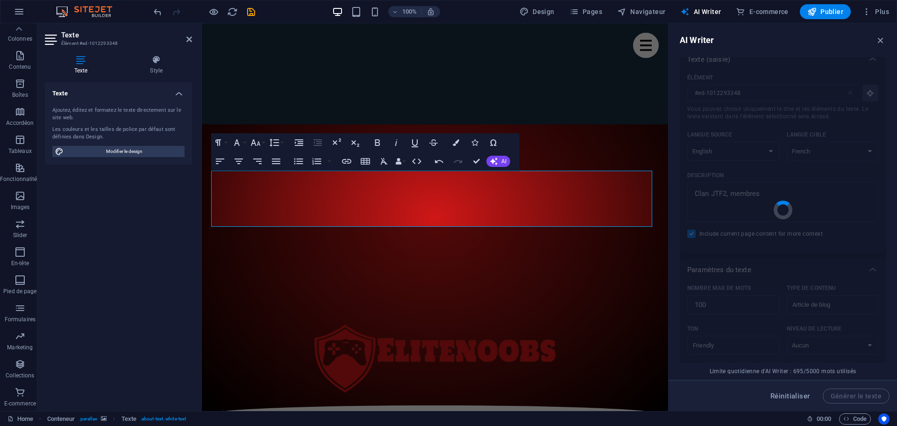
type textarea "x"
type textarea "Bienvenue dans le Clan JTF2, un espace convivial pour les passionnés du jeu! [P…"
type textarea "x"
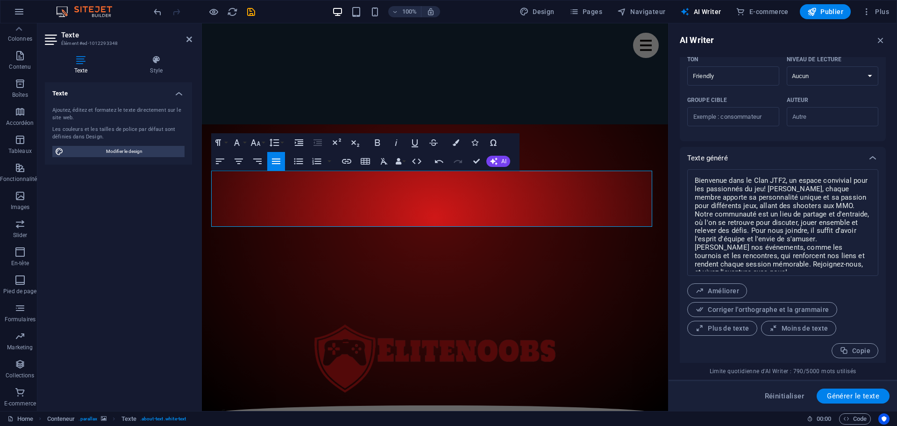
scroll to position [281, 0]
click at [732, 287] on span "Améliorer" at bounding box center [718, 288] width 44 height 9
type textarea "x"
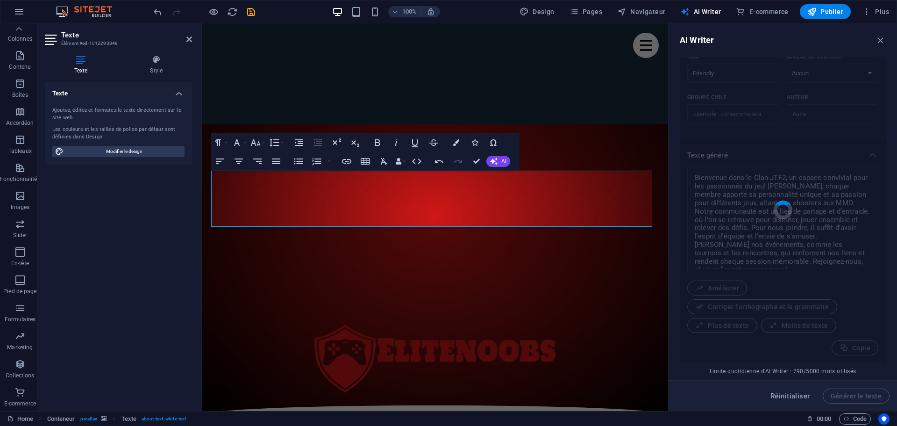
type textarea "x"
type textarea "Bienvenue dans le Clan JTF2, un espace chaleureux dédié aux passionnés de jeux …"
type textarea "x"
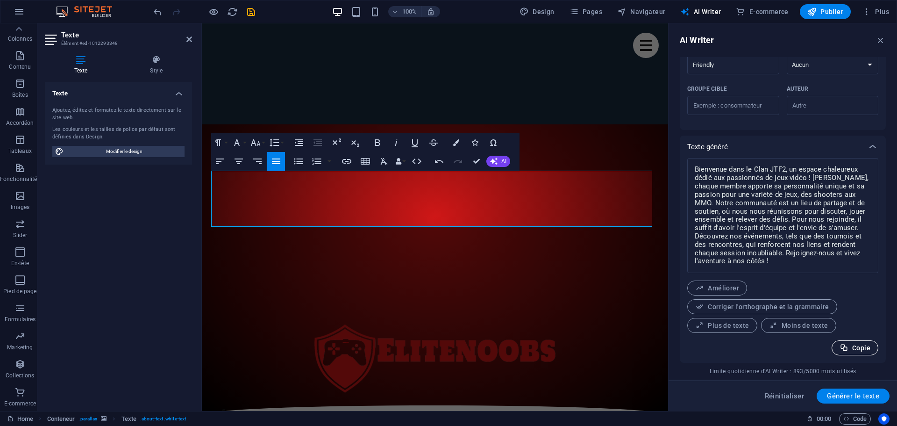
click at [862, 345] on span "Copie" at bounding box center [855, 348] width 31 height 9
type textarea "x"
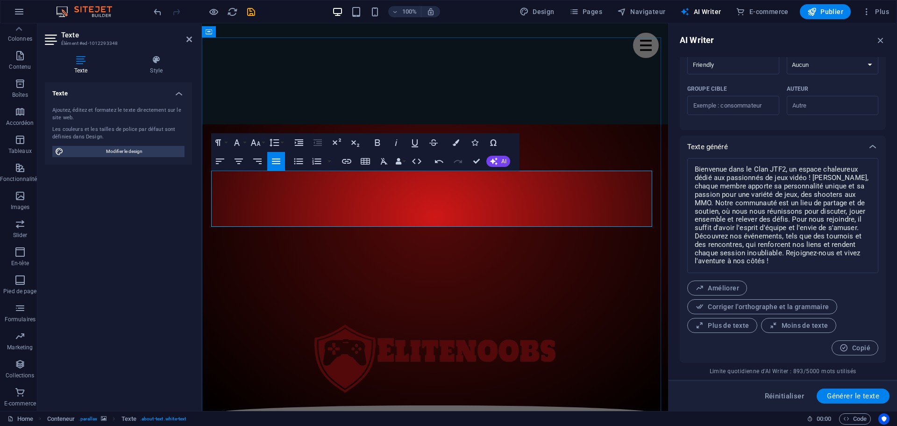
click at [798, 327] on span "Moins de texte" at bounding box center [798, 325] width 59 height 9
type textarea "x"
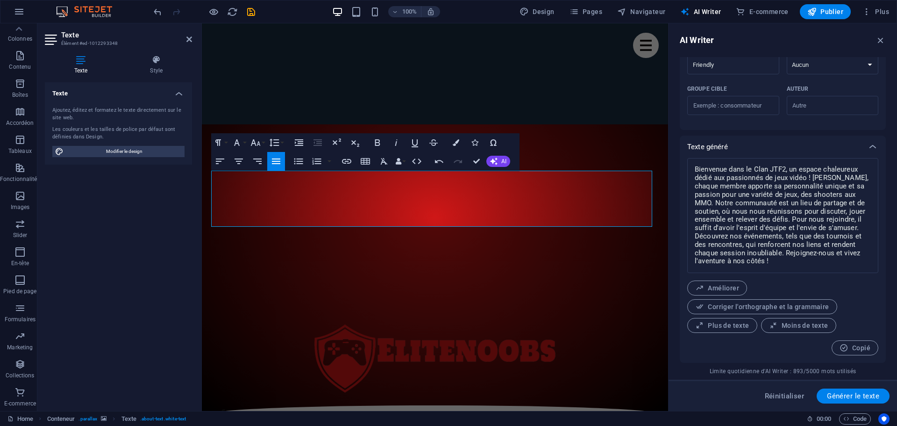
type textarea "x"
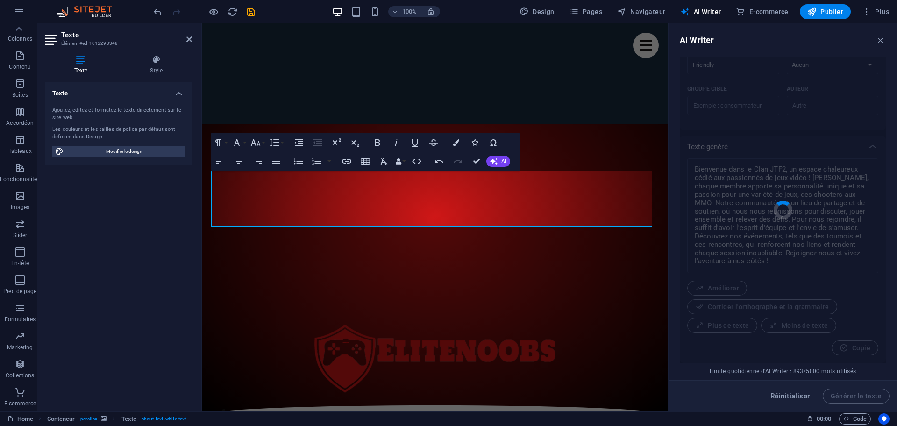
type textarea "x"
type textarea "Bienvenue dans le Clan JTF2, un espace chaleureux pour les passionnés de jeux v…"
type textarea "x"
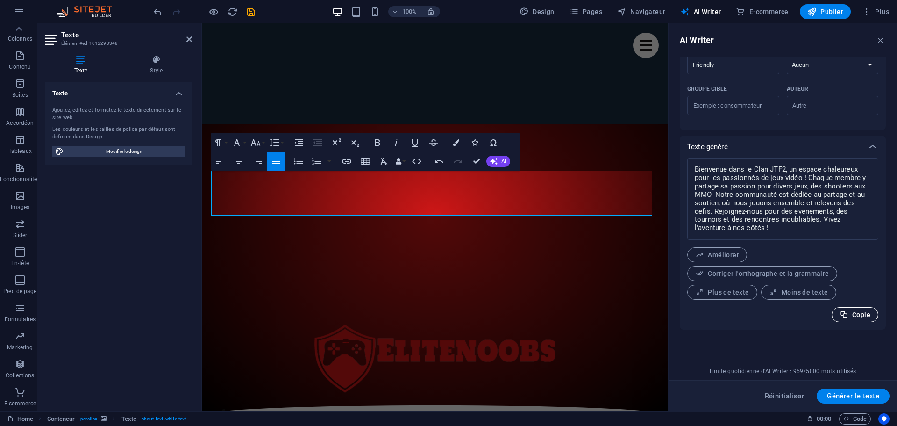
click at [846, 314] on icon "button" at bounding box center [844, 314] width 9 height 9
type textarea "x"
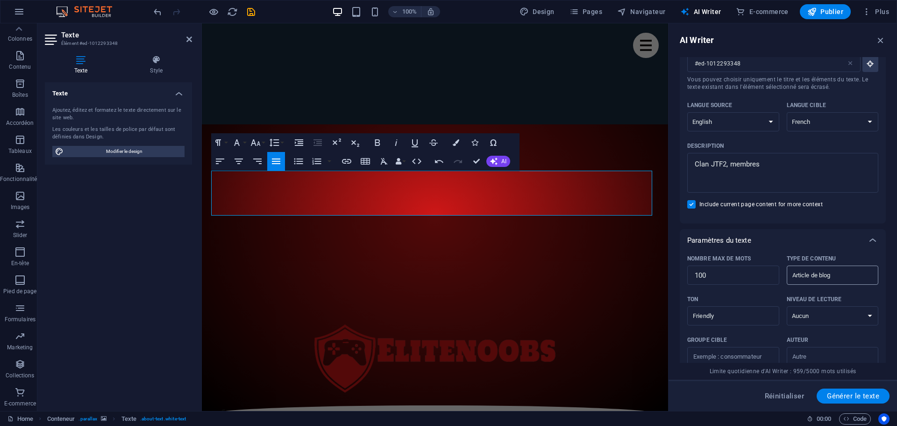
scroll to position [0, 0]
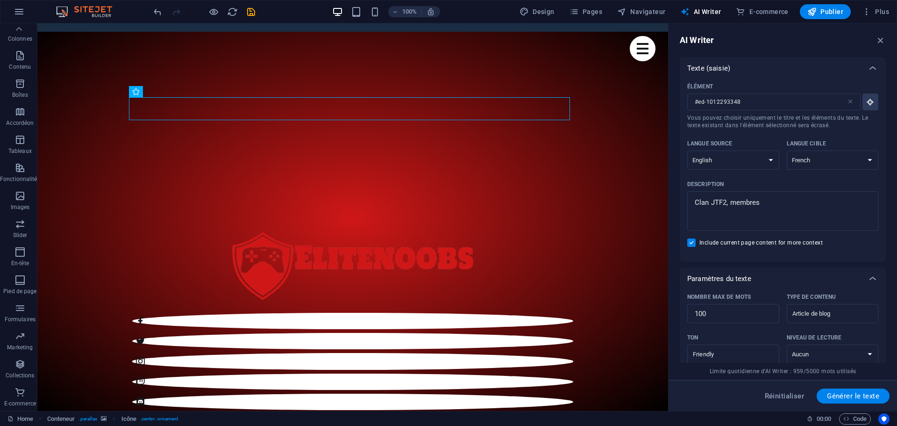
scroll to position [395, 0]
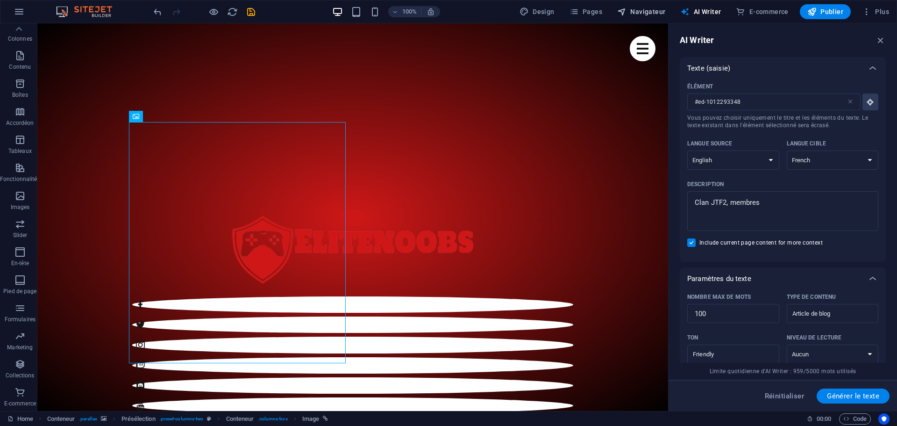
click at [643, 11] on span "Navigateur" at bounding box center [641, 11] width 48 height 9
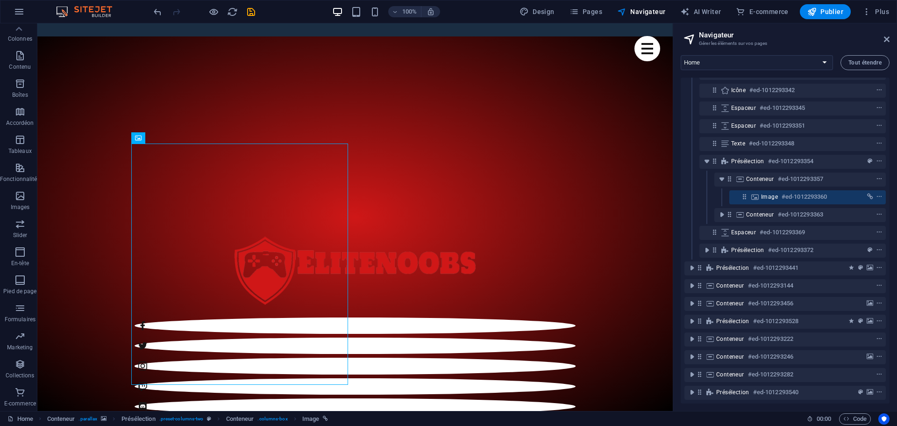
scroll to position [0, 0]
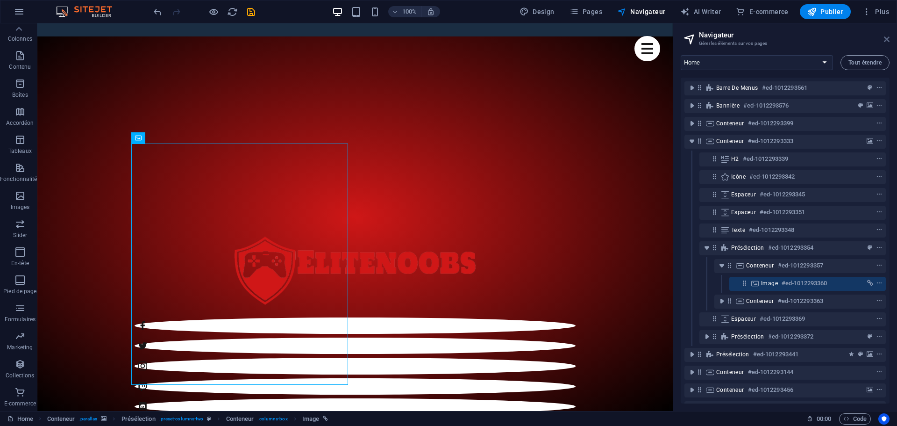
click at [886, 40] on icon at bounding box center [887, 39] width 6 height 7
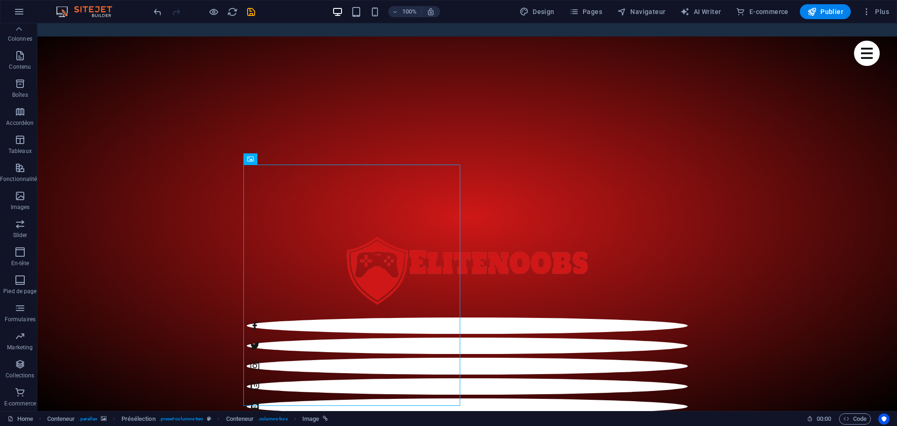
drag, startPoint x: 773, startPoint y: 91, endPoint x: 767, endPoint y: 85, distance: 8.3
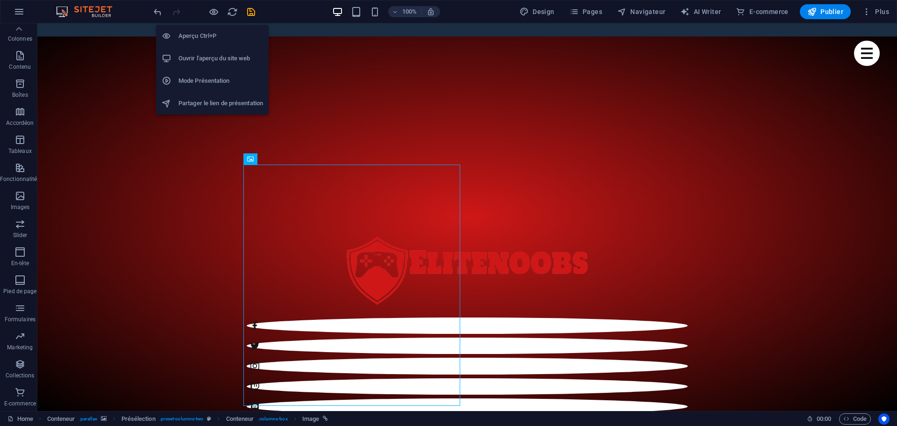
click at [203, 57] on h6 "Ouvrir l'aperçu du site web" at bounding box center [221, 58] width 85 height 11
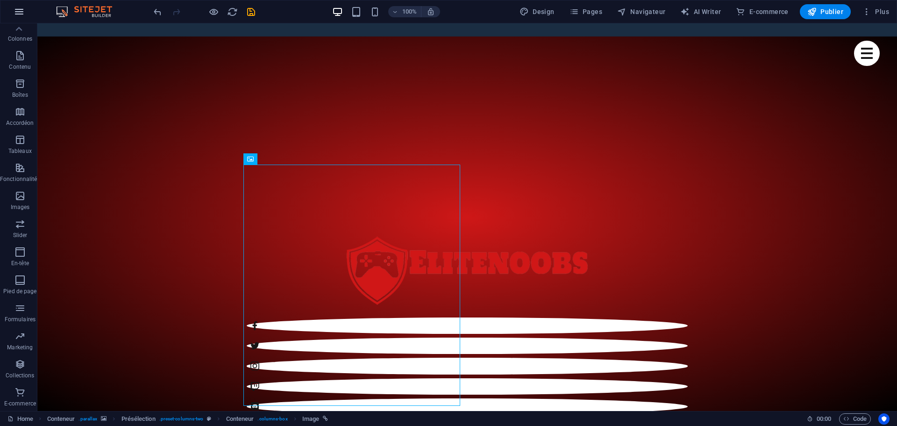
click at [23, 15] on icon "button" at bounding box center [19, 11] width 11 height 11
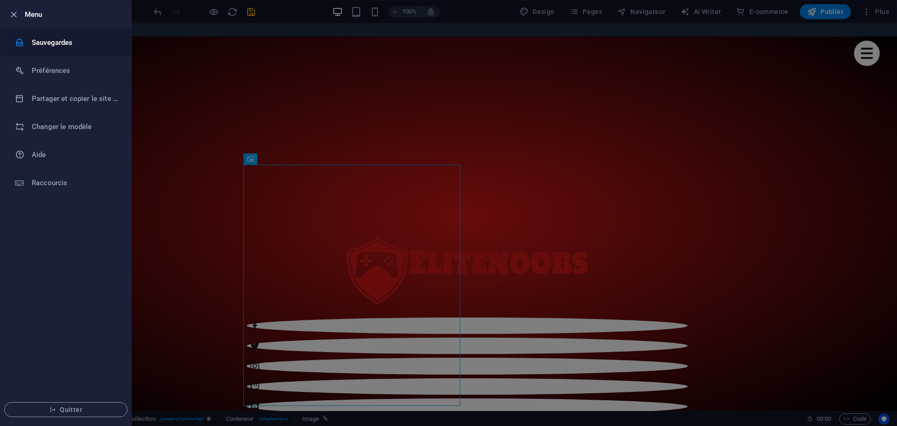
click at [44, 41] on h6 "Sauvegardes" at bounding box center [75, 42] width 86 height 11
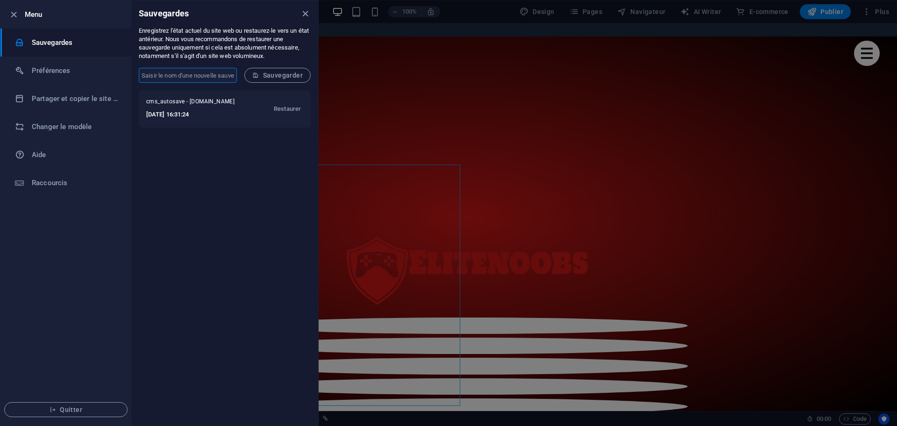
click at [157, 75] on input "text" at bounding box center [188, 75] width 98 height 15
type input "JTF2"
click at [283, 76] on span "Sauvegarder" at bounding box center [277, 75] width 50 height 7
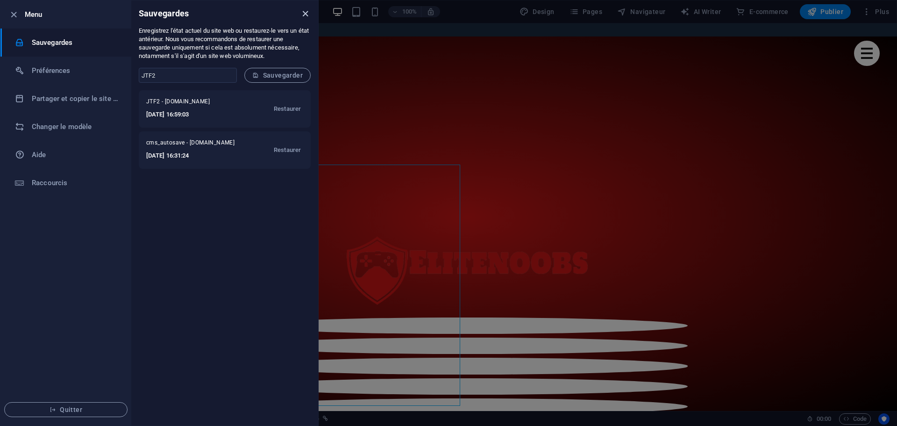
click at [307, 13] on icon "close" at bounding box center [305, 13] width 11 height 11
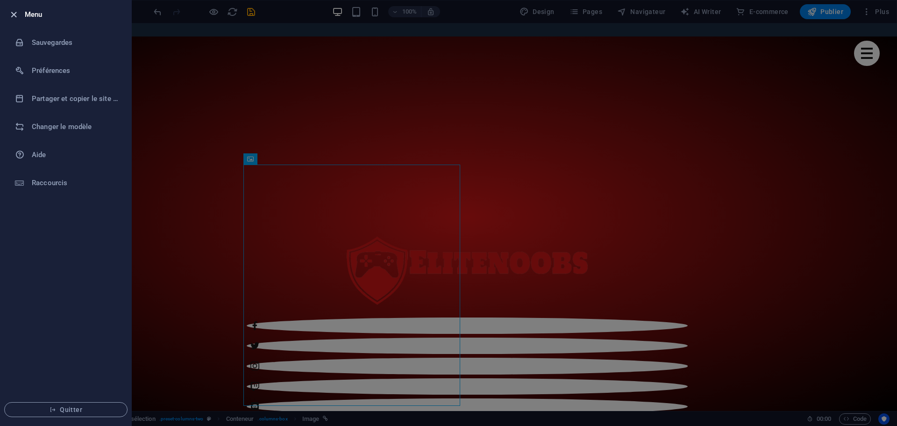
click at [12, 14] on icon "button" at bounding box center [13, 14] width 11 height 11
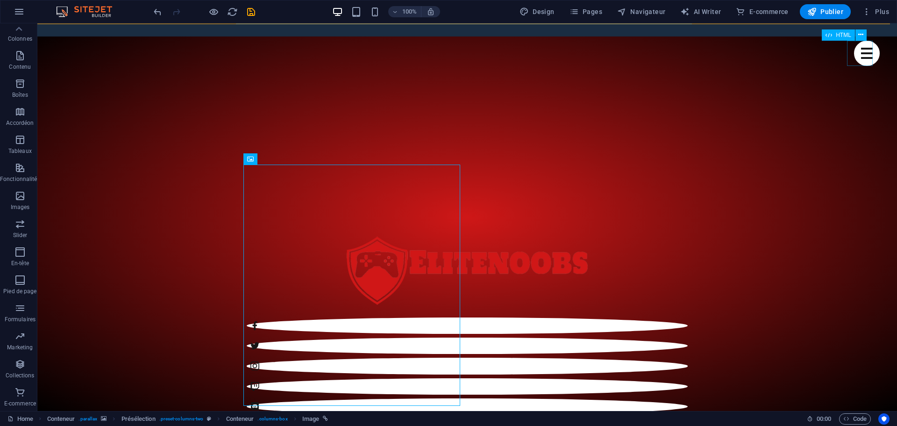
click at [858, 52] on div "Menu" at bounding box center [867, 53] width 26 height 25
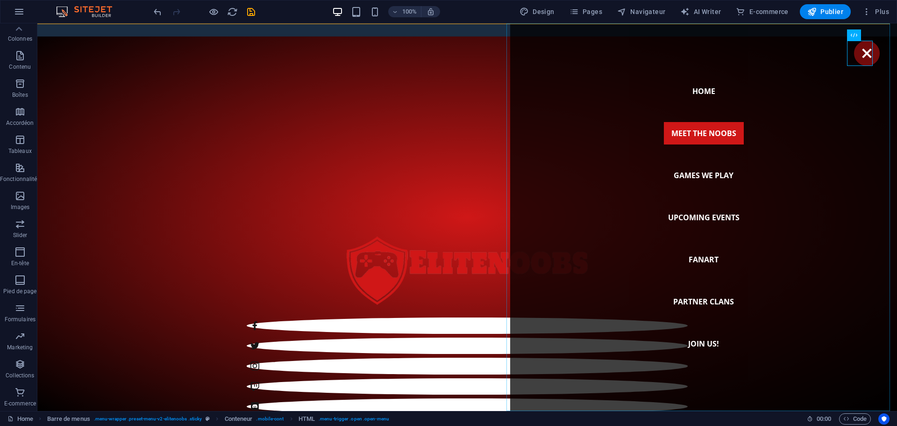
click at [694, 134] on nav "Home Meet the noobs Games we play Upcoming Events Fanart Partner Clans Join us!" at bounding box center [703, 216] width 387 height 387
click at [865, 53] on div "Menu" at bounding box center [867, 53] width 26 height 25
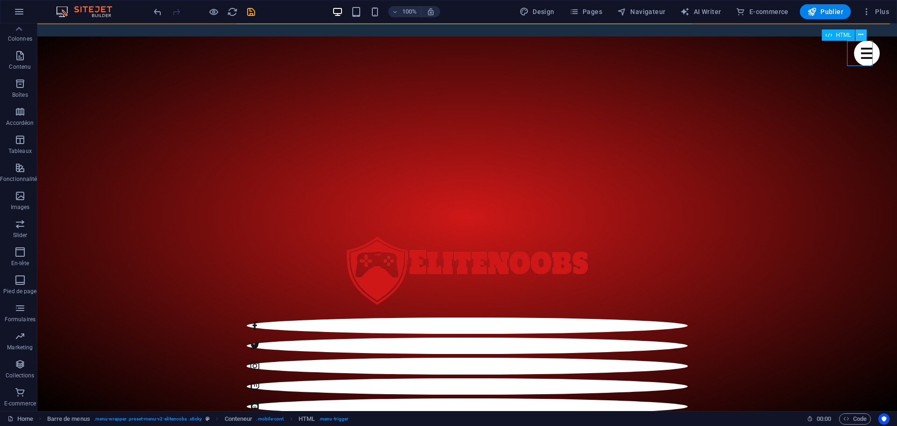
click at [861, 34] on icon at bounding box center [861, 35] width 5 height 10
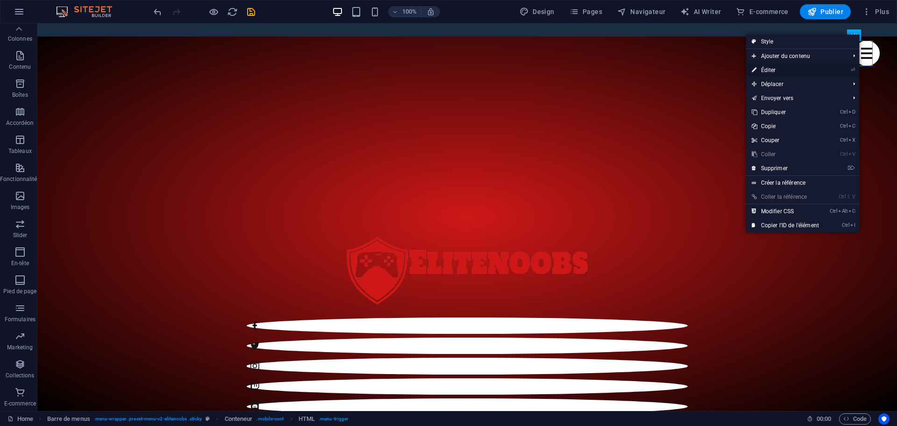
click at [775, 70] on link "⏎ Éditer" at bounding box center [785, 70] width 79 height 14
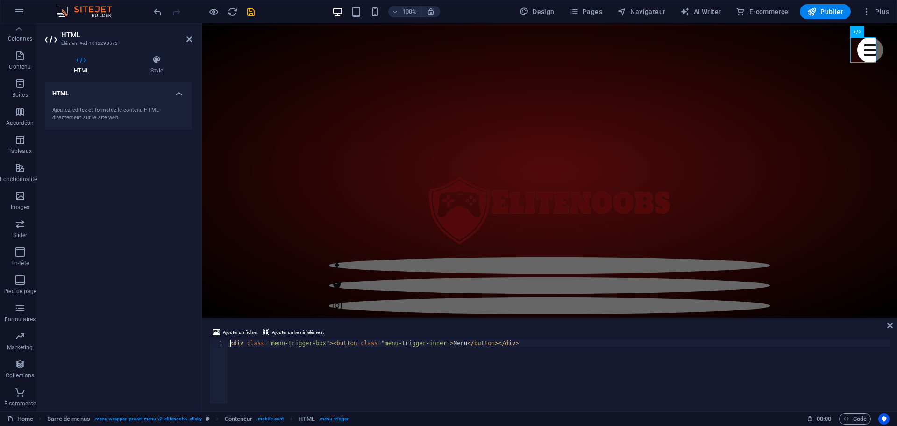
scroll to position [359, 0]
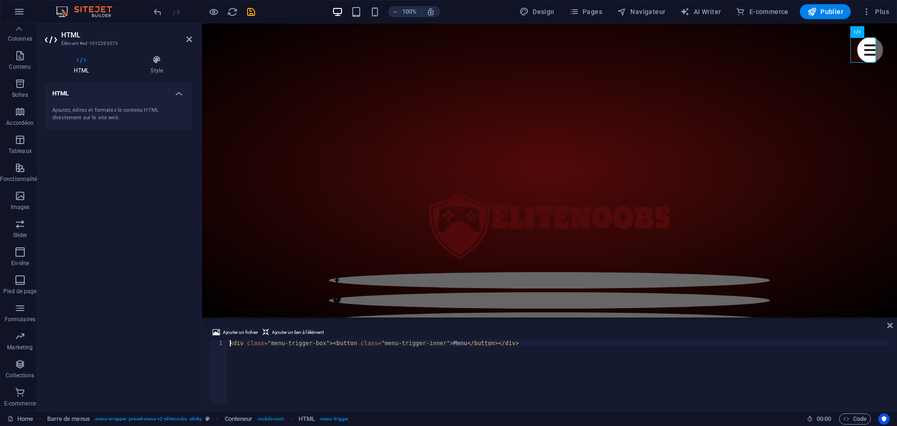
click at [133, 200] on div "HTML Ajoutez, éditez et formatez le contenu HTML directement sur le site web." at bounding box center [118, 242] width 147 height 321
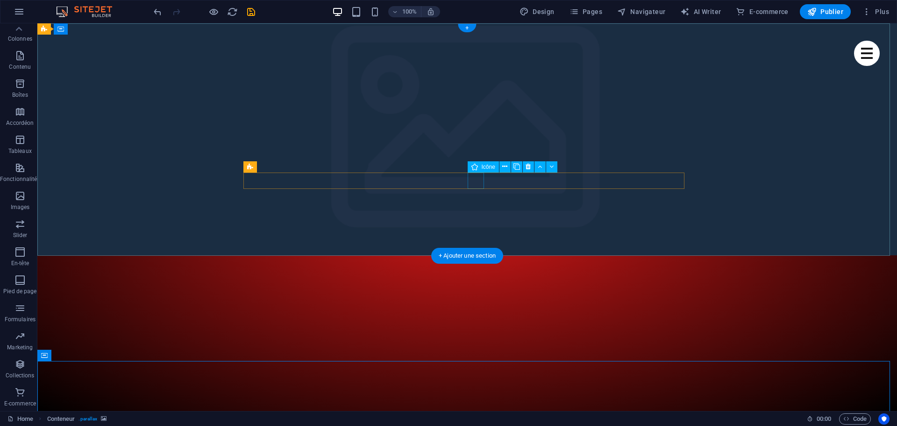
scroll to position [0, 0]
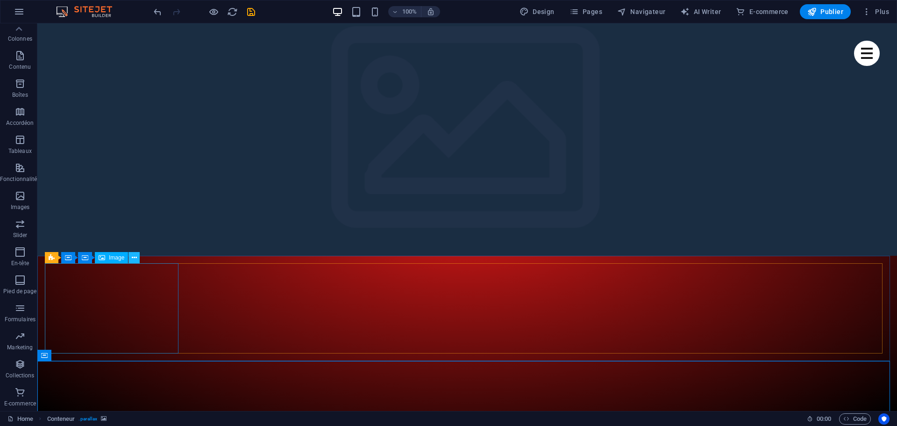
click at [133, 258] on icon at bounding box center [134, 258] width 5 height 10
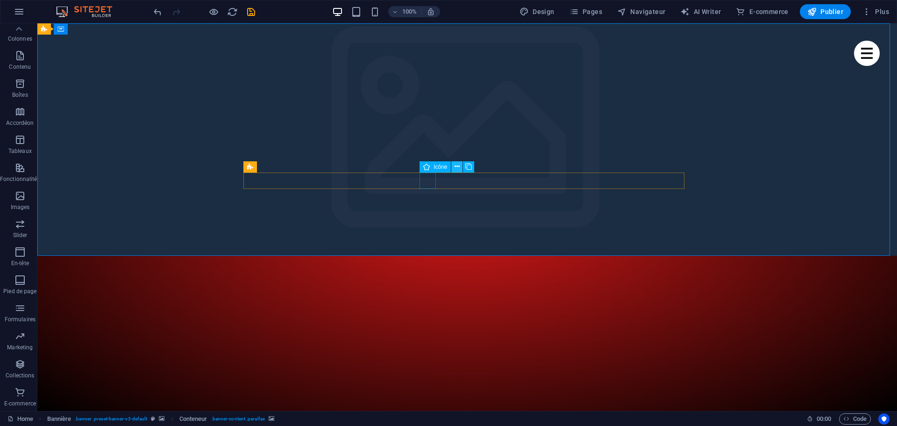
click at [457, 167] on icon at bounding box center [457, 167] width 5 height 10
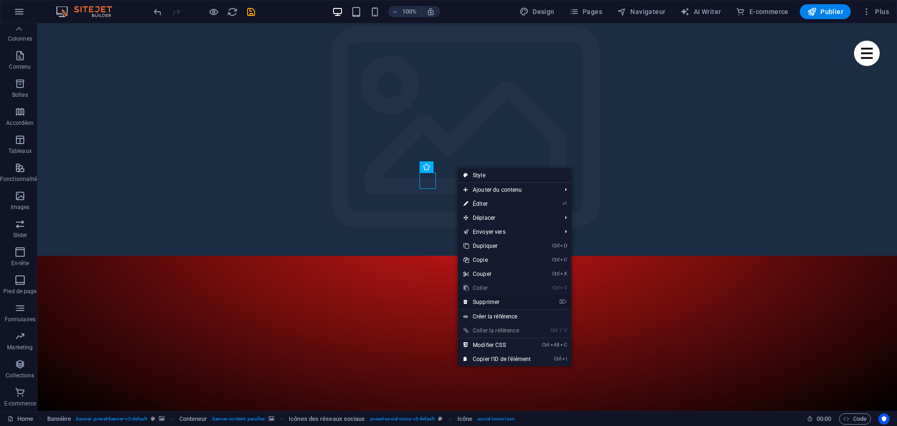
click at [497, 300] on link "⌦ Supprimer" at bounding box center [497, 302] width 79 height 14
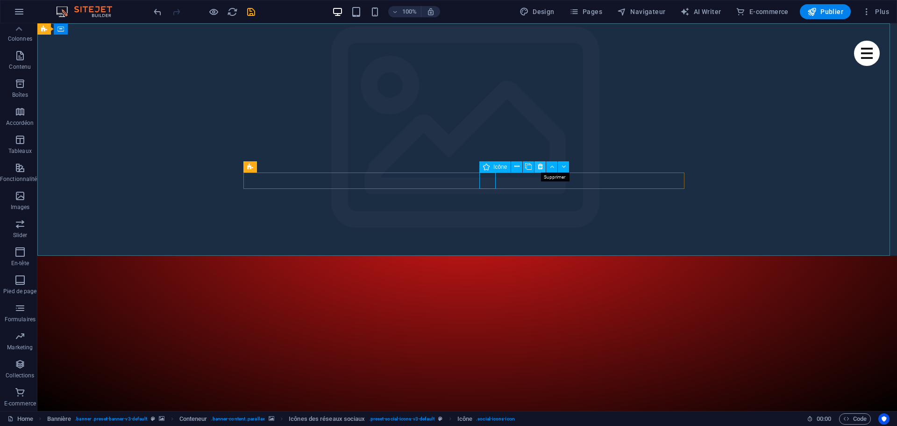
click at [540, 165] on icon at bounding box center [540, 167] width 5 height 10
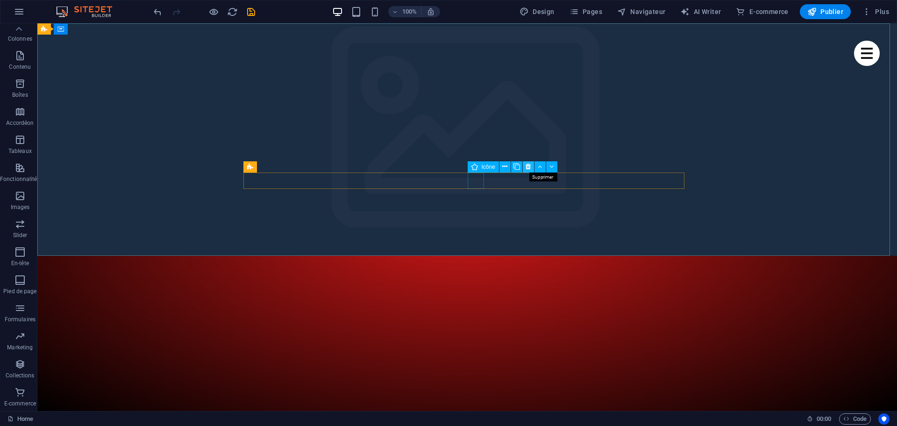
click at [528, 166] on icon at bounding box center [528, 167] width 5 height 10
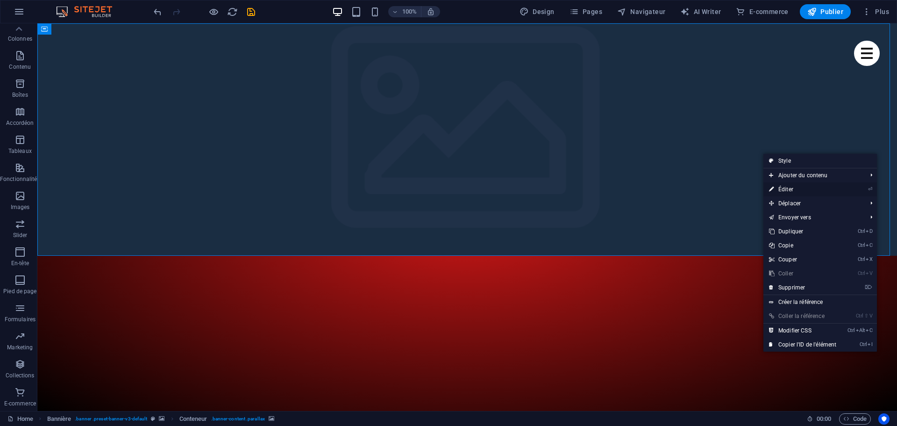
click at [791, 187] on link "⏎ Éditer" at bounding box center [803, 189] width 79 height 14
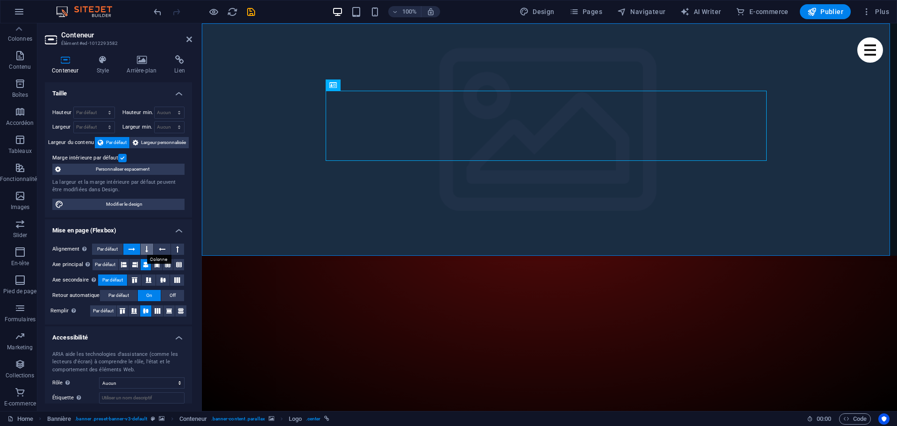
click at [147, 249] on icon at bounding box center [146, 249] width 3 height 11
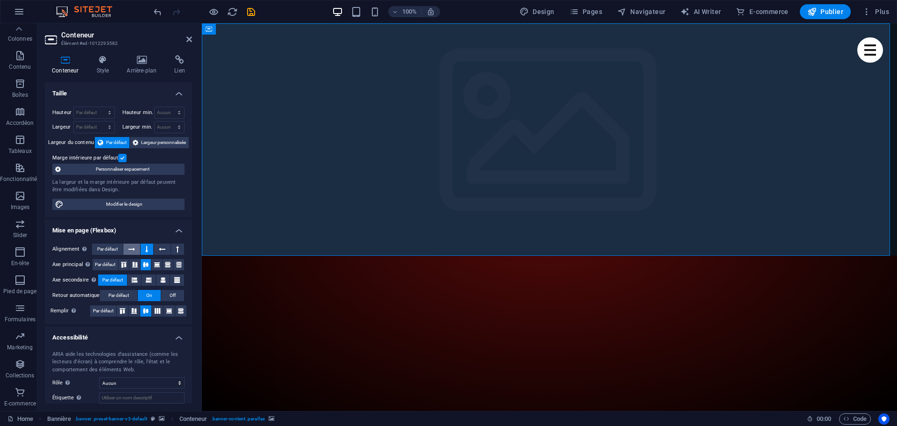
click at [132, 248] on icon at bounding box center [132, 249] width 7 height 11
click at [145, 248] on icon at bounding box center [146, 249] width 3 height 11
click at [134, 249] on icon at bounding box center [132, 249] width 7 height 11
click at [149, 64] on icon at bounding box center [142, 59] width 44 height 9
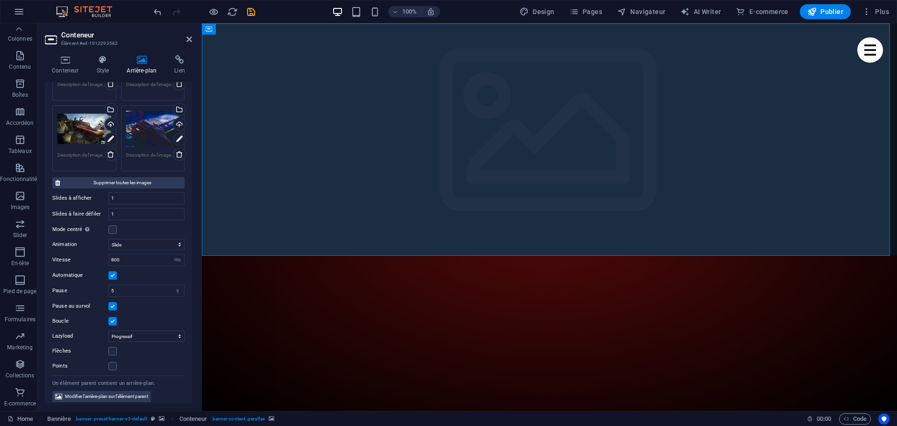
scroll to position [187, 0]
click at [112, 230] on label at bounding box center [112, 228] width 8 height 8
click at [0, 0] on input "Mode centré Permet de centrer la vue en affichant partiellement la slide précéd…" at bounding box center [0, 0] width 0 height 0
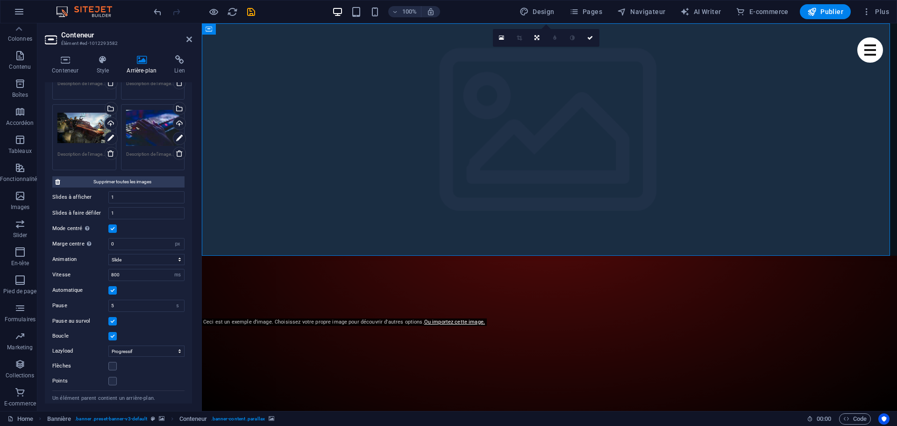
click at [114, 230] on label at bounding box center [112, 228] width 8 height 8
click at [0, 0] on input "Mode centré Permet de centrer la vue en affichant partiellement la slide précéd…" at bounding box center [0, 0] width 0 height 0
click at [115, 230] on label at bounding box center [112, 228] width 8 height 8
click at [0, 0] on input "Mode centré Permet de centrer la vue en affichant partiellement la slide précéd…" at bounding box center [0, 0] width 0 height 0
click at [110, 230] on label at bounding box center [112, 228] width 8 height 8
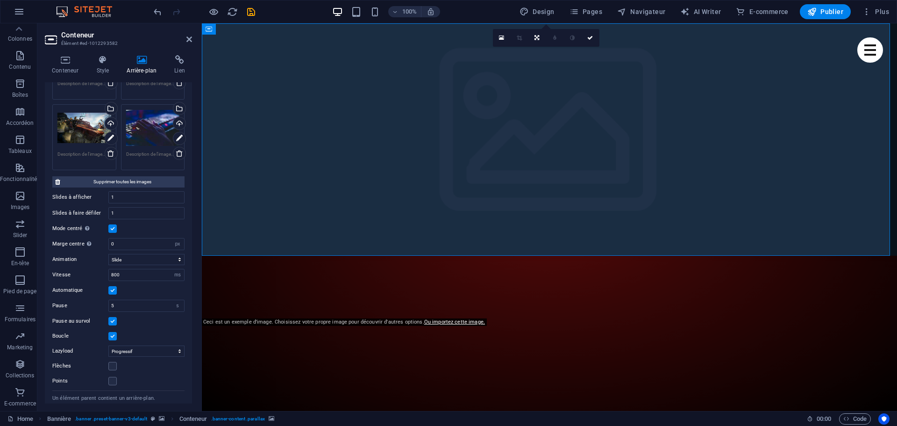
click at [0, 0] on input "Mode centré Permet de centrer la vue en affichant partiellement la slide précéd…" at bounding box center [0, 0] width 0 height 0
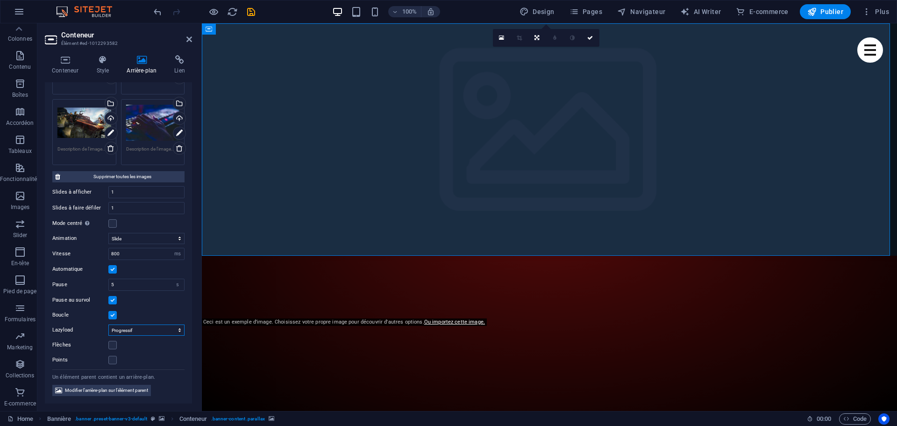
click at [144, 330] on select "Off À la demande Progressif" at bounding box center [146, 329] width 76 height 11
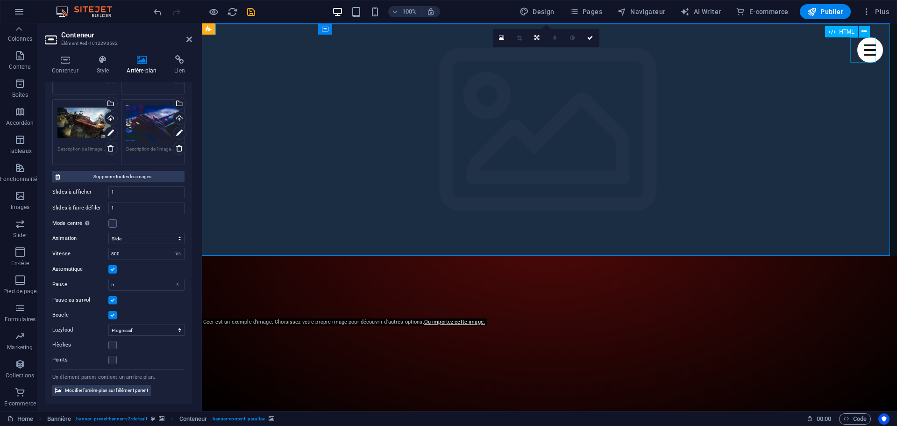
click at [865, 51] on div "Menu" at bounding box center [871, 49] width 26 height 25
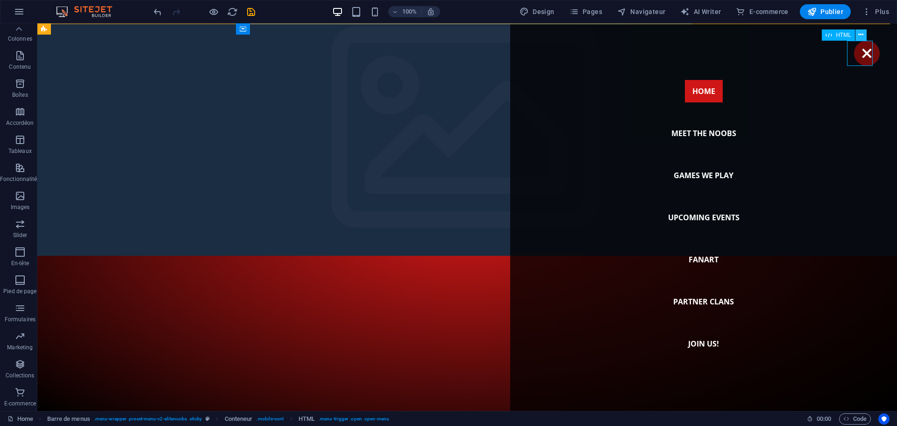
click at [859, 36] on icon at bounding box center [861, 35] width 5 height 10
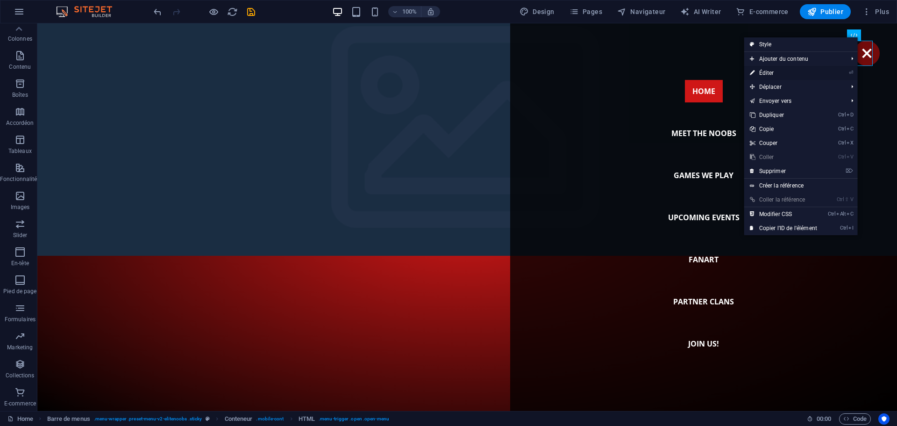
click at [769, 73] on link "⏎ Éditer" at bounding box center [784, 73] width 79 height 14
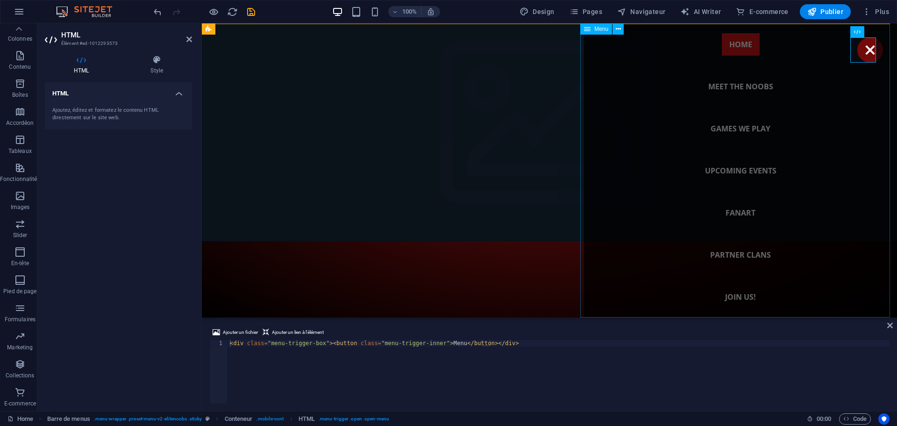
click at [741, 88] on nav "Home Meet the noobs Games we play Upcoming Events Fanart Partner Clans Join us!" at bounding box center [740, 170] width 313 height 294
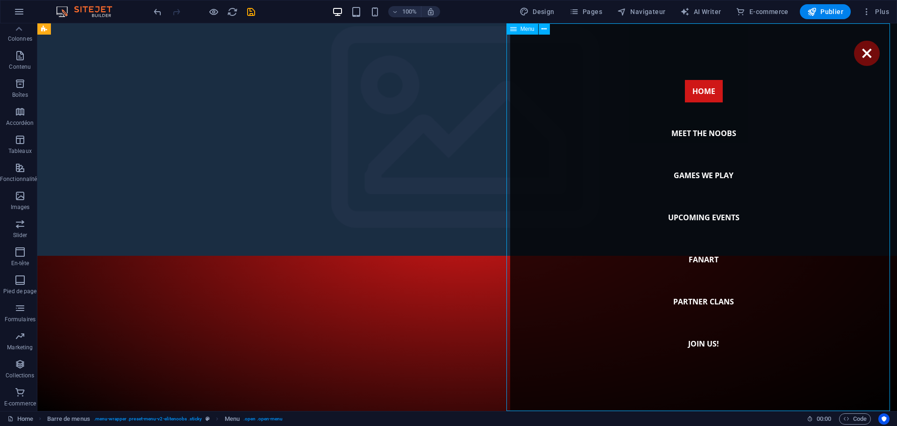
click at [696, 133] on nav "Home Meet the noobs Games we play Upcoming Events Fanart Partner Clans Join us!" at bounding box center [703, 216] width 387 height 387
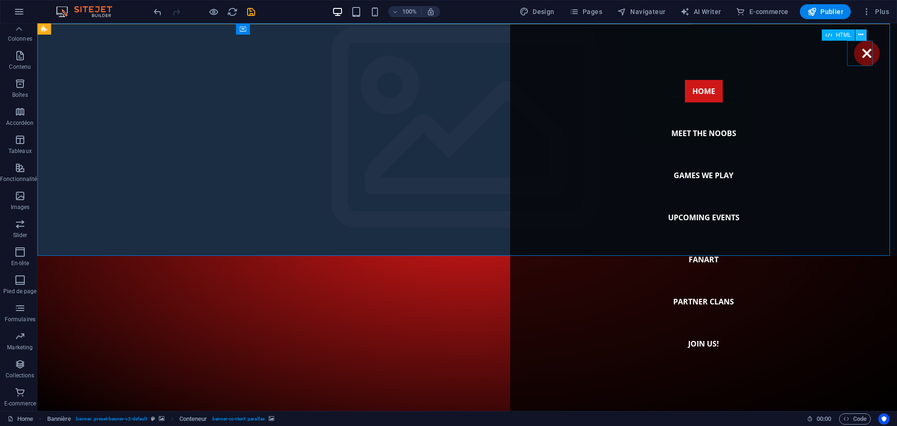
click at [863, 33] on icon at bounding box center [861, 35] width 5 height 10
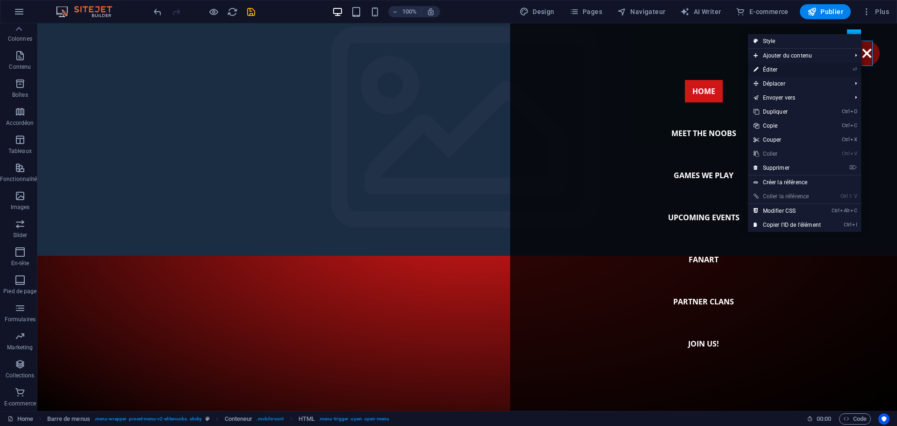
drag, startPoint x: 775, startPoint y: 66, endPoint x: 573, endPoint y: 43, distance: 203.2
click at [775, 66] on link "⏎ Éditer" at bounding box center [787, 70] width 79 height 14
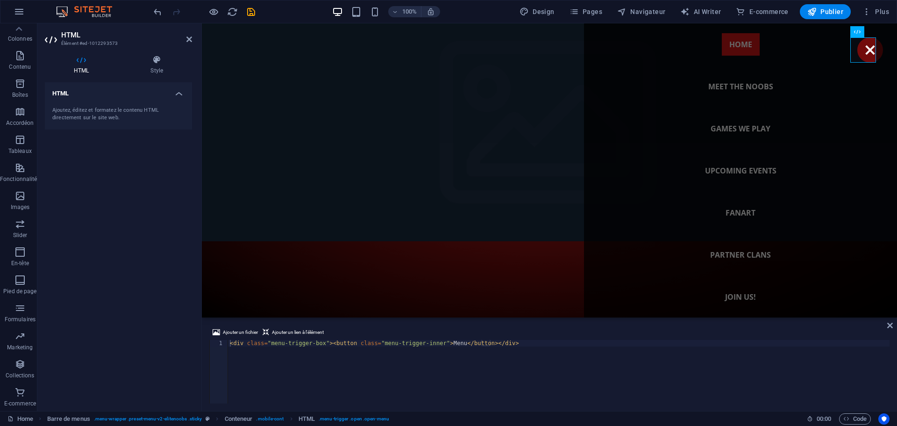
click at [180, 94] on h4 "HTML" at bounding box center [118, 90] width 147 height 17
click at [180, 95] on h4 "HTML" at bounding box center [118, 93] width 147 height 22
click at [94, 118] on div "Ajoutez, éditez et formatez le contenu HTML directement sur le site web." at bounding box center [118, 114] width 132 height 15
click at [155, 67] on h4 "Style" at bounding box center [157, 65] width 71 height 20
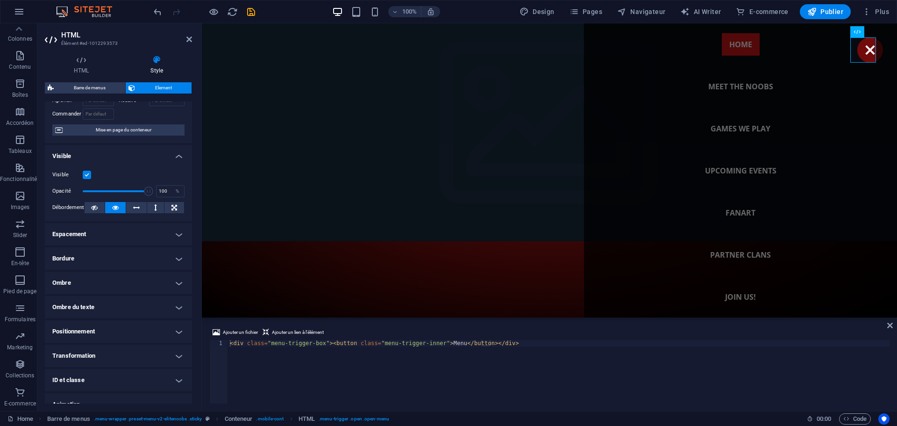
scroll to position [0, 0]
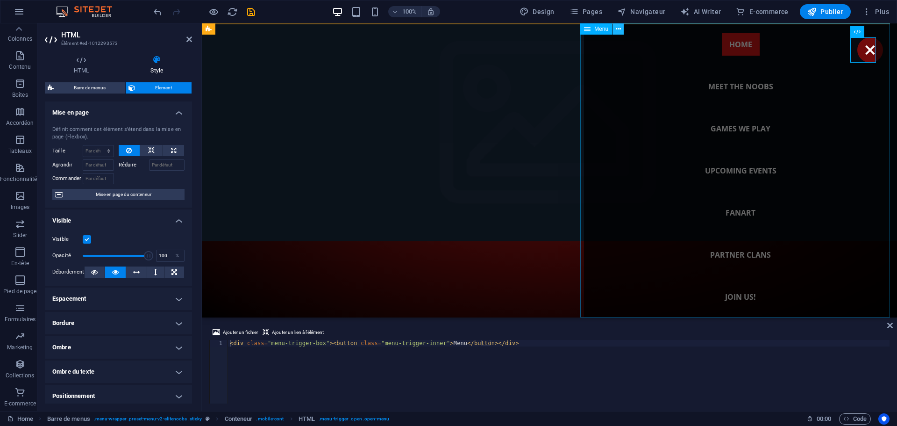
click at [622, 30] on button at bounding box center [618, 28] width 11 height 11
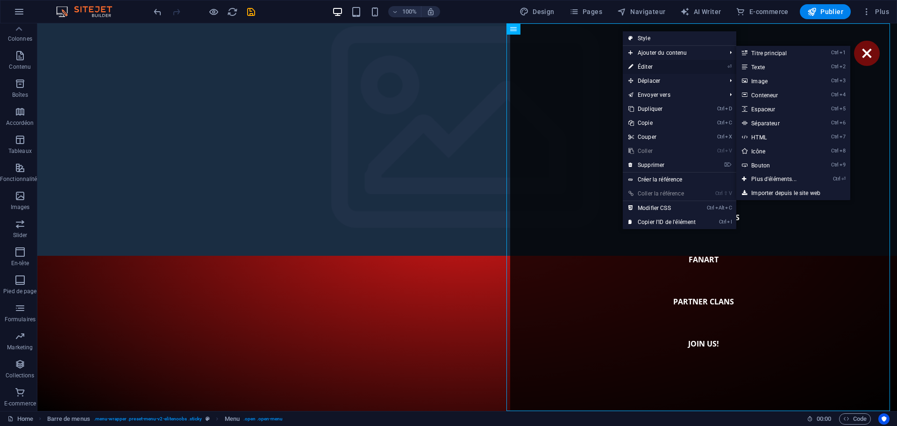
click at [651, 65] on link "⏎ Éditer" at bounding box center [662, 67] width 79 height 14
select select
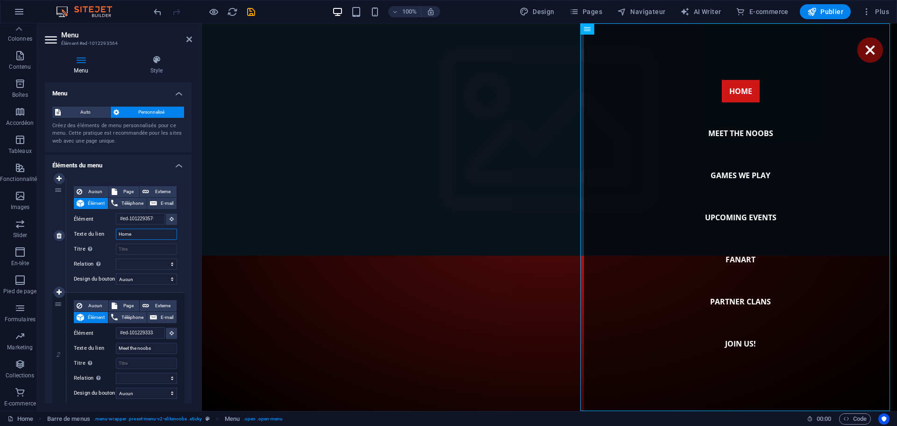
drag, startPoint x: 137, startPoint y: 235, endPoint x: 93, endPoint y: 243, distance: 44.2
click at [96, 240] on div "Aucun Page Externe Élément Téléphone E-mail Page Home Subpage Legal Notice Priv…" at bounding box center [125, 228] width 103 height 84
type input "Accueil"
select select
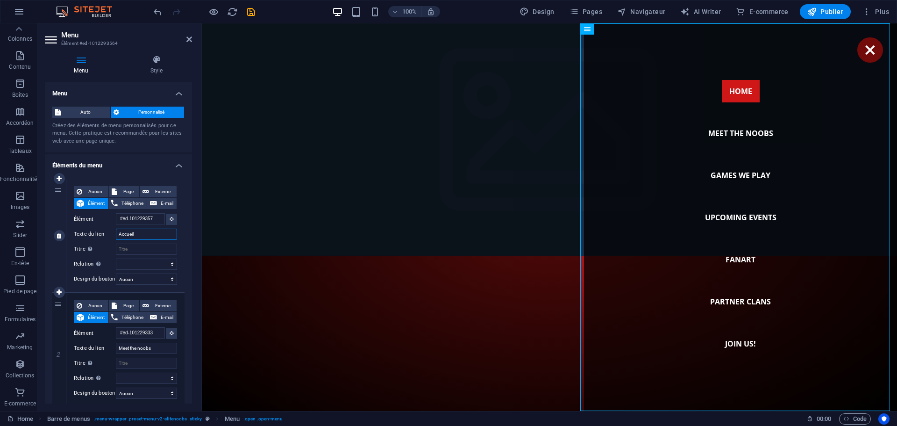
select select
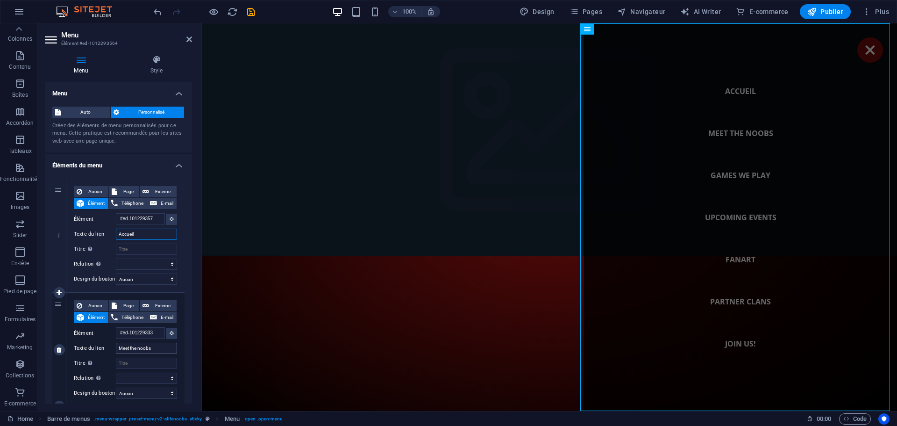
type input "Accueil"
click at [155, 347] on input "Meet the noobs" at bounding box center [146, 348] width 61 height 11
drag, startPoint x: 158, startPoint y: 348, endPoint x: 100, endPoint y: 349, distance: 58.4
click at [100, 349] on div "Texte du lien Meet the noobs" at bounding box center [125, 348] width 103 height 11
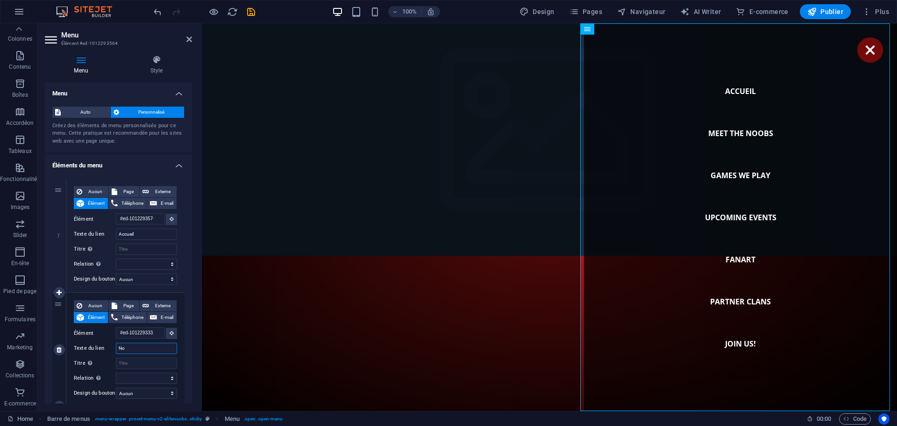
type input "Nos"
select select
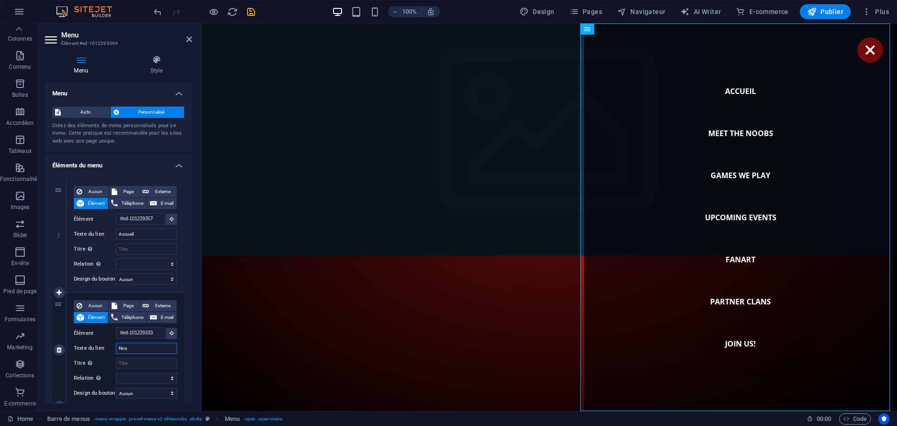
select select
type input "Nos memb"
select select
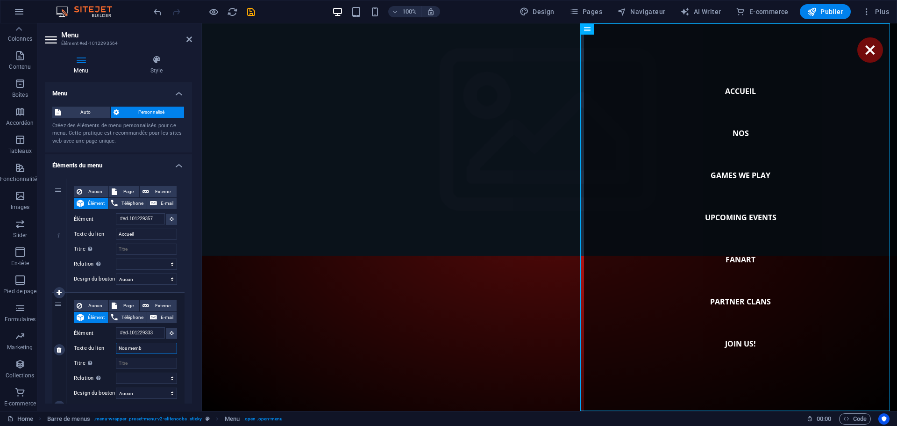
select select
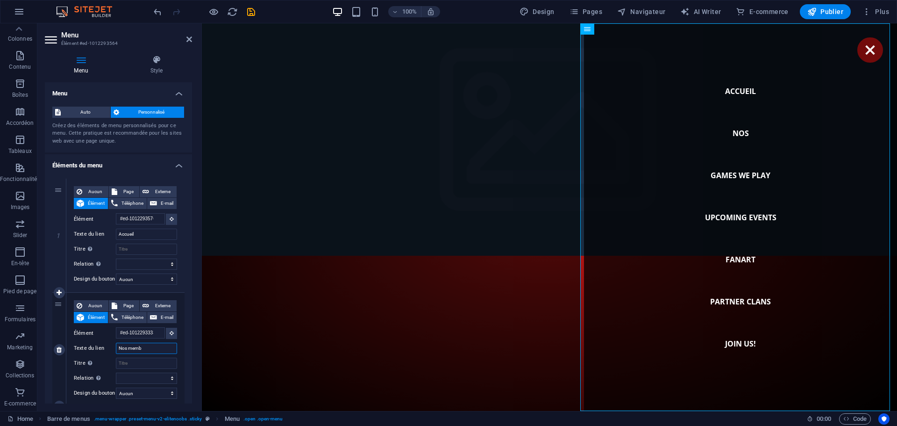
select select
type input "Nos membres"
select select
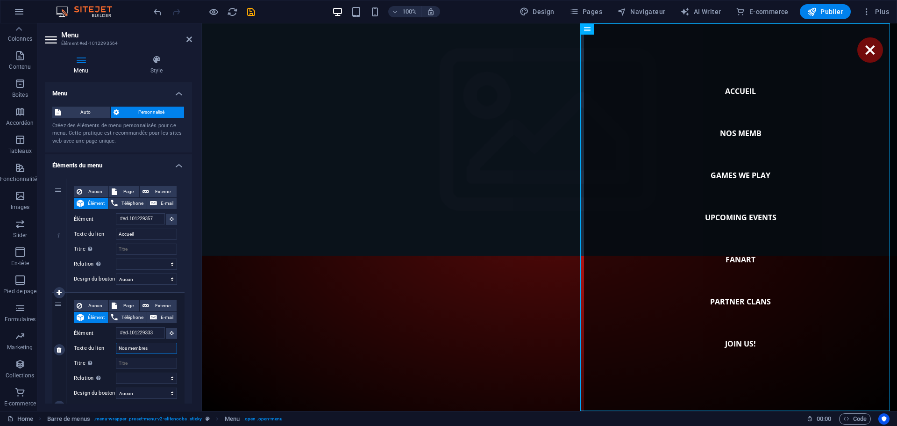
select select
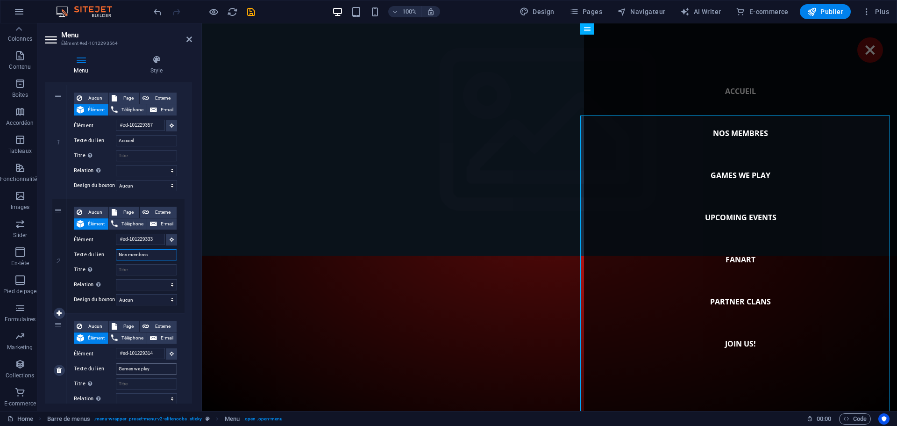
type input "Nos membres"
click at [156, 369] on input "Games we play" at bounding box center [146, 368] width 61 height 11
drag, startPoint x: 156, startPoint y: 369, endPoint x: 103, endPoint y: 367, distance: 52.9
click at [103, 367] on div "Texte du lien Games we play" at bounding box center [125, 368] width 103 height 11
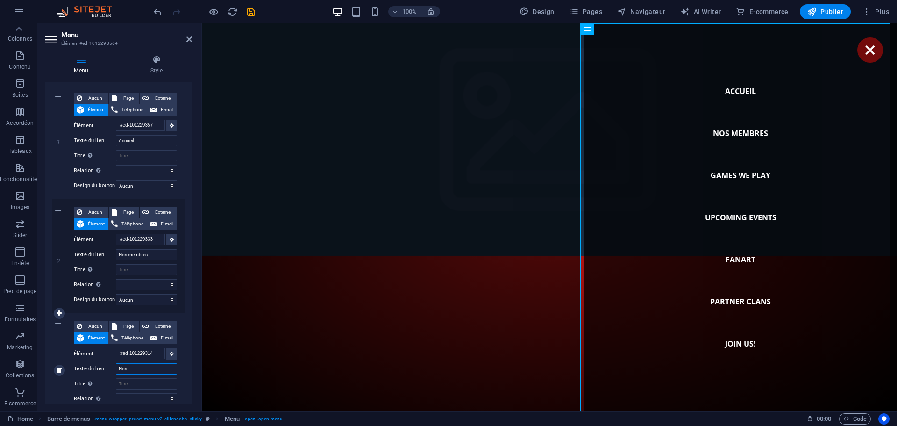
type input "Nos"
select select
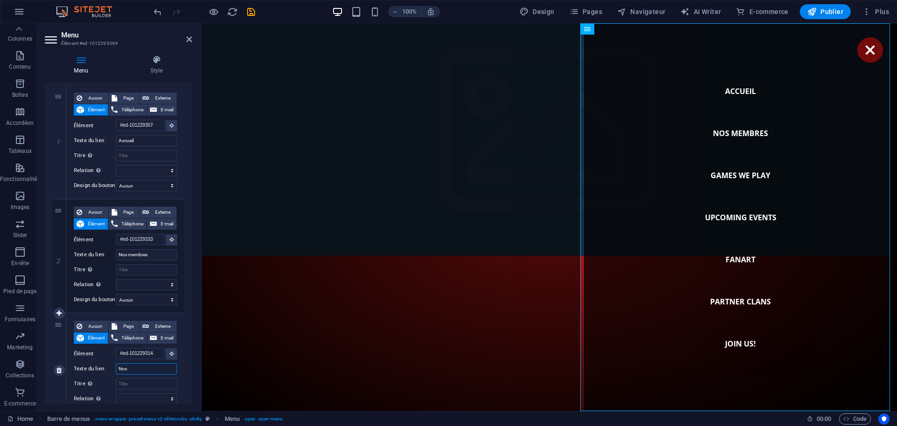
select select
type input "Nos jeux"
select select
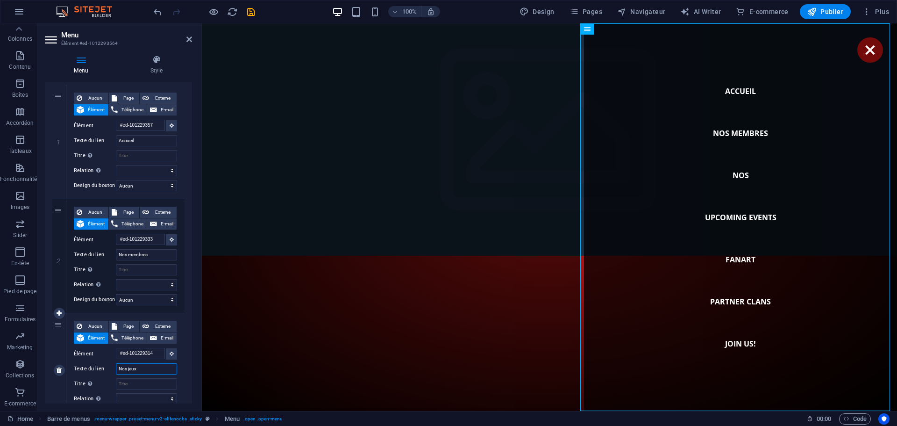
select select
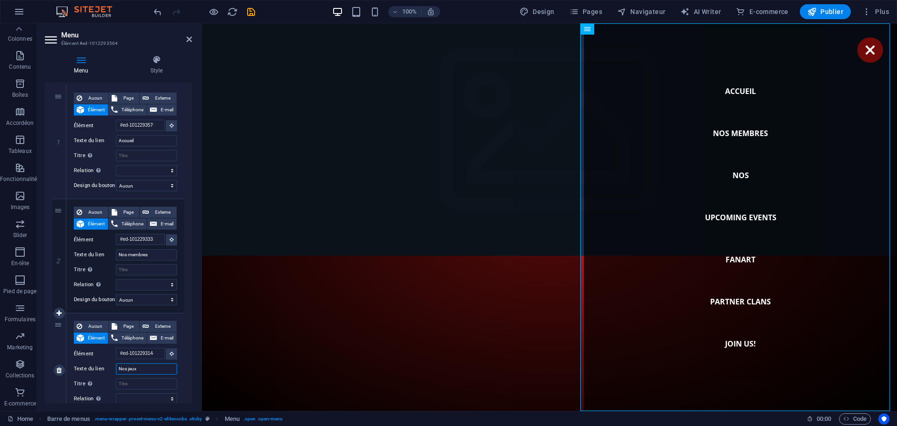
select select
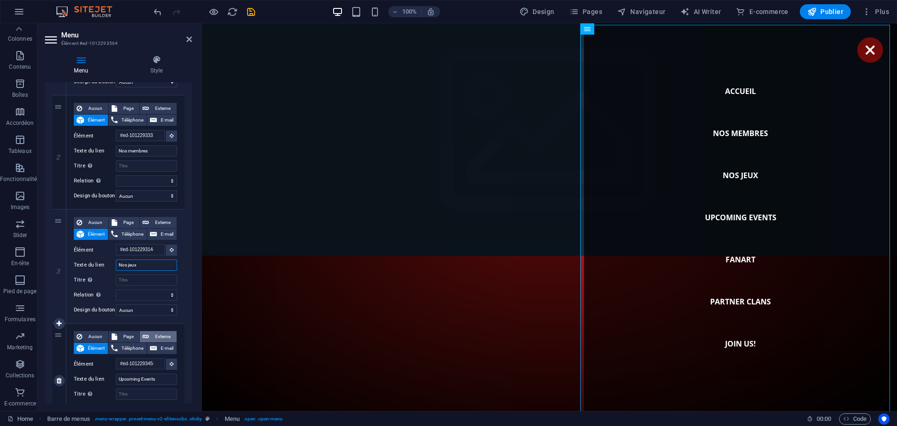
scroll to position [234, 0]
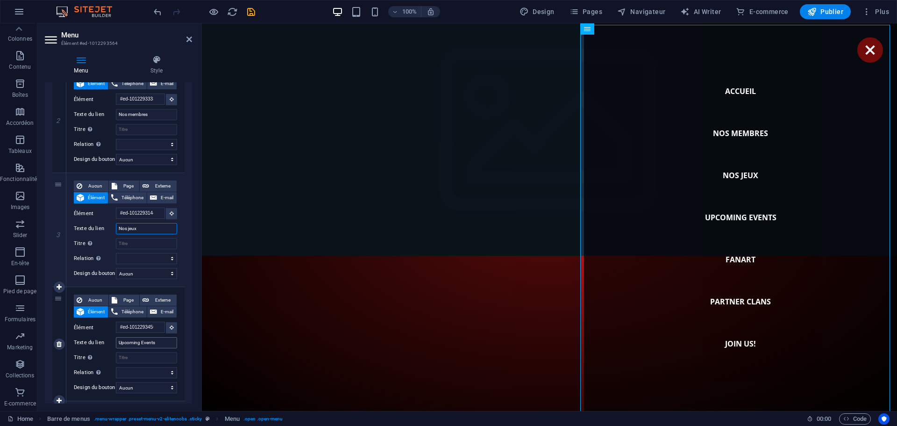
type input "Nos jeux"
click at [165, 343] on input "Upcoming Events" at bounding box center [146, 342] width 61 height 11
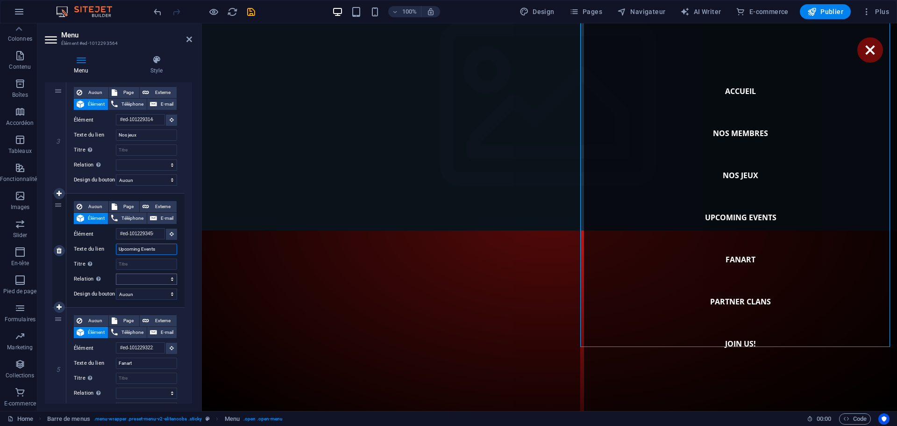
scroll to position [0, 0]
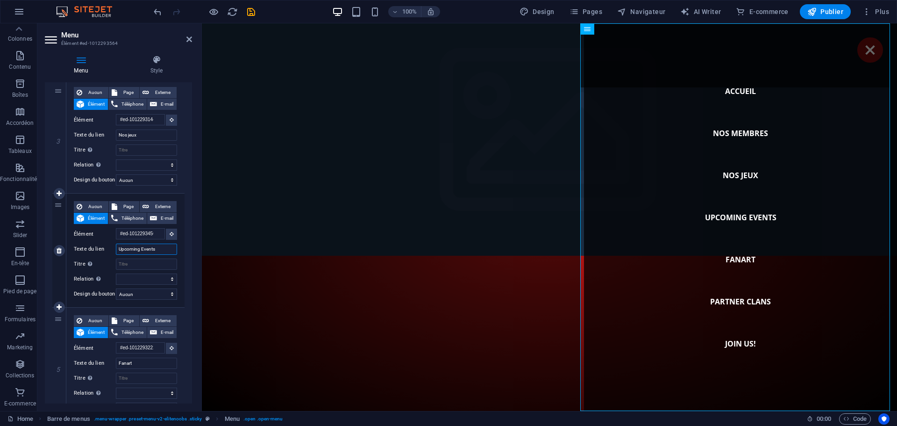
drag, startPoint x: 162, startPoint y: 250, endPoint x: 79, endPoint y: 251, distance: 82.3
click at [79, 251] on div "Texte du lien Upcoming Events" at bounding box center [125, 249] width 103 height 11
type input "E"
select select
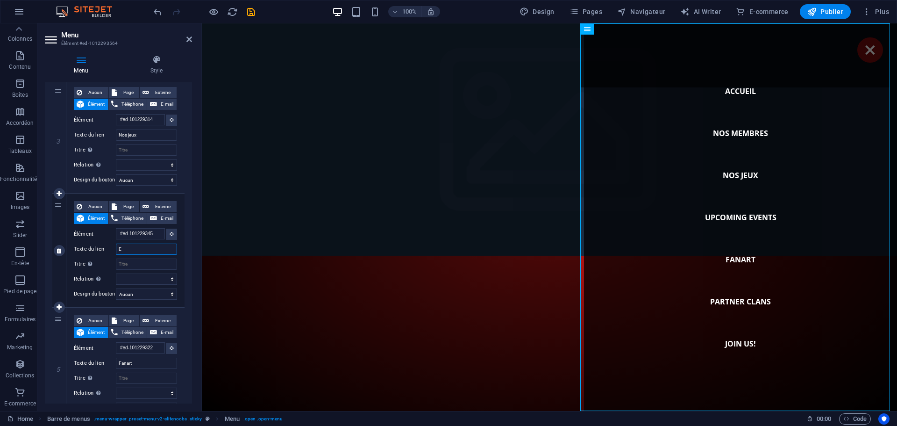
select select
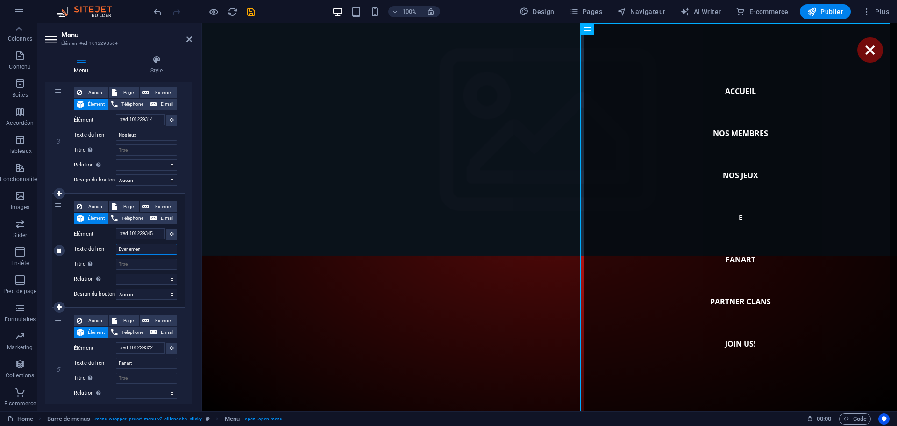
type input "Evenement"
select select
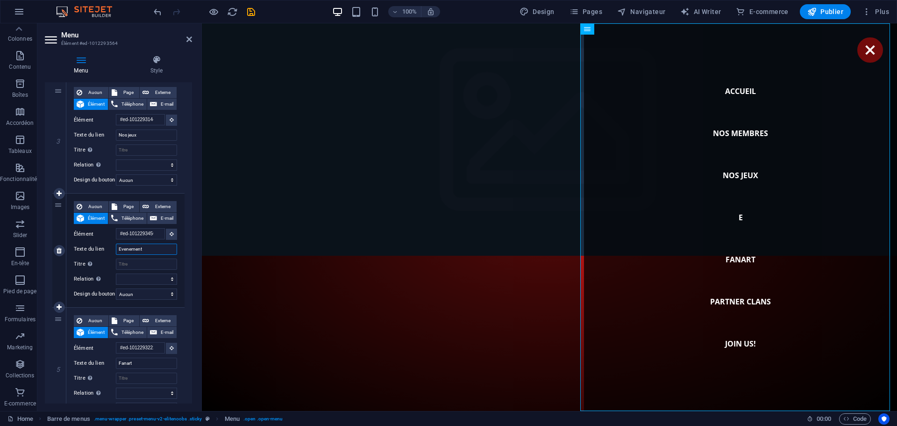
select select
type input "Evenements"
select select
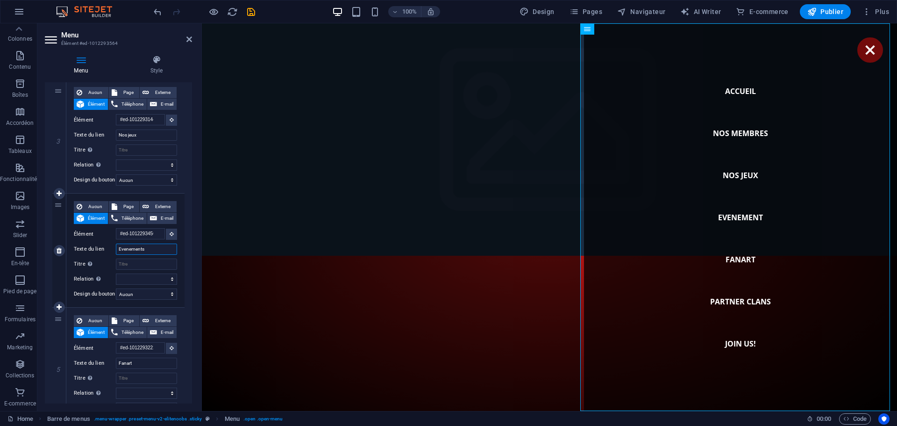
select select
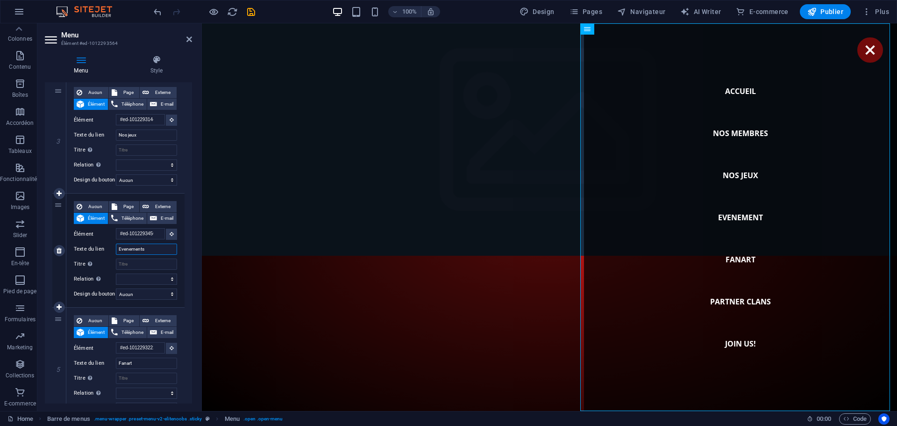
select select
type input "Evenements à venir"
select select
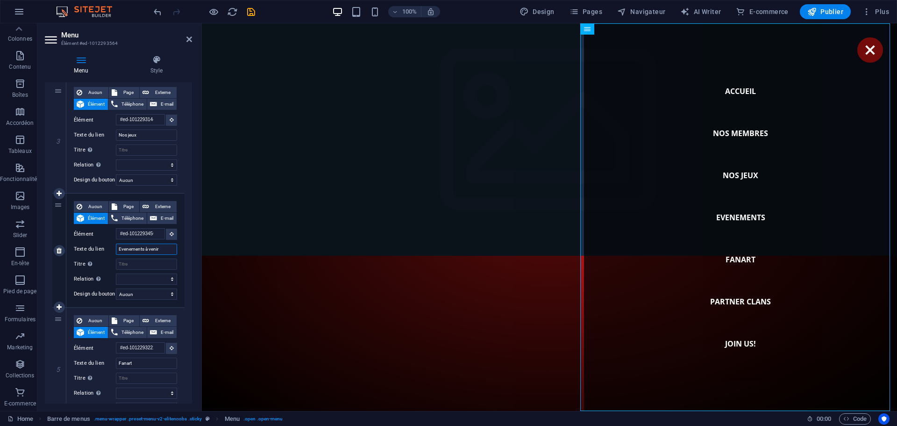
select select
click at [126, 251] on input "Evenements à venir" at bounding box center [146, 249] width 61 height 11
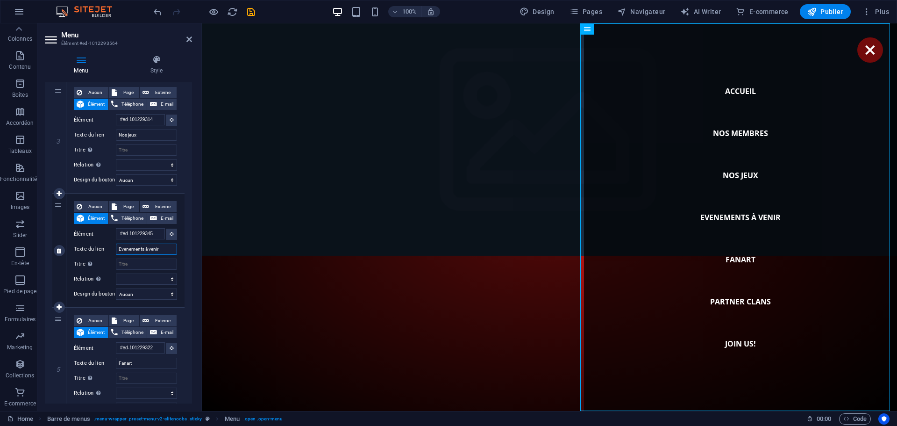
click at [120, 251] on input "Evenements à venir" at bounding box center [146, 249] width 61 height 11
type input "venements à venir"
select select
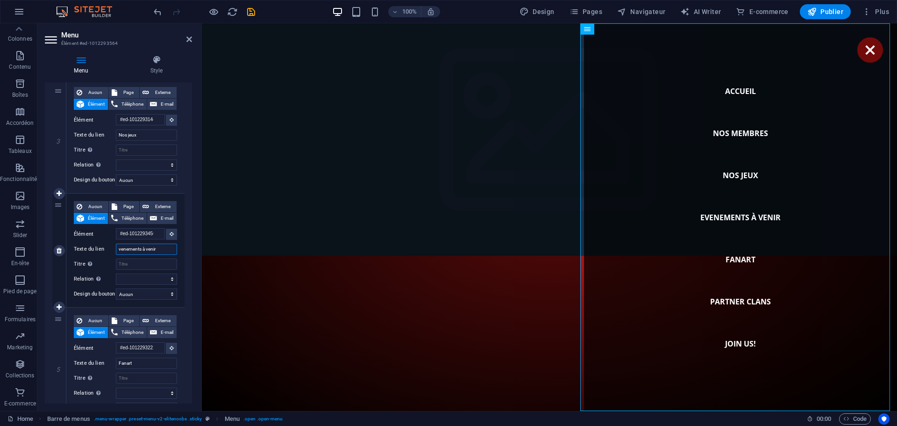
select select
type input "Évenements à venir"
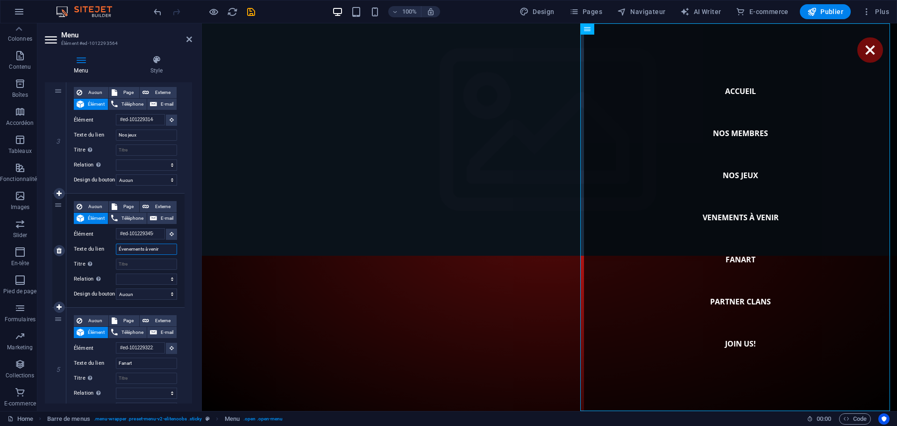
select select
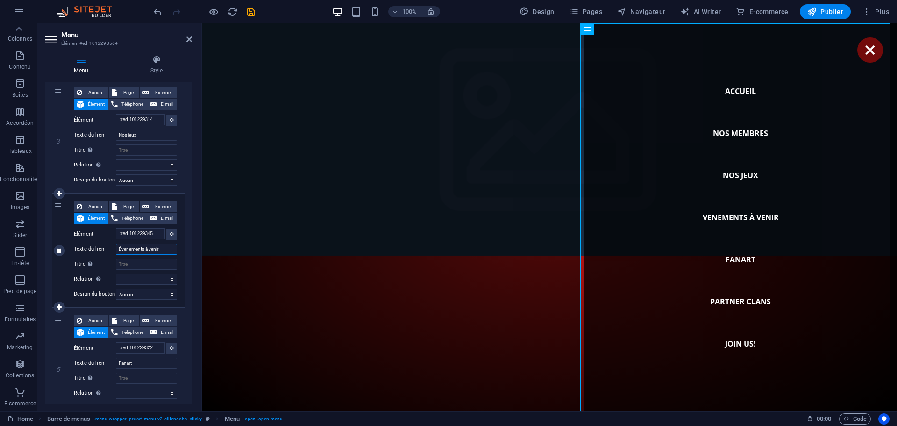
select select
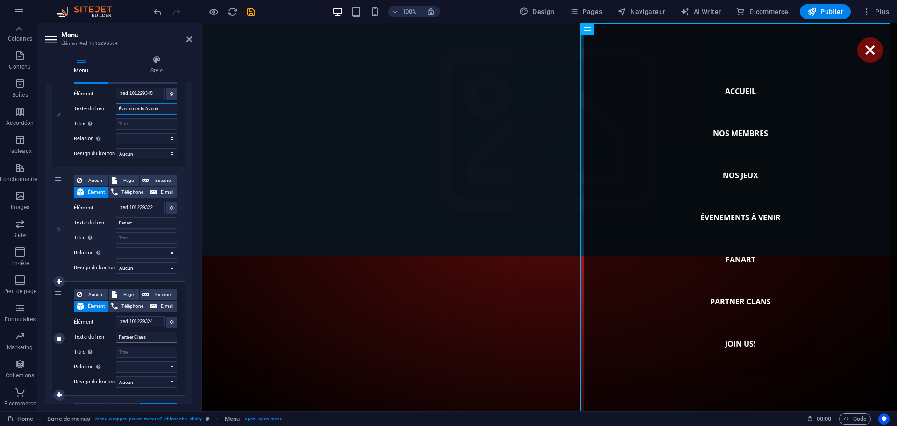
type input "Évenements à venir"
click at [151, 337] on input "Partner Clans" at bounding box center [146, 336] width 61 height 11
drag, startPoint x: 135, startPoint y: 338, endPoint x: 93, endPoint y: 339, distance: 41.6
click at [93, 339] on div "Texte du lien Partner Clans" at bounding box center [125, 336] width 103 height 11
type input "Clans"
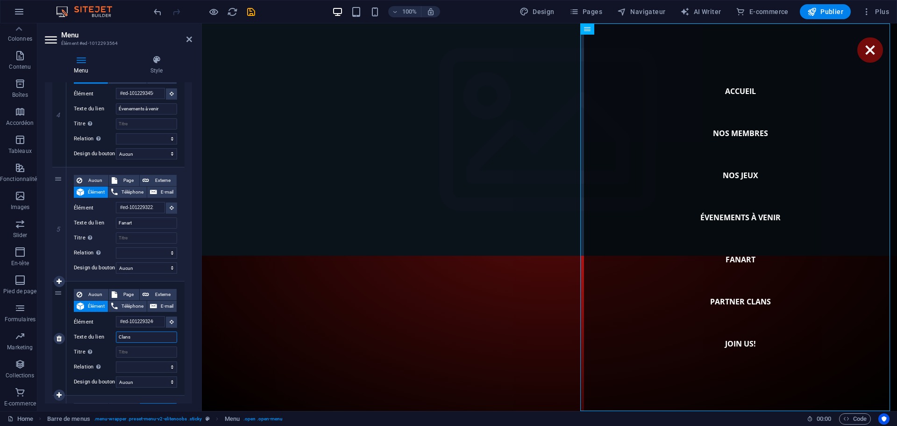
select select
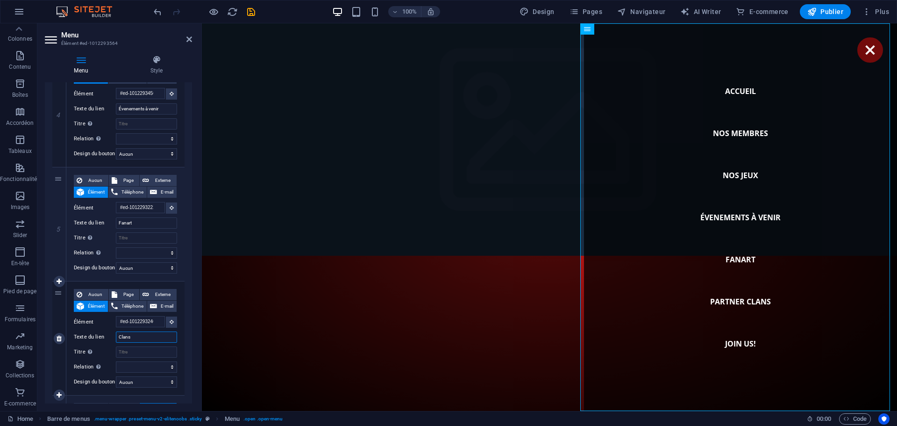
select select
type input "Clans"
select select
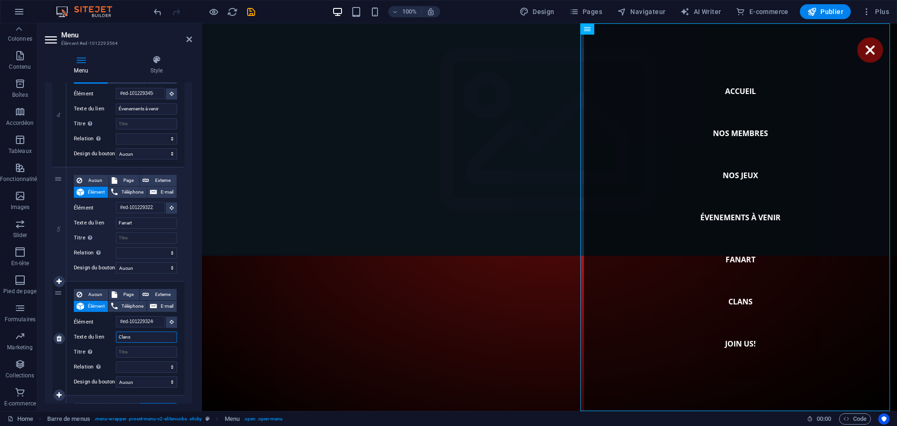
select select
type input "Clans p"
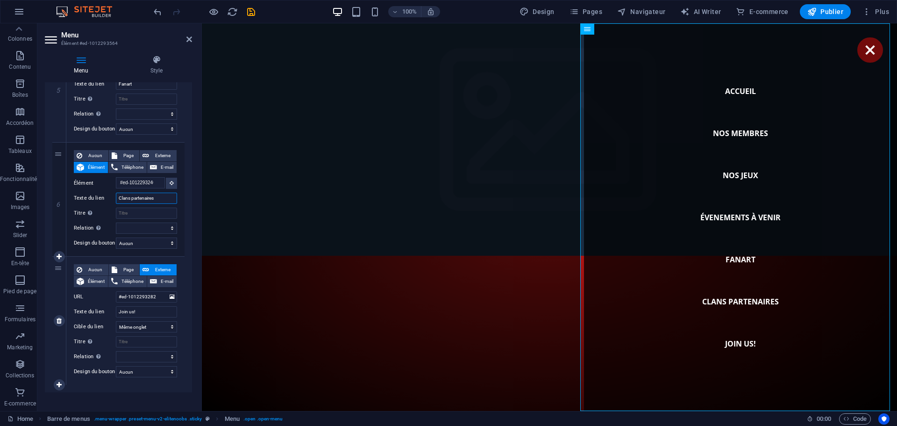
scroll to position [608, 0]
click at [136, 311] on input "Join us!" at bounding box center [146, 310] width 61 height 11
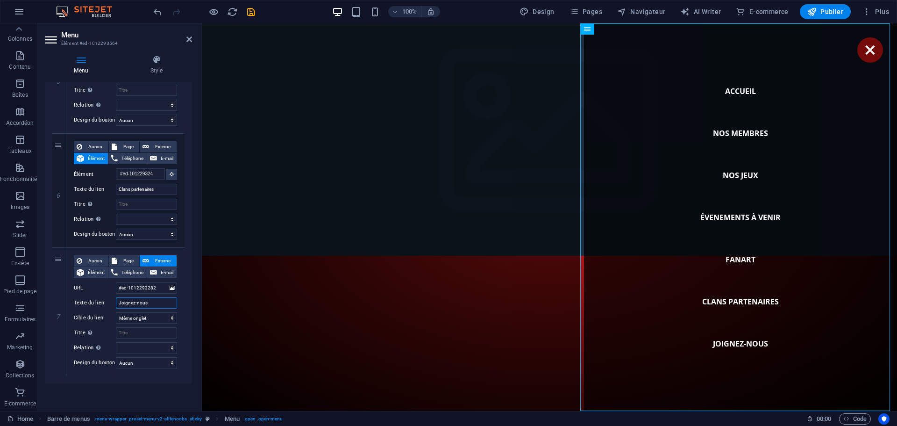
scroll to position [621, 0]
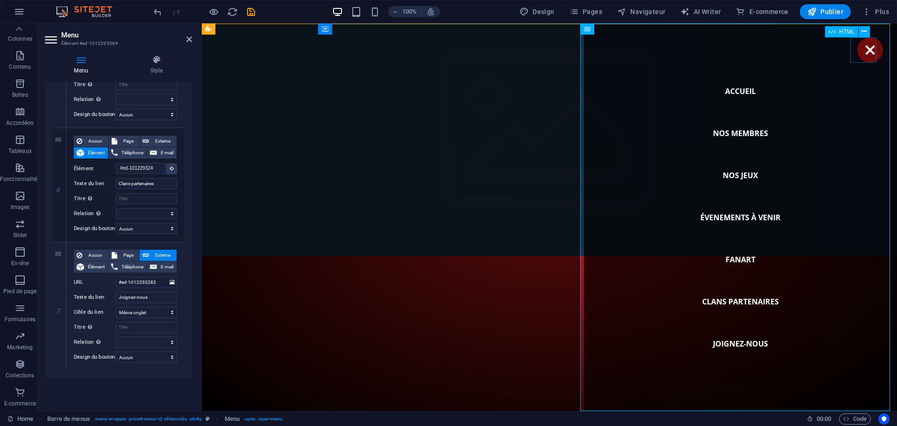
click at [864, 49] on div "Menu" at bounding box center [871, 49] width 26 height 25
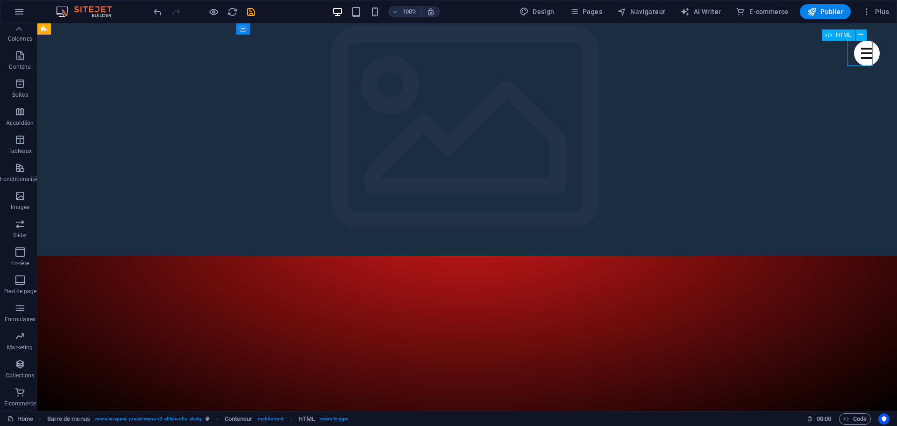
click at [865, 50] on div "Menu" at bounding box center [867, 53] width 26 height 25
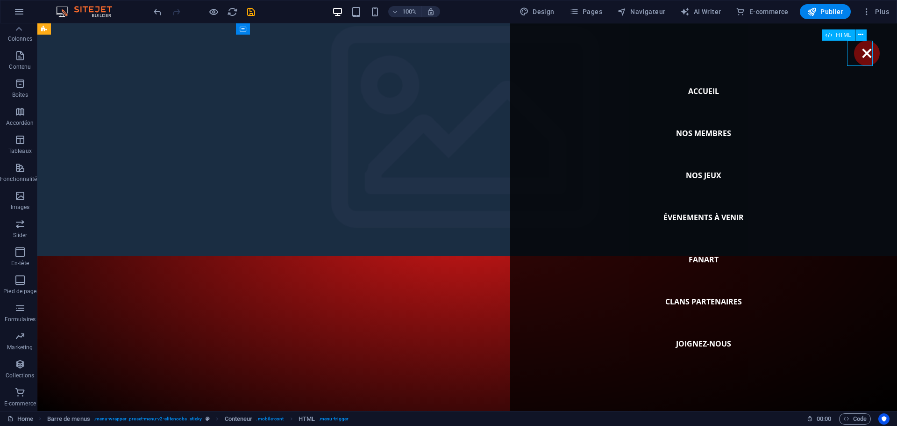
click at [865, 50] on div "Menu" at bounding box center [867, 53] width 26 height 25
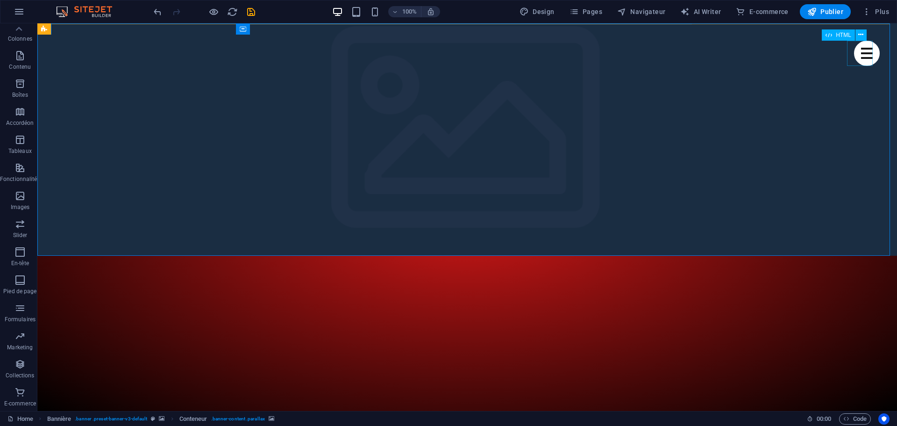
click at [868, 54] on div "Menu" at bounding box center [867, 53] width 26 height 25
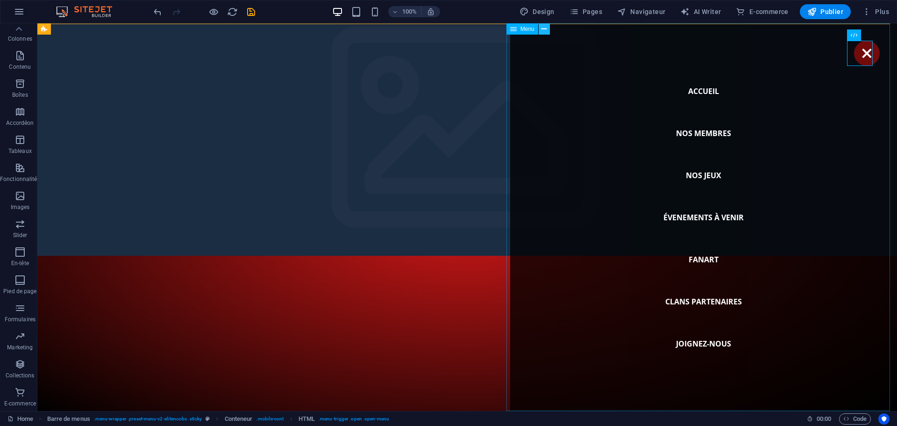
click at [545, 29] on icon at bounding box center [544, 29] width 5 height 10
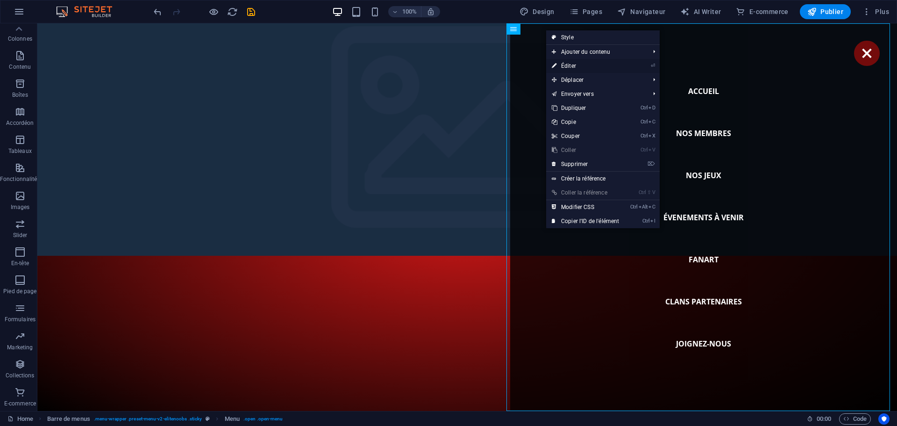
click at [574, 67] on link "⏎ Éditer" at bounding box center [585, 66] width 79 height 14
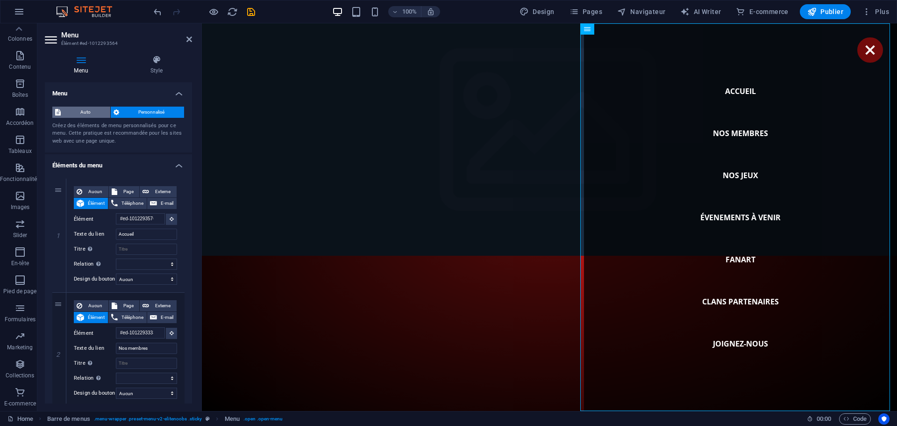
click at [83, 111] on span "Auto" at bounding box center [86, 112] width 44 height 11
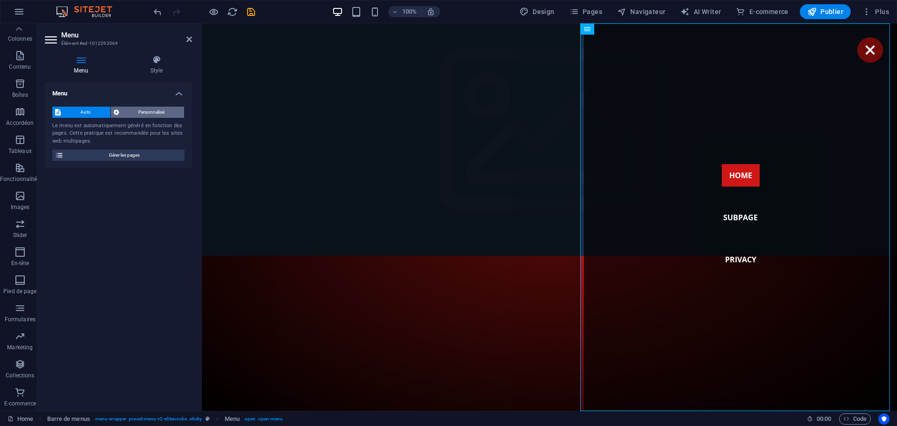
click at [131, 115] on span "Personnalisé" at bounding box center [152, 112] width 60 height 11
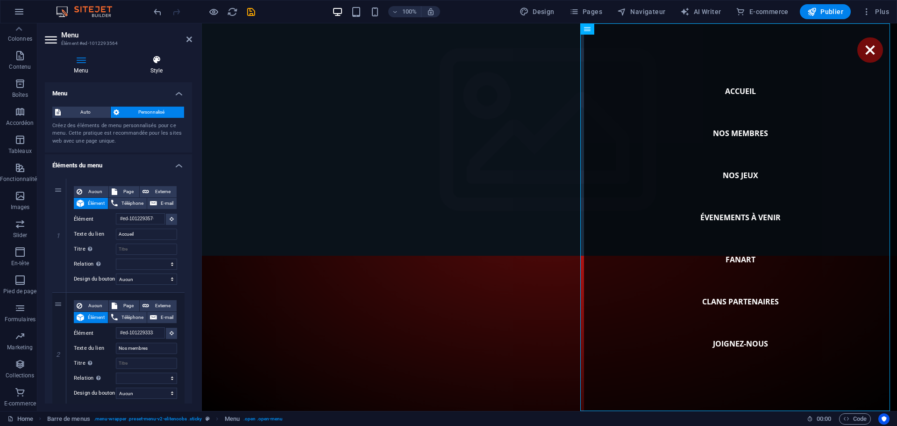
click at [159, 62] on icon at bounding box center [156, 59] width 71 height 9
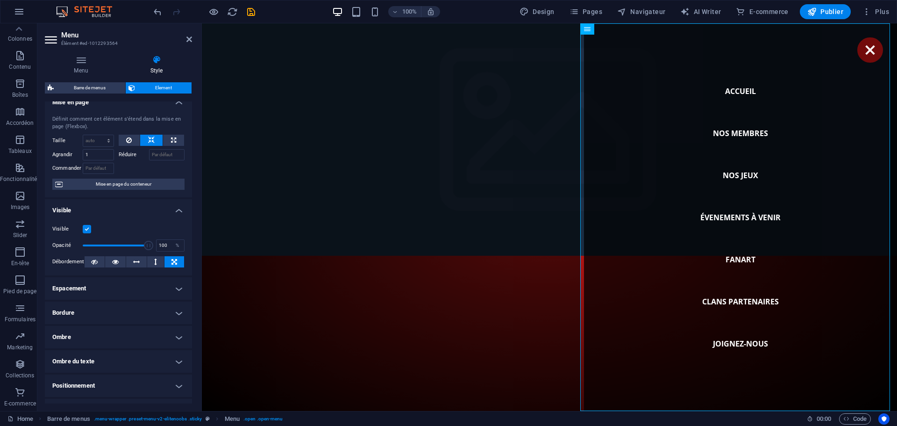
scroll to position [0, 0]
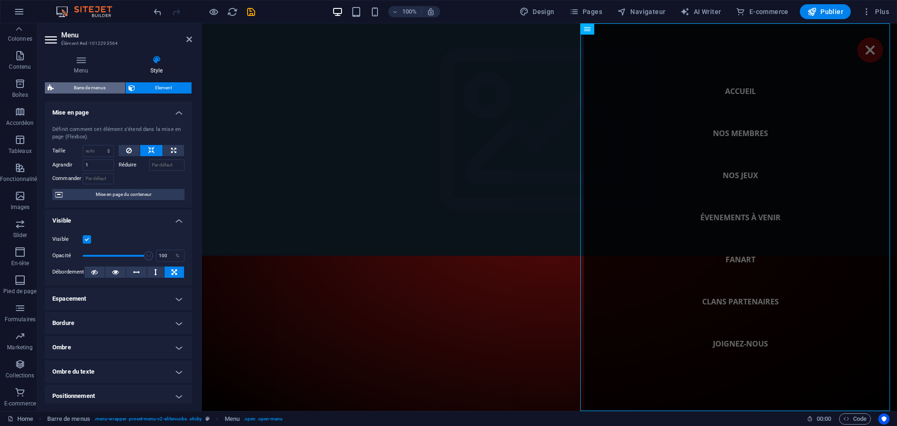
click at [85, 87] on span "Barre de menus" at bounding box center [90, 87] width 66 height 11
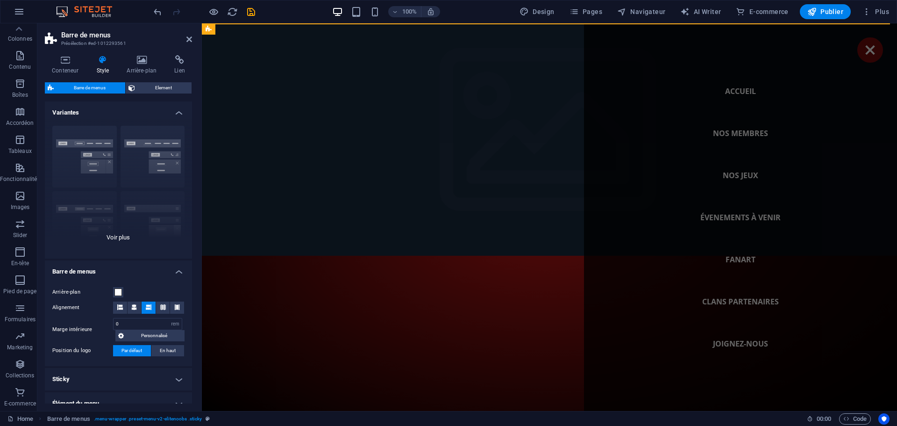
click at [88, 140] on div "Bordure Centré Par défaut Fixé Loki Déclencheur Large XXL" at bounding box center [118, 188] width 147 height 140
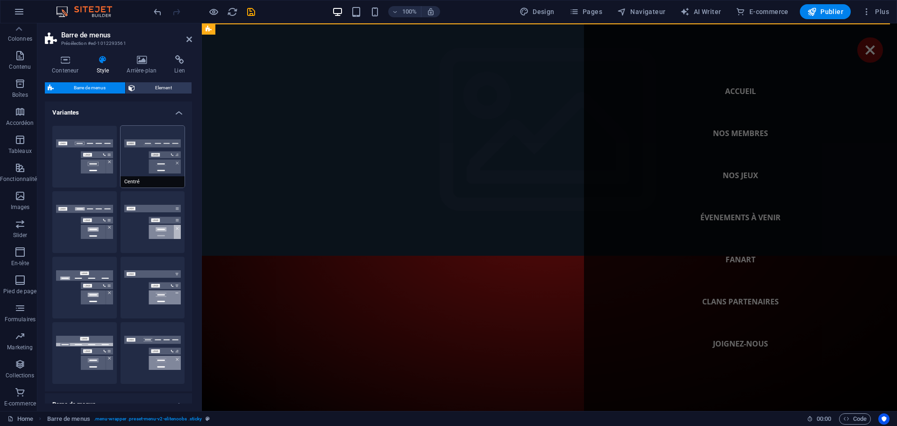
click at [159, 159] on button "Centré" at bounding box center [153, 157] width 65 height 62
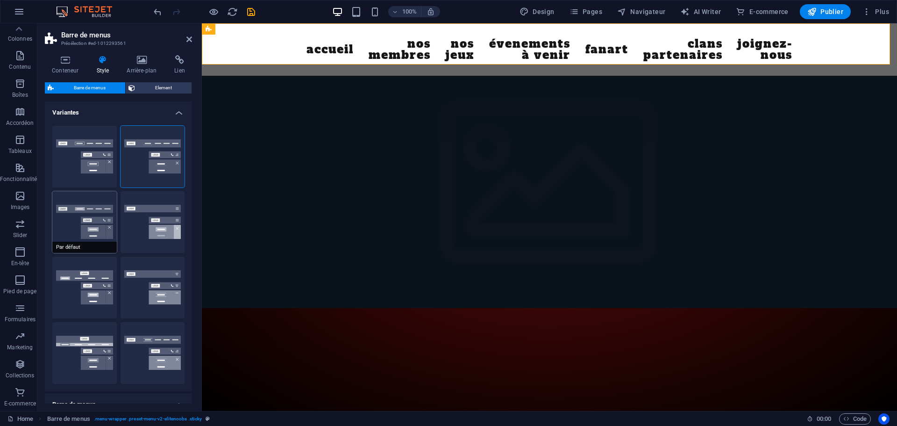
click at [91, 224] on button "Par défaut" at bounding box center [84, 222] width 65 height 62
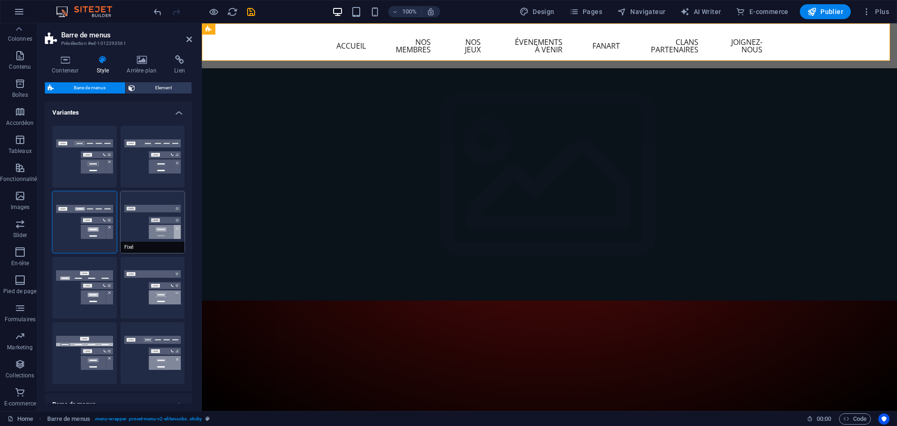
click at [145, 225] on button "Fixé" at bounding box center [153, 222] width 65 height 62
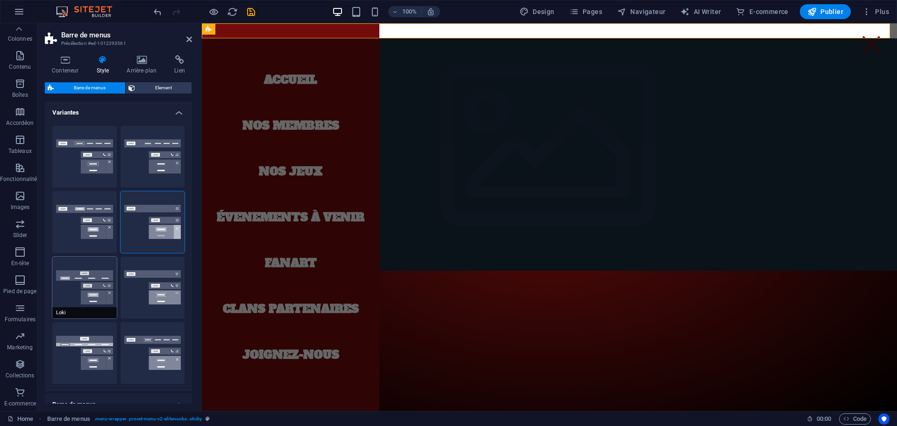
click at [108, 282] on button "Loki" at bounding box center [84, 288] width 65 height 62
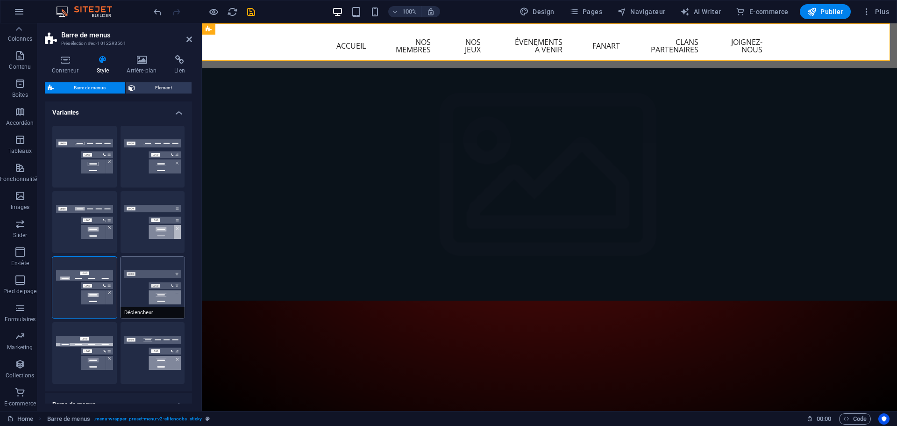
click at [152, 288] on button "Déclencheur" at bounding box center [153, 288] width 65 height 62
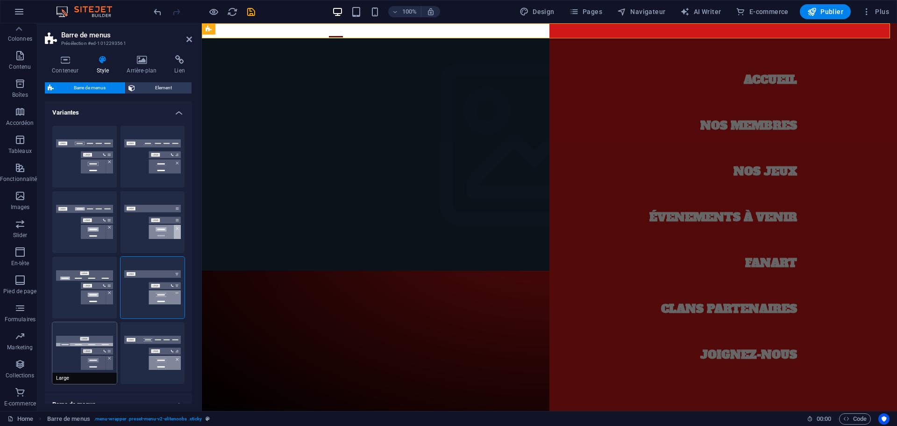
click at [91, 351] on button "Large" at bounding box center [84, 353] width 65 height 62
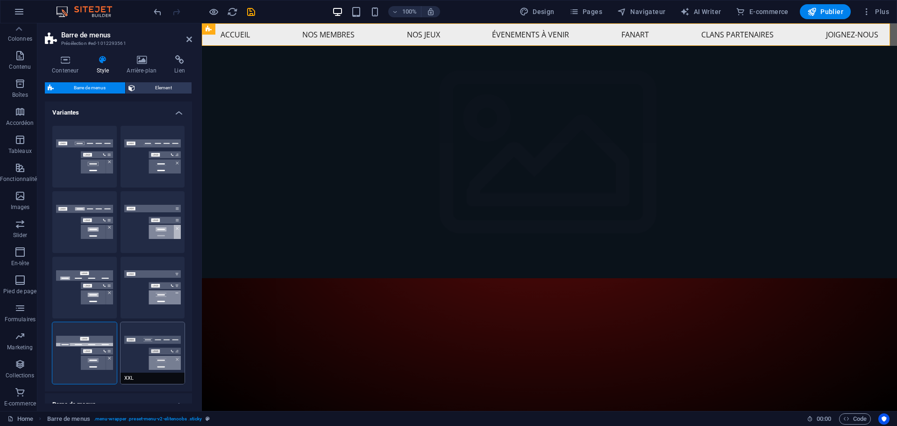
click at [154, 349] on button "XXL" at bounding box center [153, 353] width 65 height 62
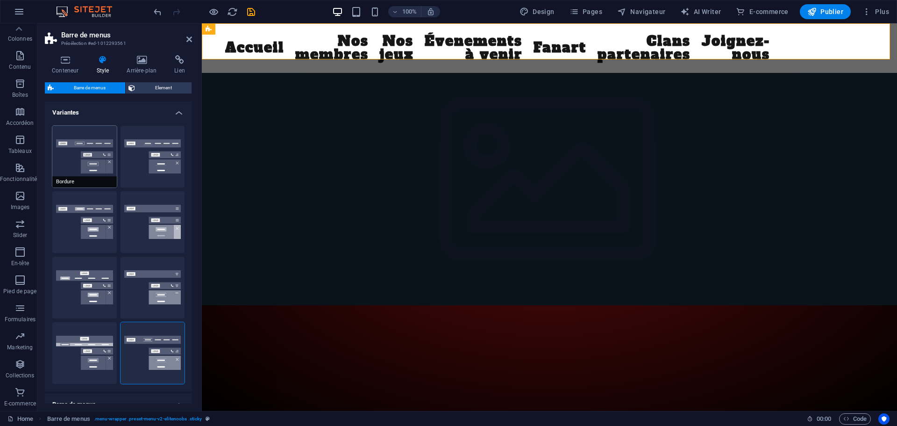
click at [87, 161] on button "Bordure" at bounding box center [84, 157] width 65 height 62
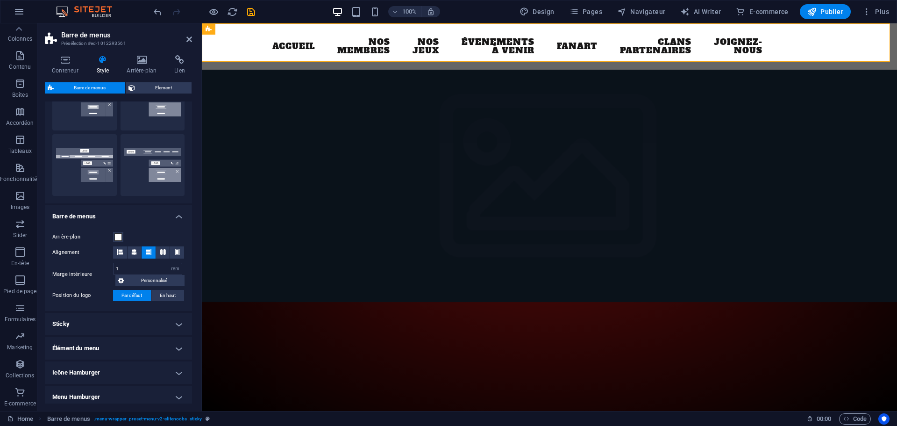
scroll to position [161, 0]
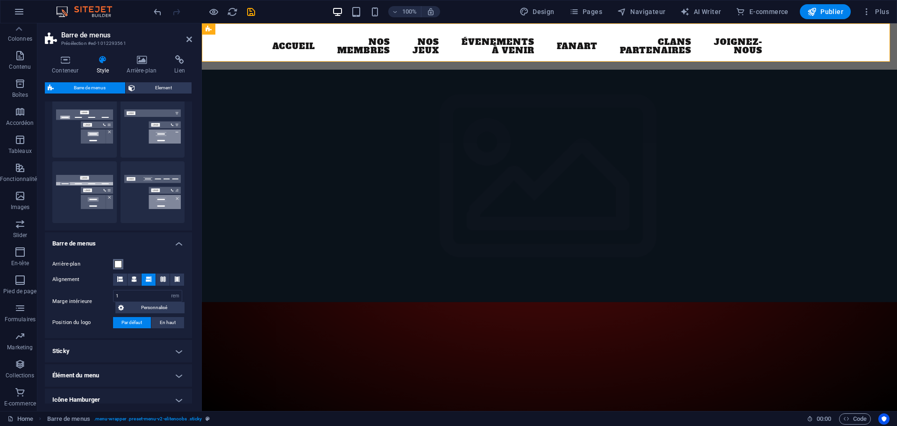
click at [118, 266] on span at bounding box center [118, 263] width 7 height 7
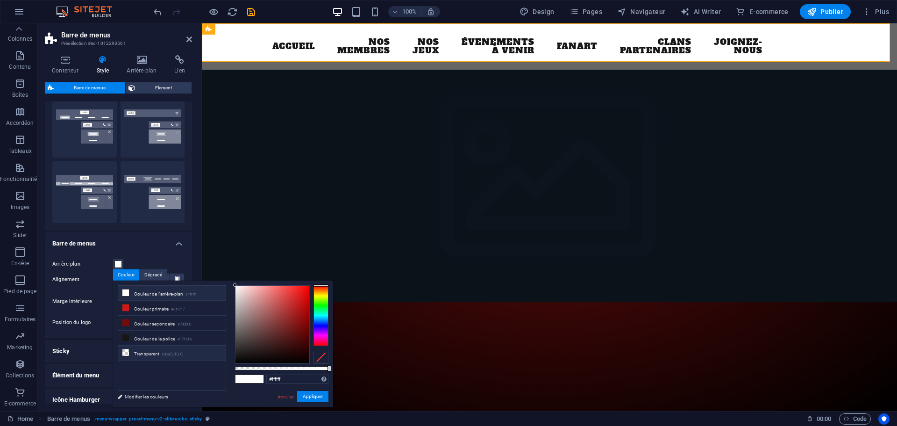
click at [146, 352] on li "Transparent rgba(0,0,0,.0)" at bounding box center [172, 352] width 108 height 15
click at [317, 397] on button "Appliquer" at bounding box center [312, 396] width 31 height 11
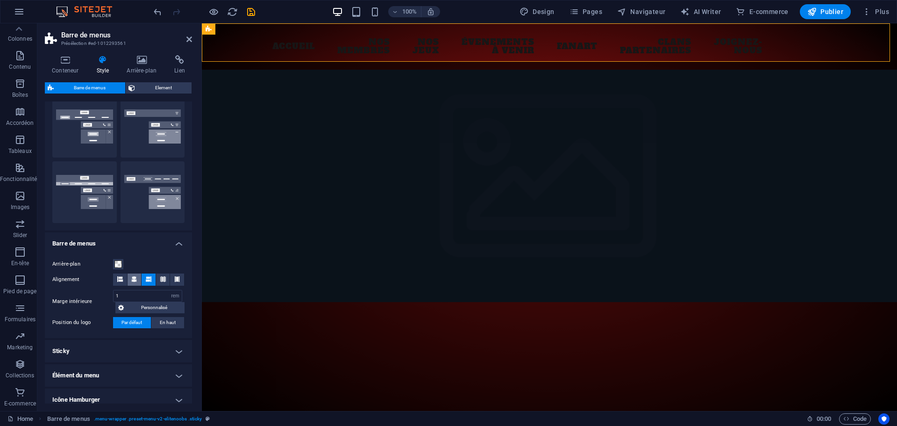
click at [135, 279] on icon at bounding box center [134, 279] width 6 height 6
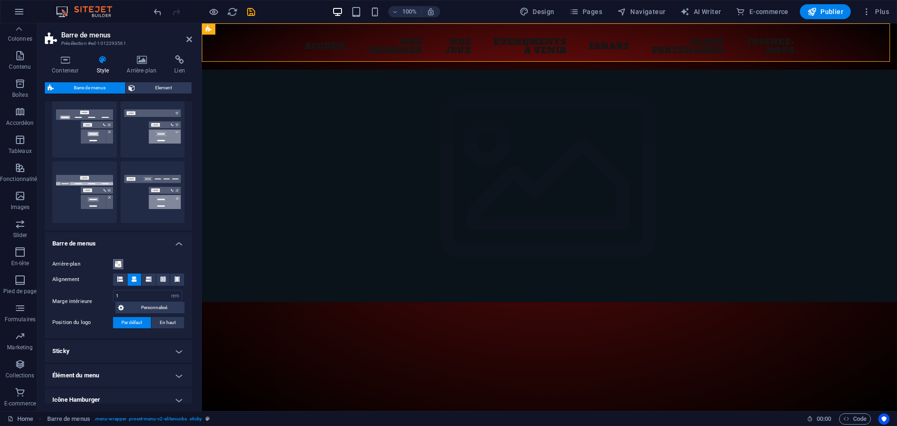
click at [117, 262] on span at bounding box center [118, 263] width 7 height 7
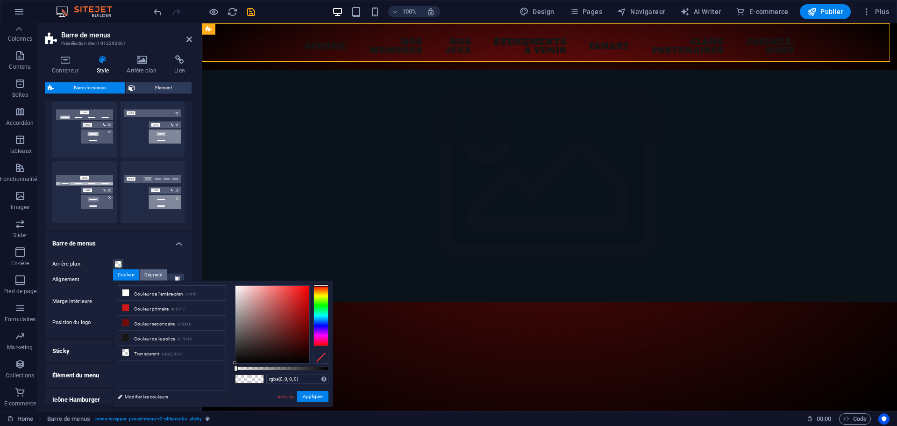
click at [153, 273] on div "Dégradé" at bounding box center [153, 274] width 27 height 11
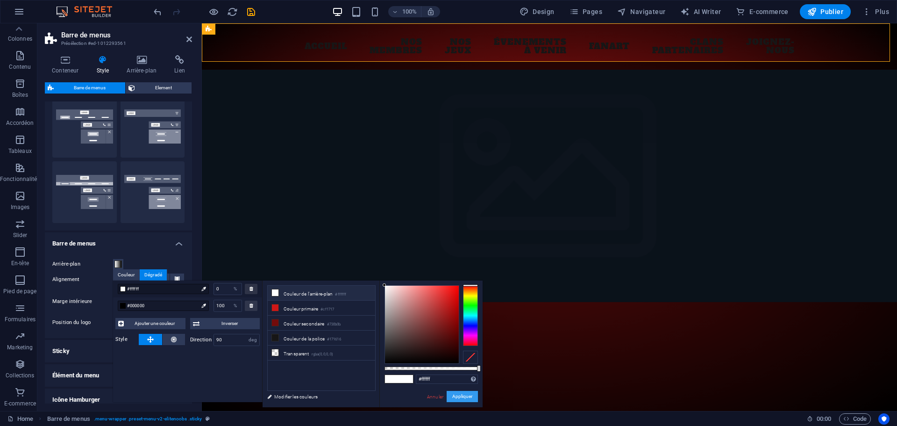
click at [465, 396] on button "Appliquer" at bounding box center [462, 396] width 31 height 11
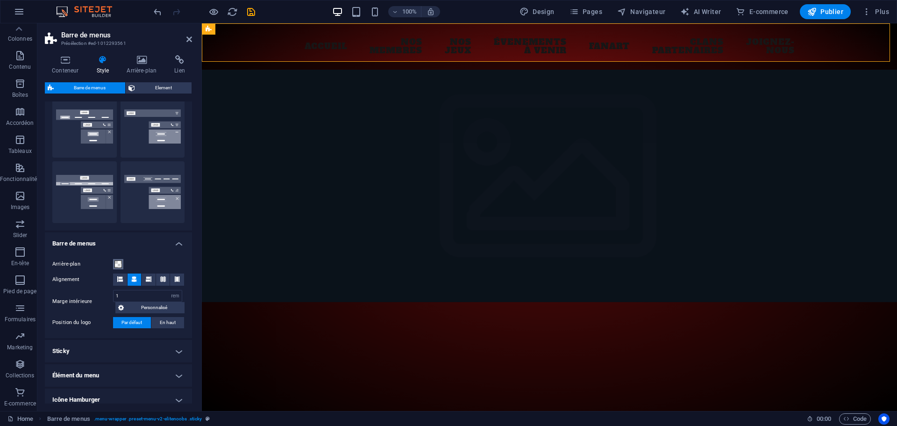
click at [119, 264] on span at bounding box center [118, 263] width 7 height 7
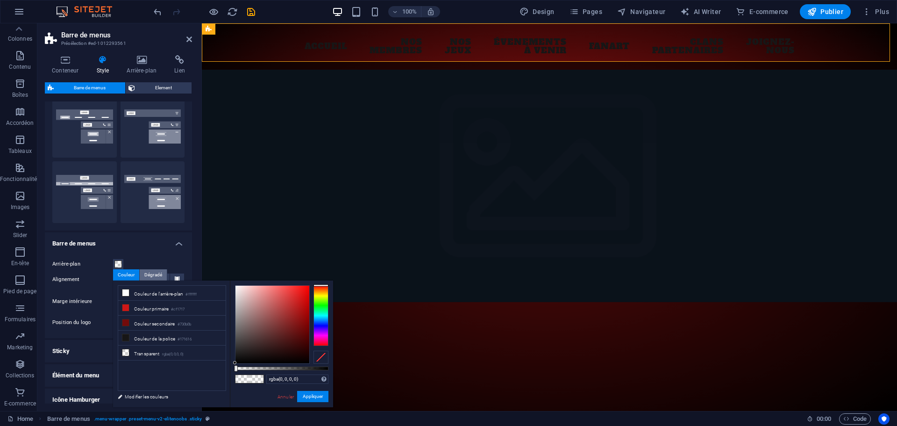
click at [149, 276] on div "Dégradé" at bounding box center [153, 274] width 27 height 11
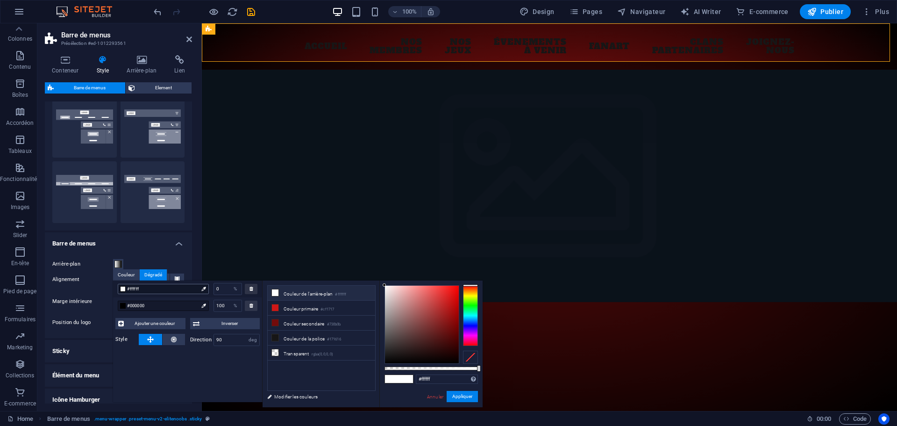
click at [152, 290] on span "#ffffff" at bounding box center [162, 289] width 71 height 8
click at [204, 289] on icon at bounding box center [203, 289] width 4 height 4
click at [203, 289] on icon at bounding box center [203, 289] width 4 height 4
click at [454, 346] on div at bounding box center [422, 325] width 74 height 78
click at [392, 379] on span at bounding box center [392, 379] width 14 height 8
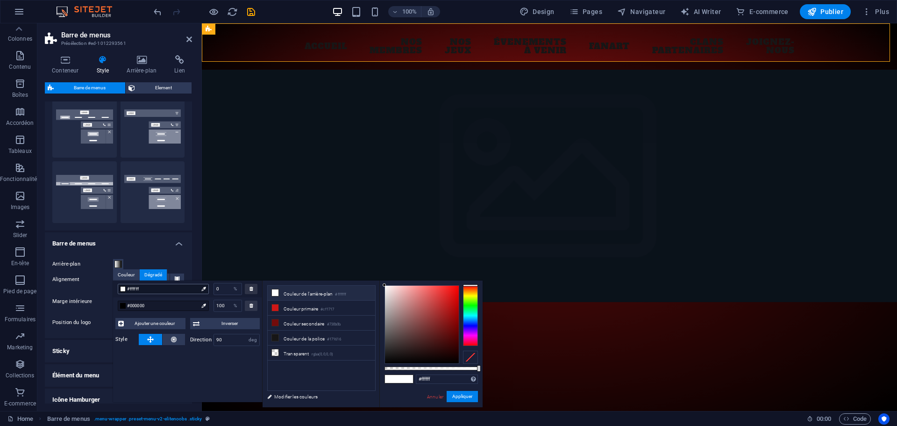
click at [203, 290] on icon at bounding box center [203, 289] width 4 height 4
click at [298, 321] on li "Couleur secondaire #730b0b" at bounding box center [322, 323] width 108 height 15
click at [462, 395] on button "Appliquer" at bounding box center [462, 396] width 31 height 11
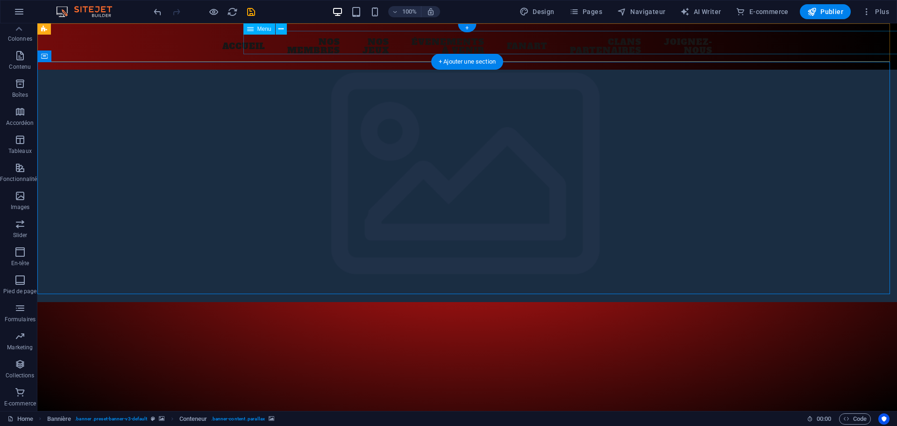
click at [616, 42] on nav "Accueil Nos membres Nos jeux Évenements à venir Fanart Clans partenaires Joigne…" at bounding box center [467, 46] width 441 height 31
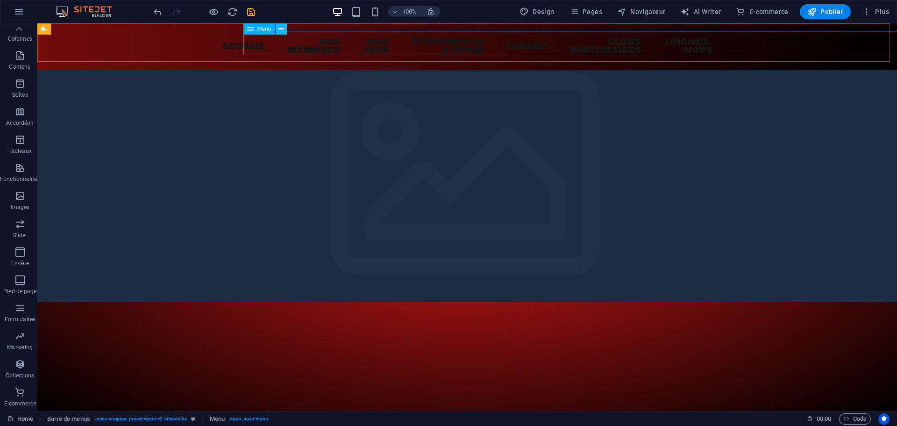
click at [282, 30] on icon at bounding box center [281, 29] width 5 height 10
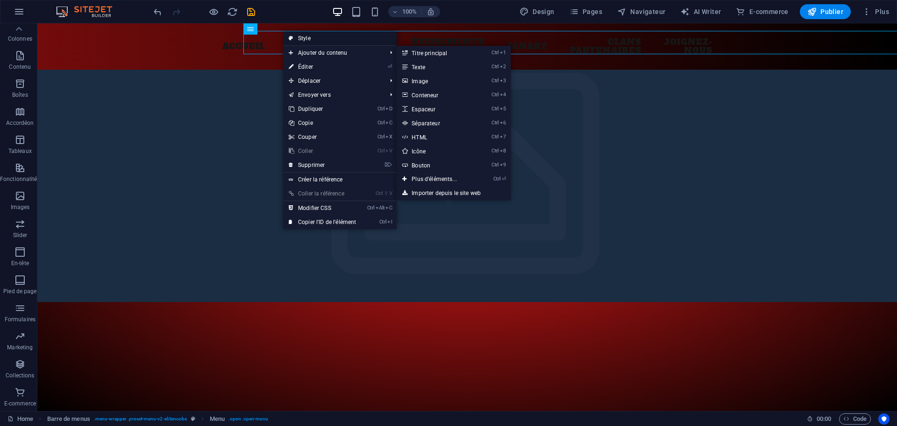
click at [304, 37] on link "Style" at bounding box center [340, 38] width 114 height 14
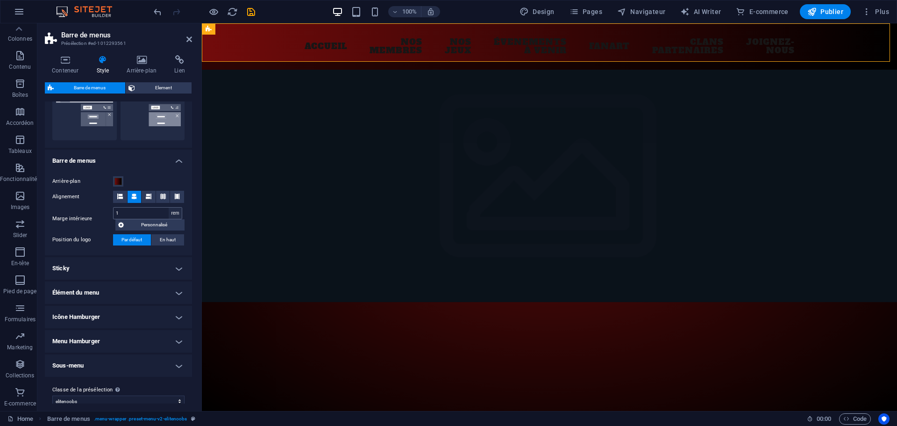
scroll to position [254, 0]
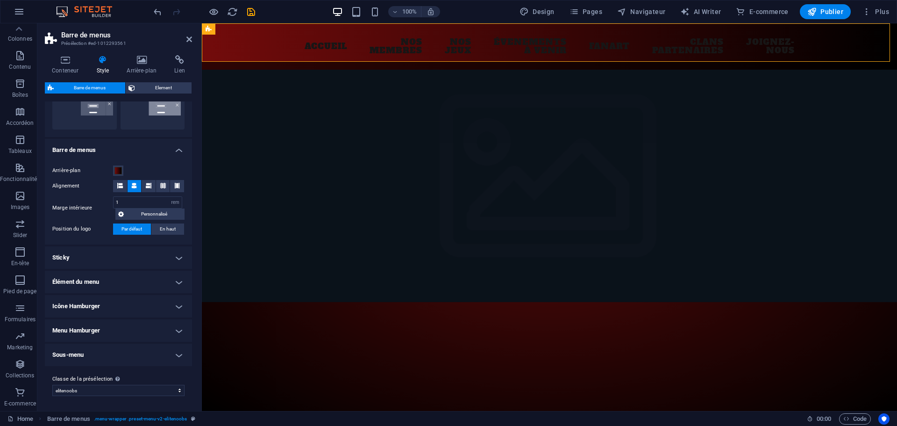
click at [174, 283] on h4 "Élément du menu" at bounding box center [118, 282] width 147 height 22
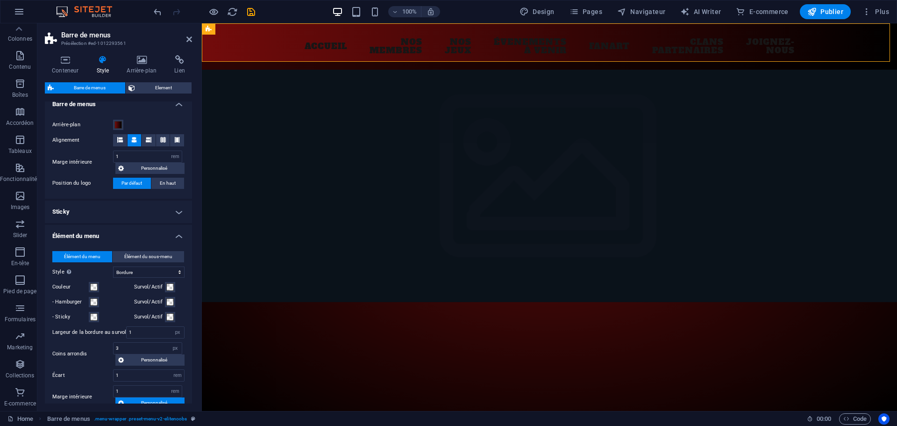
scroll to position [301, 0]
click at [93, 286] on span at bounding box center [93, 285] width 7 height 7
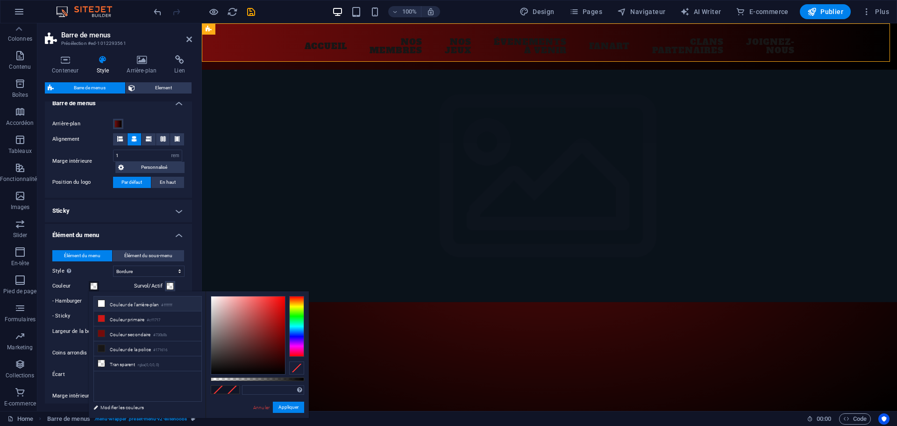
click at [130, 303] on li "Couleur de l'arrière-plan #ffffff" at bounding box center [148, 303] width 108 height 15
click at [292, 406] on button "Appliquer" at bounding box center [288, 407] width 31 height 11
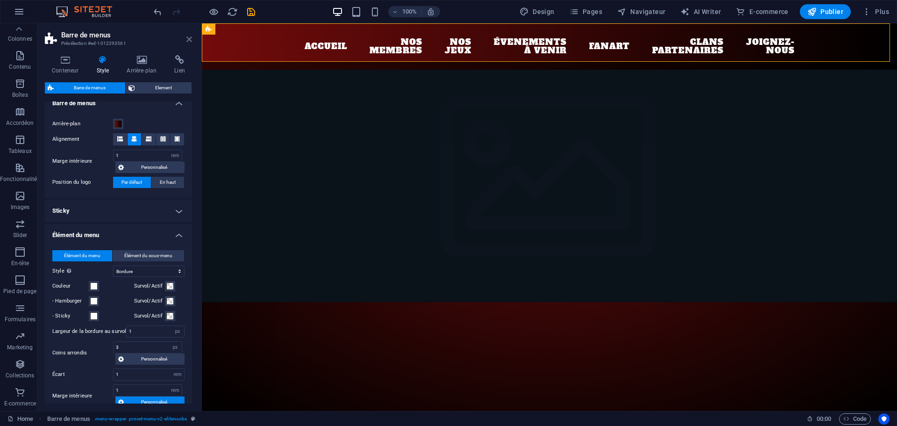
click at [187, 40] on icon at bounding box center [189, 39] width 6 height 7
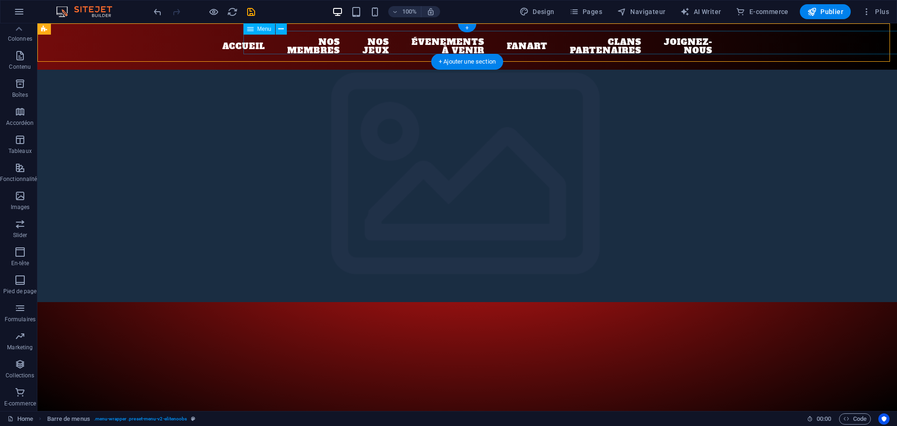
click at [604, 51] on nav "Accueil Nos membres Nos jeux Évenements à venir Fanart Clans partenaires Joigne…" at bounding box center [467, 46] width 441 height 31
click at [101, 29] on icon at bounding box center [100, 29] width 5 height 10
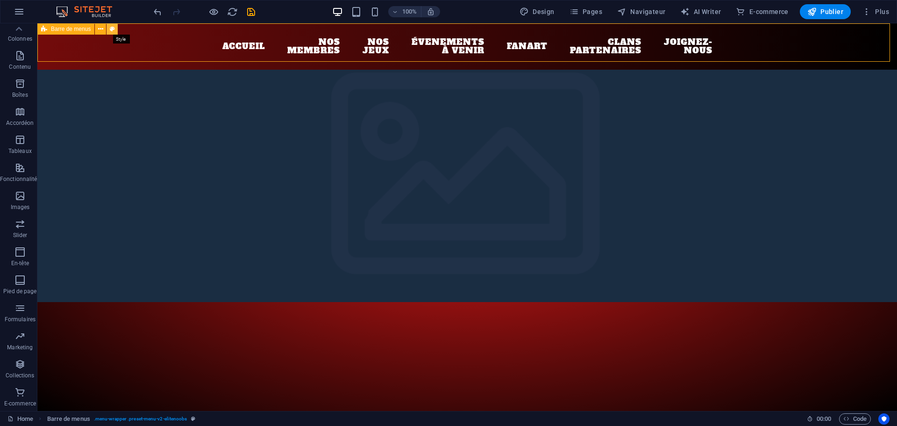
click at [113, 30] on icon at bounding box center [112, 29] width 5 height 10
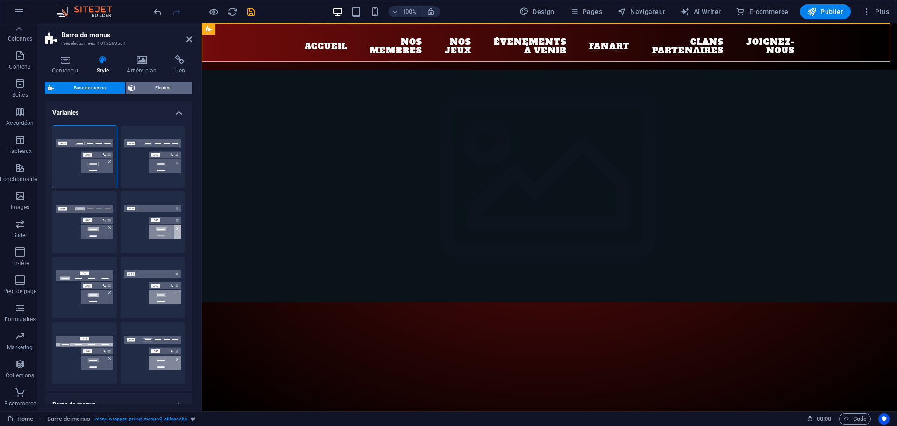
click at [144, 87] on span "Element" at bounding box center [163, 87] width 51 height 11
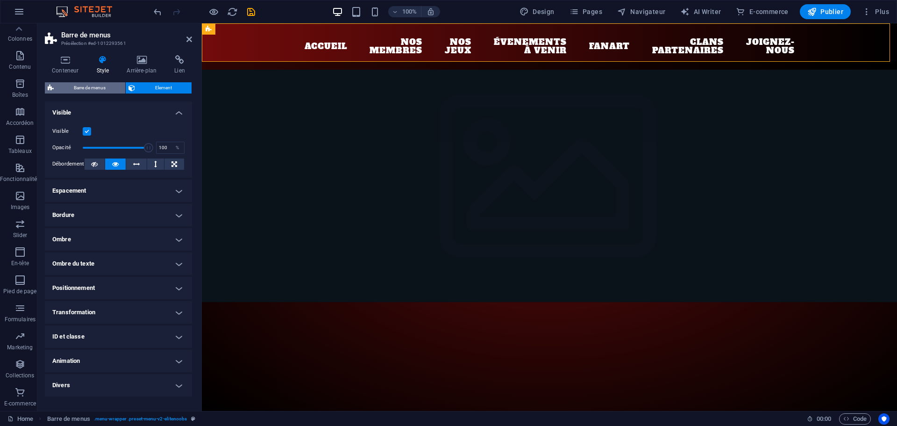
click at [92, 87] on span "Barre de menus" at bounding box center [90, 87] width 66 height 11
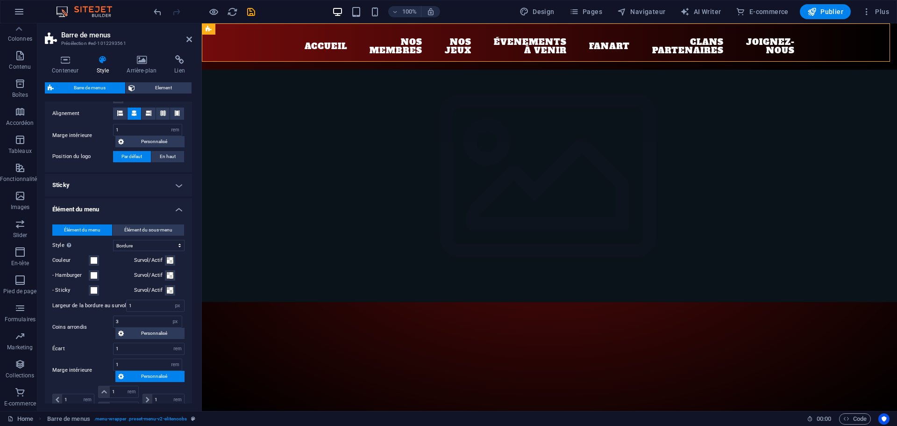
scroll to position [327, 0]
click at [134, 245] on select "Simple Couleur du texte Boîte : fondu Boîte : retourner verticalement Boîte : r…" at bounding box center [149, 244] width 72 height 11
click at [113, 239] on select "Simple Couleur du texte Boîte : fondu Boîte : retourner verticalement Boîte : r…" at bounding box center [149, 244] width 72 height 11
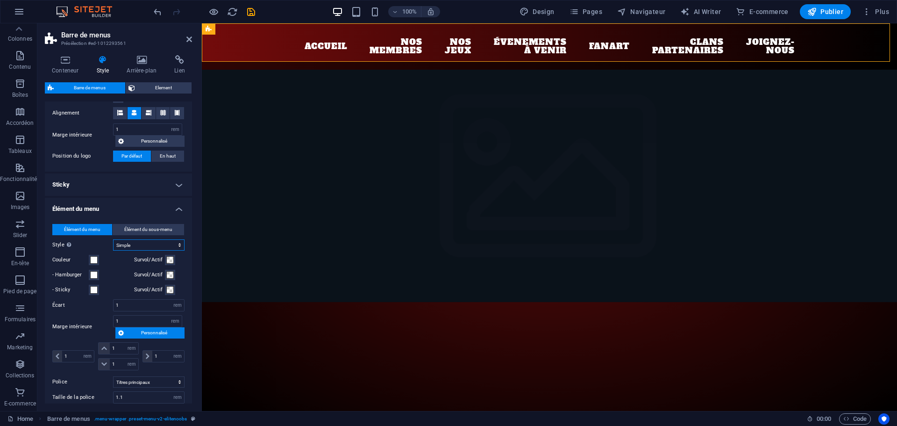
click at [140, 244] on select "Simple Couleur du texte Boîte : fondu Boîte : retourner verticalement Boîte : r…" at bounding box center [149, 244] width 72 height 11
click at [113, 239] on select "Simple Couleur du texte Boîte : fondu Boîte : retourner verticalement Boîte : r…" at bounding box center [149, 244] width 72 height 11
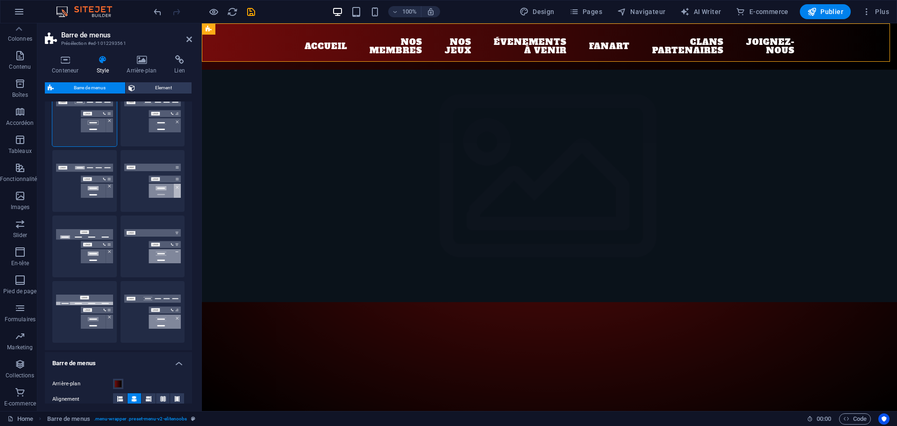
scroll to position [0, 0]
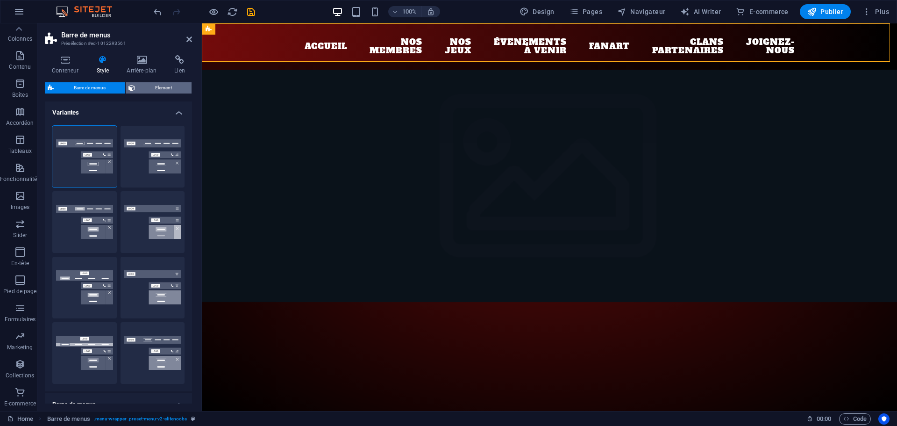
click at [161, 89] on span "Element" at bounding box center [163, 87] width 51 height 11
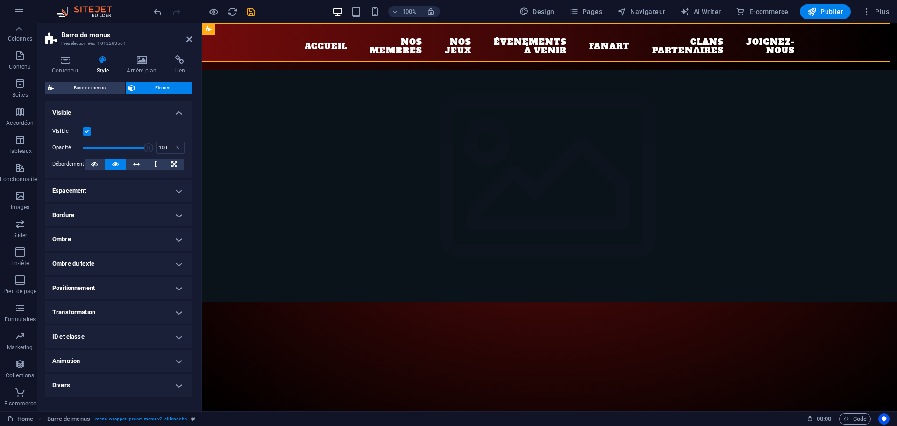
click at [106, 213] on h4 "Bordure" at bounding box center [118, 215] width 147 height 22
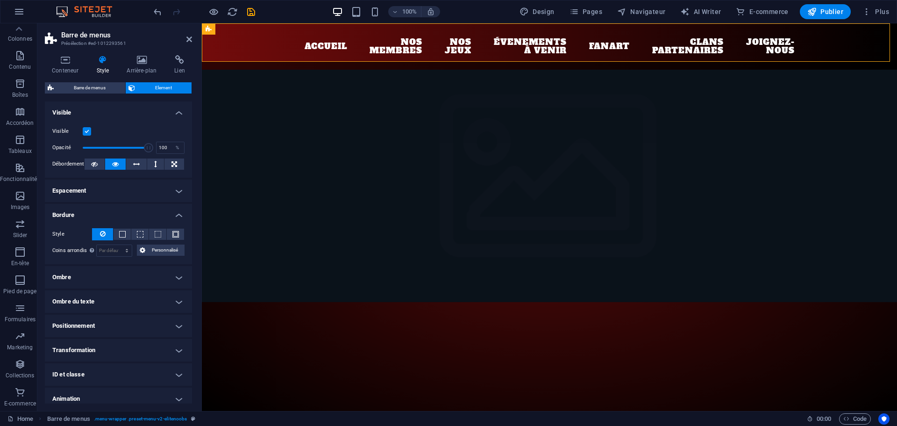
click at [103, 213] on h4 "Bordure" at bounding box center [118, 212] width 147 height 17
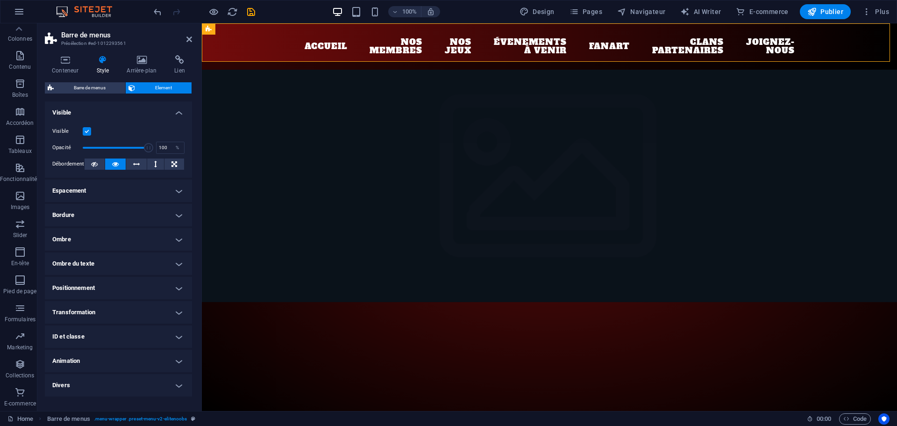
click at [98, 194] on h4 "Espacement" at bounding box center [118, 190] width 147 height 22
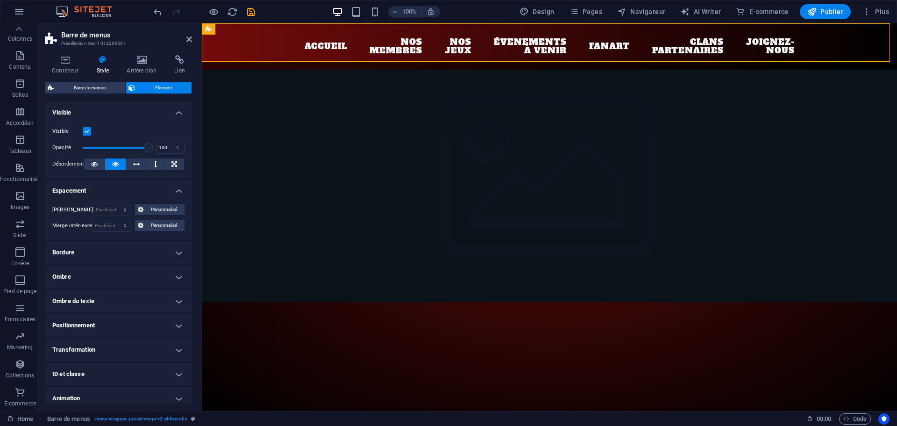
click at [100, 193] on h4 "Espacement" at bounding box center [118, 187] width 147 height 17
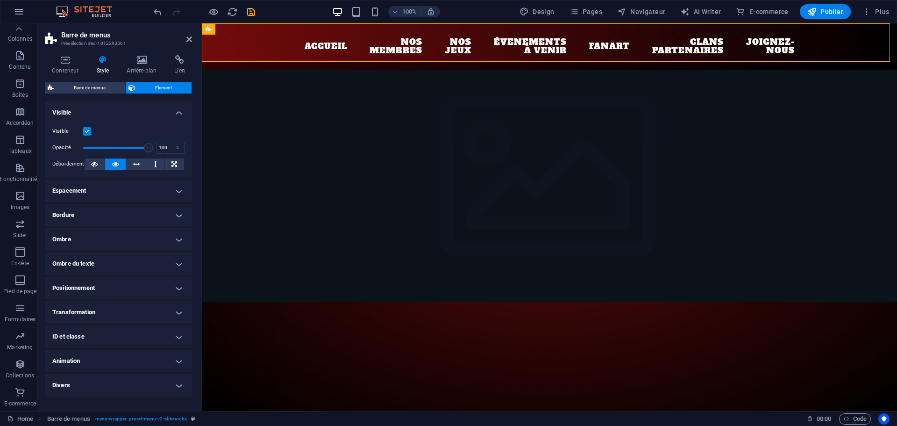
click at [100, 238] on h4 "Ombre" at bounding box center [118, 239] width 147 height 22
click at [141, 258] on span "Extérieur" at bounding box center [135, 257] width 18 height 11
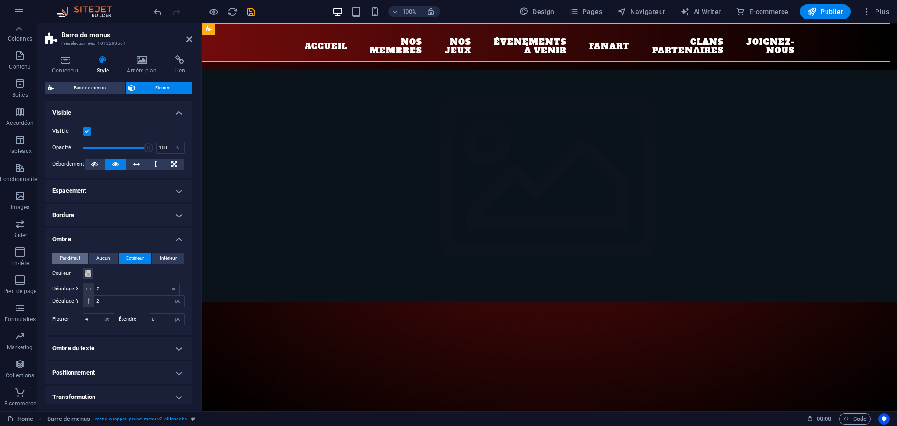
click at [67, 257] on span "Par défaut" at bounding box center [70, 257] width 21 height 11
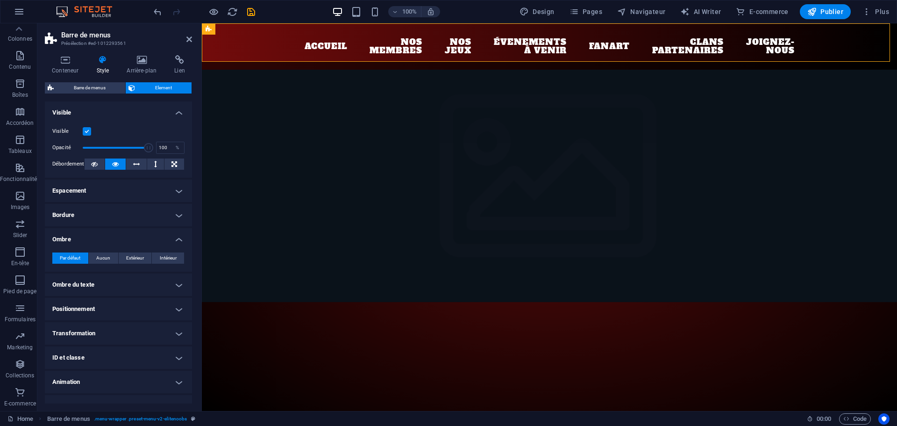
click at [115, 284] on h4 "Ombre du texte" at bounding box center [118, 284] width 147 height 22
click at [159, 303] on span "Extérieur" at bounding box center [162, 303] width 18 height 11
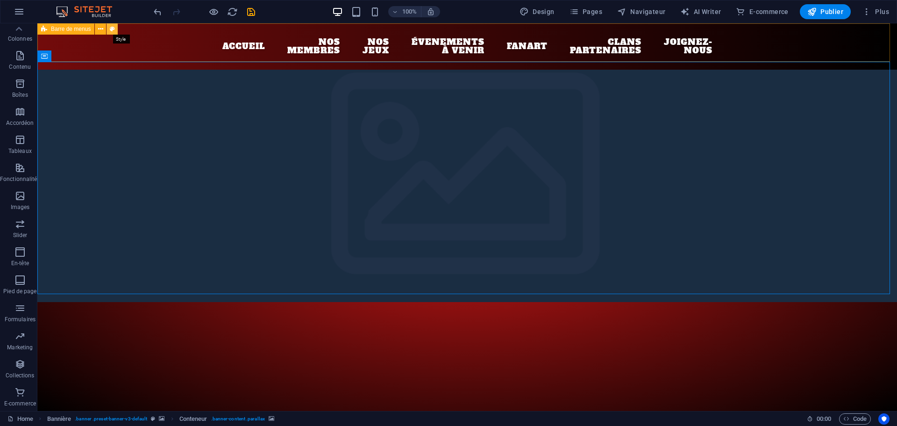
click at [113, 29] on icon at bounding box center [112, 29] width 5 height 10
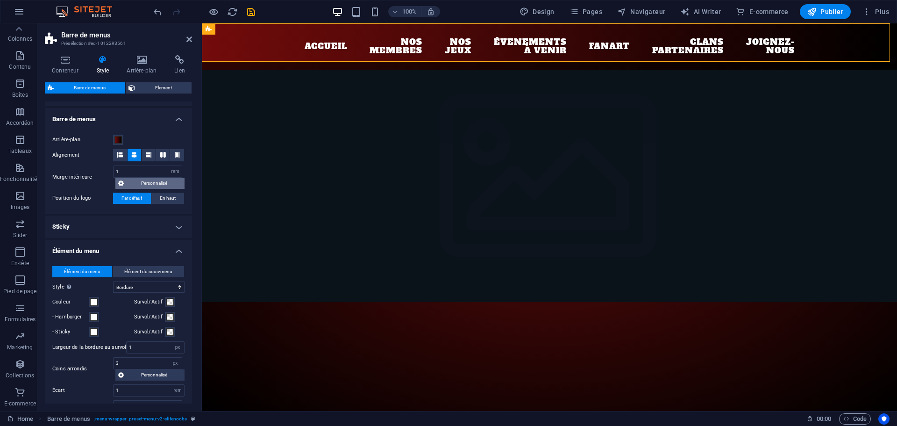
scroll to position [273, 0]
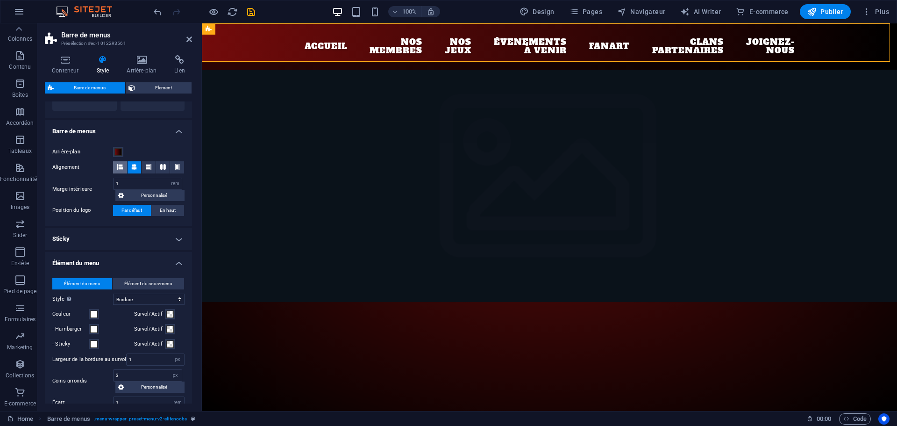
click at [122, 167] on icon at bounding box center [120, 167] width 6 height 6
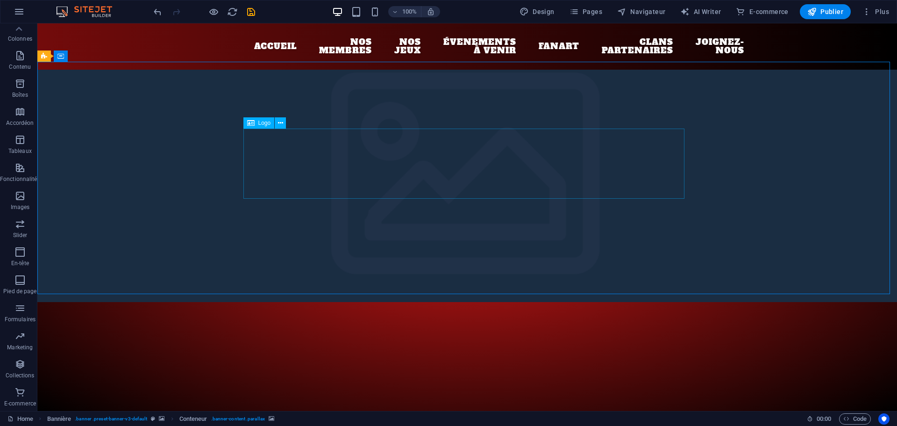
click at [270, 129] on div "Logo" at bounding box center [268, 123] width 49 height 12
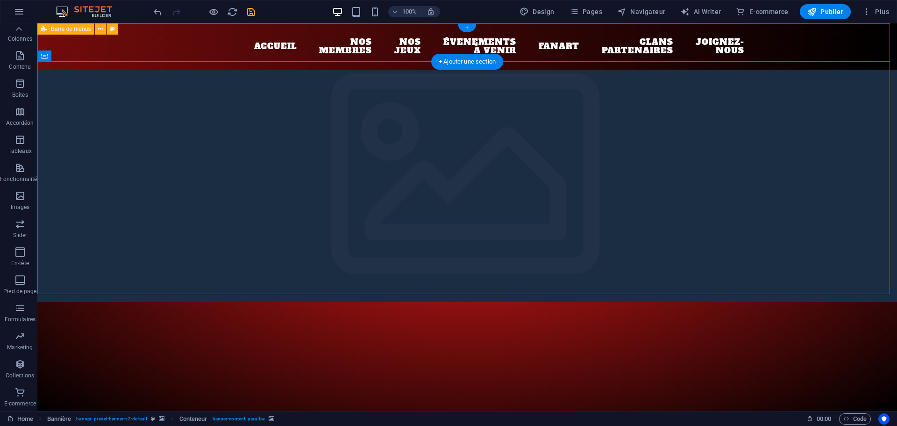
click at [179, 44] on div "Accueil Nos membres Nos jeux Évenements à venir Fanart Clans partenaires Joigne…" at bounding box center [467, 46] width 860 height 46
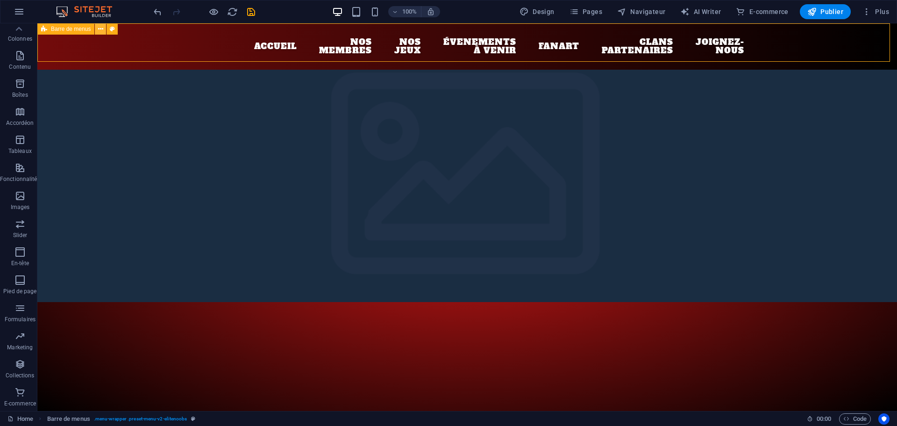
click at [101, 28] on icon at bounding box center [100, 29] width 5 height 10
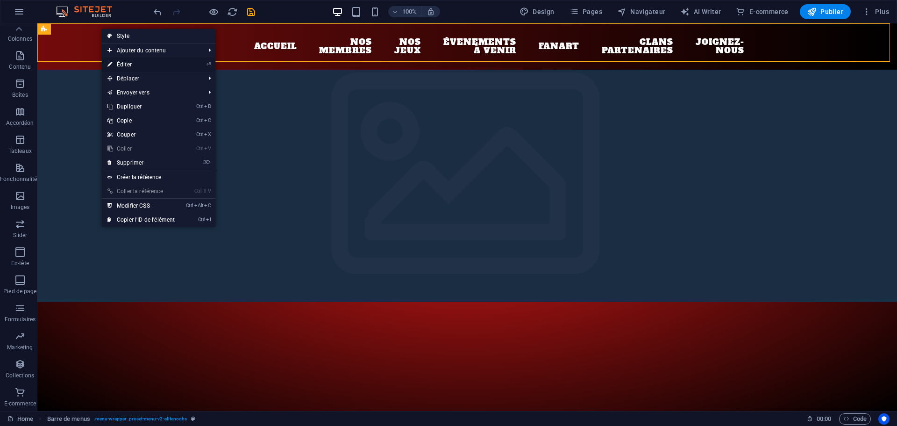
click at [132, 64] on link "⏎ Éditer" at bounding box center [141, 64] width 79 height 14
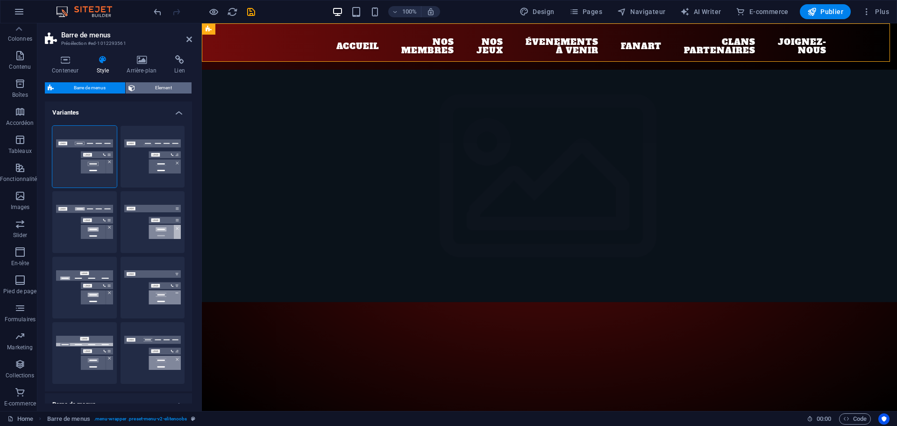
click at [169, 87] on span "Element" at bounding box center [163, 87] width 51 height 11
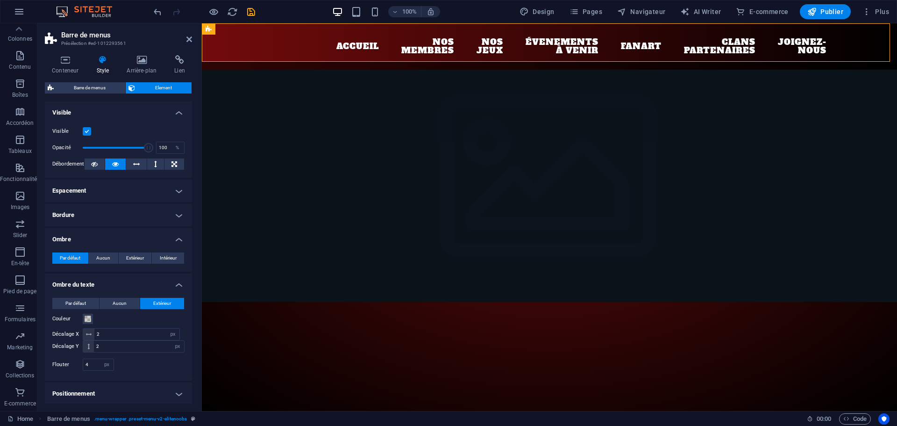
click at [86, 131] on label at bounding box center [87, 131] width 8 height 8
click at [0, 0] on input "Visible" at bounding box center [0, 0] width 0 height 0
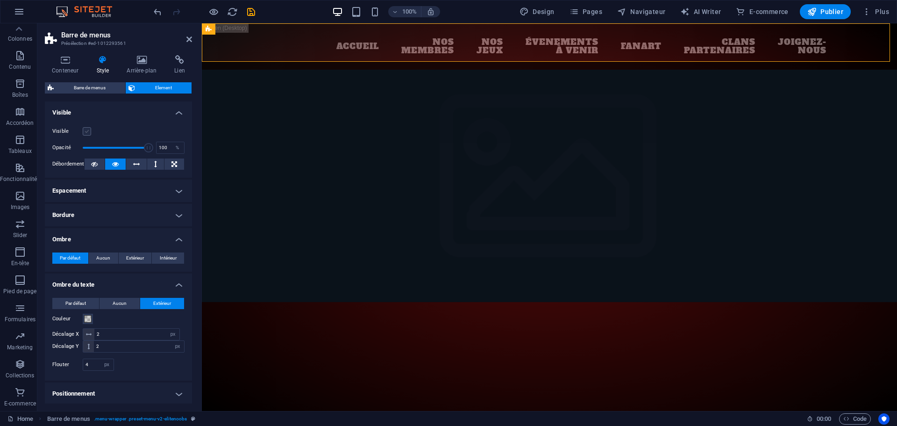
click at [87, 133] on label at bounding box center [87, 131] width 8 height 8
click at [0, 0] on input "Visible" at bounding box center [0, 0] width 0 height 0
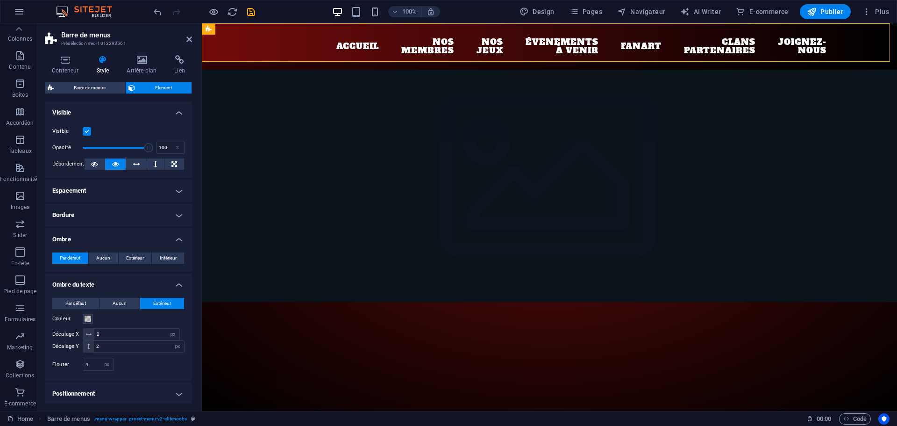
click at [89, 133] on label at bounding box center [87, 131] width 8 height 8
click at [0, 0] on input "Visible" at bounding box center [0, 0] width 0 height 0
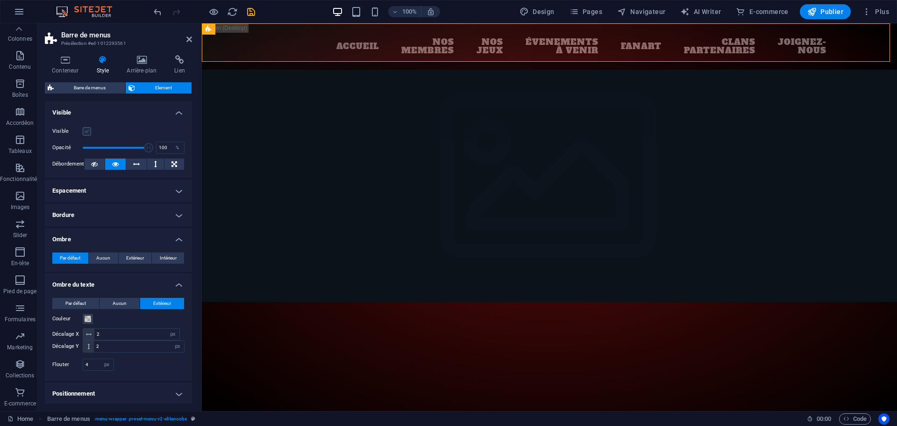
click at [90, 133] on label at bounding box center [87, 131] width 8 height 8
click at [0, 0] on input "Visible" at bounding box center [0, 0] width 0 height 0
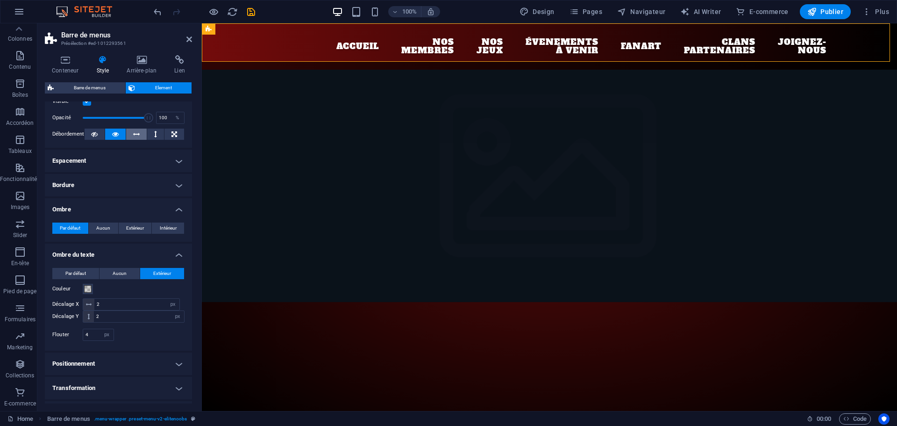
scroll to position [99, 0]
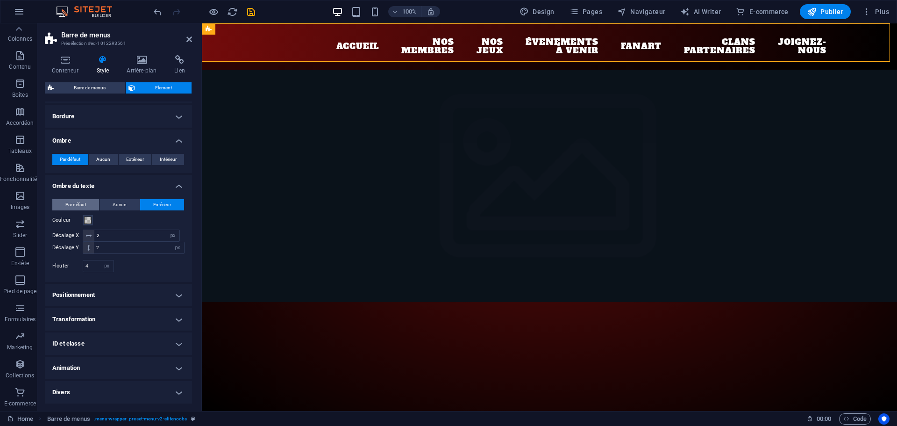
click at [78, 203] on span "Par défaut" at bounding box center [75, 204] width 21 height 11
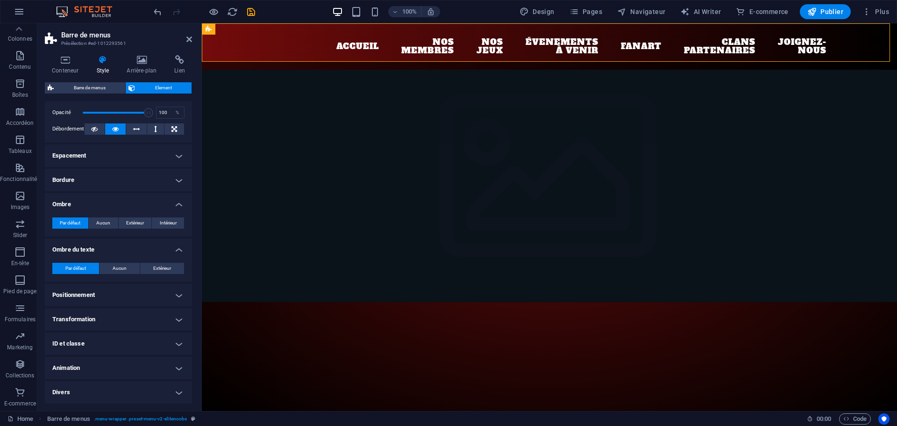
click at [177, 293] on h4 "Positionnement" at bounding box center [118, 295] width 147 height 22
click at [100, 316] on span "Statique" at bounding box center [91, 313] width 17 height 11
click at [114, 312] on span "Relative" at bounding box center [114, 313] width 15 height 11
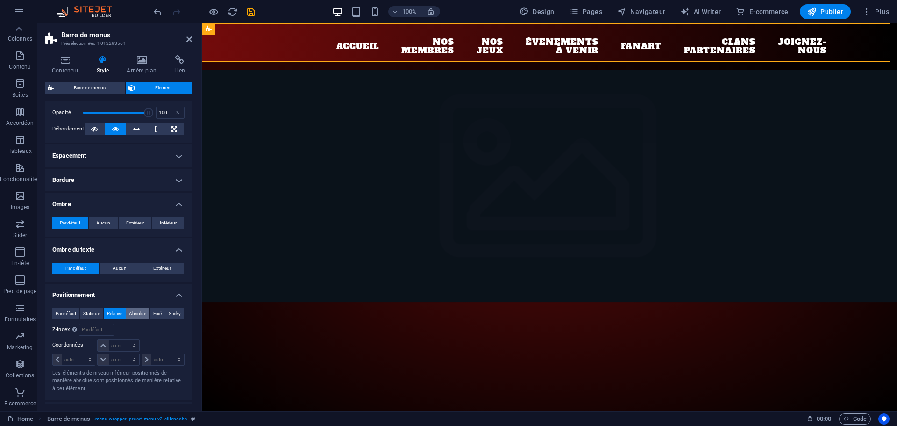
click at [142, 315] on span "Absolue" at bounding box center [137, 313] width 17 height 11
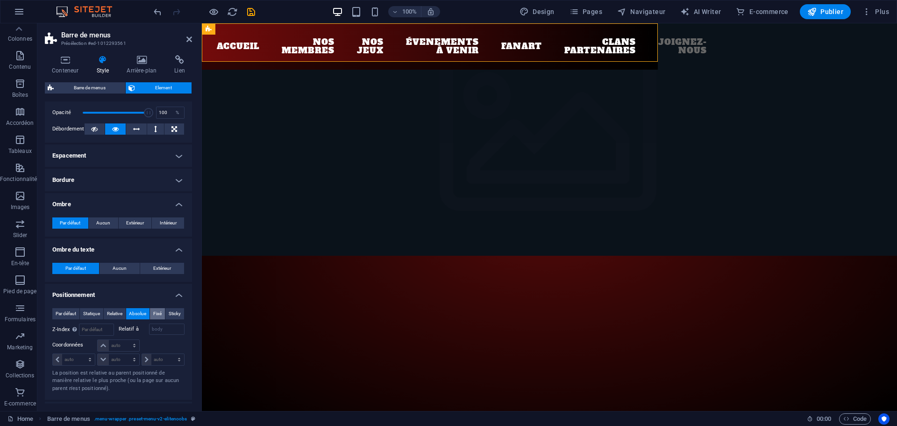
click at [158, 313] on span "Fixé" at bounding box center [157, 313] width 8 height 11
click at [171, 313] on span "Sticky" at bounding box center [175, 313] width 12 height 11
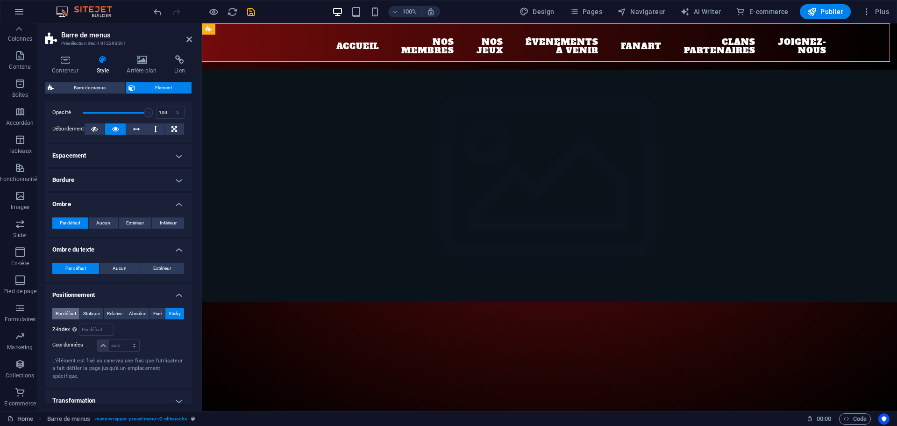
click at [66, 314] on span "Par défaut" at bounding box center [66, 313] width 21 height 11
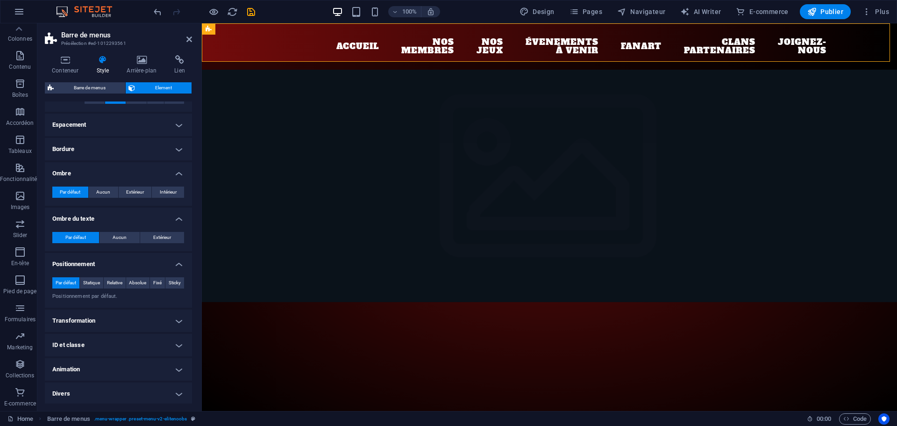
scroll to position [67, 0]
click at [111, 366] on h4 "Animation" at bounding box center [118, 368] width 147 height 22
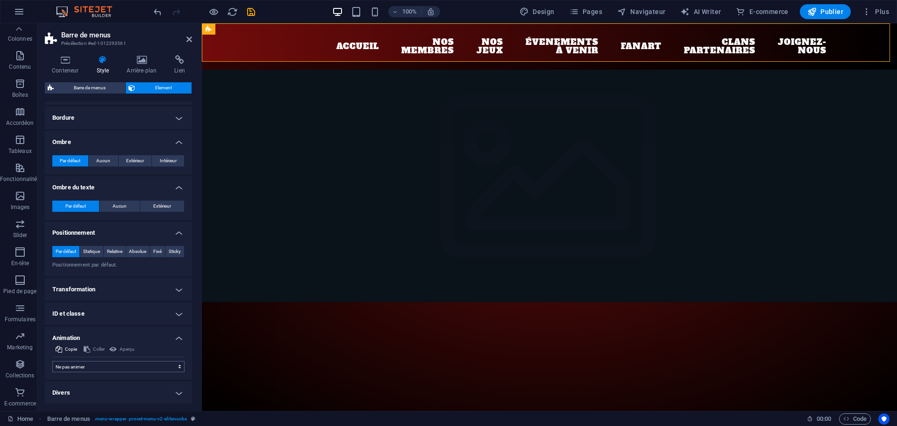
scroll to position [98, 0]
click at [110, 368] on select "Ne pas animer Afficher / Masquer Glisser vers le haut / le bas Zoomer/Dézoomer …" at bounding box center [118, 365] width 132 height 11
click at [52, 360] on select "Ne pas animer Afficher / Masquer Glisser vers le haut / le bas Zoomer/Dézoomer …" at bounding box center [118, 365] width 132 height 11
click at [83, 364] on select "Ne pas animer Afficher / Masquer Glisser vers le haut / le bas Zoomer/Dézoomer …" at bounding box center [118, 365] width 132 height 11
click at [52, 360] on select "Ne pas animer Afficher / Masquer Glisser vers le haut / le bas Zoomer/Dézoomer …" at bounding box center [118, 365] width 132 height 11
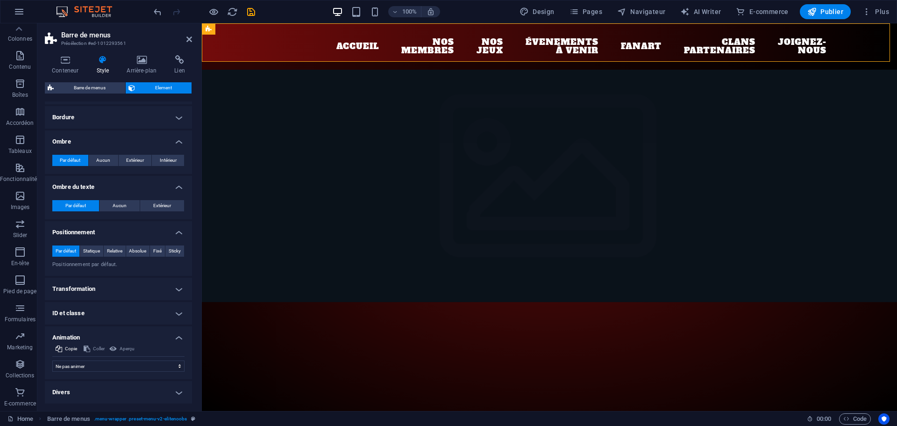
click at [118, 393] on h4 "Divers" at bounding box center [118, 392] width 147 height 22
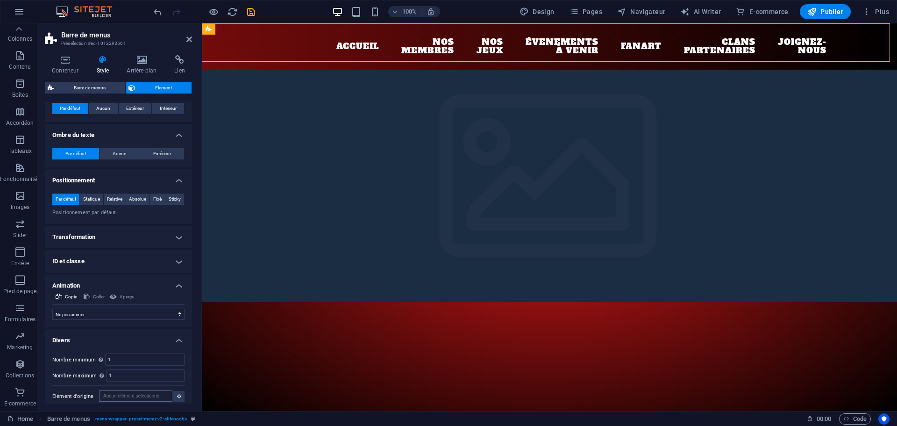
scroll to position [156, 0]
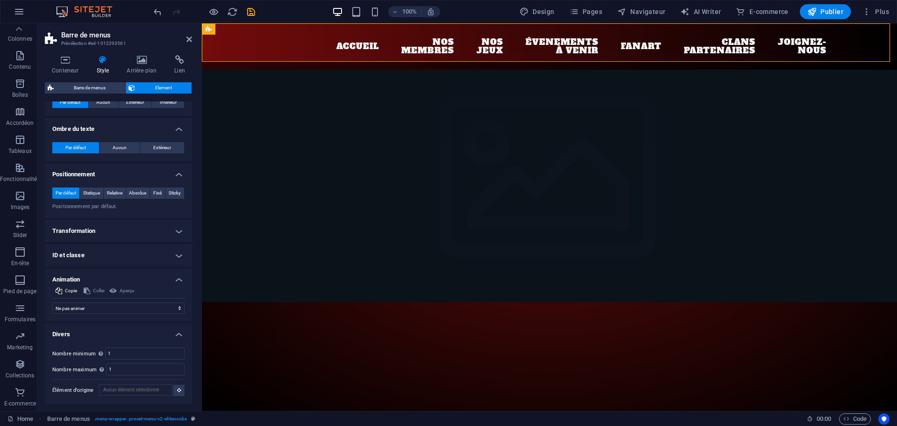
drag, startPoint x: 178, startPoint y: 333, endPoint x: 187, endPoint y: 277, distance: 56.9
click at [178, 332] on h4 "Divers" at bounding box center [118, 331] width 147 height 17
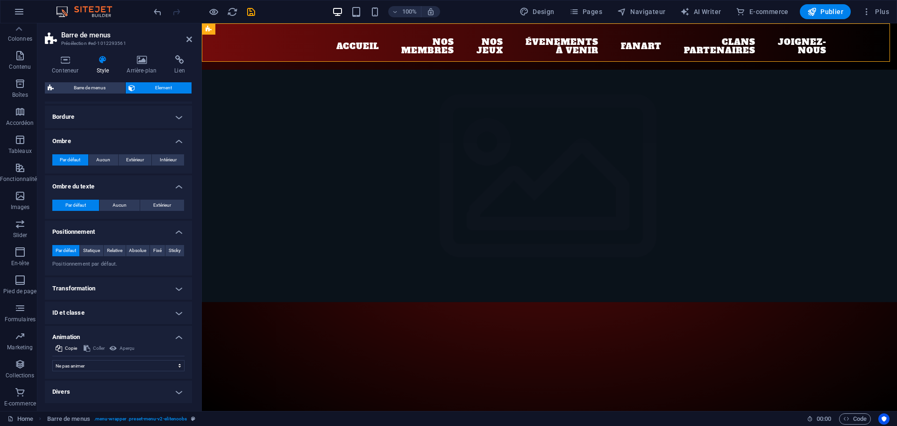
click at [179, 335] on h4 "Animation" at bounding box center [118, 334] width 147 height 17
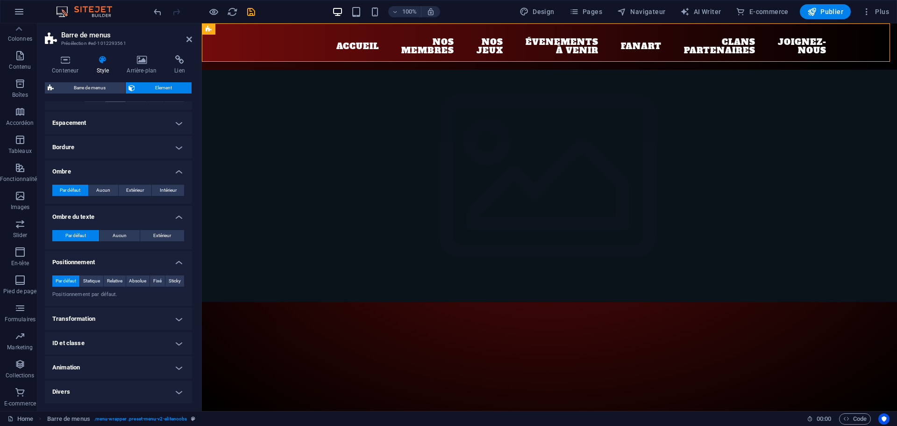
click at [179, 261] on h4 "Positionnement" at bounding box center [118, 259] width 147 height 17
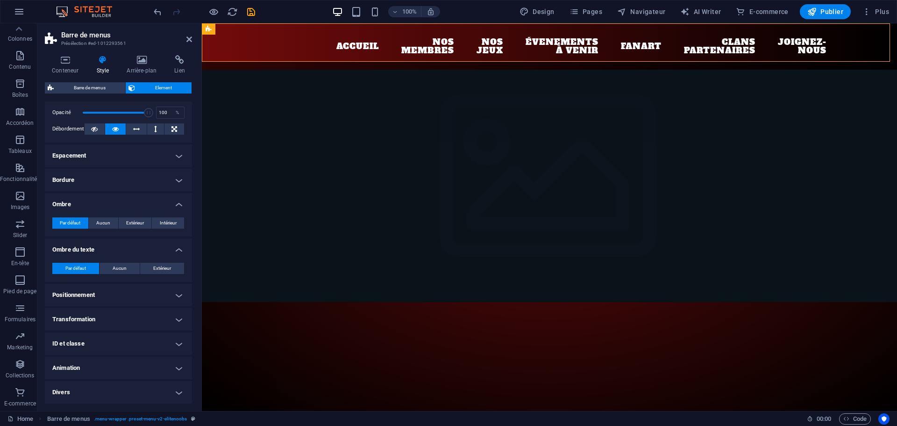
click at [179, 200] on h4 "Ombre" at bounding box center [118, 201] width 147 height 17
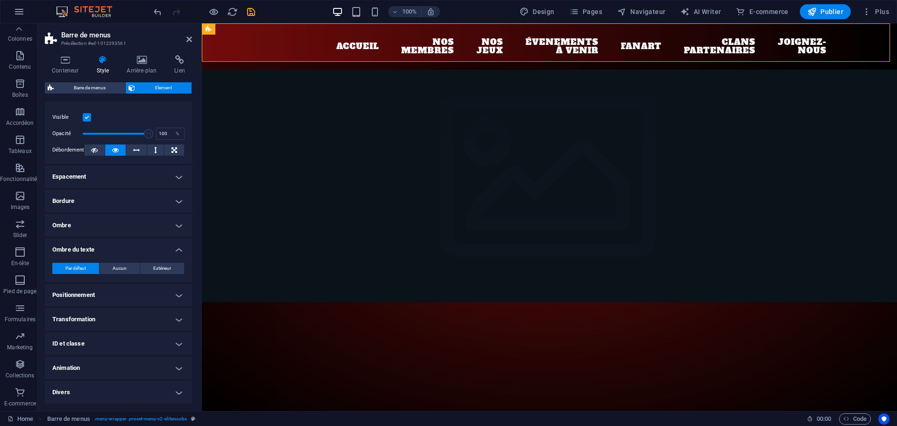
scroll to position [14, 0]
click at [178, 250] on h4 "Ombre du texte" at bounding box center [118, 246] width 147 height 17
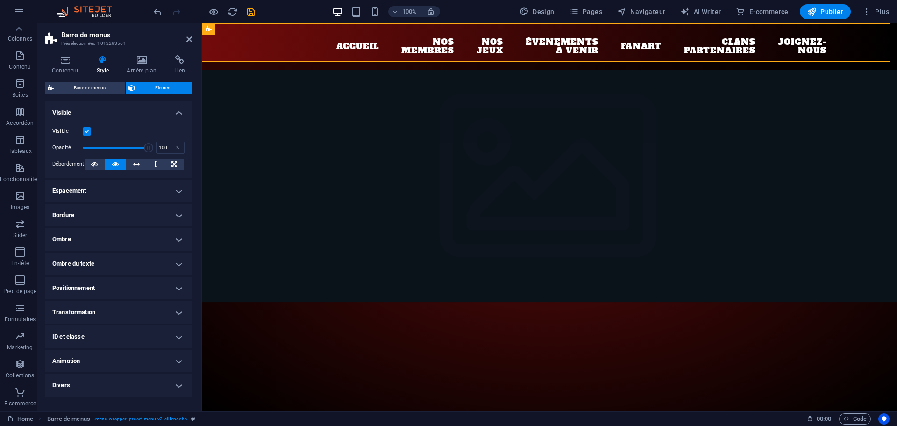
scroll to position [0, 0]
click at [181, 113] on h4 "Visible" at bounding box center [118, 109] width 147 height 17
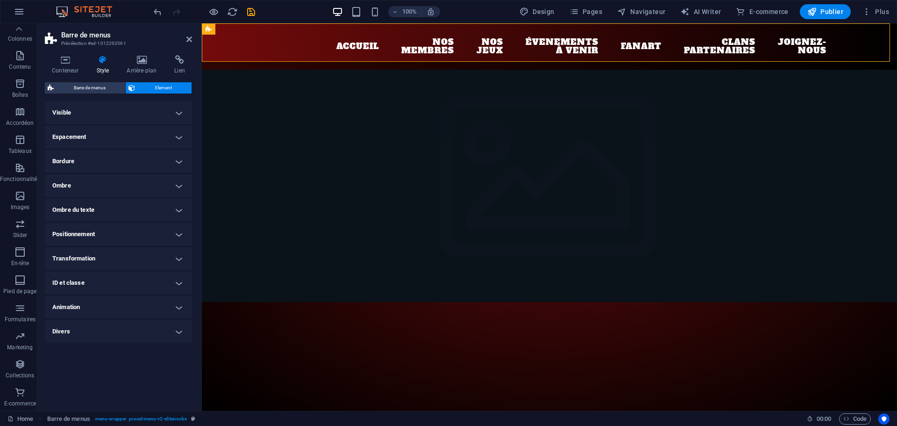
click at [178, 136] on h4 "Espacement" at bounding box center [118, 137] width 147 height 22
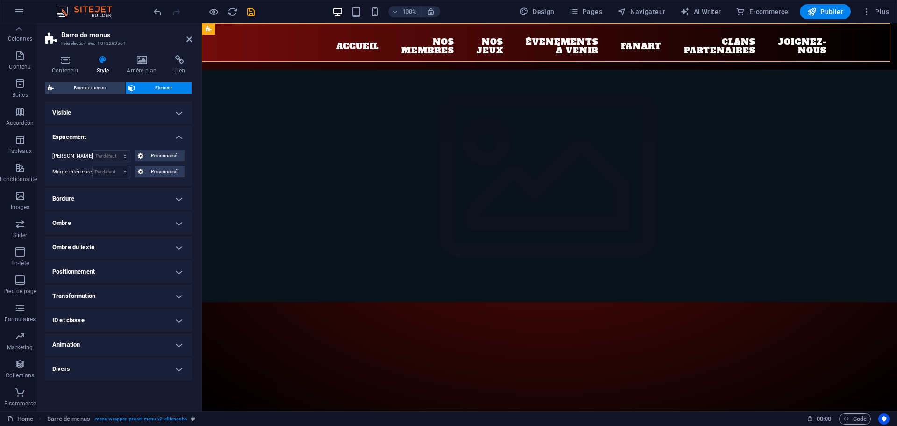
click at [177, 137] on h4 "Espacement" at bounding box center [118, 134] width 147 height 17
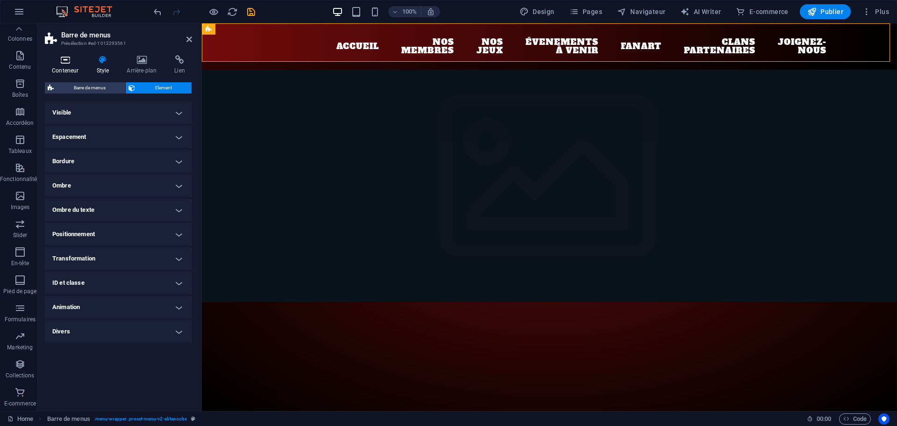
click at [73, 63] on icon at bounding box center [65, 59] width 41 height 9
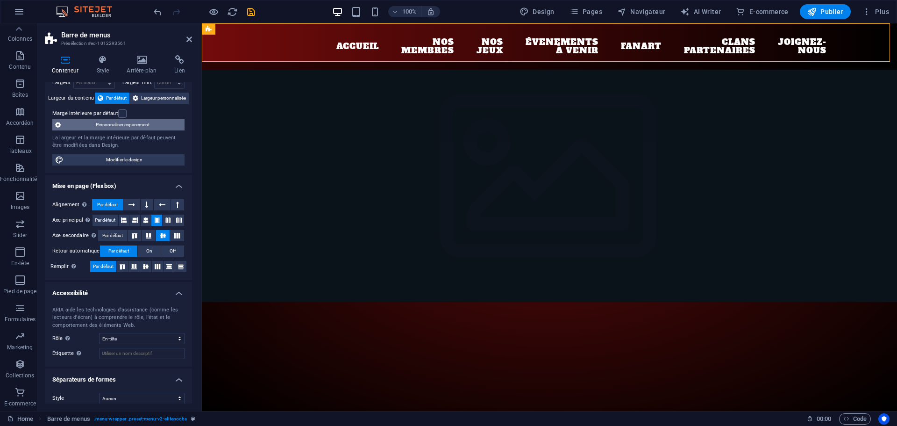
scroll to position [52, 0]
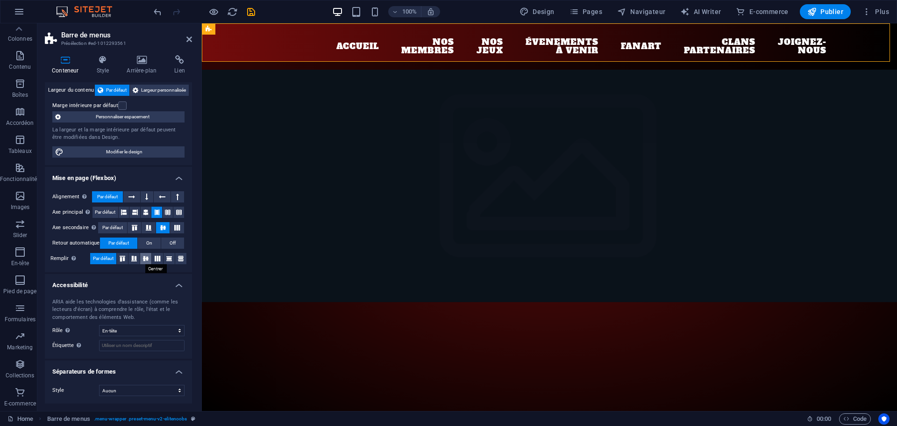
click at [147, 258] on icon at bounding box center [145, 259] width 11 height 6
click at [122, 259] on icon at bounding box center [122, 259] width 11 height 6
click at [103, 257] on span "Par défaut" at bounding box center [103, 258] width 21 height 11
click at [361, 28] on icon at bounding box center [363, 29] width 5 height 10
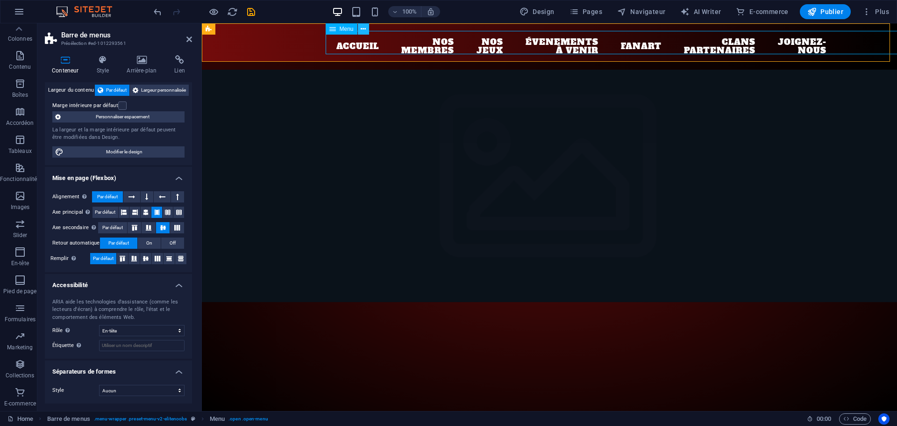
click at [365, 28] on icon at bounding box center [363, 29] width 5 height 10
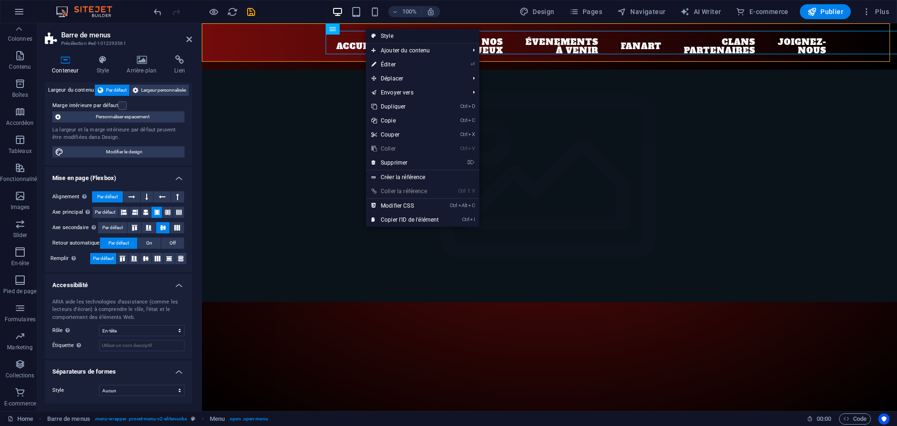
click at [380, 35] on link "Style" at bounding box center [423, 36] width 114 height 14
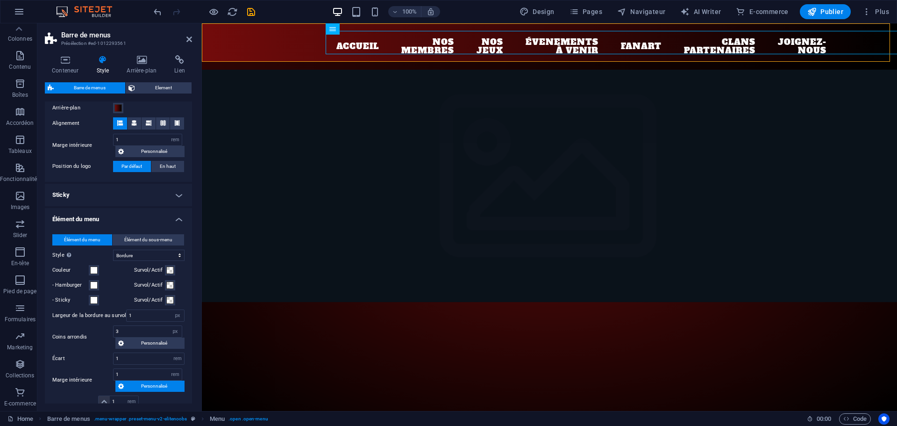
scroll to position [280, 0]
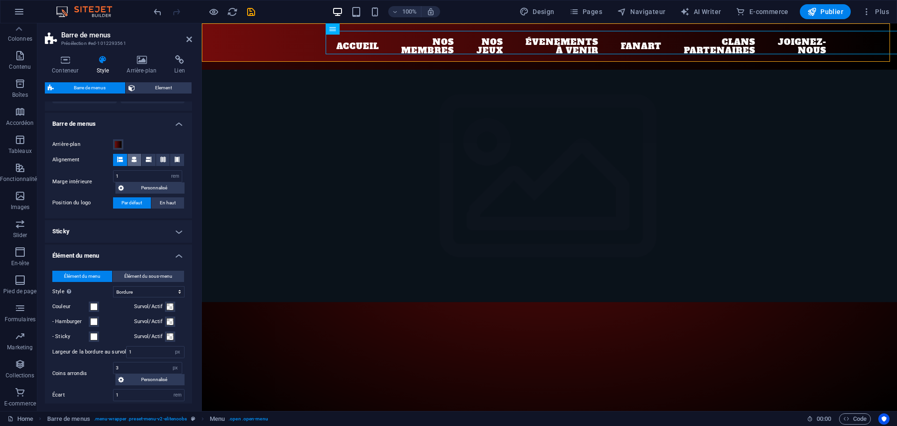
click at [134, 159] on icon at bounding box center [134, 160] width 6 height 6
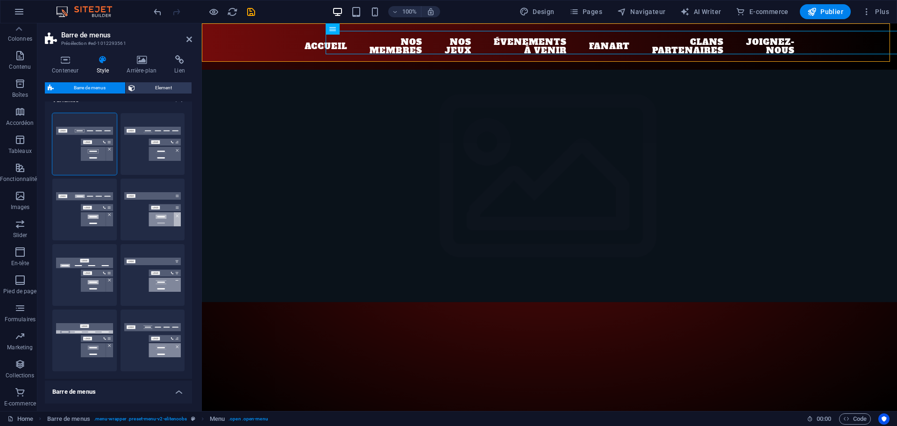
scroll to position [0, 0]
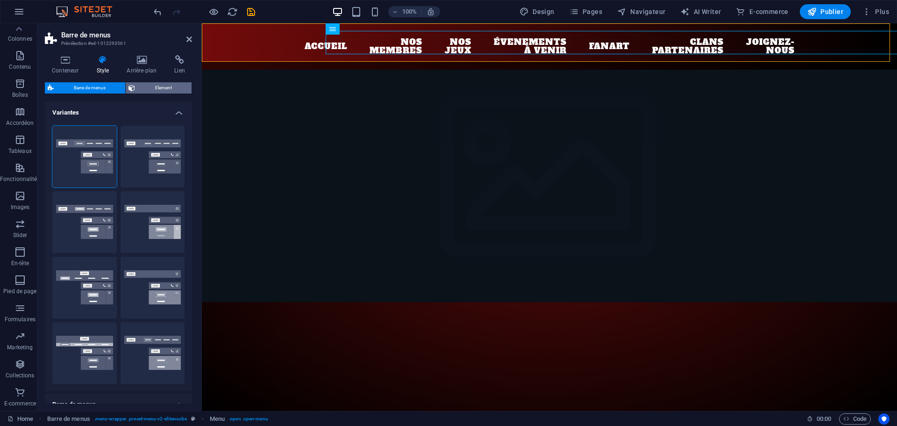
click at [164, 90] on span "Element" at bounding box center [163, 87] width 51 height 11
